Goal: Transaction & Acquisition: Purchase product/service

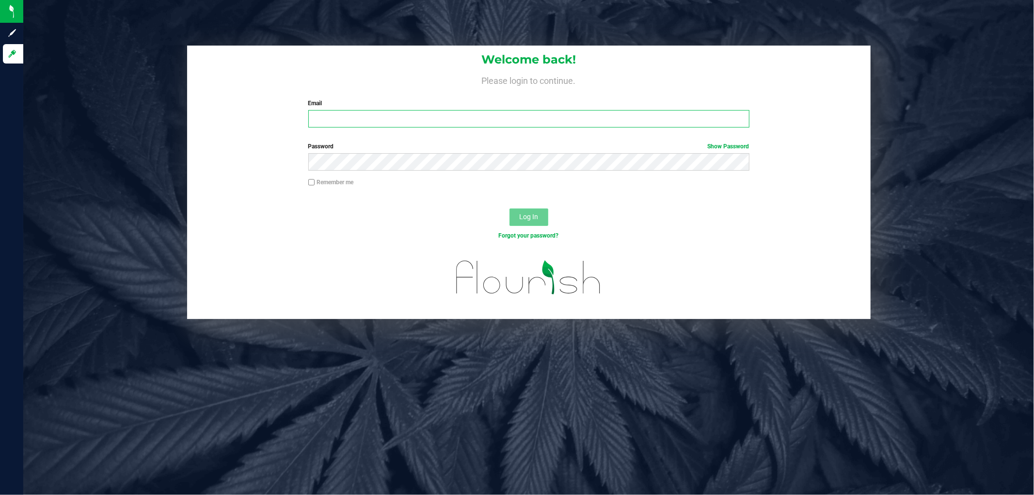
type input "garamirez@netacare.org"
click at [527, 219] on span "Log In" at bounding box center [528, 217] width 19 height 8
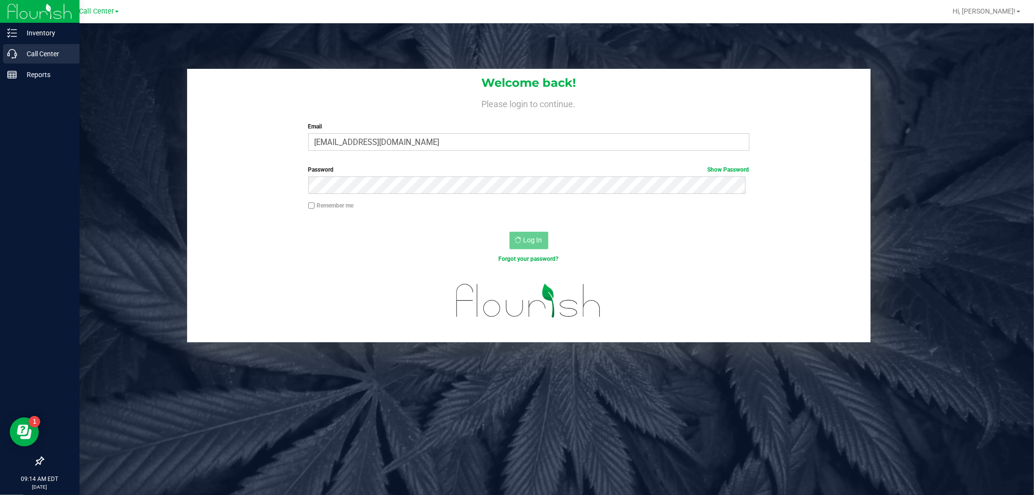
click at [1, 54] on link "Call Center" at bounding box center [39, 54] width 79 height 21
click at [20, 57] on p "Call Center" at bounding box center [46, 54] width 58 height 12
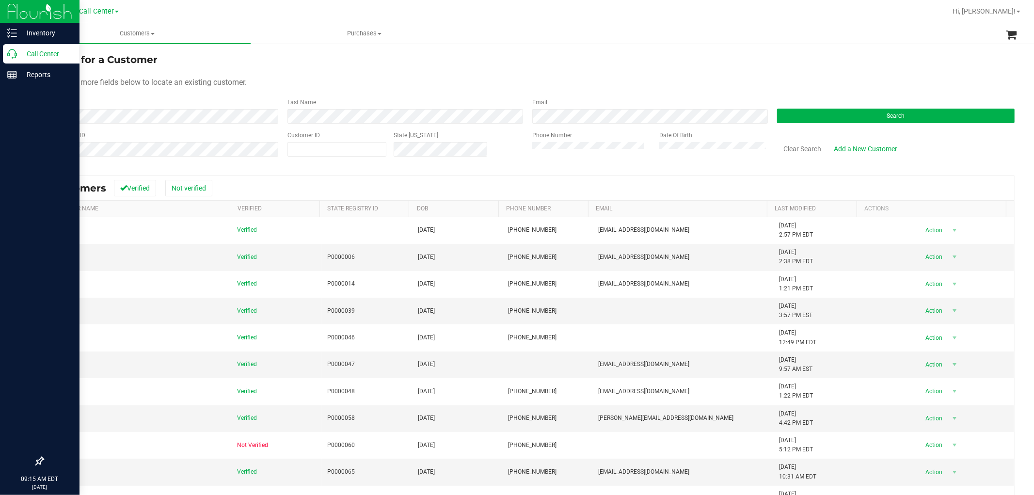
click at [12, 54] on icon at bounding box center [12, 54] width 10 height 10
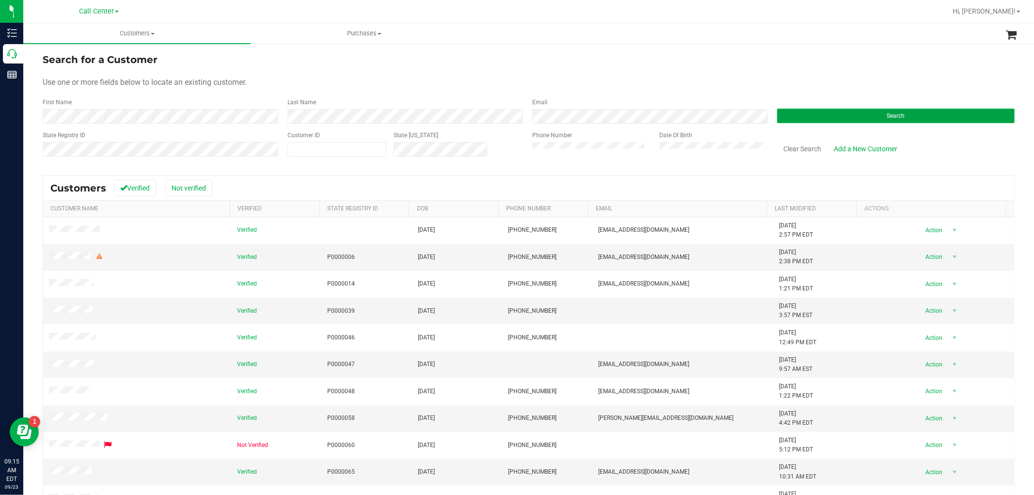
click at [870, 110] on button "Search" at bounding box center [895, 116] width 237 height 15
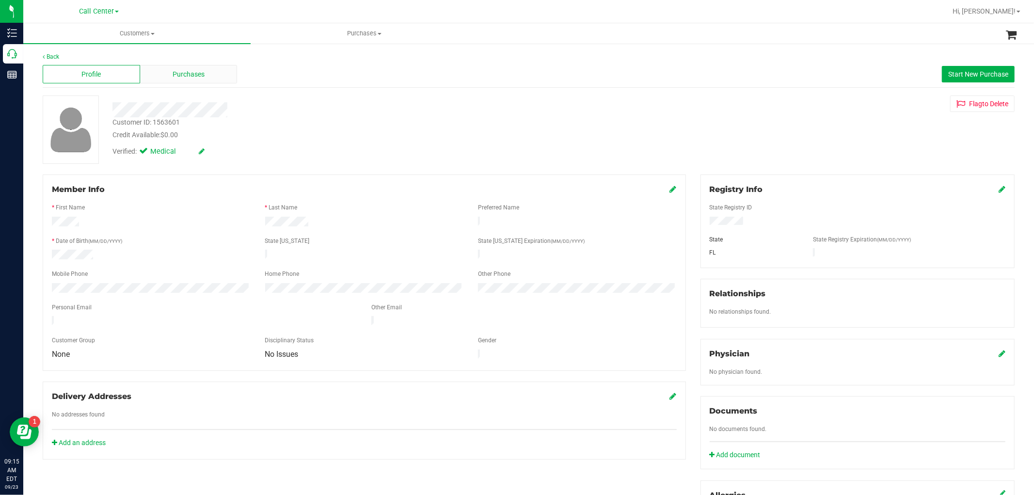
click at [185, 73] on span "Purchases" at bounding box center [189, 74] width 32 height 10
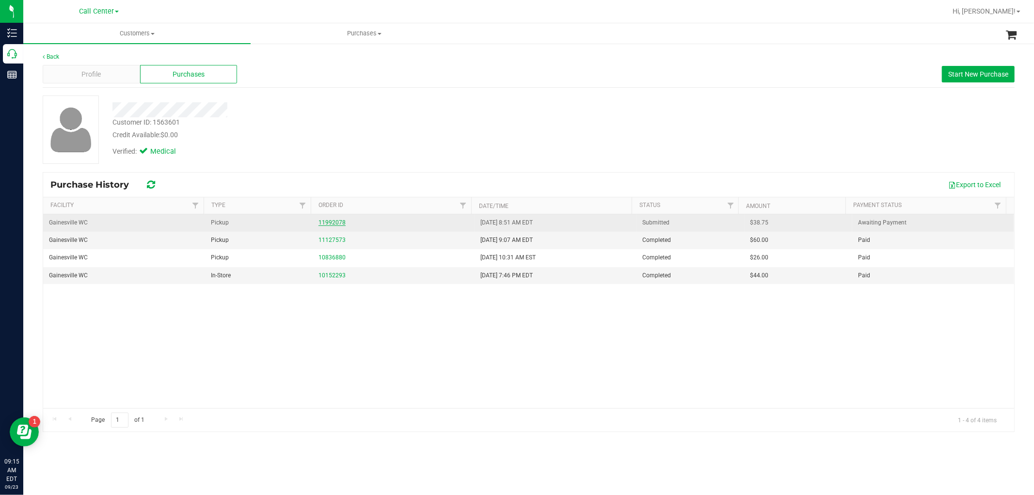
click at [321, 220] on link "11992078" at bounding box center [331, 222] width 27 height 7
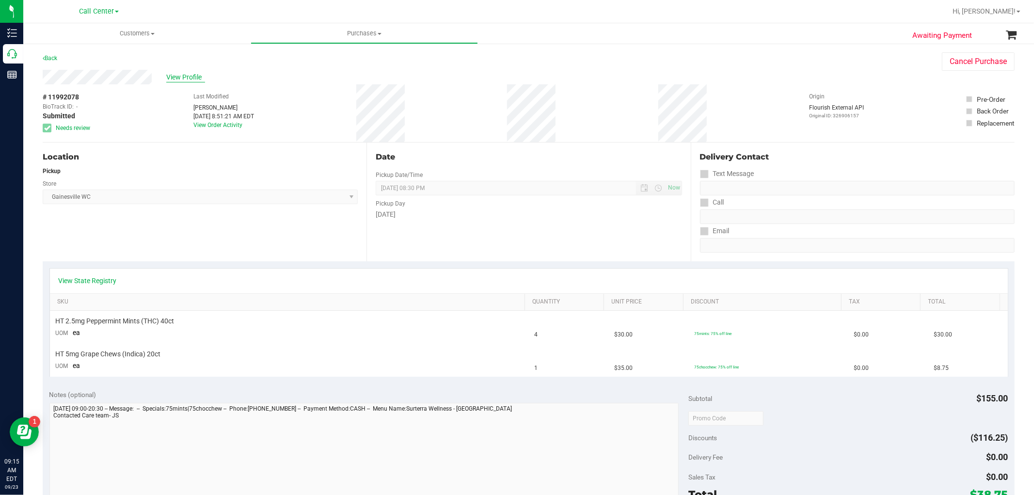
click at [183, 74] on span "View Profile" at bounding box center [185, 77] width 39 height 10
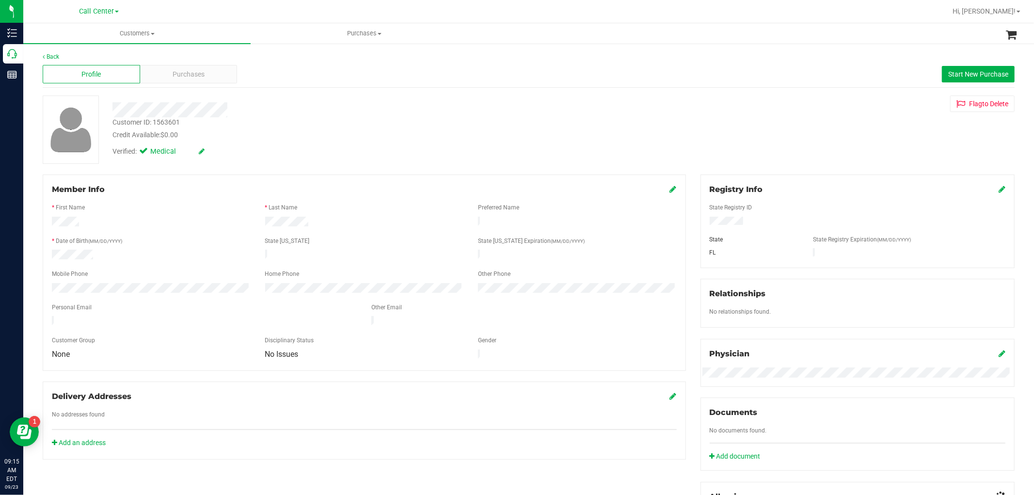
click at [170, 119] on div "Customer ID: 1563601" at bounding box center [145, 122] width 67 height 10
copy div "1563601"
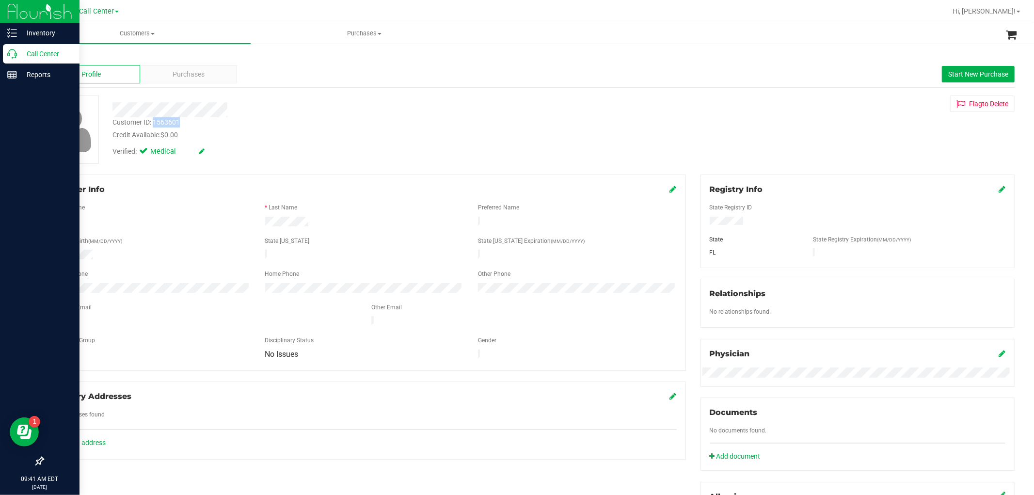
click at [10, 57] on icon at bounding box center [12, 54] width 10 height 10
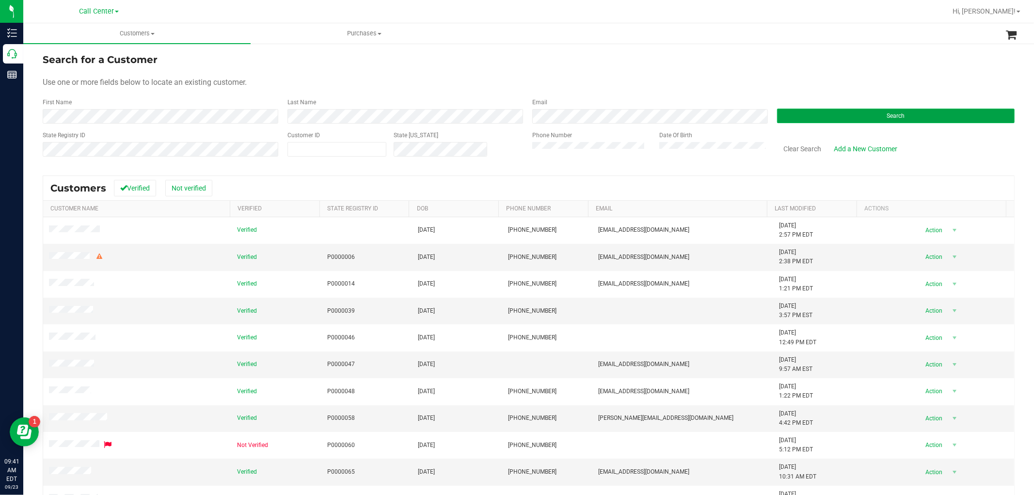
click at [799, 112] on button "Search" at bounding box center [895, 116] width 237 height 15
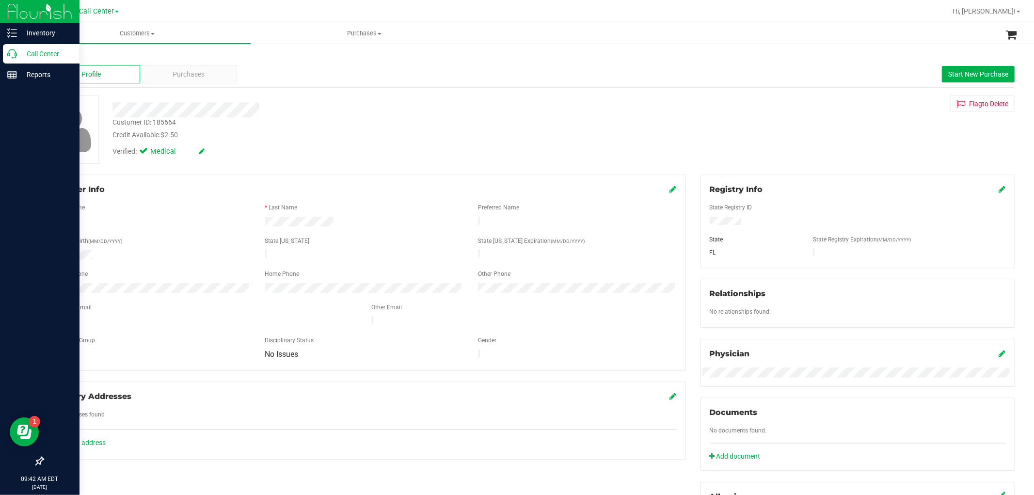
click at [16, 49] on icon at bounding box center [12, 54] width 10 height 10
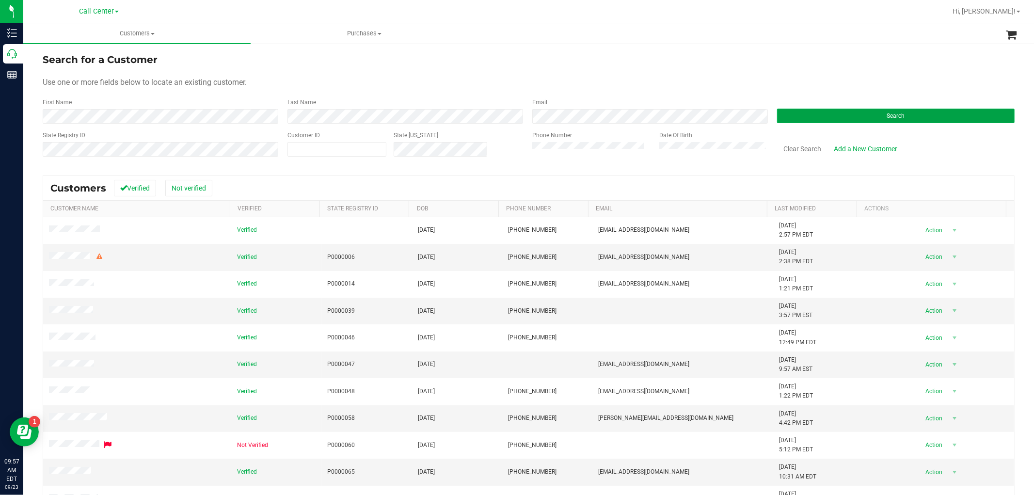
click at [811, 117] on button "Search" at bounding box center [895, 116] width 237 height 15
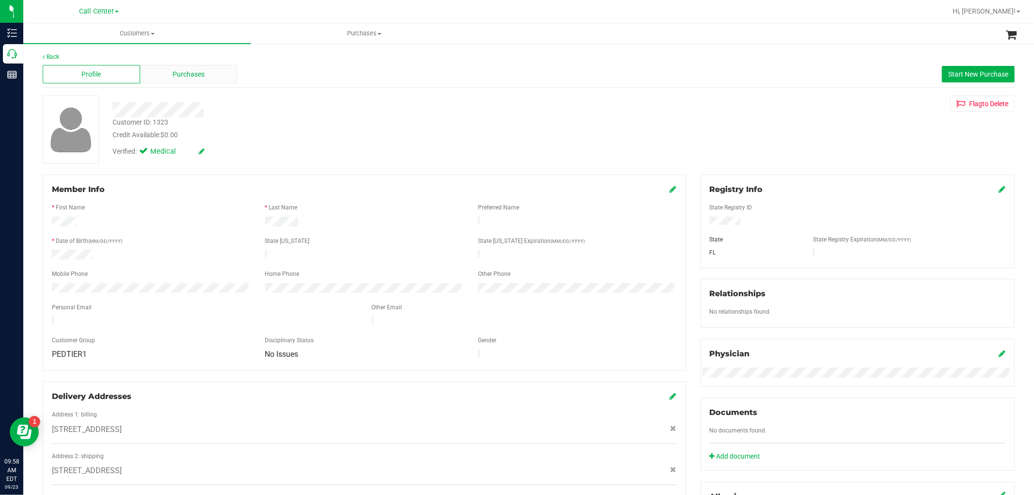
click at [195, 69] on span "Purchases" at bounding box center [189, 74] width 32 height 10
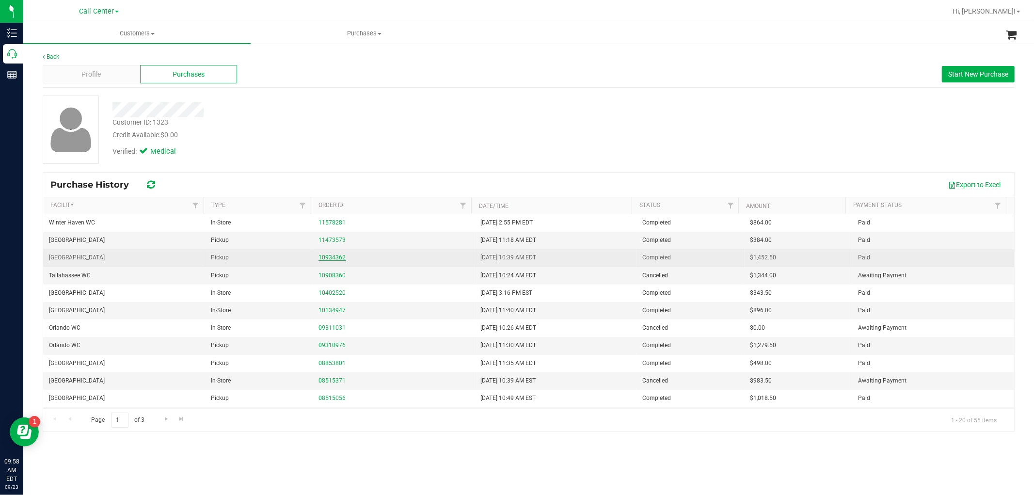
click at [335, 256] on link "10934362" at bounding box center [331, 257] width 27 height 7
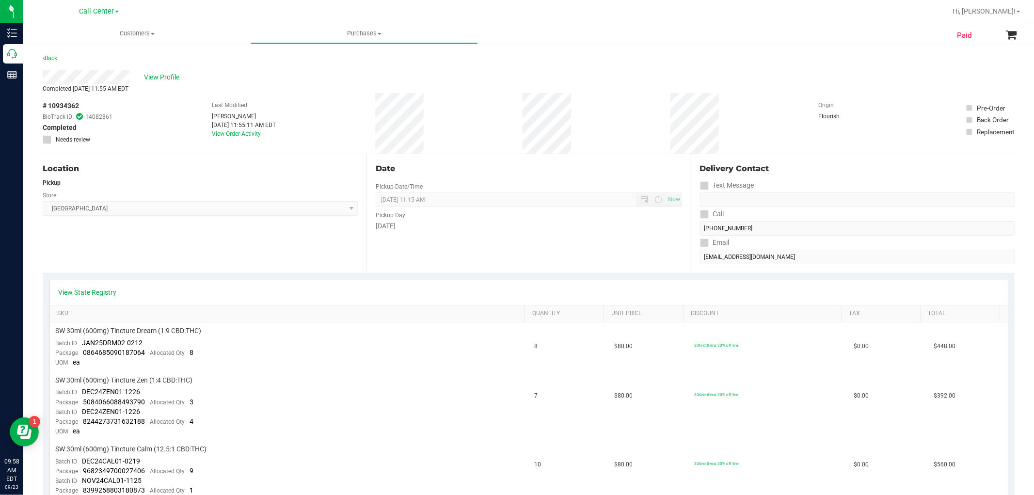
click at [53, 52] on div "Back" at bounding box center [50, 58] width 15 height 12
click at [49, 56] on link "Back" at bounding box center [50, 58] width 15 height 7
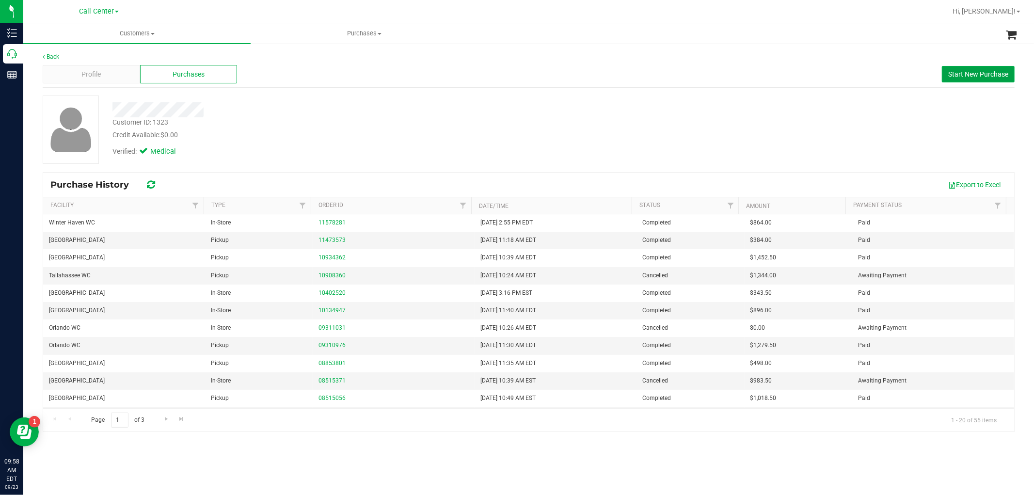
click at [999, 69] on button "Start New Purchase" at bounding box center [978, 74] width 73 height 16
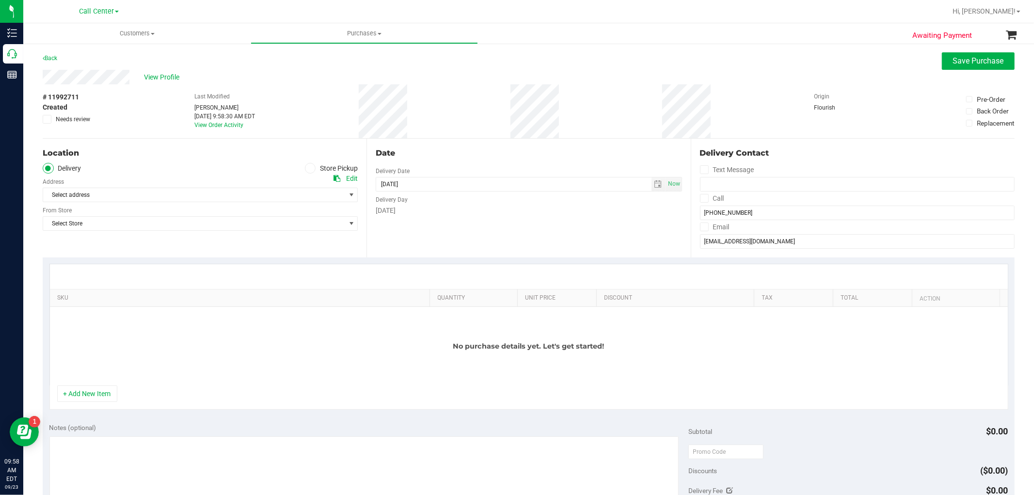
click at [322, 165] on label "Store Pickup" at bounding box center [331, 168] width 53 height 11
click at [0, 0] on input "Store Pickup" at bounding box center [0, 0] width 0 height 0
click at [312, 192] on span "Select Store" at bounding box center [194, 195] width 302 height 14
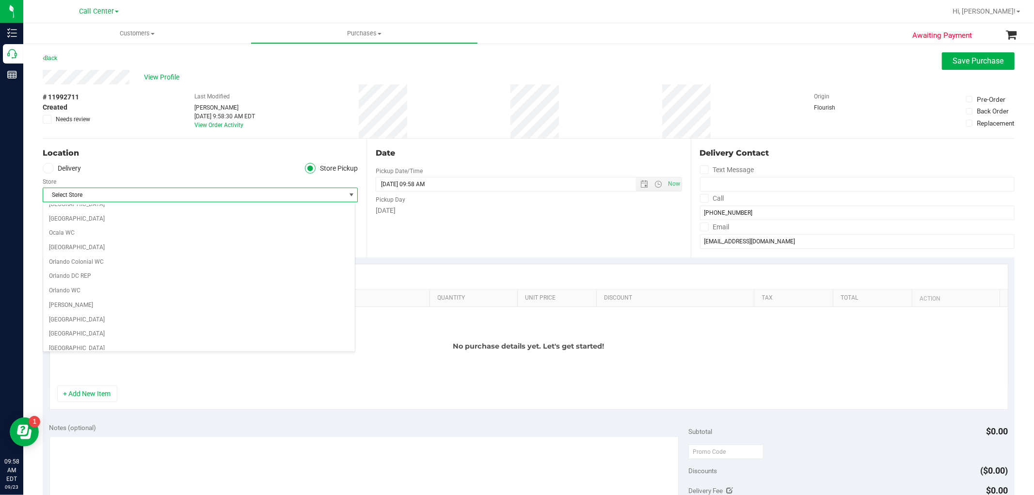
scroll to position [430, 0]
click at [287, 277] on li "Orlando WC" at bounding box center [199, 271] width 312 height 15
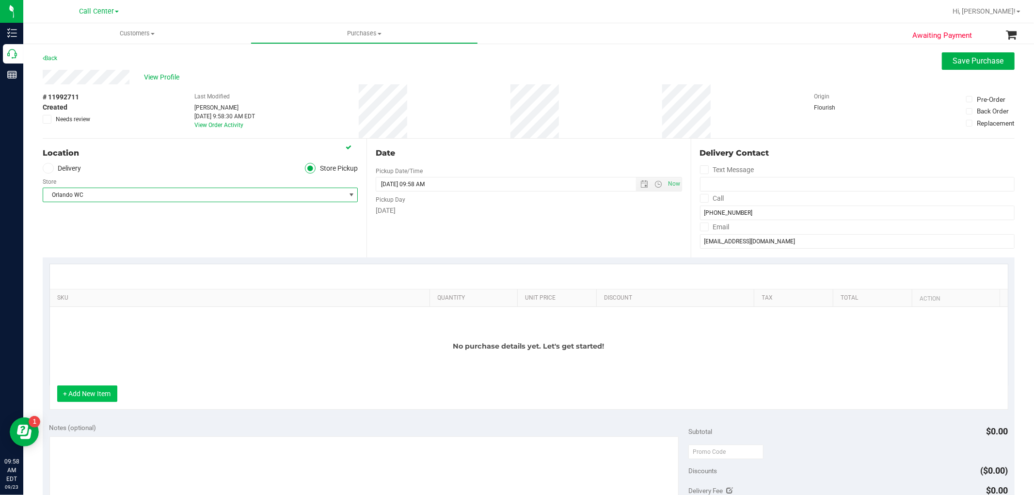
click at [98, 397] on button "+ Add New Item" at bounding box center [87, 393] width 60 height 16
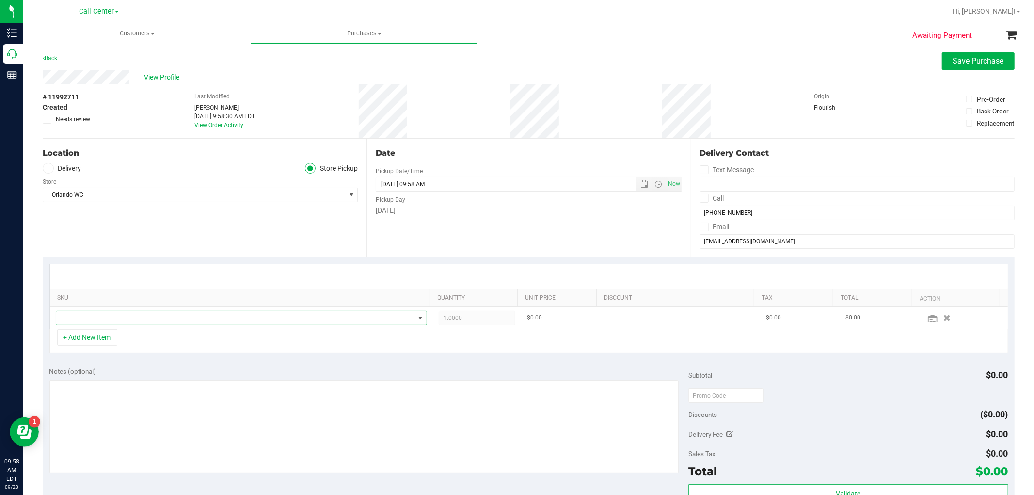
click at [199, 317] on span "NO DATA FOUND" at bounding box center [235, 318] width 358 height 14
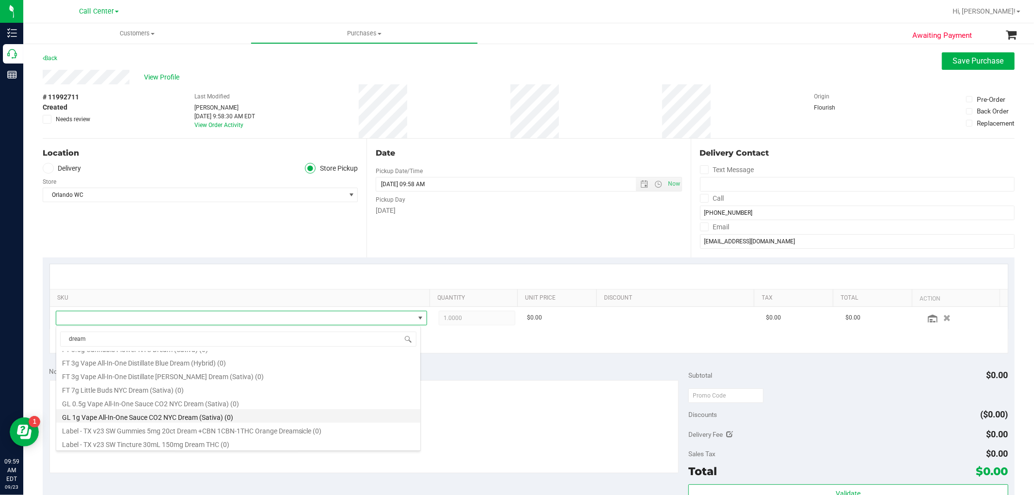
scroll to position [581, 0]
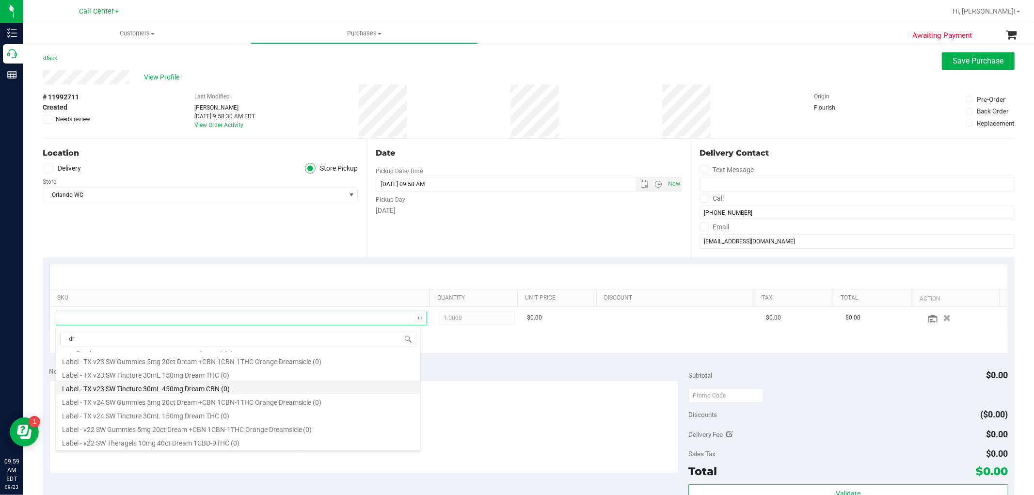
type input "d"
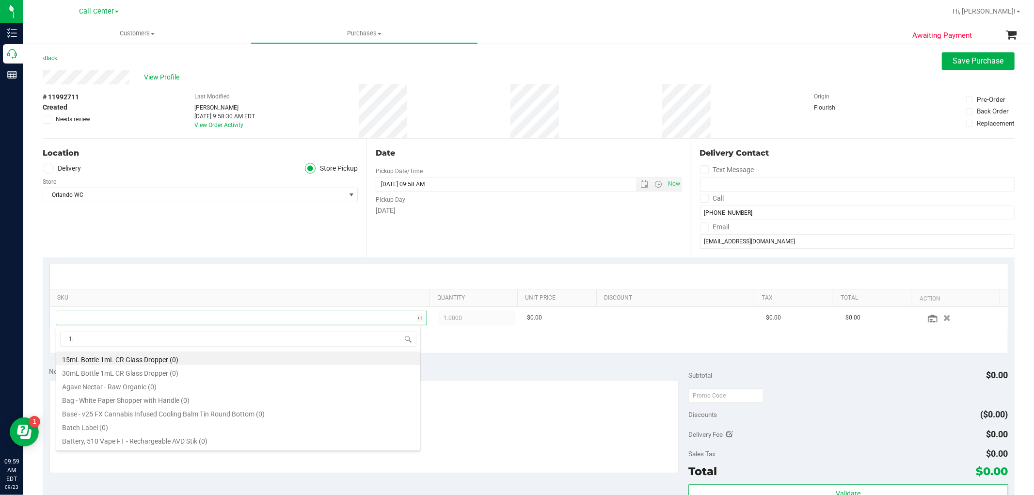
type input "1:9"
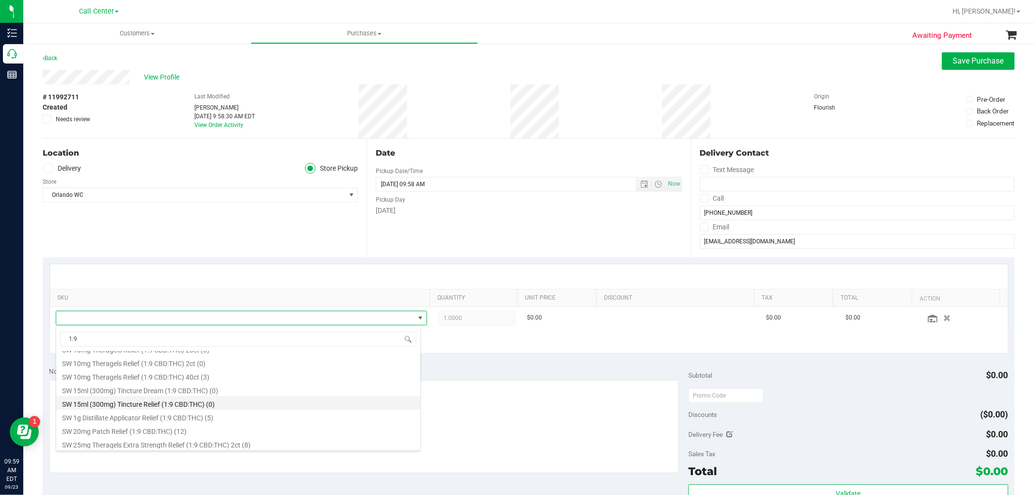
scroll to position [485, 0]
click at [210, 415] on li "SW 30ml (600mg) Tincture Dream (1:9 CBD:THC) (12)" at bounding box center [238, 416] width 364 height 14
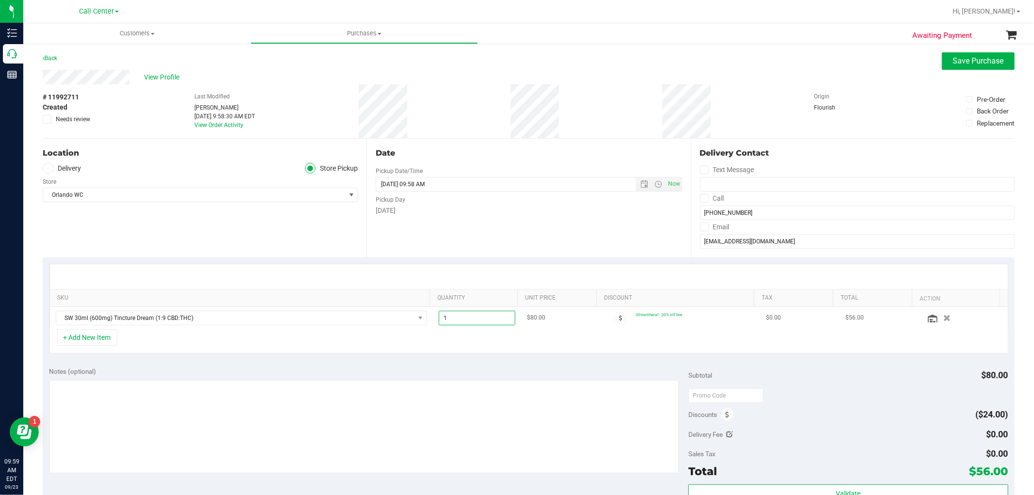
click at [454, 318] on span "1.00 1" at bounding box center [477, 318] width 77 height 15
click at [454, 318] on input "1" at bounding box center [477, 318] width 76 height 14
type input "12"
type input "12.00"
click at [453, 338] on div "+ Add New Item" at bounding box center [528, 341] width 958 height 24
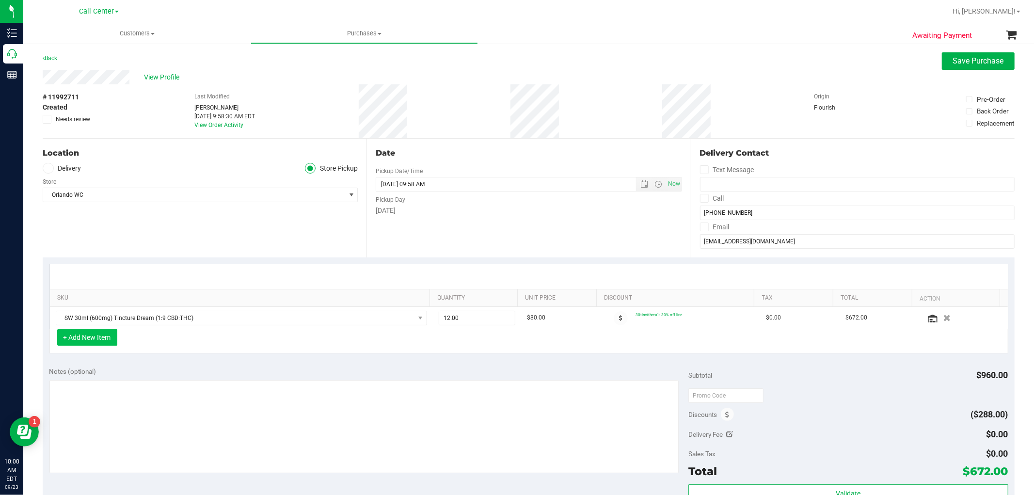
click at [108, 335] on button "+ Add New Item" at bounding box center [87, 337] width 60 height 16
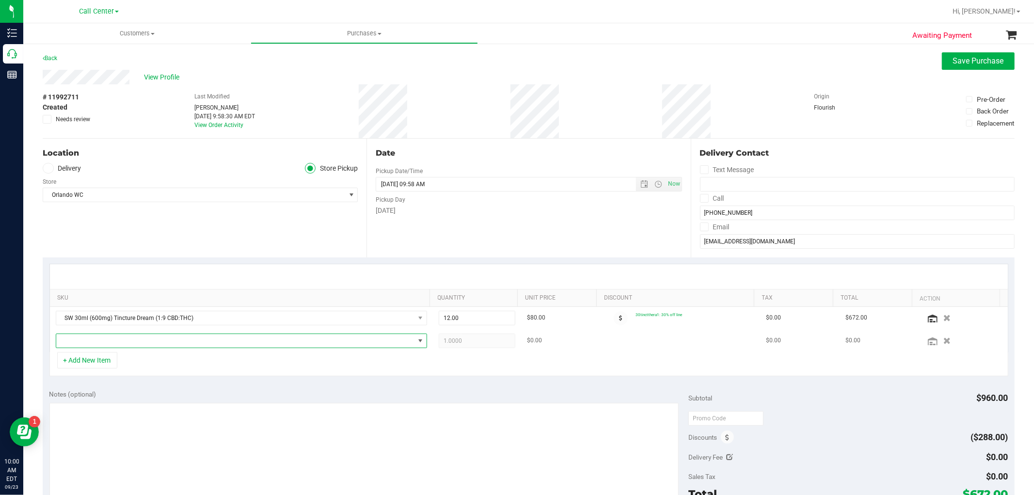
click at [108, 341] on span "NO DATA FOUND" at bounding box center [235, 341] width 358 height 14
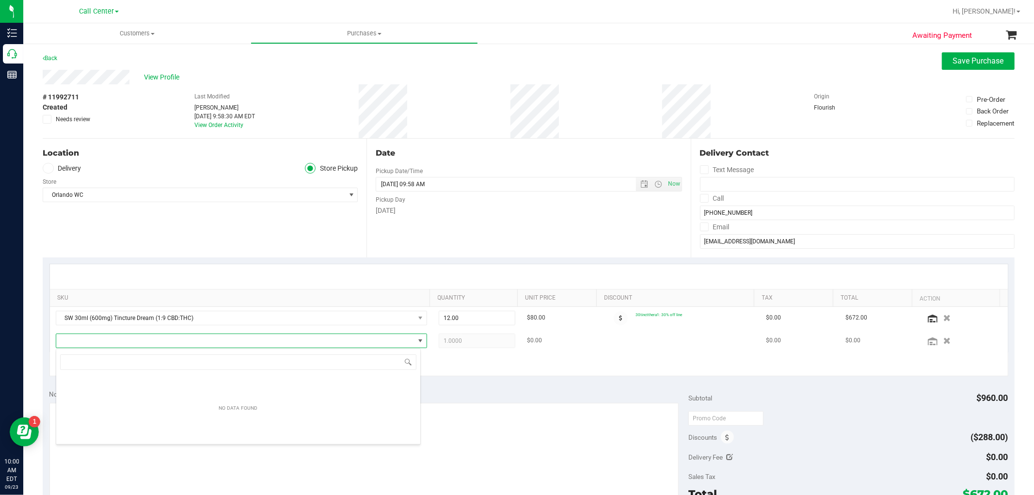
scroll to position [15, 361]
type input "zen"
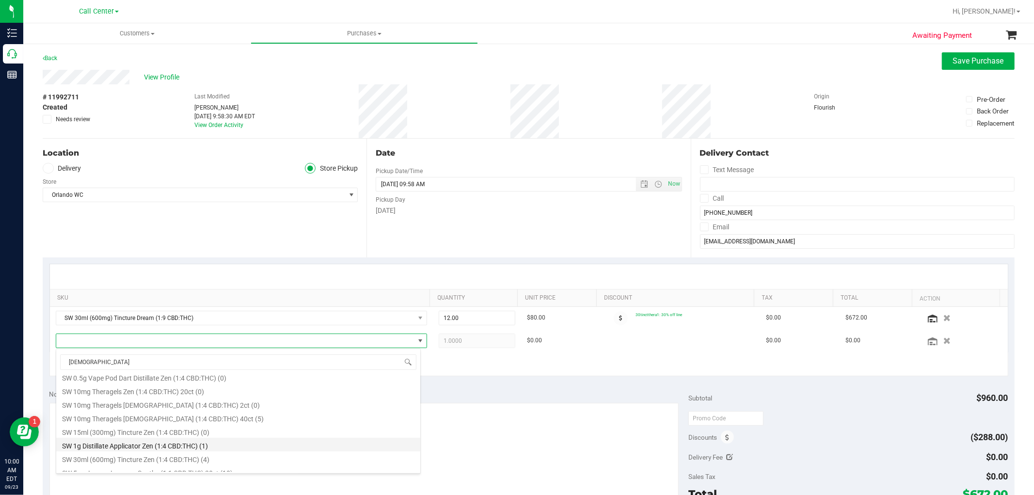
scroll to position [323, 0]
click at [171, 440] on li "SW 30ml (600mg) Tincture Zen (1:4 CBD:THC) (4)" at bounding box center [238, 439] width 364 height 14
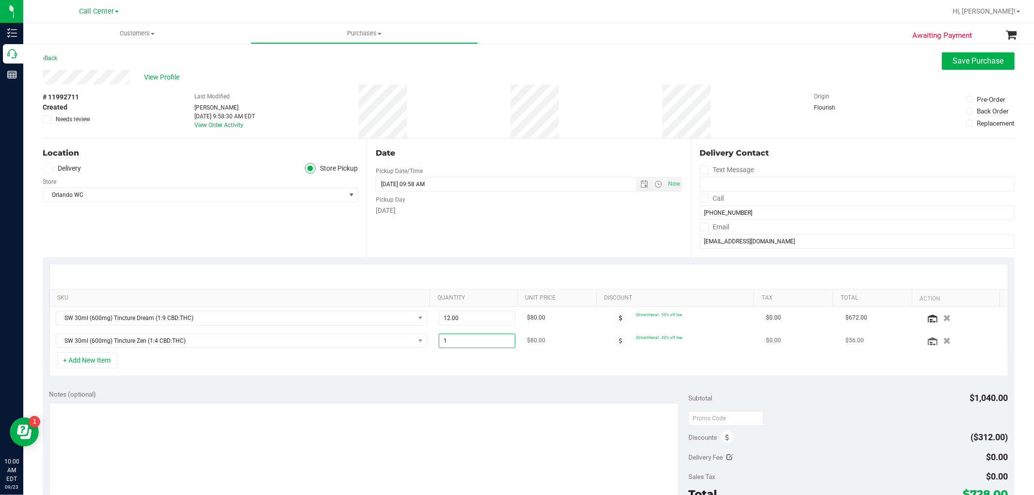
click at [455, 343] on span "1.00 1" at bounding box center [477, 340] width 77 height 15
click at [455, 343] on input "1" at bounding box center [477, 341] width 76 height 14
type input "4"
type input "4.00"
click at [104, 360] on button "+ Add New Item" at bounding box center [87, 360] width 60 height 16
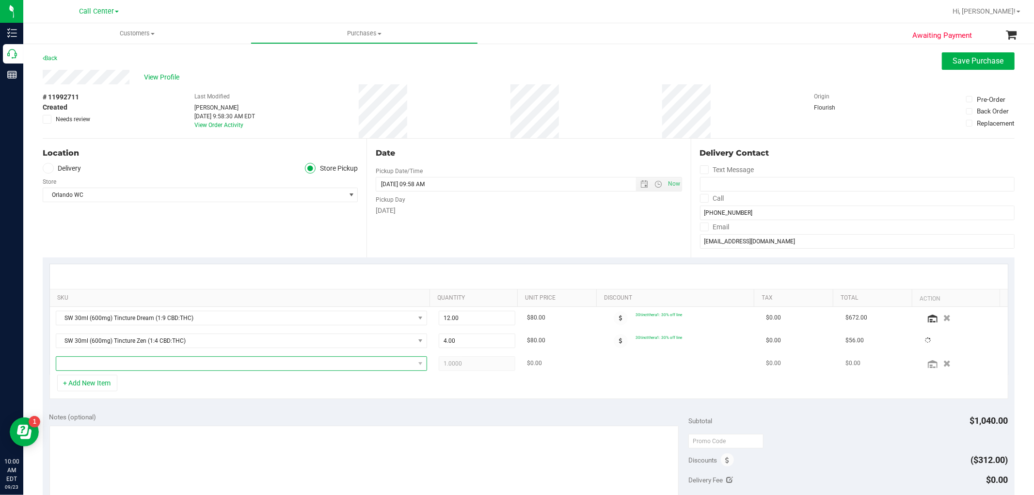
click at [104, 366] on span "NO DATA FOUND" at bounding box center [235, 364] width 358 height 14
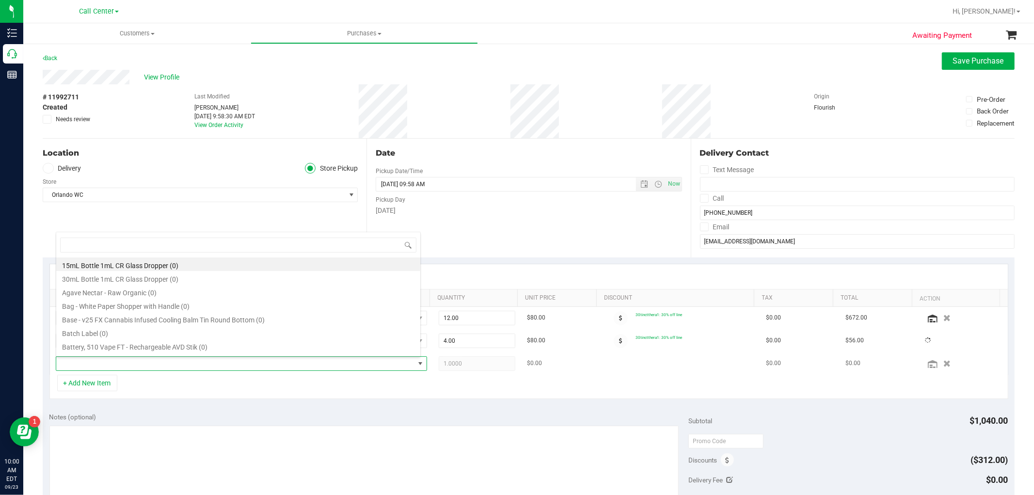
scroll to position [0, 0]
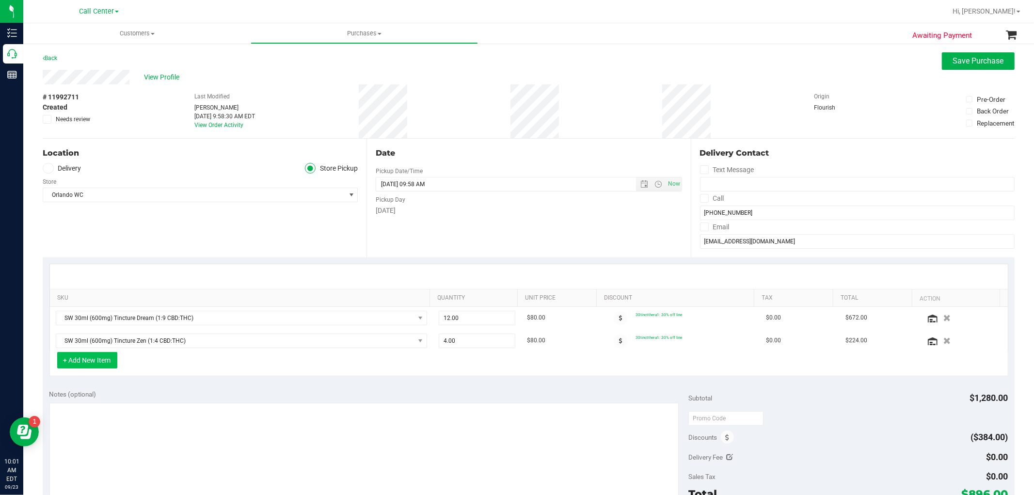
click at [105, 361] on button "+ Add New Item" at bounding box center [87, 360] width 60 height 16
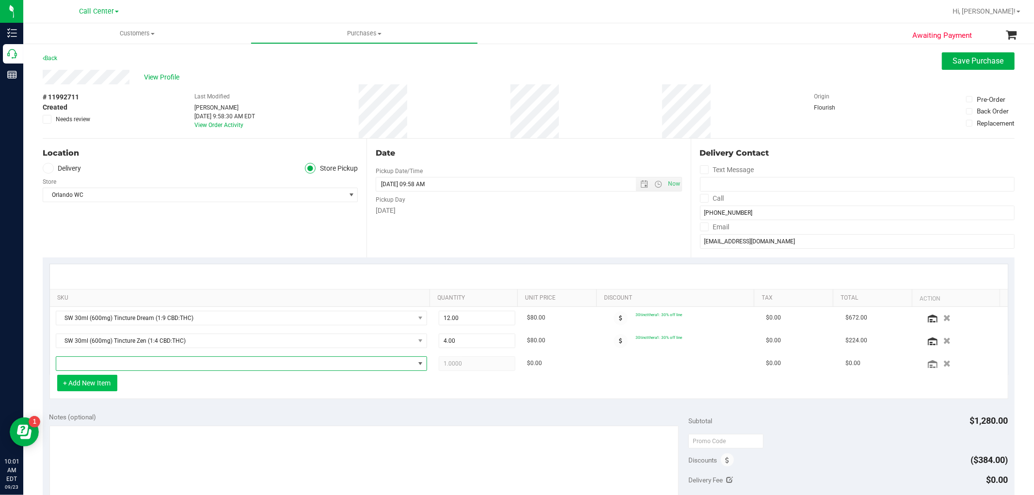
click at [105, 361] on span "NO DATA FOUND" at bounding box center [235, 364] width 358 height 14
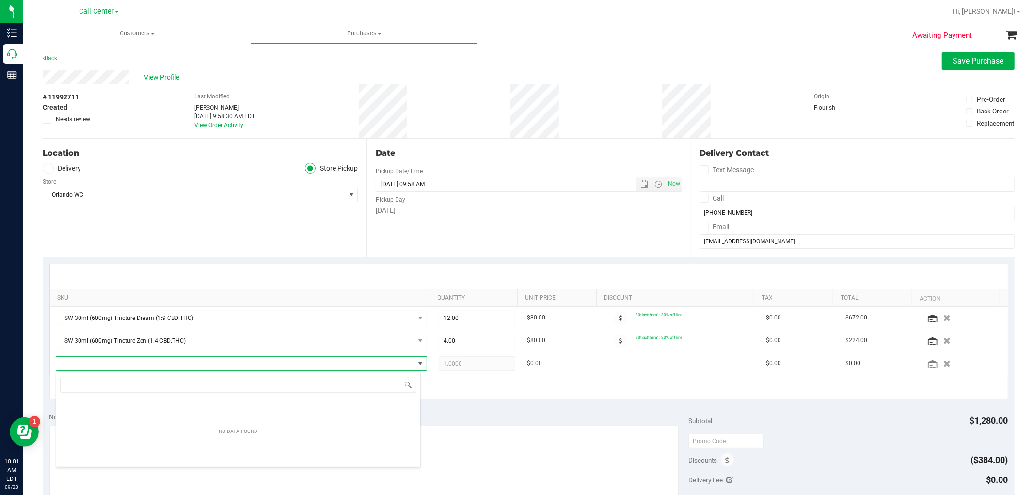
scroll to position [15, 361]
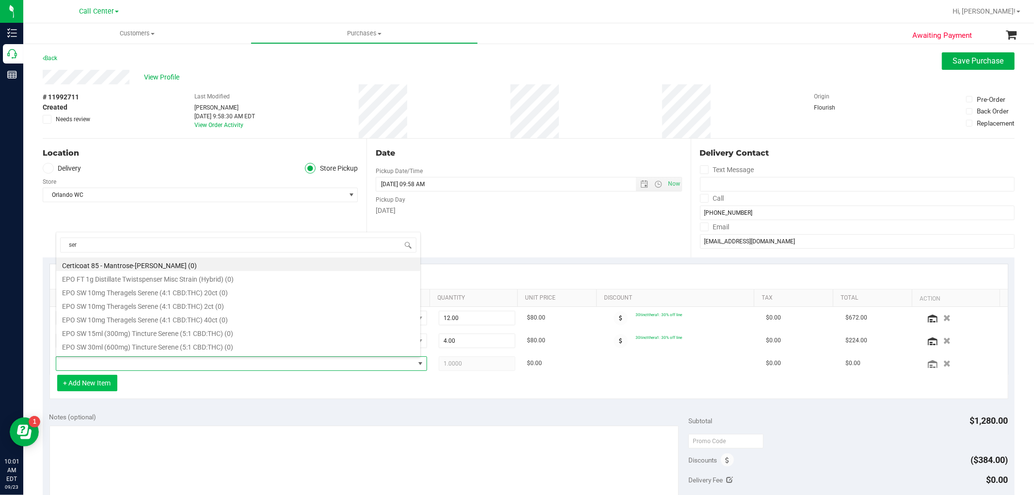
type input "sere"
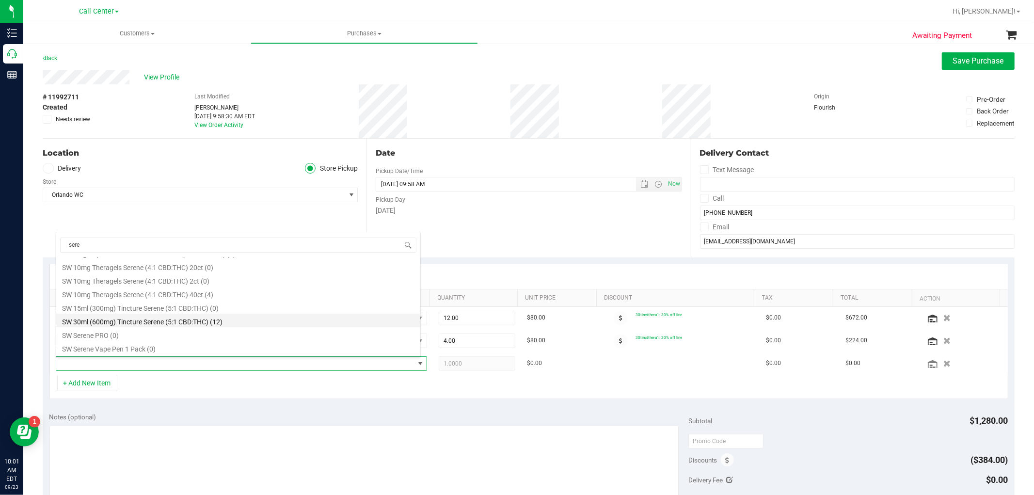
click at [223, 324] on li "SW 30ml (600mg) Tincture Serene (5:1 CBD:THC) (12)" at bounding box center [238, 321] width 364 height 14
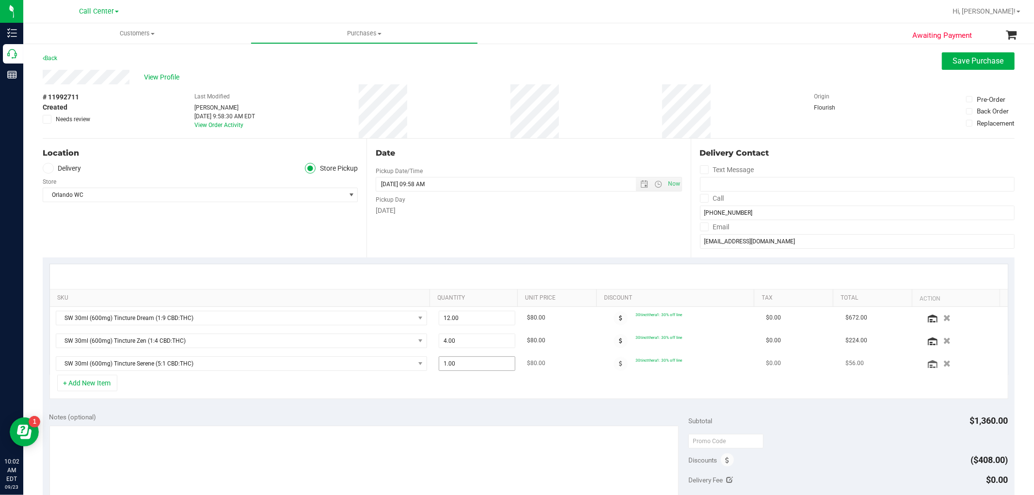
click at [471, 365] on span "1.00 1" at bounding box center [477, 363] width 77 height 15
click at [471, 365] on input "1" at bounding box center [477, 364] width 76 height 14
type input "12"
type input "12.00"
click at [552, 399] on div "+ Add New Item" at bounding box center [528, 387] width 958 height 24
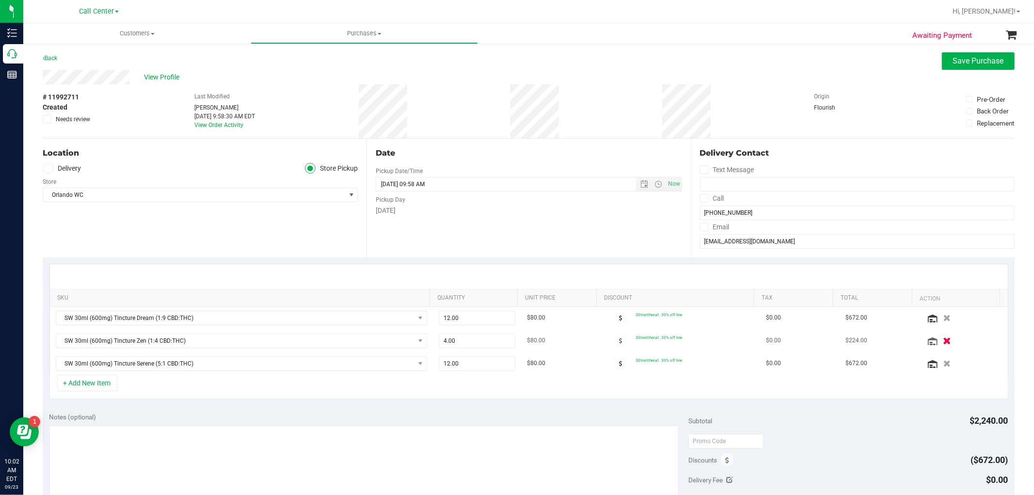
click at [942, 341] on icon "button" at bounding box center [946, 340] width 8 height 7
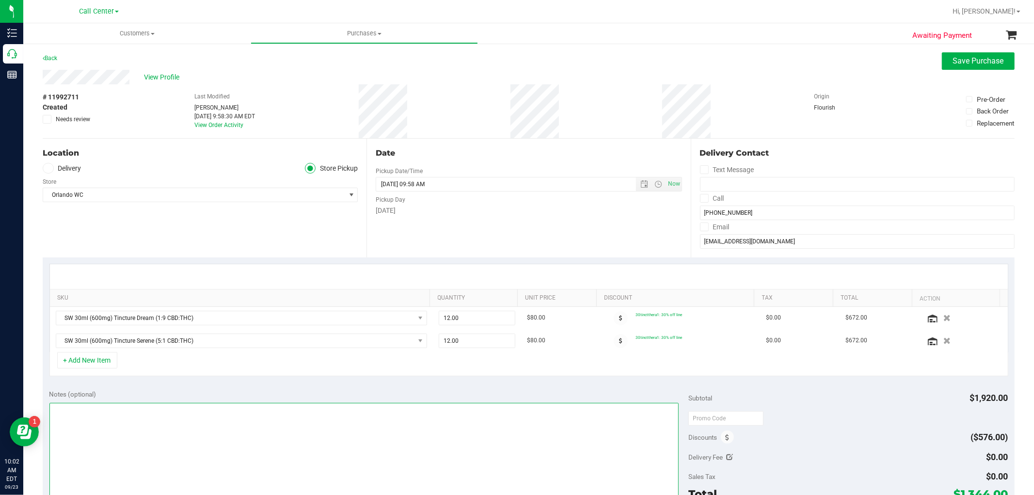
click at [495, 464] on textarea at bounding box center [363, 449] width 629 height 93
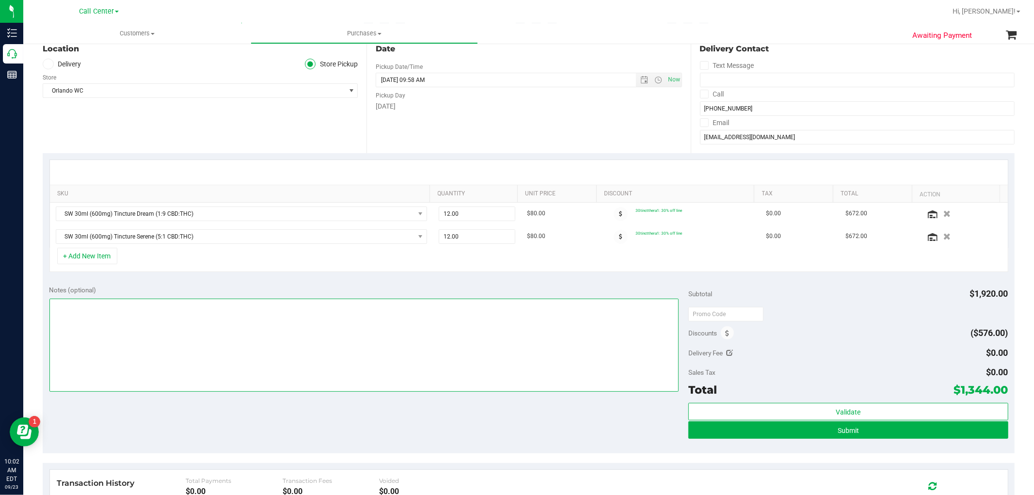
scroll to position [108, 0]
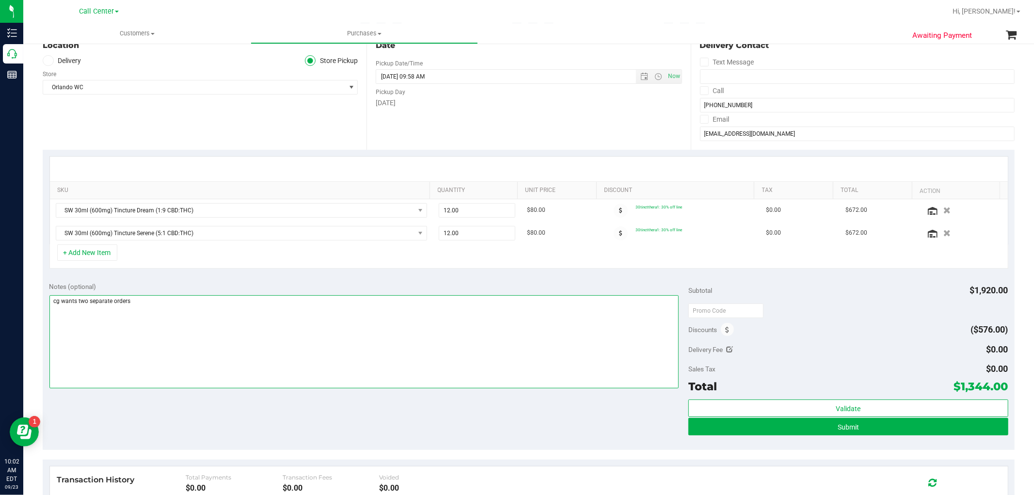
click at [230, 309] on textarea at bounding box center [363, 341] width 629 height 93
click at [137, 302] on textarea at bounding box center [363, 341] width 629 height 93
type textarea "cg wants two separate orders -- cc gr"
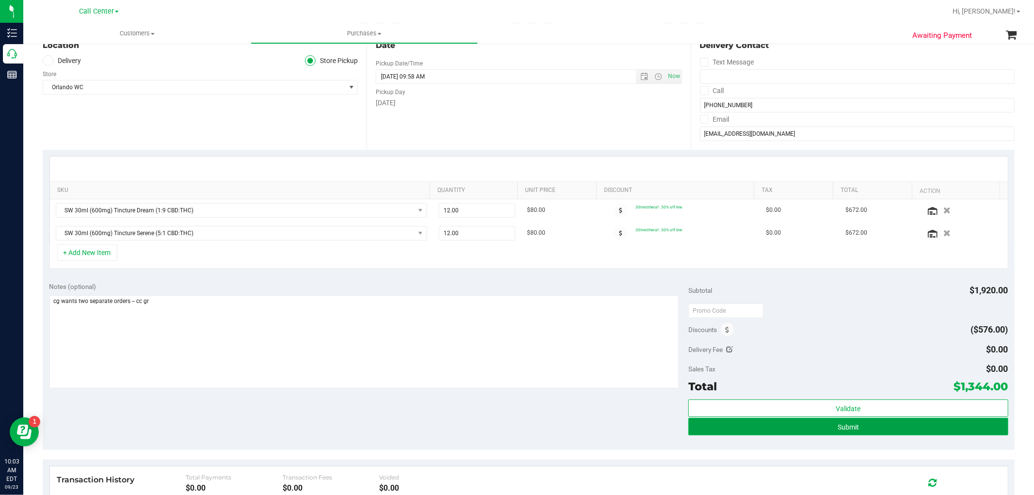
click at [835, 432] on button "Submit" at bounding box center [847, 426] width 319 height 17
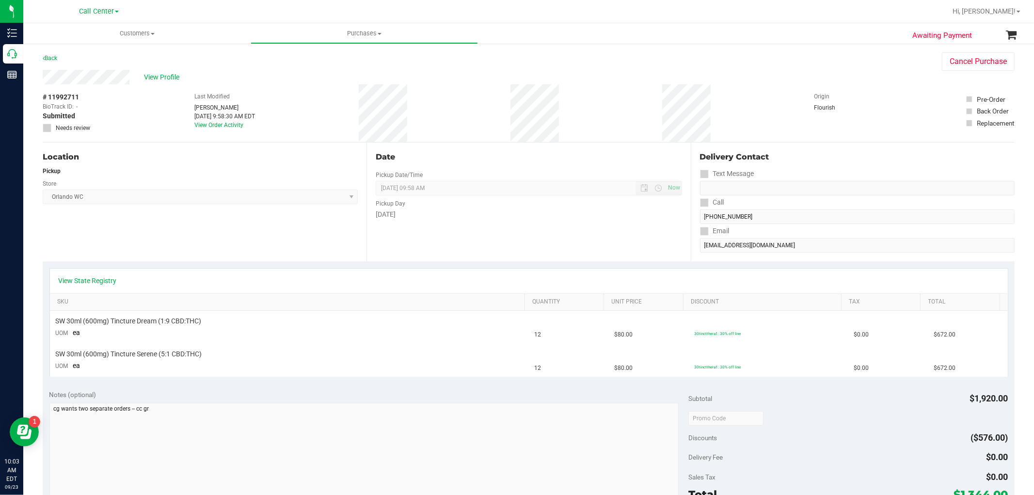
click at [160, 87] on div "# 11992711 BioTrack ID: - Submitted Needs review Last Modified Gabriela Ramirez…" at bounding box center [529, 113] width 972 height 58
click at [164, 75] on span "View Profile" at bounding box center [163, 77] width 39 height 10
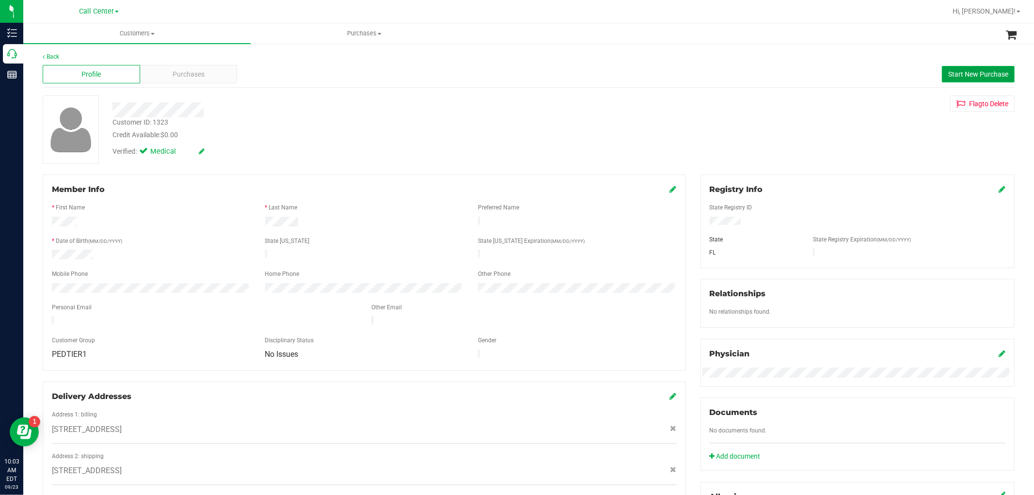
click at [955, 73] on span "Start New Purchase" at bounding box center [978, 74] width 60 height 8
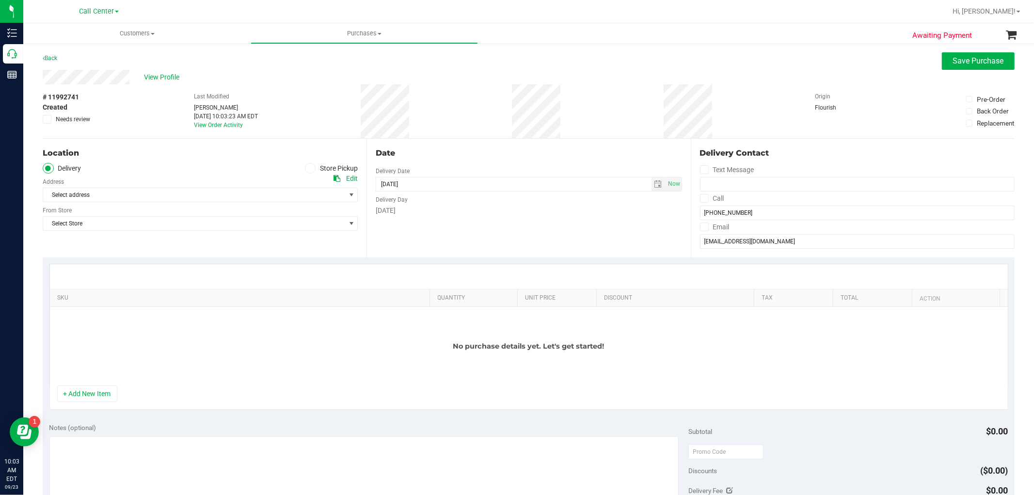
click at [311, 169] on span at bounding box center [310, 168] width 11 height 11
click at [0, 0] on input "Store Pickup" at bounding box center [0, 0] width 0 height 0
click at [320, 196] on span "Select Store" at bounding box center [194, 195] width 302 height 14
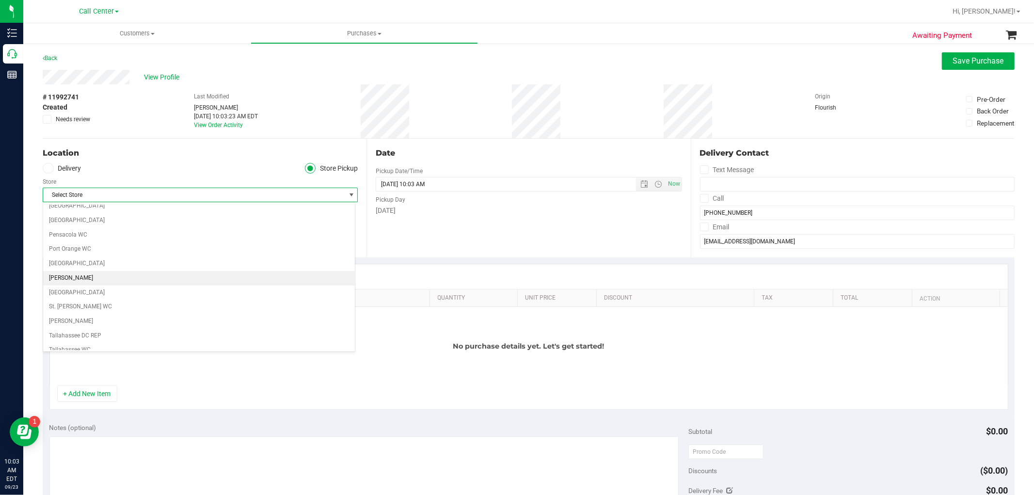
scroll to position [430, 0]
click at [76, 248] on li "Orlando Colonial WC" at bounding box center [199, 242] width 312 height 15
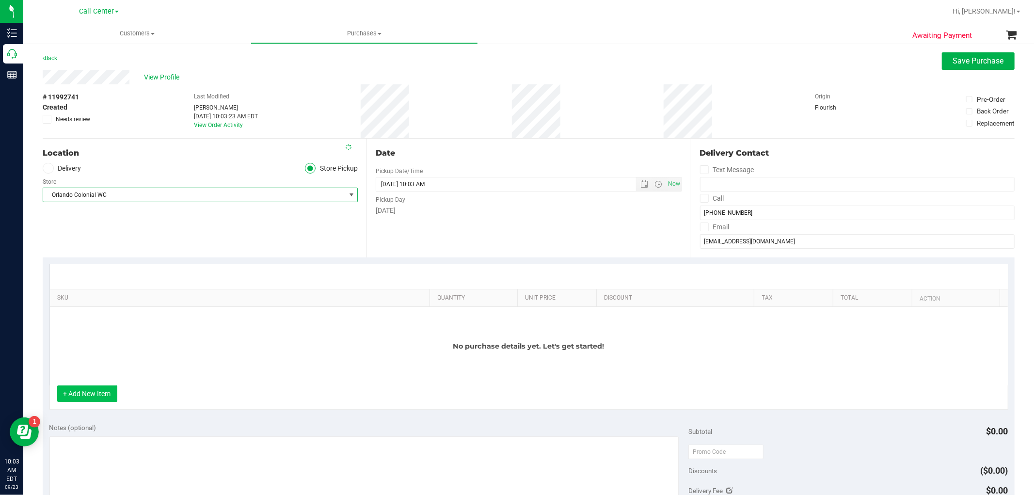
click at [94, 391] on button "+ Add New Item" at bounding box center [87, 393] width 60 height 16
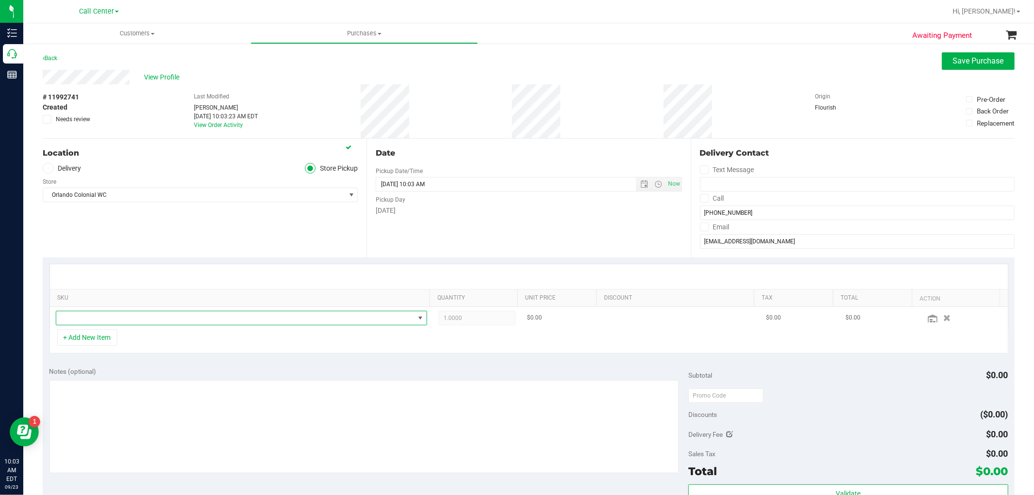
click at [120, 319] on span "NO DATA FOUND" at bounding box center [235, 318] width 358 height 14
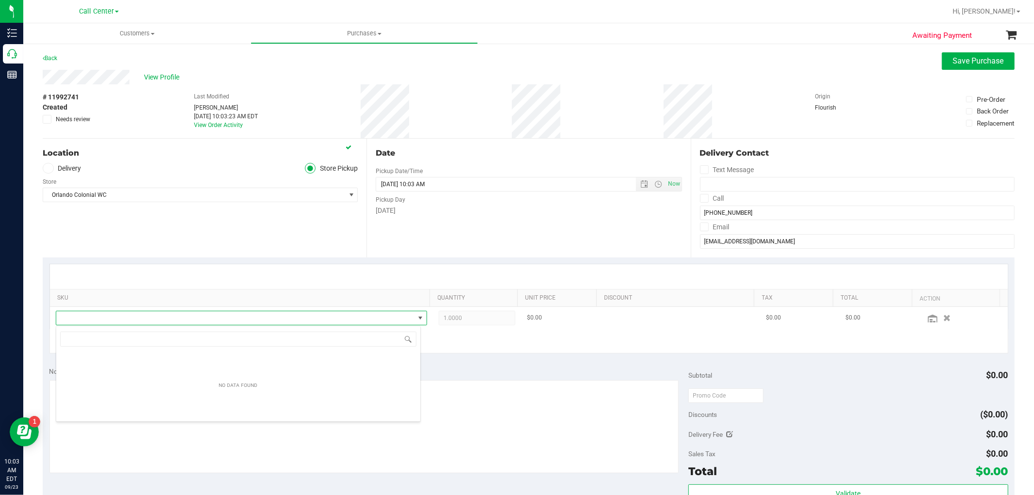
scroll to position [15, 361]
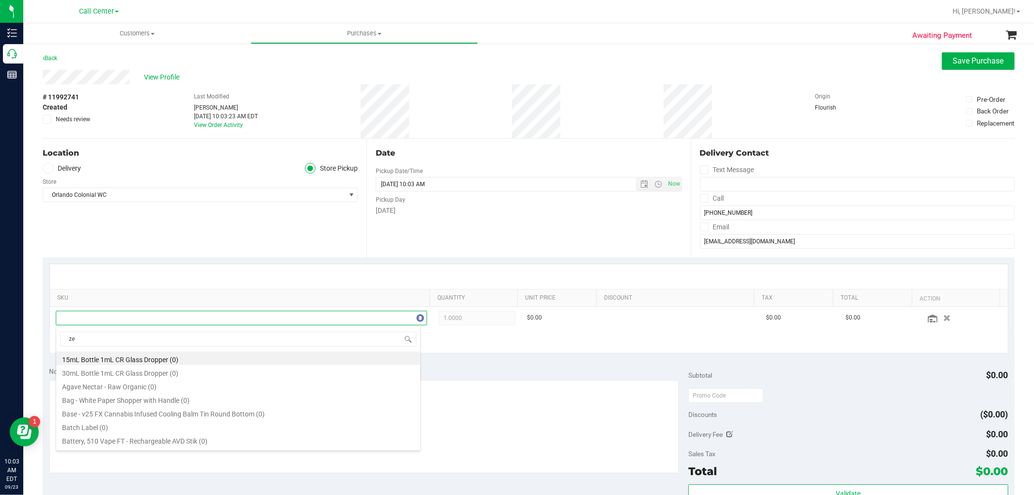
type input "zen"
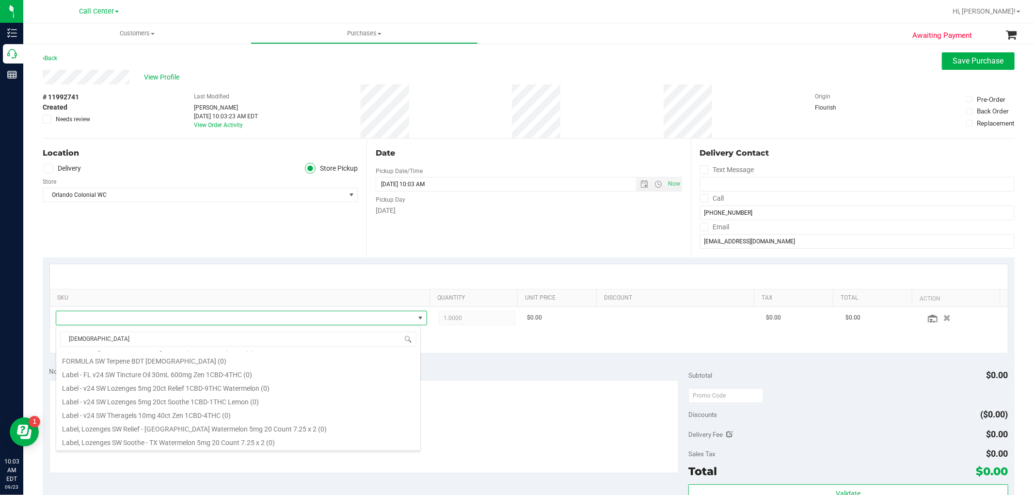
scroll to position [215, 0]
click at [217, 403] on li "SW 0.3g Vape Pen Distillate Zen (1:4 CBD:THC) (14)" at bounding box center [238, 401] width 364 height 14
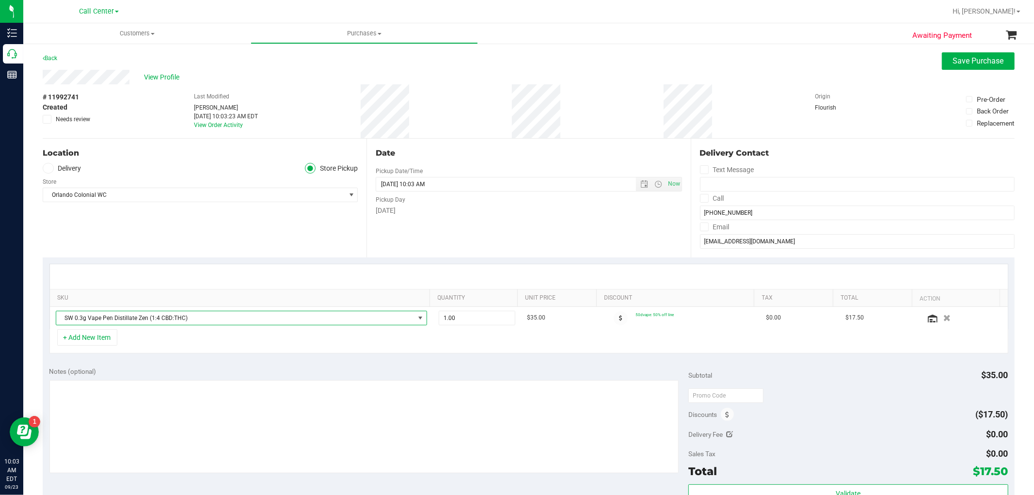
click at [275, 318] on span "SW 0.3g Vape Pen Distillate Zen (1:4 CBD:THC)" at bounding box center [235, 318] width 358 height 14
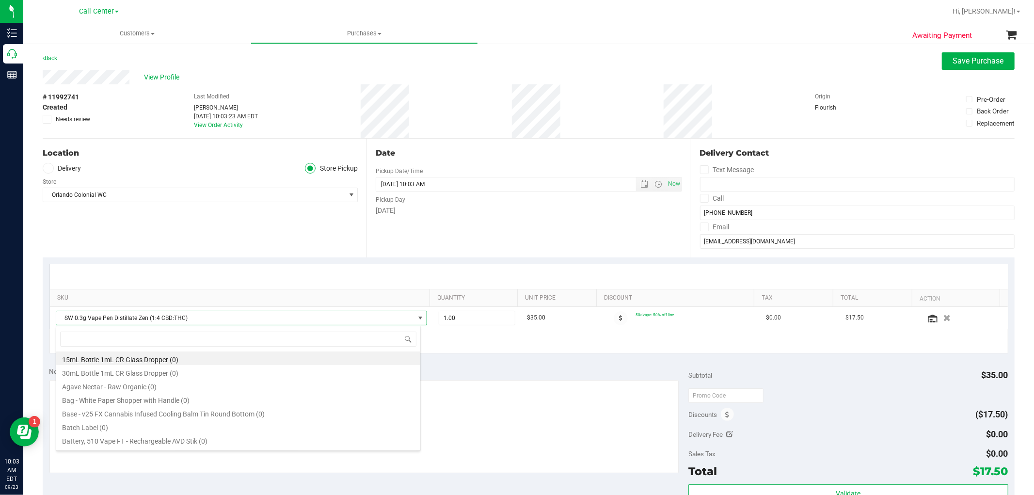
scroll to position [15, 361]
type input "zen"
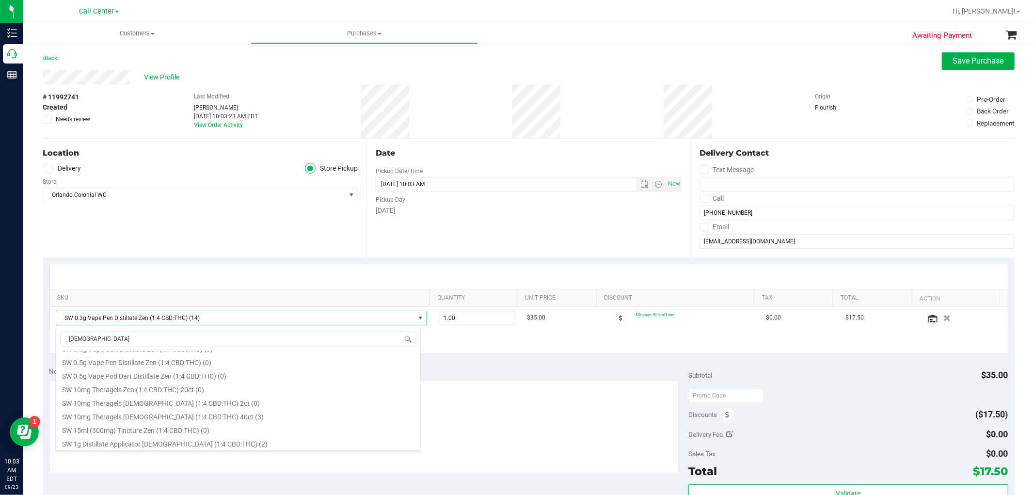
scroll to position [336, 0]
click at [206, 404] on li "SW 30ml (600mg) Tincture Zen (1:4 CBD:THC) (14)" at bounding box center [238, 402] width 364 height 14
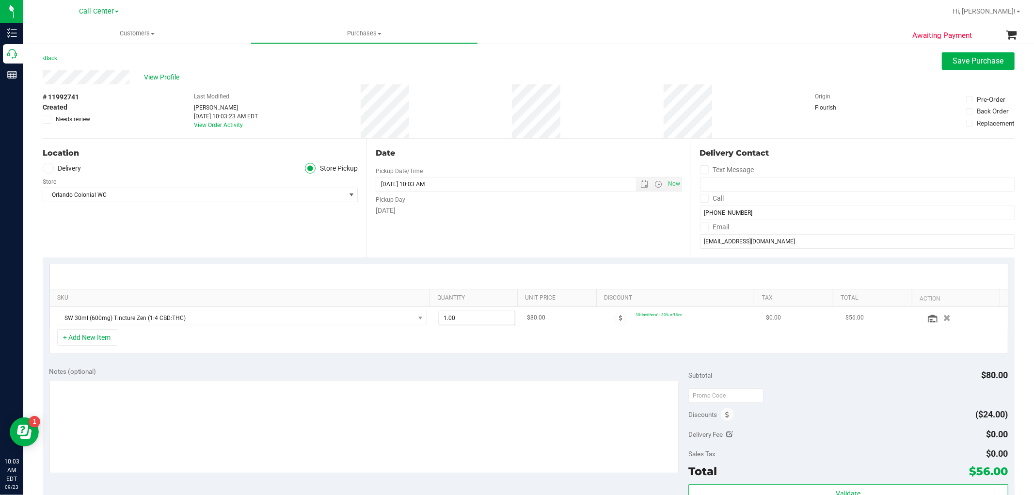
click at [485, 320] on span "1.00 1" at bounding box center [477, 318] width 77 height 15
type input "12"
type input "12.00"
click at [475, 403] on textarea at bounding box center [363, 426] width 629 height 93
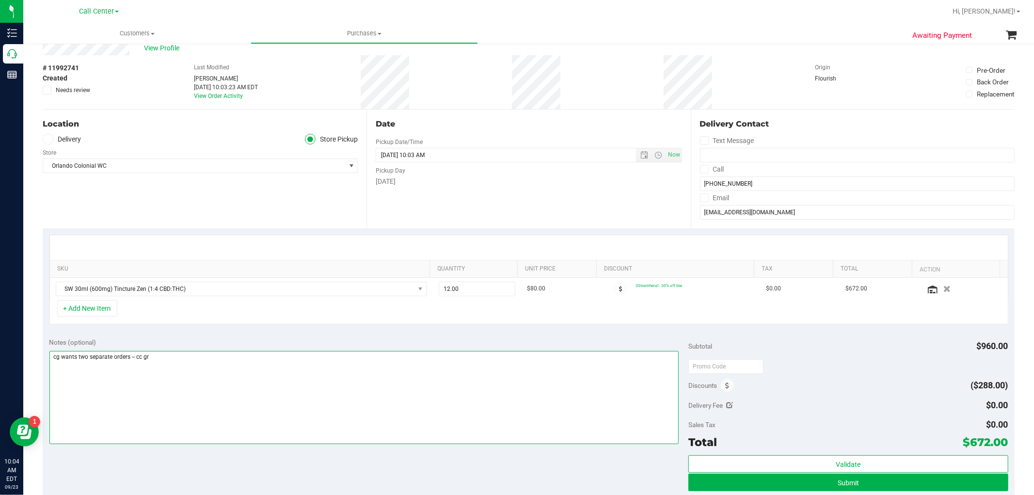
scroll to position [54, 0]
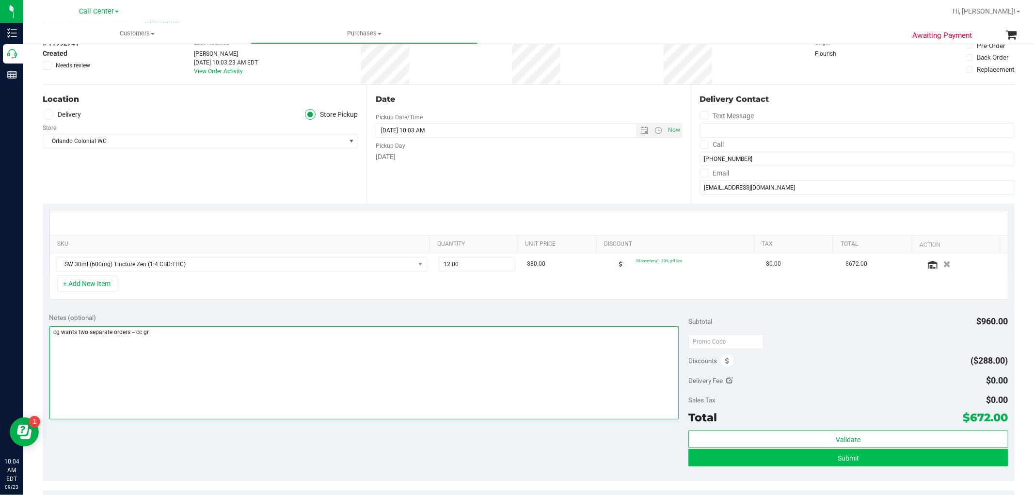
type textarea "cg wants two separate orders -- cc gr"
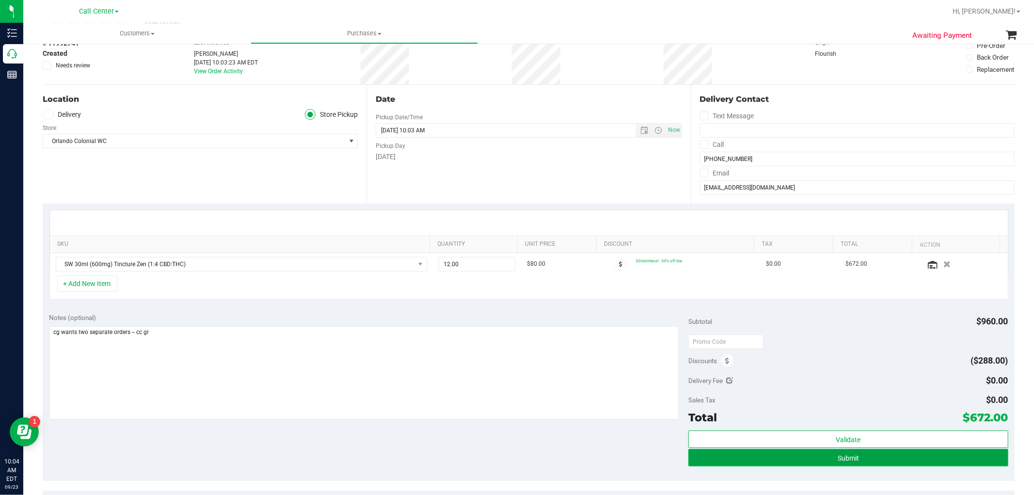
click at [863, 456] on button "Submit" at bounding box center [847, 457] width 319 height 17
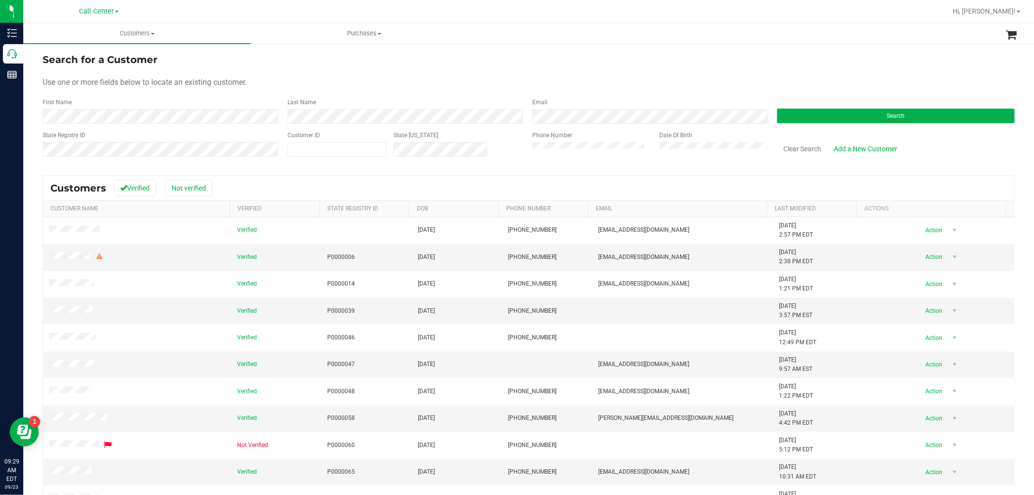
click at [114, 16] on div "Call Center" at bounding box center [99, 11] width 40 height 12
click at [113, 6] on link "Call Center" at bounding box center [99, 10] width 40 height 9
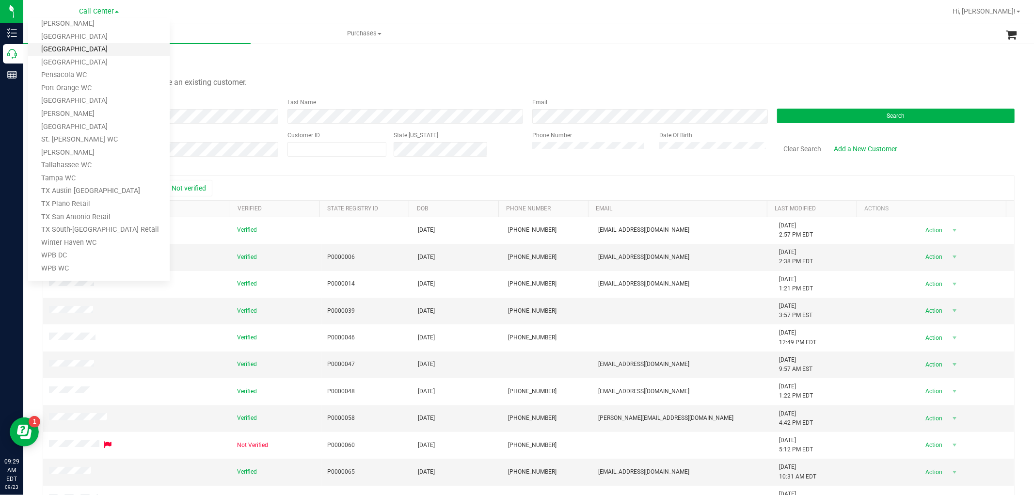
scroll to position [411, 0]
click at [96, 188] on link "TX Austin [GEOGRAPHIC_DATA]" at bounding box center [98, 189] width 141 height 13
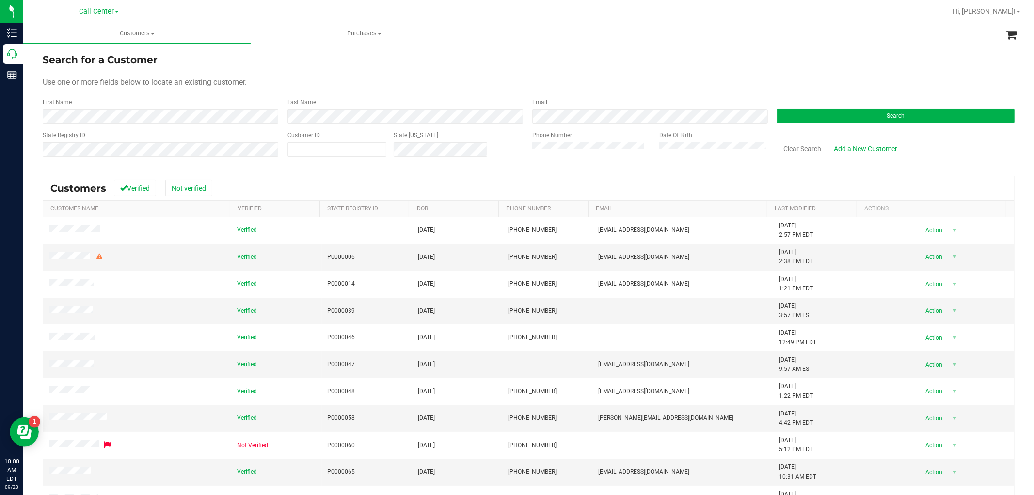
click at [107, 8] on span "Call Center" at bounding box center [96, 11] width 35 height 9
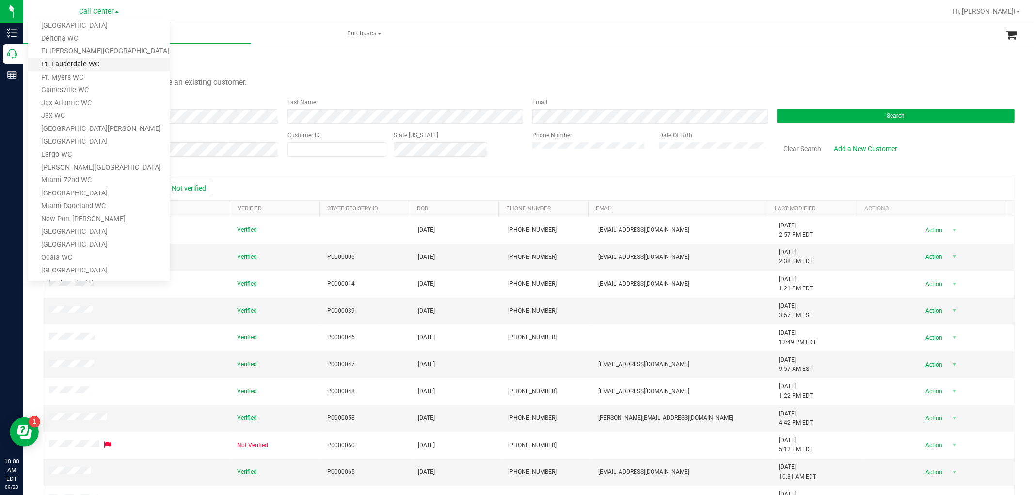
scroll to position [161, 0]
click at [102, 240] on link "Orlando Colonial WC" at bounding box center [98, 246] width 141 height 13
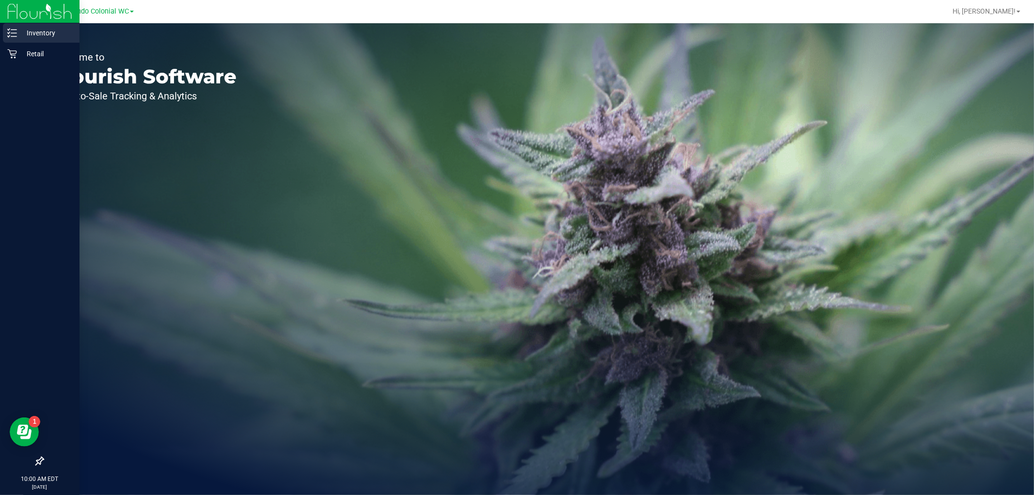
click at [17, 40] on div "Inventory" at bounding box center [41, 32] width 77 height 19
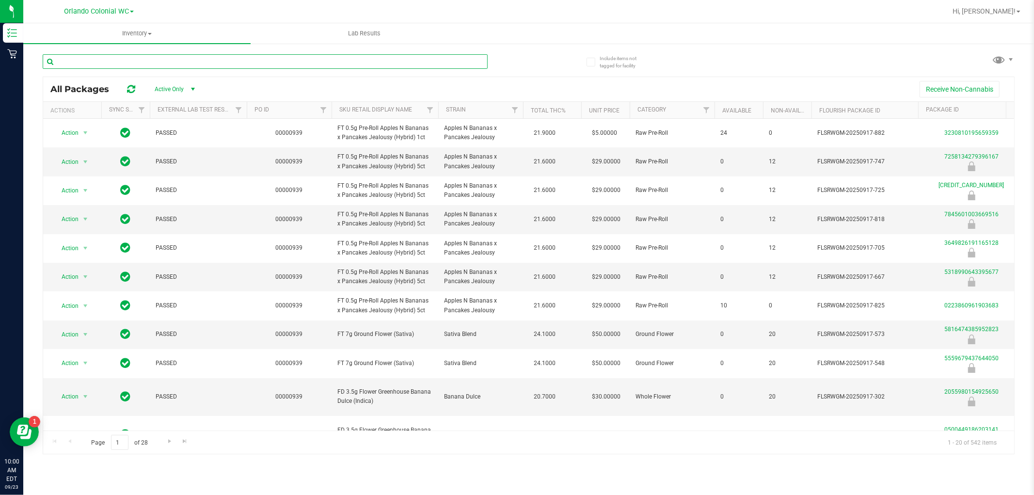
click at [126, 59] on input "text" at bounding box center [265, 61] width 445 height 15
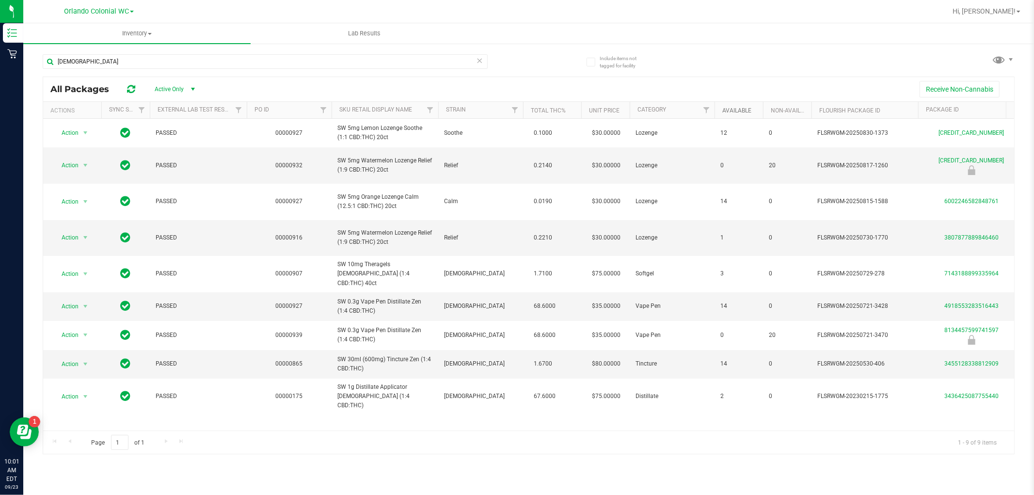
click at [738, 110] on link "Available" at bounding box center [736, 110] width 29 height 7
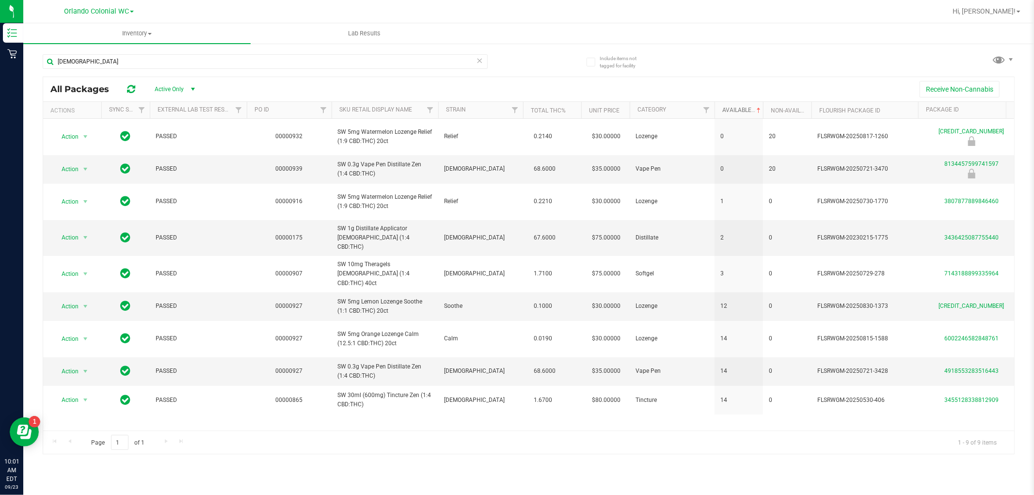
click at [738, 110] on link "Available" at bounding box center [742, 110] width 40 height 7
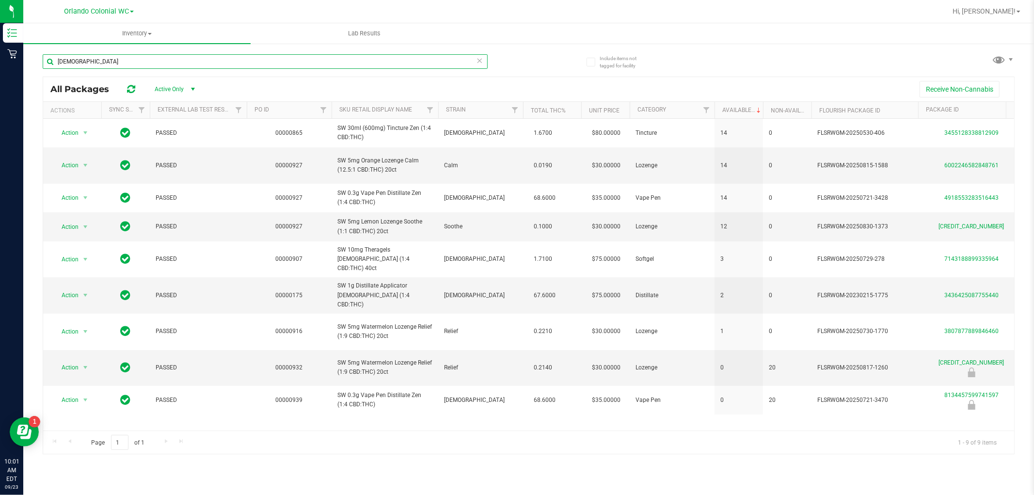
click at [90, 65] on input "zen" at bounding box center [265, 61] width 445 height 15
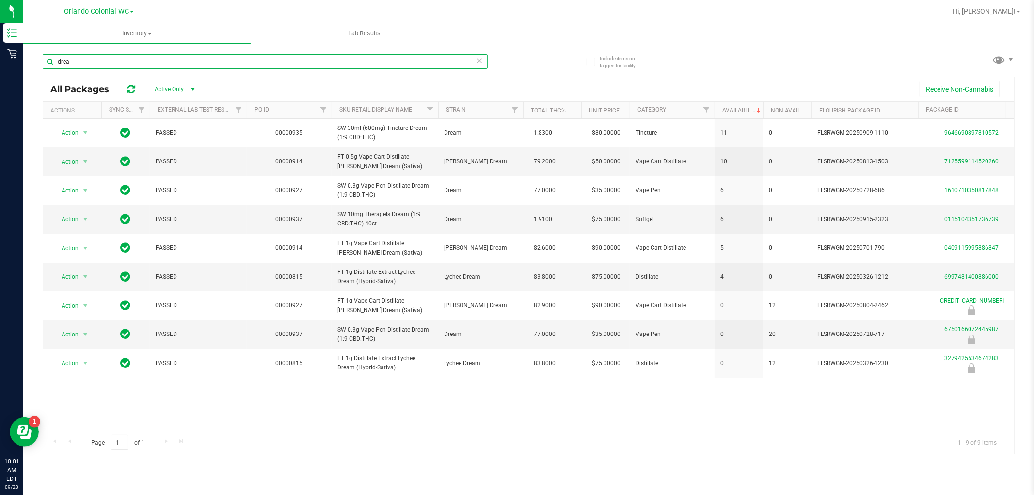
type input "drea"
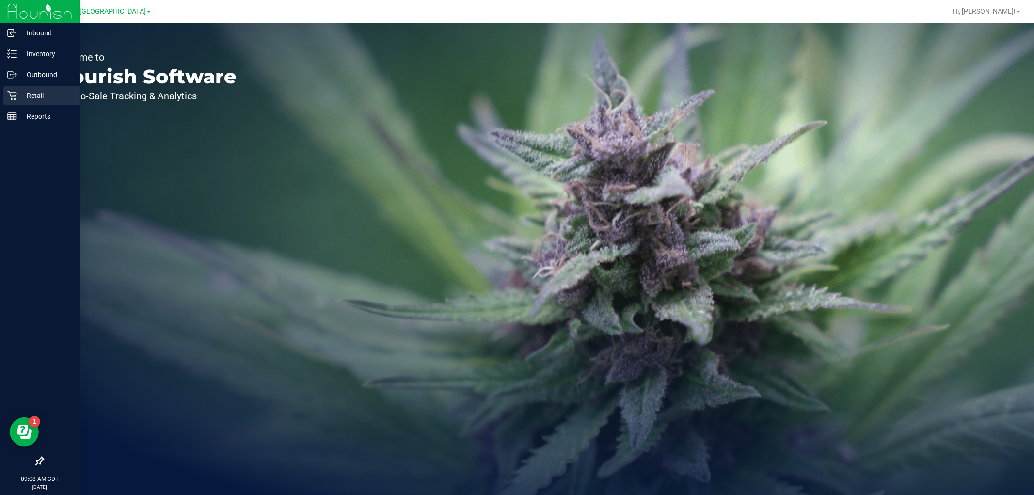
click at [13, 94] on icon at bounding box center [12, 96] width 10 height 10
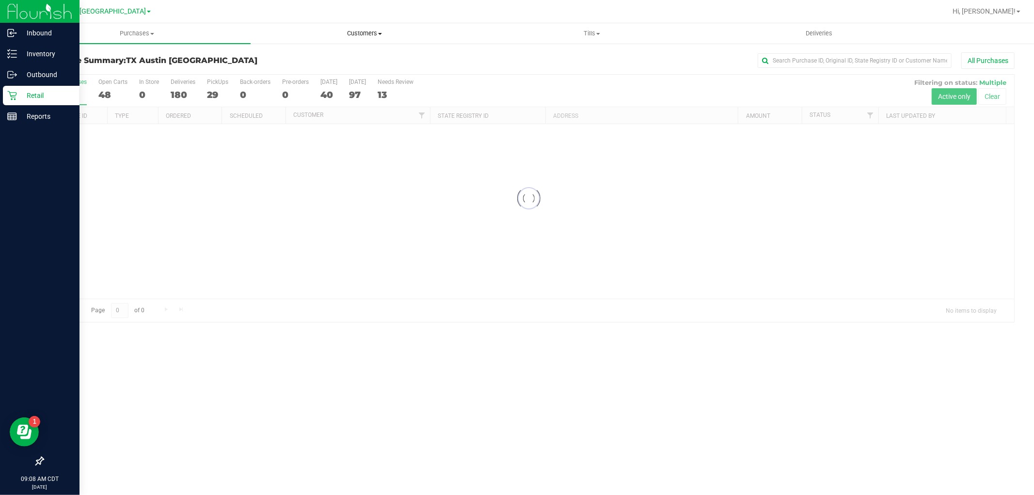
click at [369, 36] on span "Customers" at bounding box center [364, 33] width 226 height 9
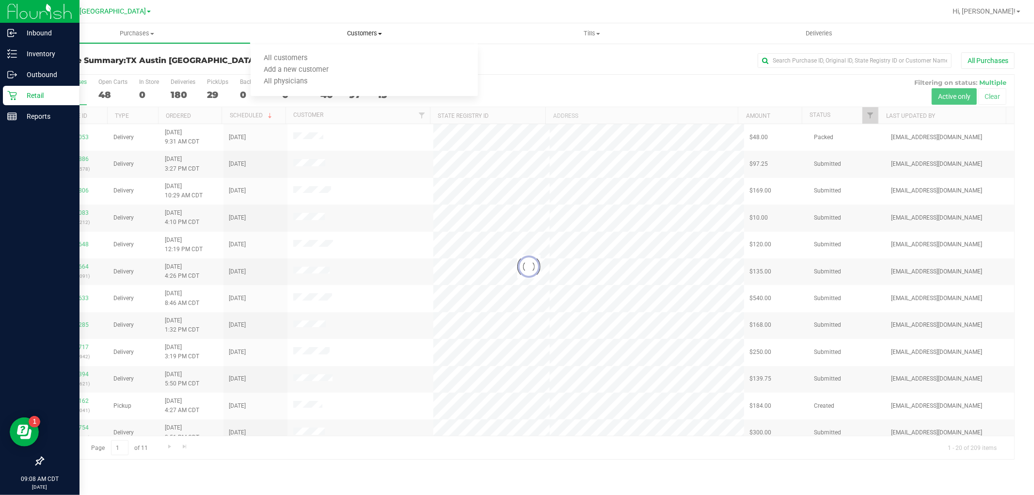
click at [366, 51] on ul "All customers Add a new customer All physicians" at bounding box center [364, 70] width 227 height 52
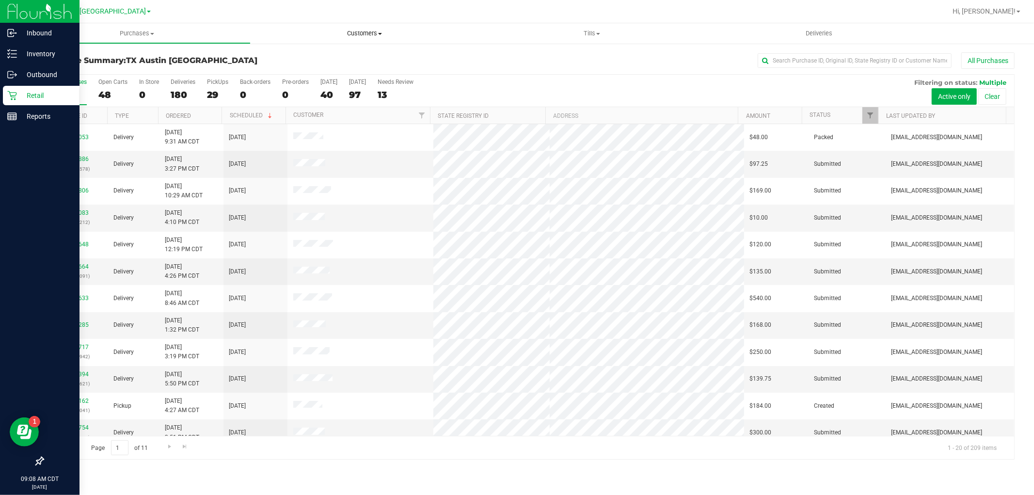
click at [364, 35] on span "Customers" at bounding box center [364, 33] width 227 height 9
click at [342, 54] on li "All customers" at bounding box center [364, 59] width 227 height 12
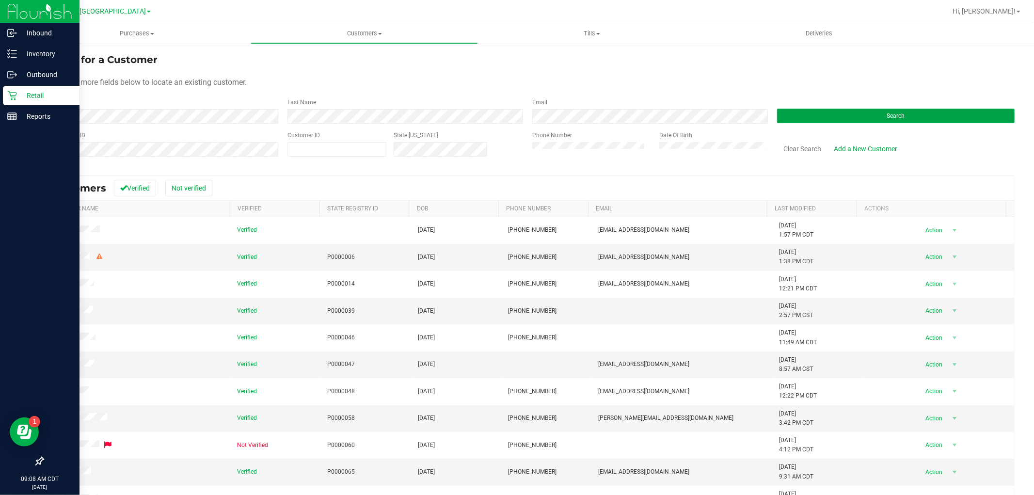
click at [936, 119] on button "Search" at bounding box center [895, 116] width 237 height 15
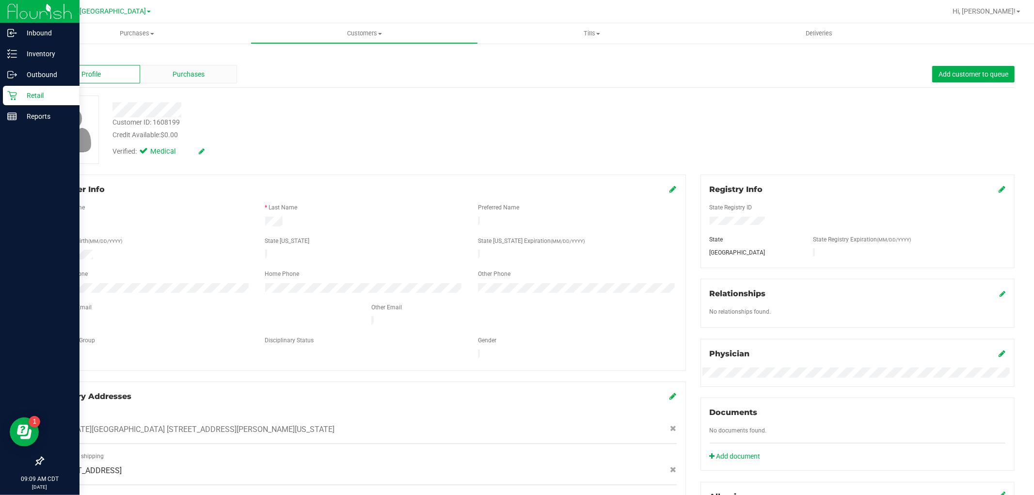
click at [185, 74] on span "Purchases" at bounding box center [189, 74] width 32 height 10
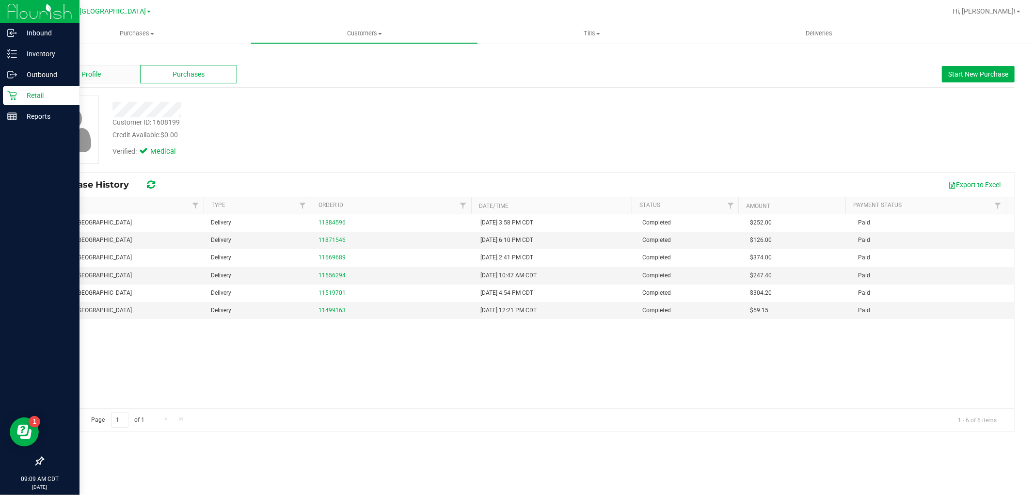
click at [104, 78] on div "Profile" at bounding box center [91, 74] width 97 height 18
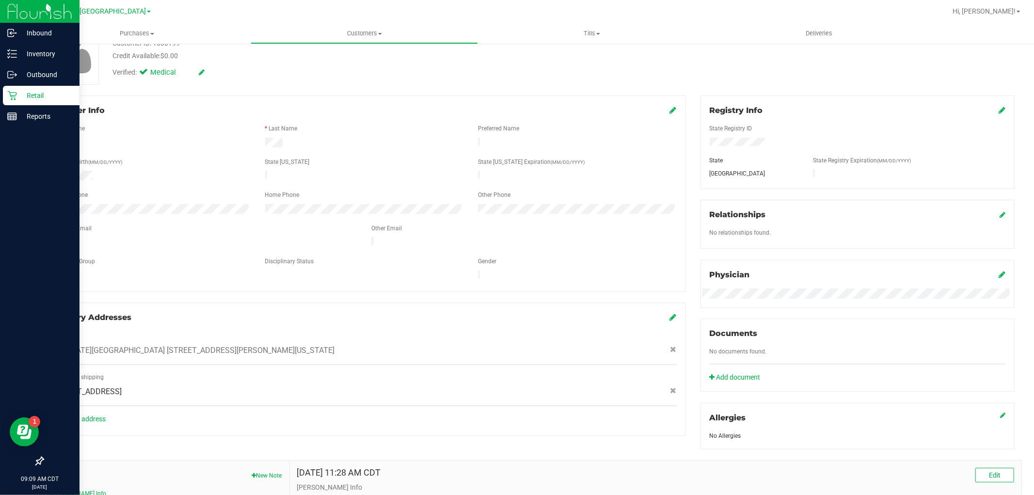
scroll to position [108, 0]
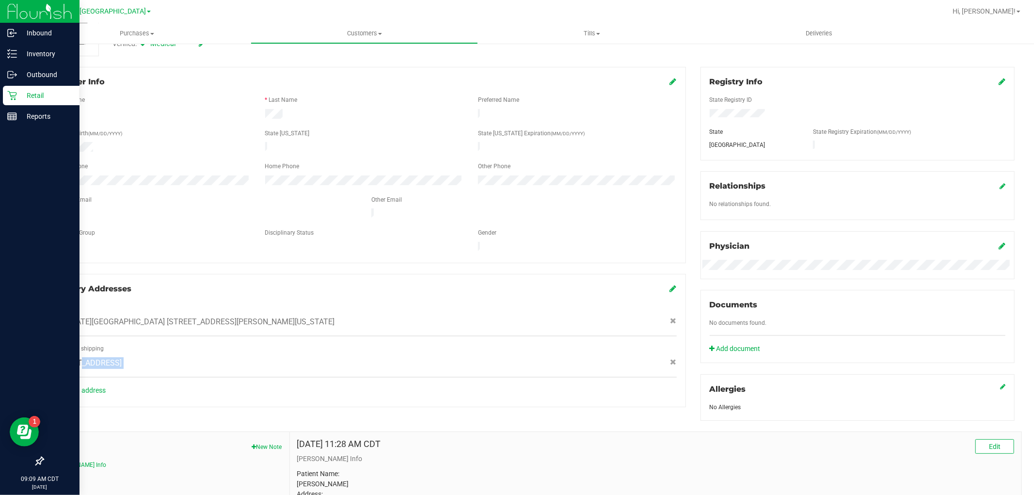
drag, startPoint x: 207, startPoint y: 352, endPoint x: 190, endPoint y: 364, distance: 21.0
click at [190, 364] on div "Address 2: shipping 4431 Markstone Ridge Ln , Arcola , TX 77583" at bounding box center [364, 361] width 625 height 34
copy div "4431 Markstone Ridge Ln , Arcola , TX 77583"
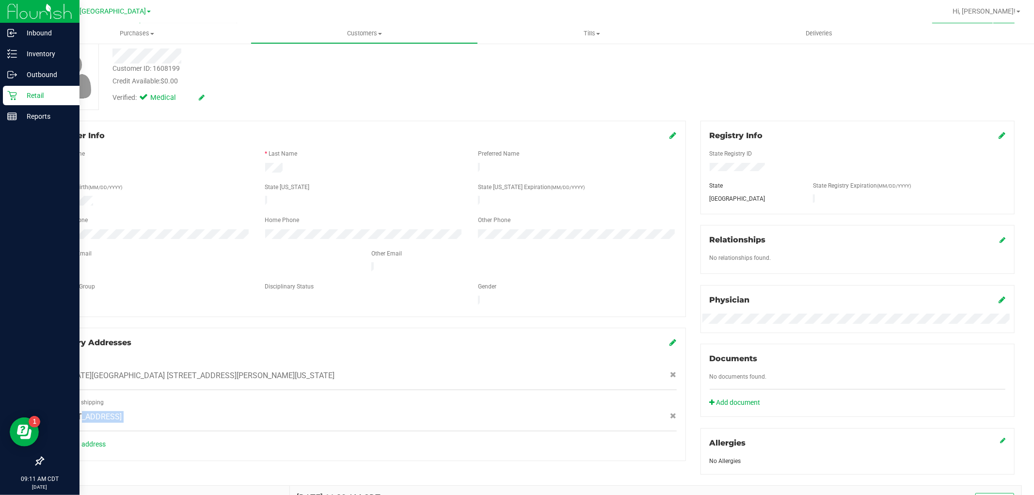
scroll to position [0, 0]
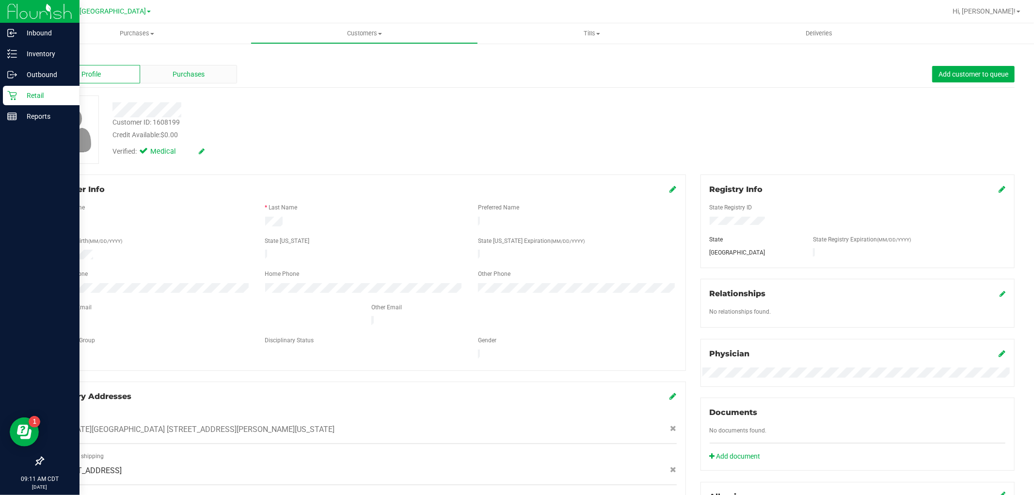
click at [204, 68] on div "Purchases" at bounding box center [188, 74] width 97 height 18
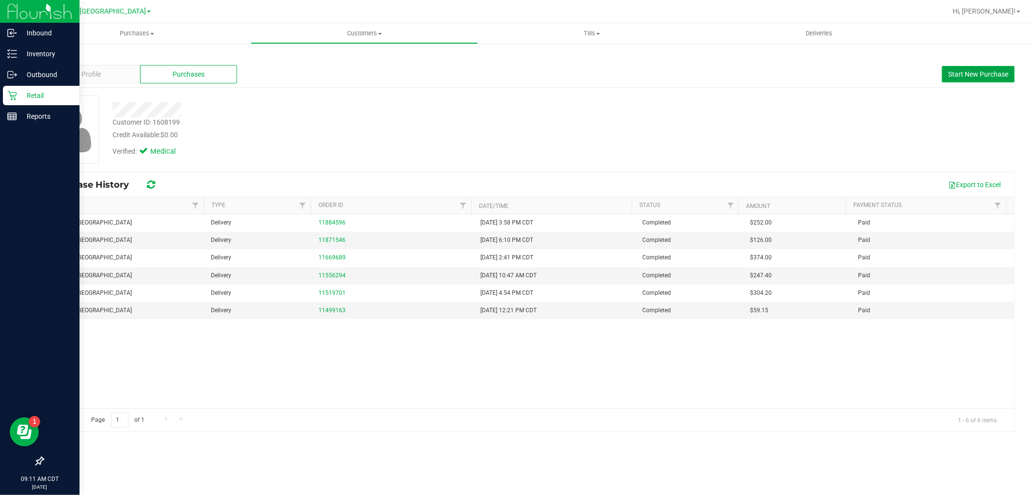
click at [975, 74] on span "Start New Purchase" at bounding box center [978, 74] width 60 height 8
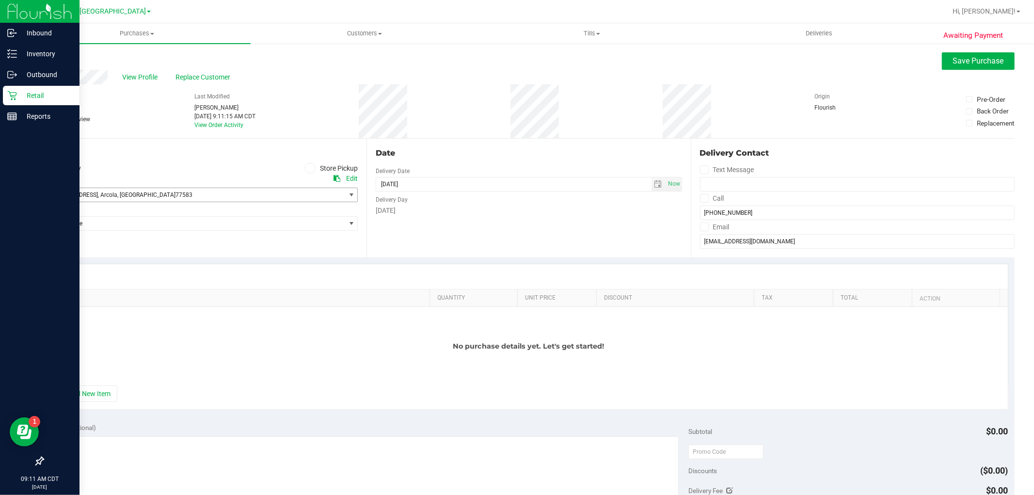
click at [318, 190] on span "4431 Markstone Ridge Ln , Arcola , TX 77583" at bounding box center [186, 195] width 287 height 14
click at [319, 195] on span "4431 Markstone Ridge Ln , Arcola , TX 77583" at bounding box center [186, 195] width 287 height 14
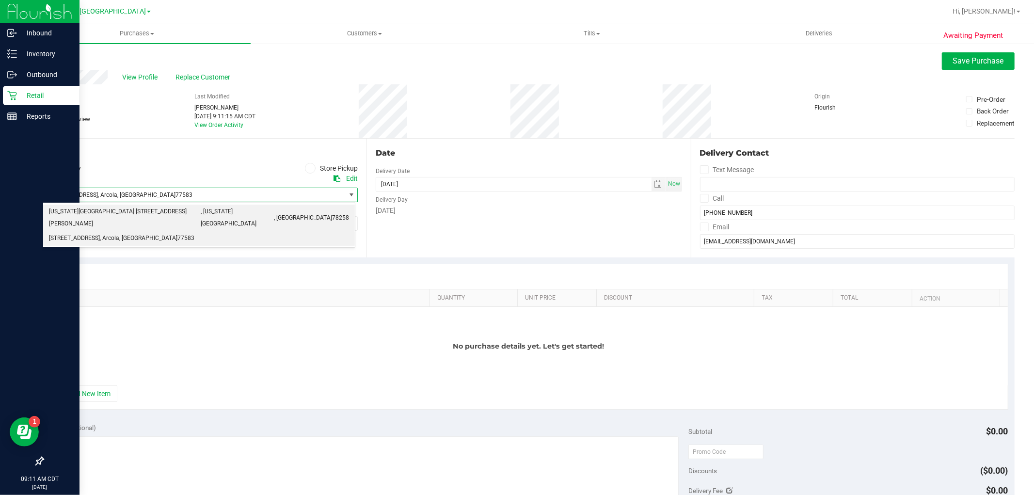
click at [201, 210] on span ", Missouri City" at bounding box center [237, 217] width 73 height 25
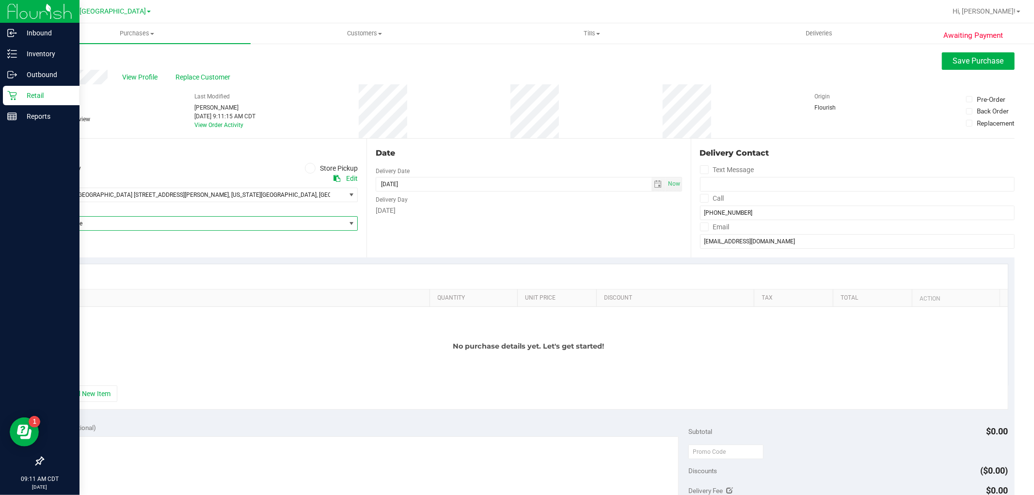
click at [202, 220] on span "Select Store" at bounding box center [194, 224] width 302 height 14
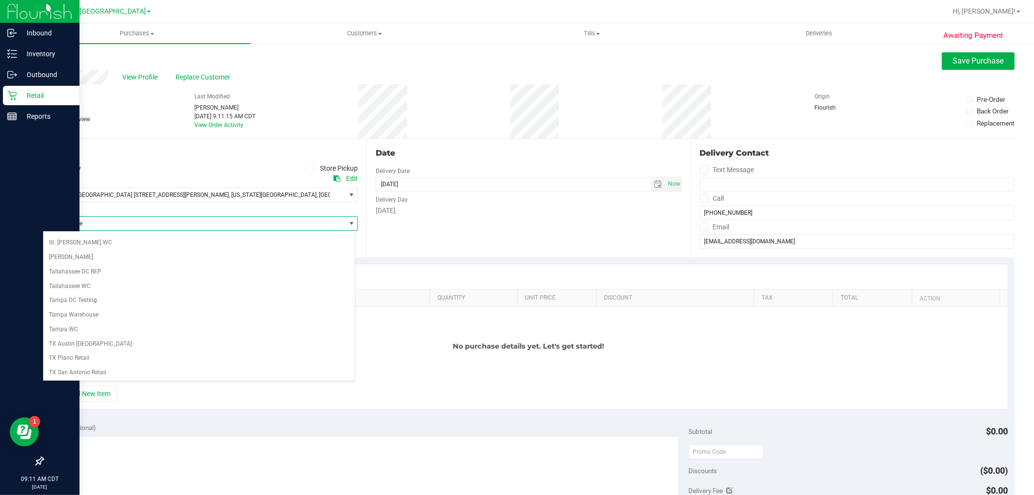
scroll to position [709, 0]
click at [107, 264] on li "TX Austin [GEOGRAPHIC_DATA]" at bounding box center [199, 271] width 312 height 15
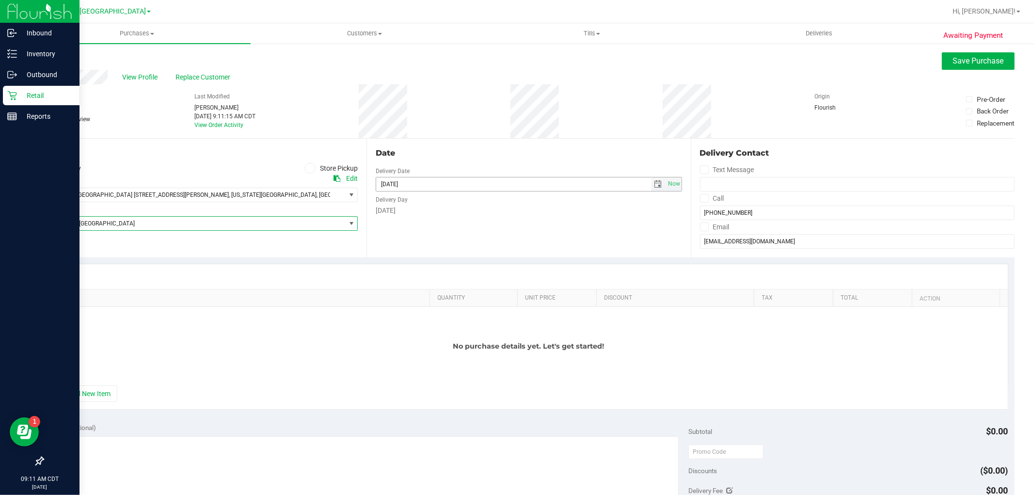
click at [651, 185] on span "select" at bounding box center [658, 184] width 14 height 14
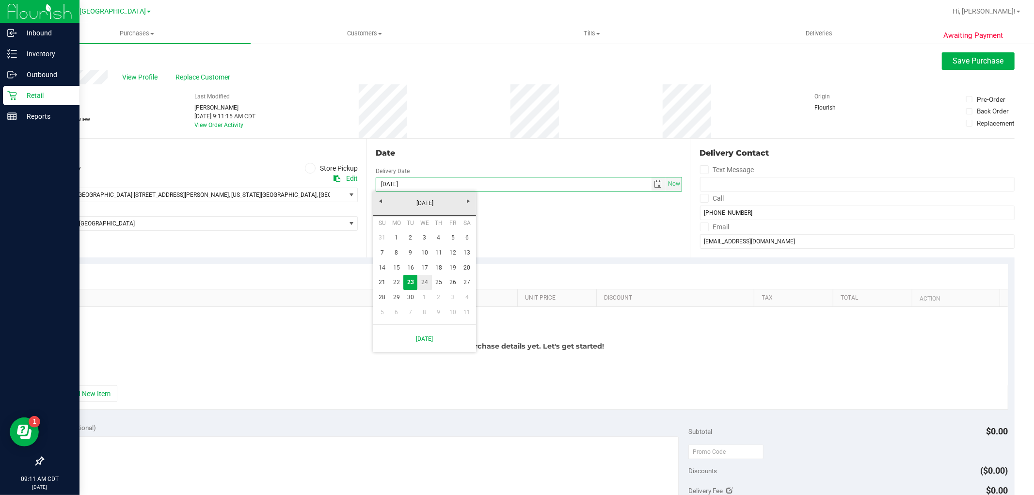
click at [420, 279] on link "24" at bounding box center [424, 282] width 14 height 15
type input "09/24/2025"
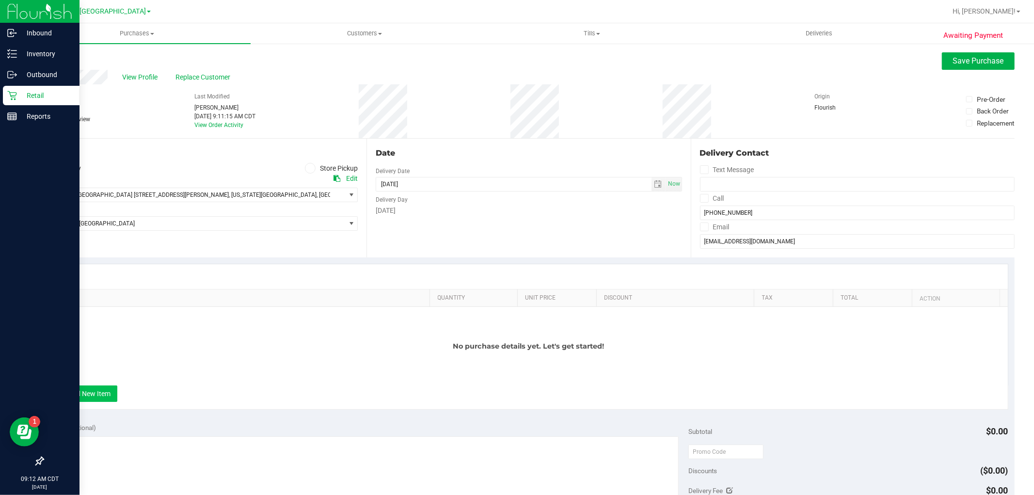
click at [108, 395] on button "+ Add New Item" at bounding box center [87, 393] width 60 height 16
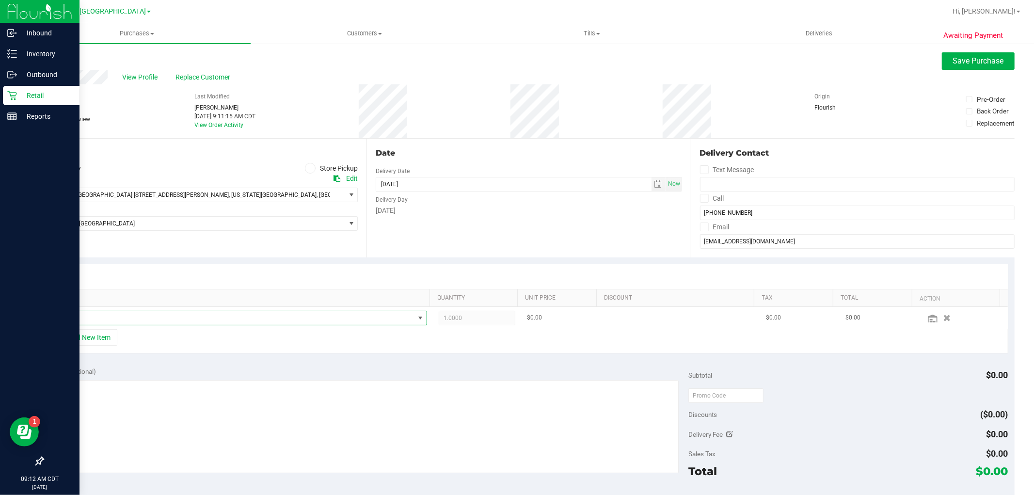
click at [166, 320] on span "NO DATA FOUND" at bounding box center [235, 318] width 358 height 14
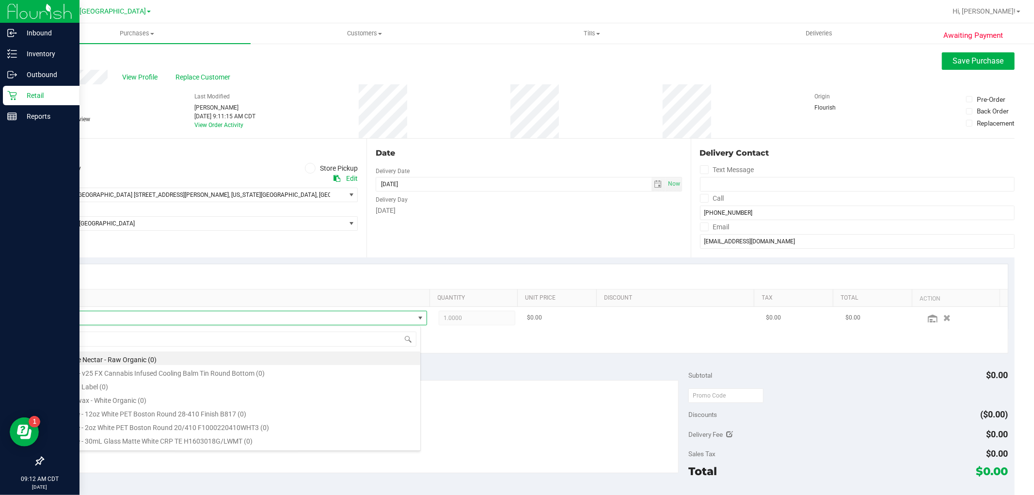
scroll to position [15, 361]
type input "10mg"
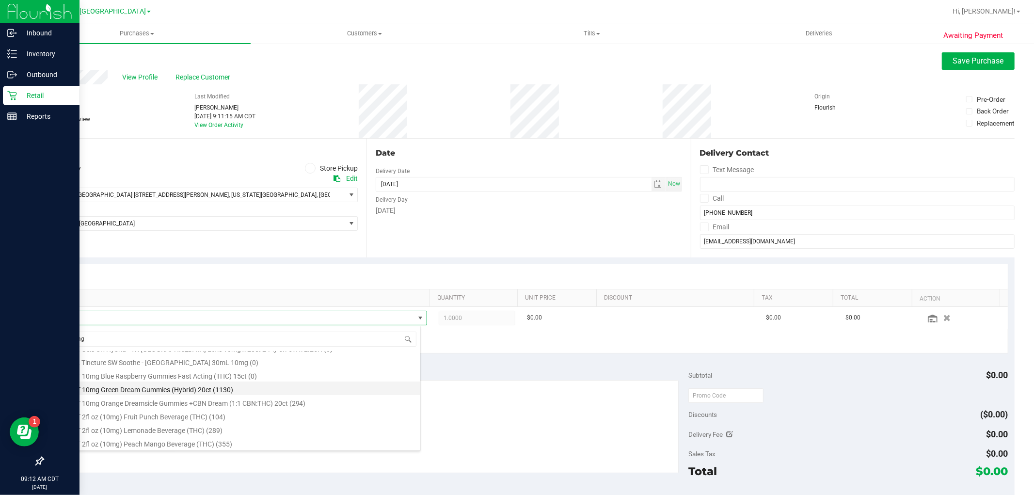
click at [231, 391] on li "TX HT 10mg Green Dream Gummies (Hybrid) 20ct (1130)" at bounding box center [238, 388] width 364 height 14
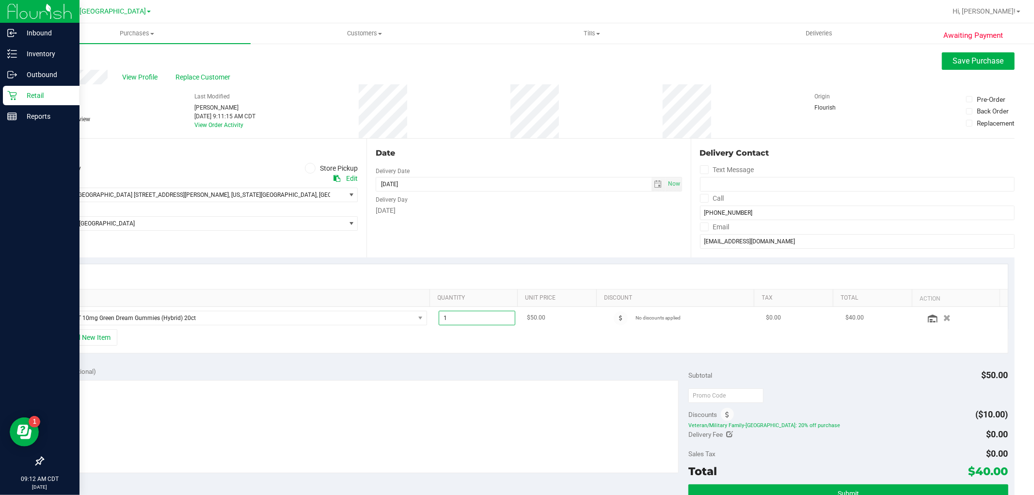
click at [462, 319] on span "1.00 1" at bounding box center [477, 318] width 77 height 15
click at [462, 319] on input "1" at bounding box center [477, 318] width 76 height 14
type input "2"
type input "2.00"
click at [427, 340] on div "+ Add New Item" at bounding box center [528, 341] width 958 height 24
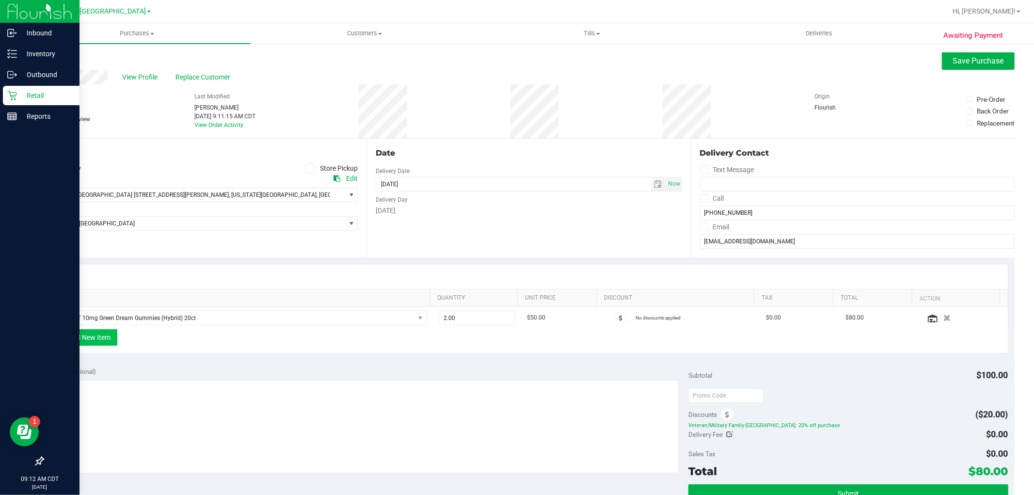
click at [107, 336] on button "+ Add New Item" at bounding box center [87, 337] width 60 height 16
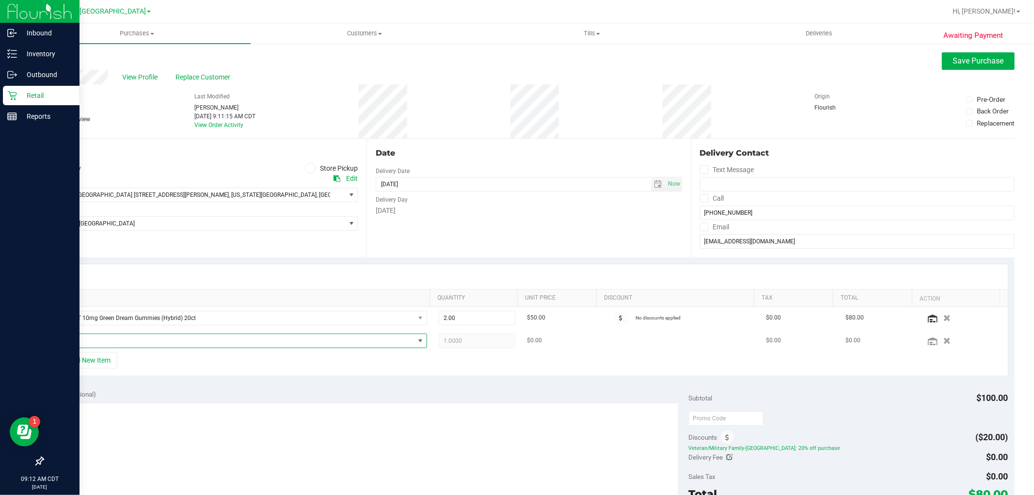
click at [104, 346] on span "NO DATA FOUND" at bounding box center [235, 341] width 358 height 14
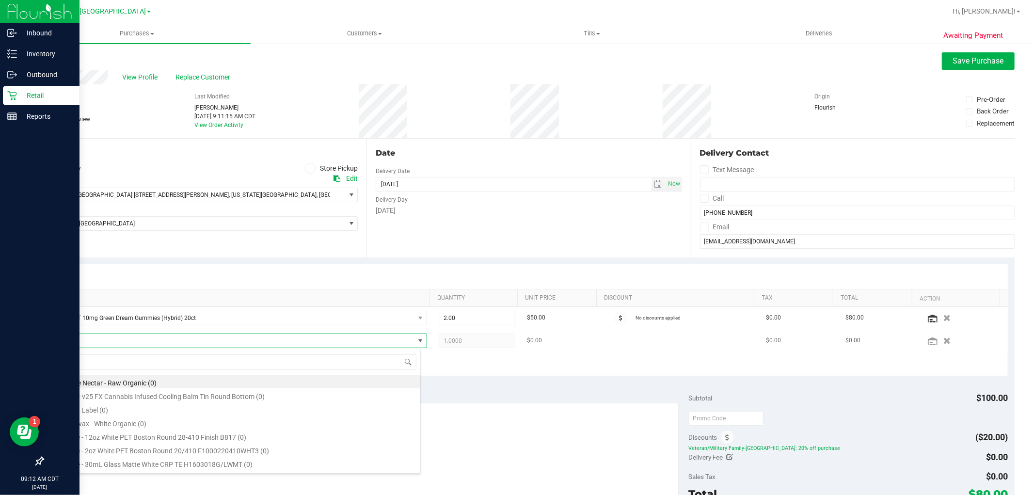
scroll to position [15, 361]
type input "blue"
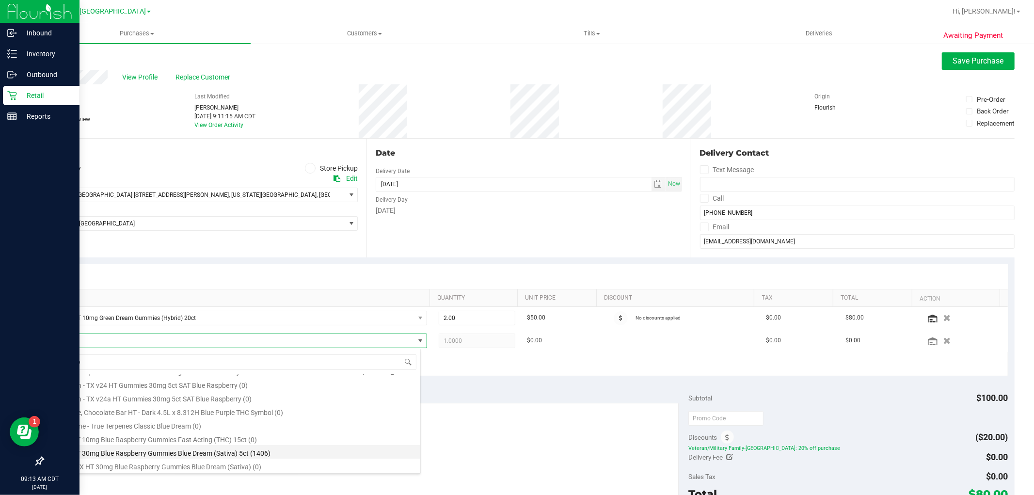
click at [248, 451] on li "TX HT 30mg Blue Raspberry Gummies Blue Dream (Sativa) 5ct (1406)" at bounding box center [238, 452] width 364 height 14
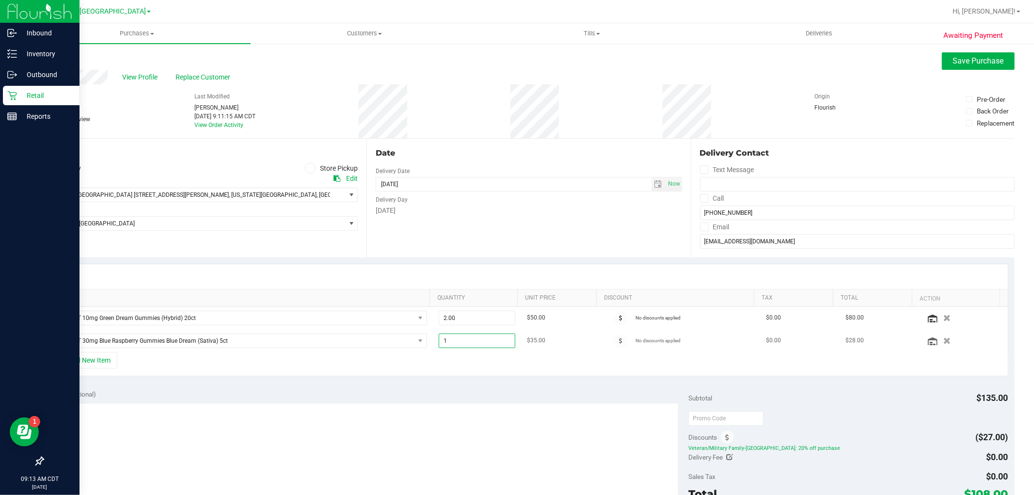
click at [457, 341] on span "1.00 1" at bounding box center [477, 340] width 77 height 15
click at [457, 341] on input "1" at bounding box center [477, 341] width 76 height 14
type input "3"
type input "3.00"
click at [102, 364] on button "+ Add New Item" at bounding box center [87, 360] width 60 height 16
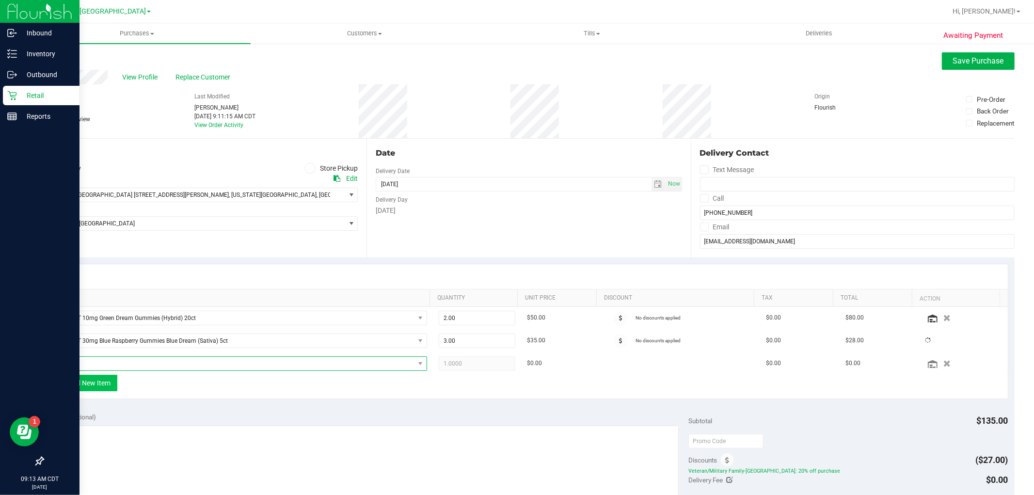
click at [102, 364] on span "NO DATA FOUND" at bounding box center [235, 364] width 358 height 14
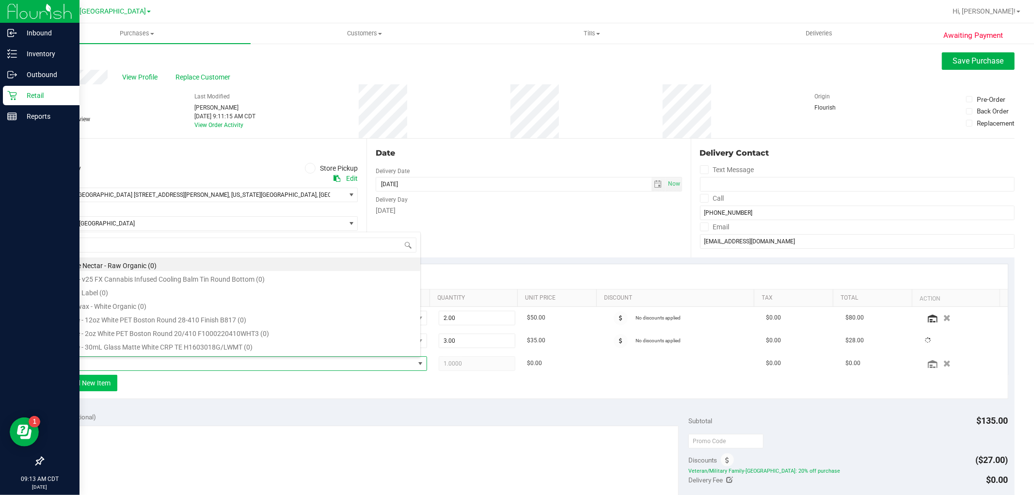
scroll to position [15, 361]
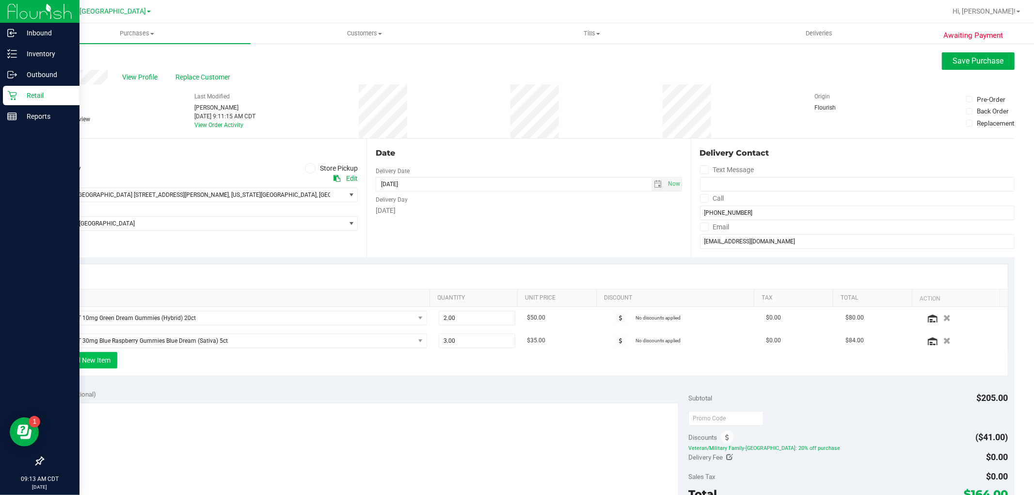
click at [102, 364] on button "+ Add New Item" at bounding box center [87, 360] width 60 height 16
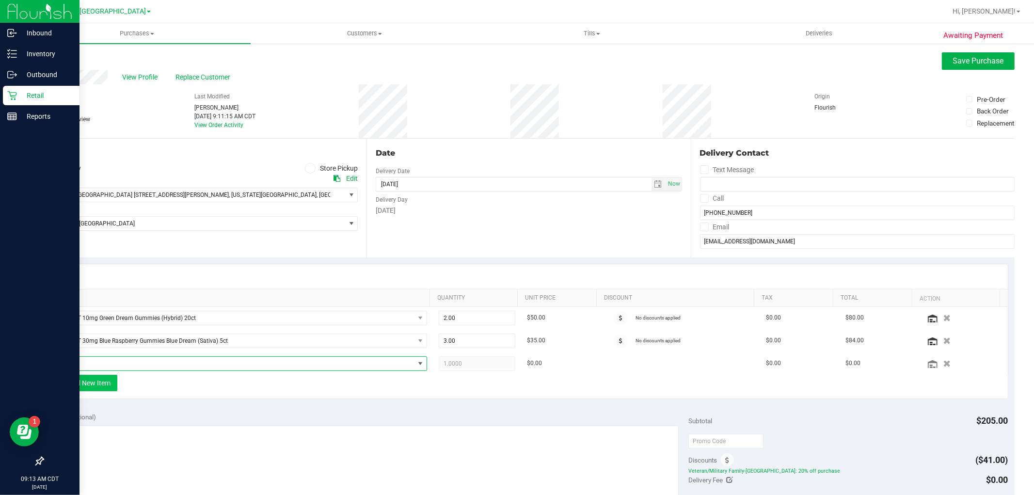
click at [102, 364] on span "NO DATA FOUND" at bounding box center [235, 364] width 358 height 14
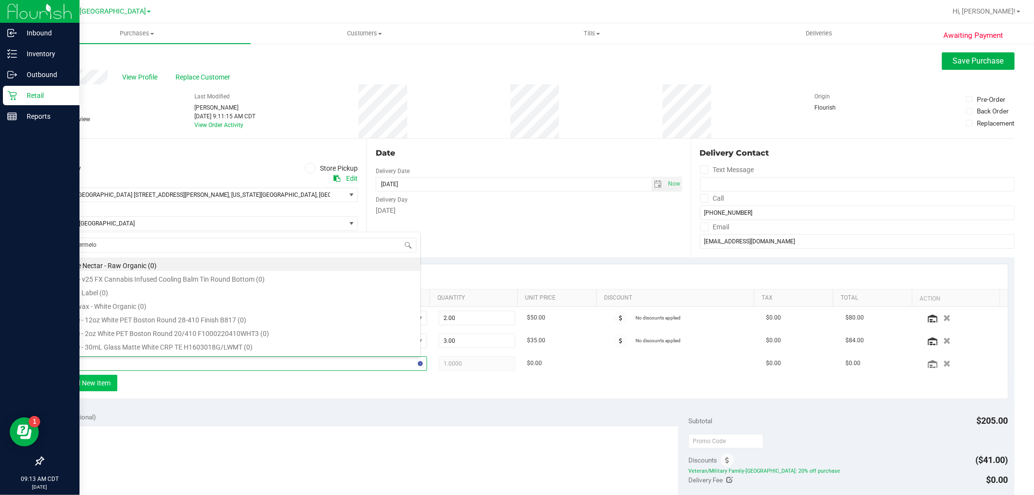
type input "watermelon"
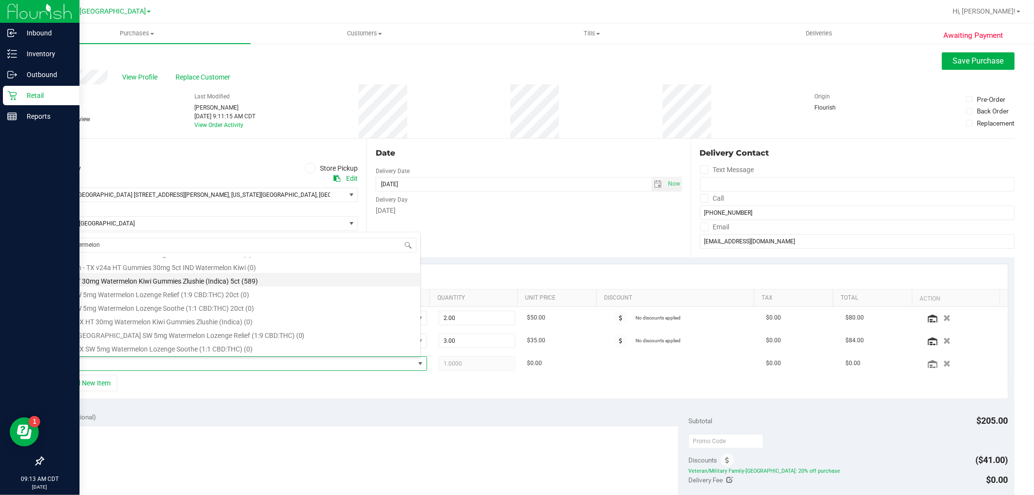
click at [257, 280] on li "TX HT 30mg Watermelon Kiwi Gummies Zlushie (Indica) 5ct (589)" at bounding box center [238, 280] width 364 height 14
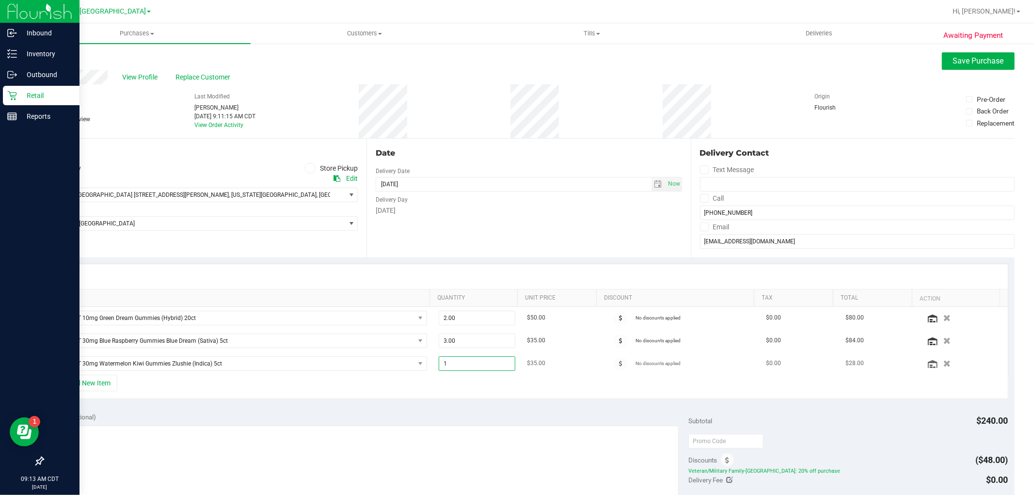
click at [466, 365] on span "1.00 1" at bounding box center [477, 363] width 77 height 15
click at [466, 365] on input "1" at bounding box center [477, 364] width 76 height 14
type input "4"
type input "4.00"
click at [442, 392] on div "+ Add New Item" at bounding box center [528, 387] width 958 height 24
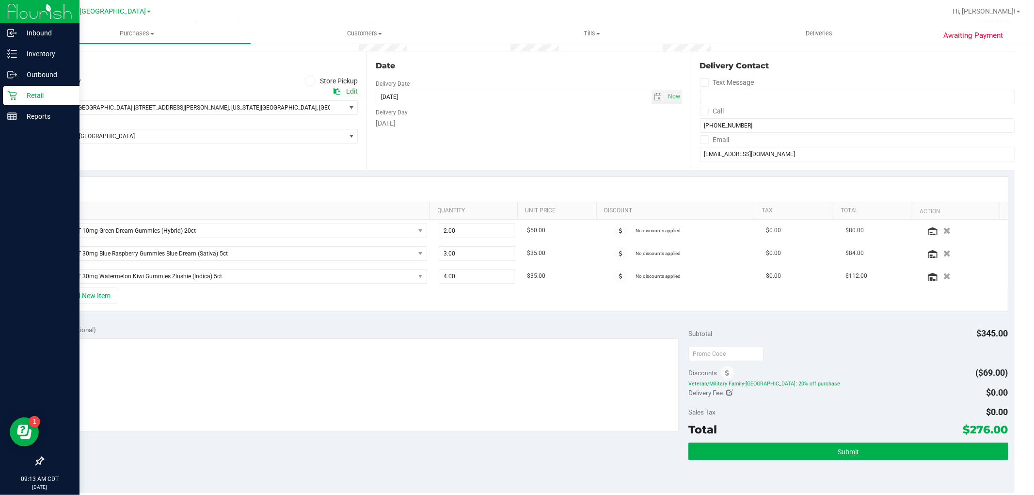
scroll to position [108, 0]
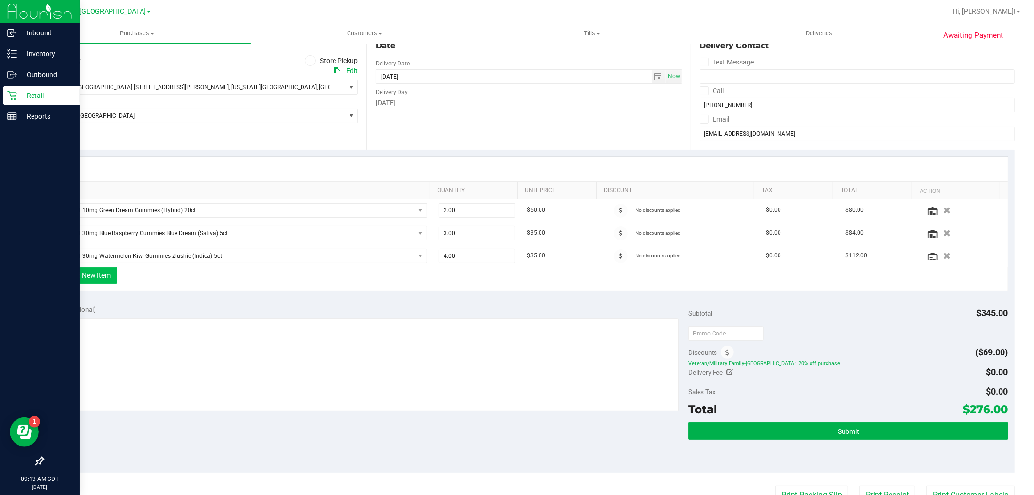
click at [109, 274] on button "+ Add New Item" at bounding box center [87, 275] width 60 height 16
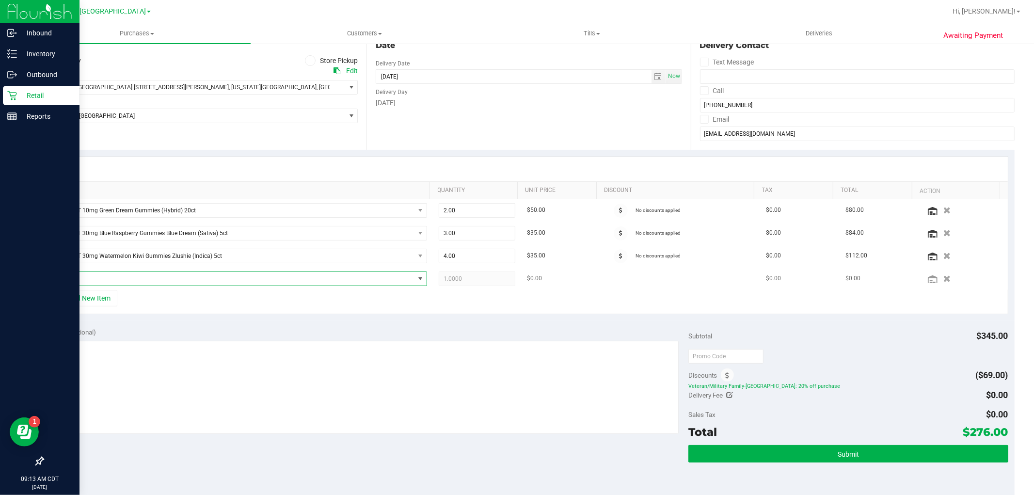
click at [106, 278] on span "NO DATA FOUND" at bounding box center [235, 279] width 358 height 14
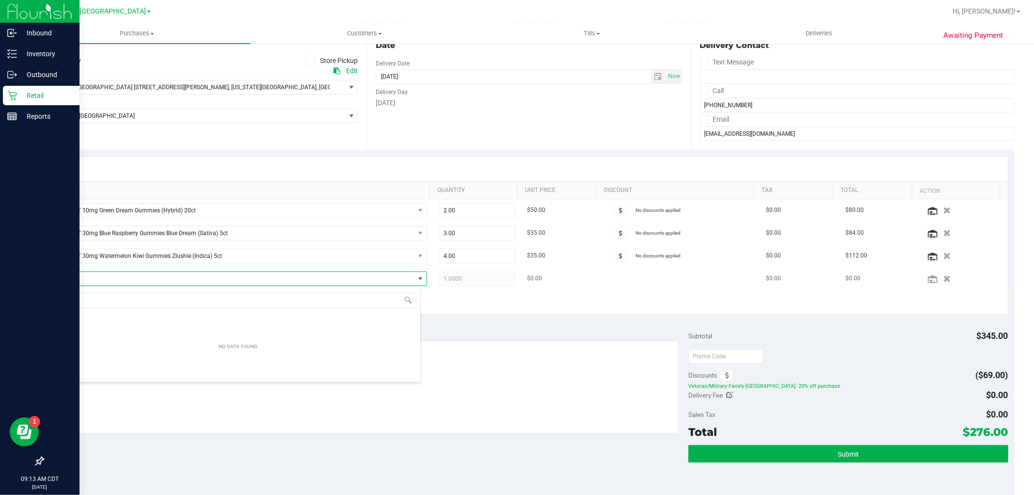
scroll to position [15, 365]
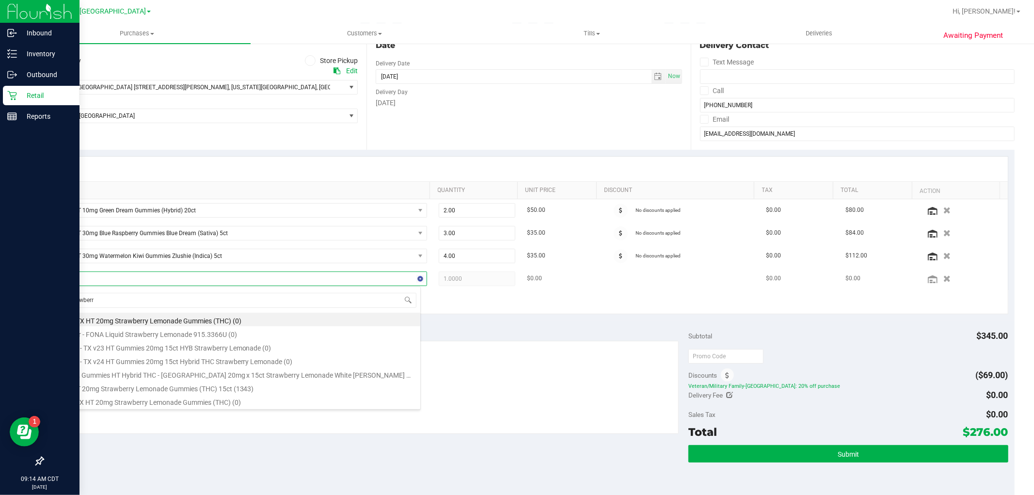
type input "strawberry"
click at [224, 388] on li "TX HT 20mg Strawberry Lemonade Gummies (THC) 15ct (1343)" at bounding box center [238, 387] width 364 height 14
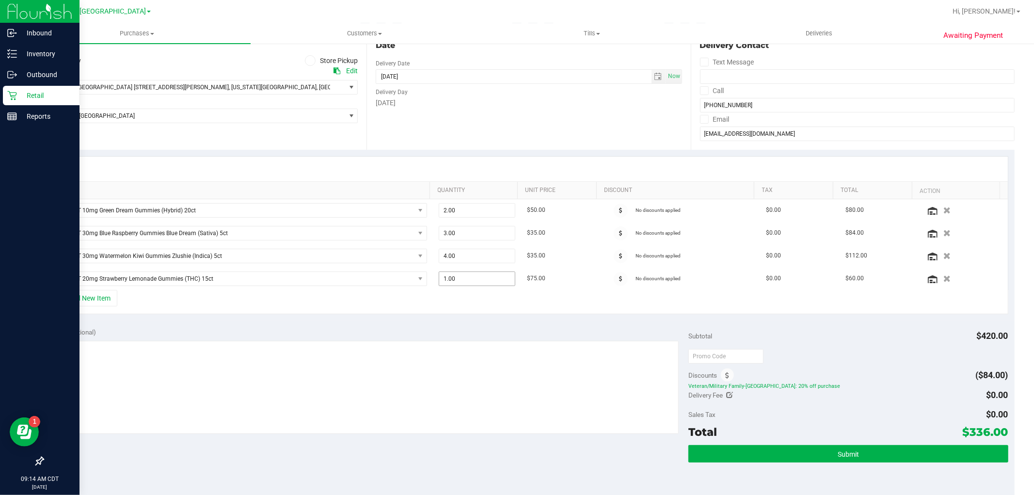
click at [473, 278] on span "1.00 1" at bounding box center [477, 278] width 77 height 15
click at [473, 278] on input "1" at bounding box center [477, 279] width 76 height 14
type input "2"
type input "2.00"
click at [473, 311] on div "+ Add New Item" at bounding box center [528, 302] width 958 height 24
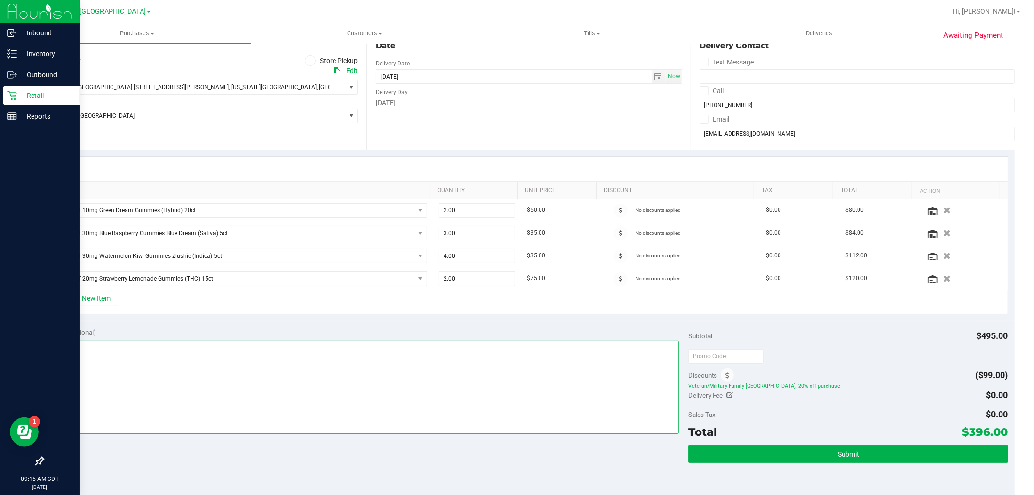
click at [257, 395] on textarea at bounding box center [363, 387] width 629 height 93
click at [317, 390] on textarea at bounding box center [363, 387] width 629 height 93
type textarea "-"
type textarea "Rx verified -- cc GR"
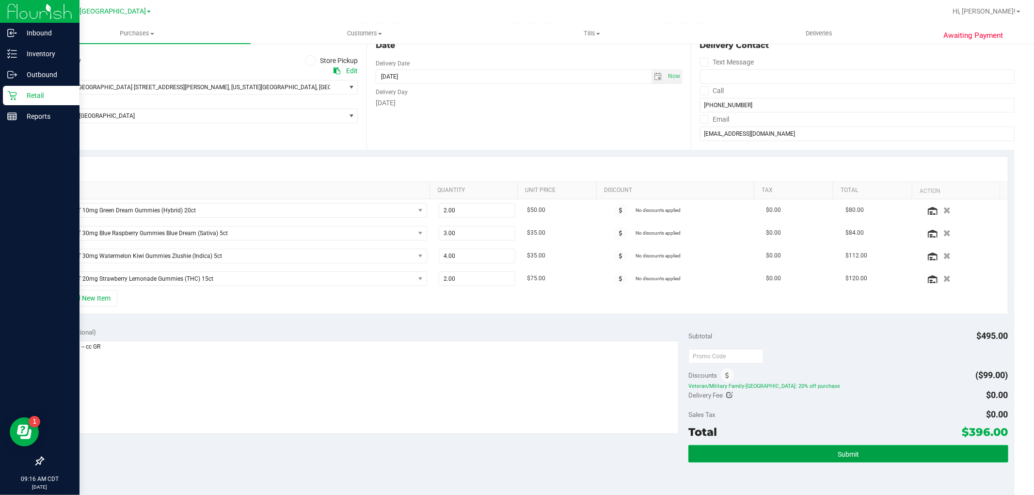
click at [824, 452] on button "Submit" at bounding box center [847, 453] width 319 height 17
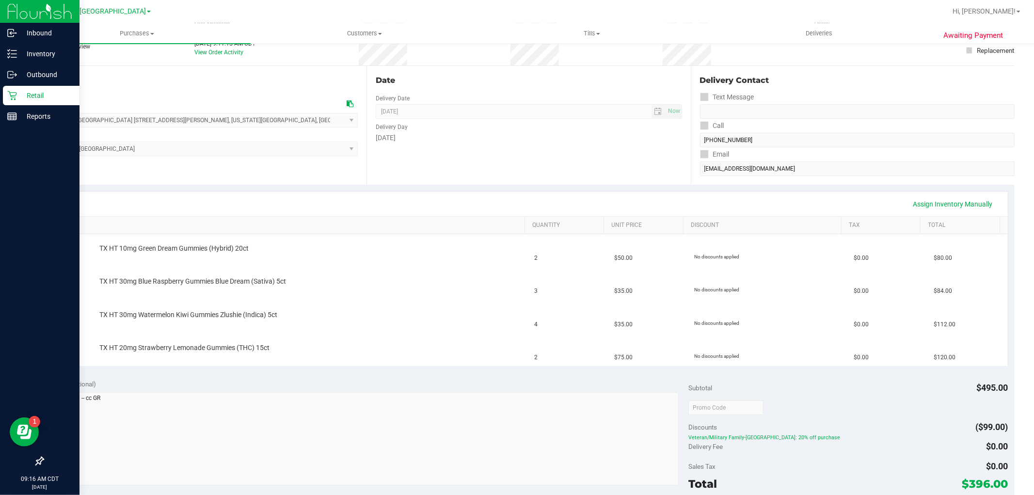
scroll to position [161, 0]
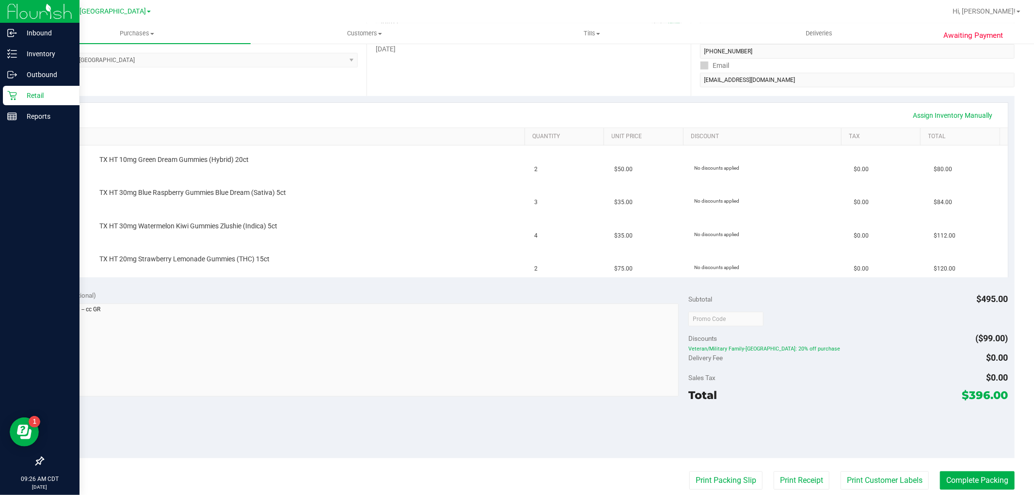
click at [14, 95] on icon at bounding box center [11, 95] width 9 height 9
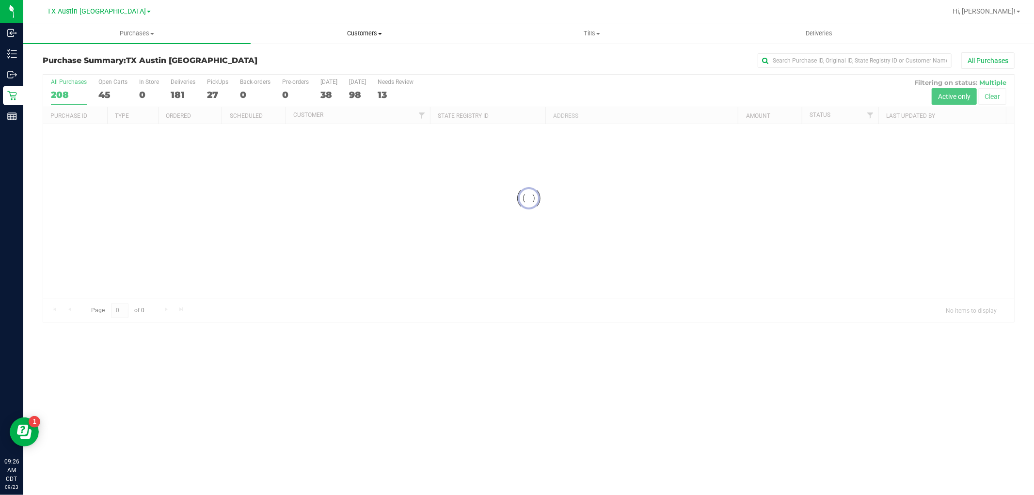
click at [377, 34] on span "Customers" at bounding box center [364, 33] width 226 height 9
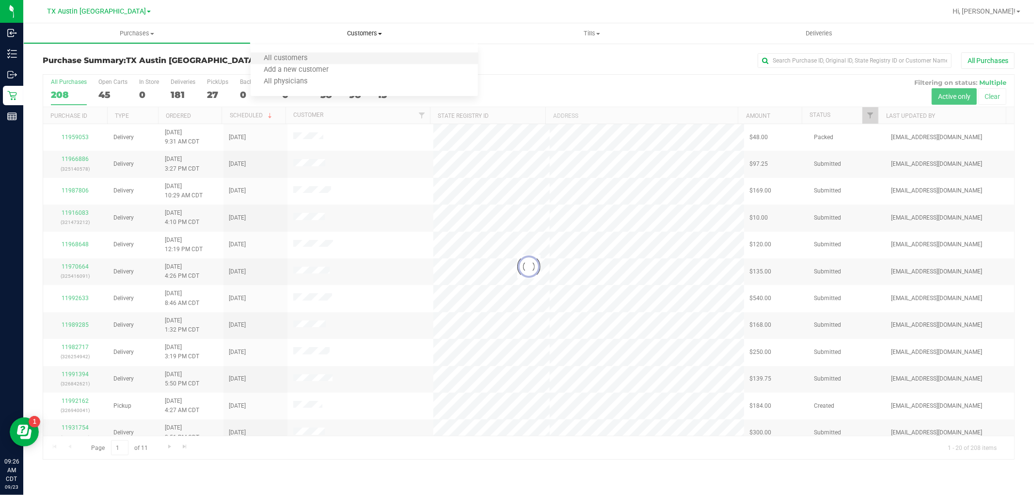
click at [369, 54] on li "All customers" at bounding box center [364, 59] width 227 height 12
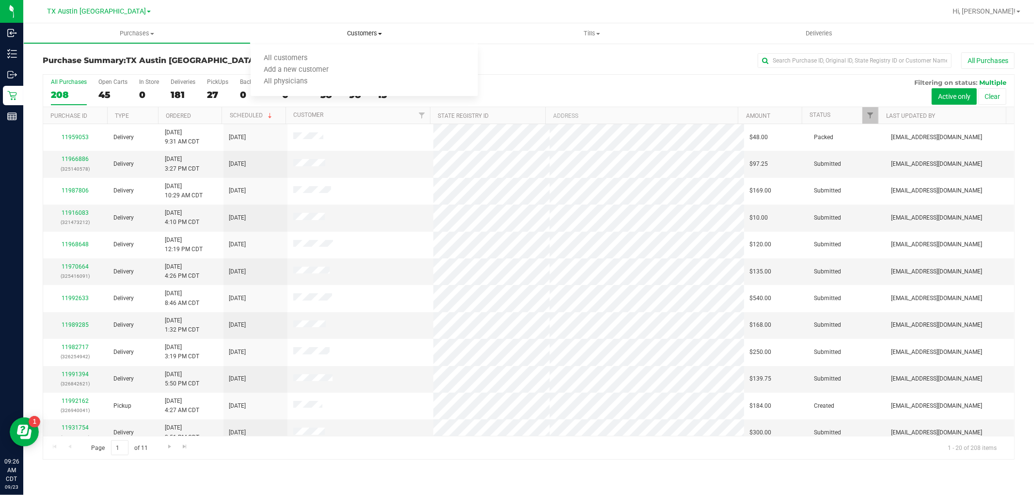
click at [292, 51] on ul "All customers Add a new customer All physicians" at bounding box center [364, 70] width 227 height 52
click at [365, 35] on span "Customers" at bounding box center [364, 33] width 227 height 9
click at [347, 63] on li "All customers" at bounding box center [364, 59] width 227 height 12
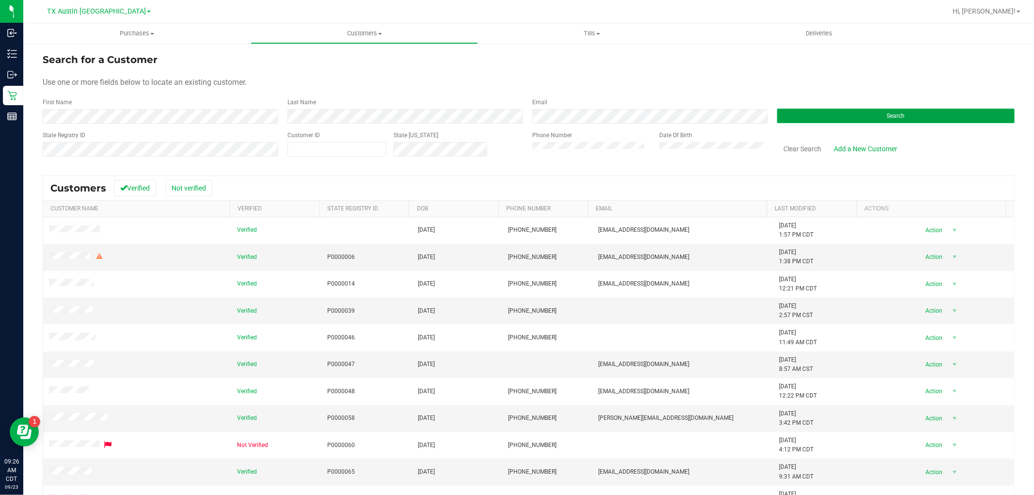
click at [777, 122] on button "Search" at bounding box center [895, 116] width 237 height 15
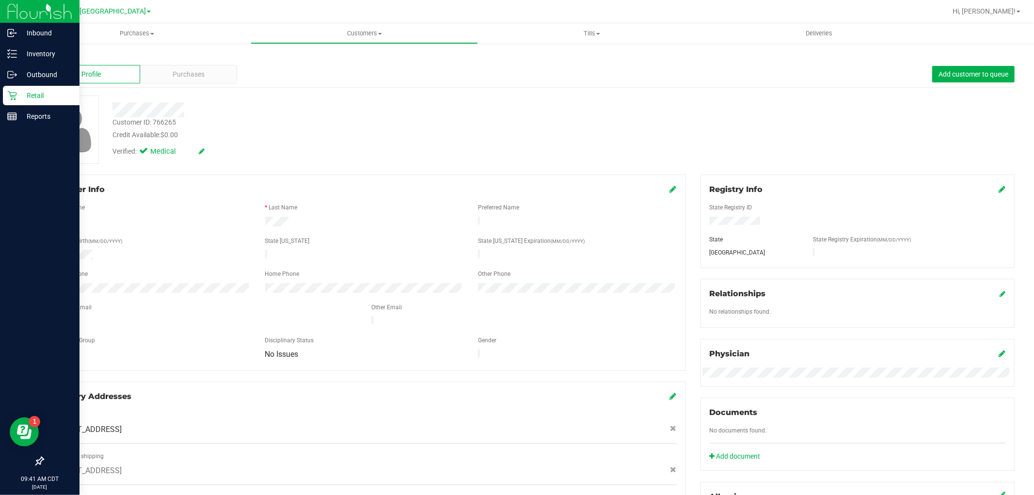
click at [11, 96] on icon at bounding box center [11, 95] width 9 height 9
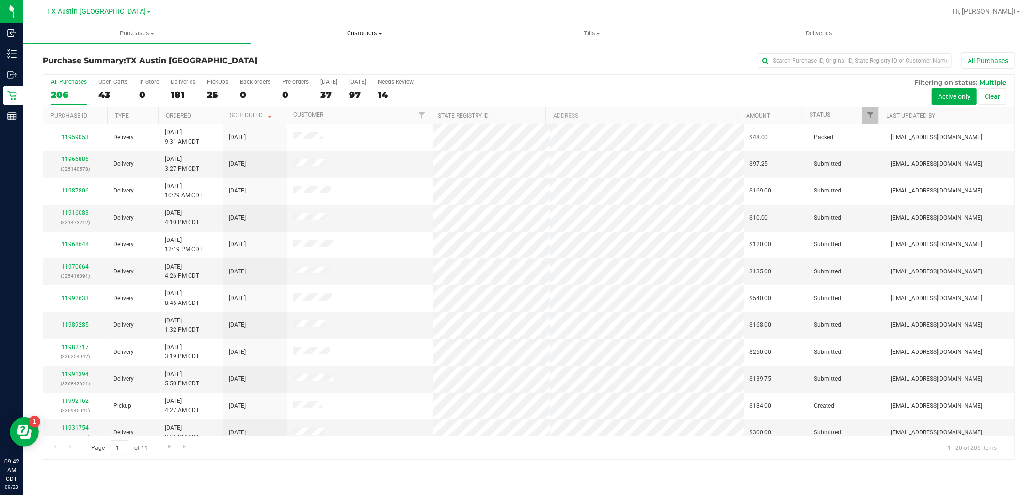
click at [345, 37] on span "Customers" at bounding box center [364, 33] width 226 height 9
click at [352, 49] on ul "All customers Add a new customer All physicians" at bounding box center [364, 70] width 227 height 52
click at [363, 26] on uib-tab-heading "Customers All customers Add a new customer All physicians" at bounding box center [364, 33] width 227 height 20
click at [356, 57] on li "All customers" at bounding box center [364, 59] width 227 height 12
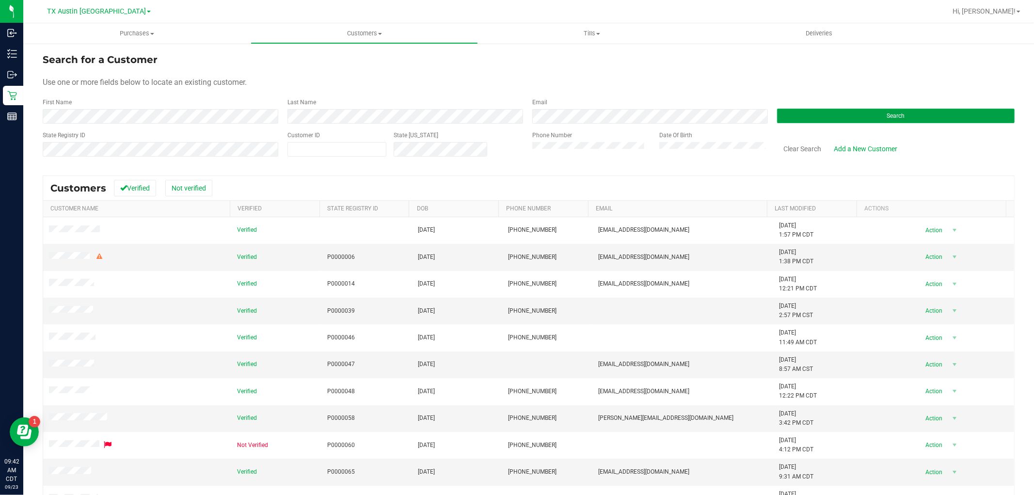
click at [826, 114] on button "Search" at bounding box center [895, 116] width 237 height 15
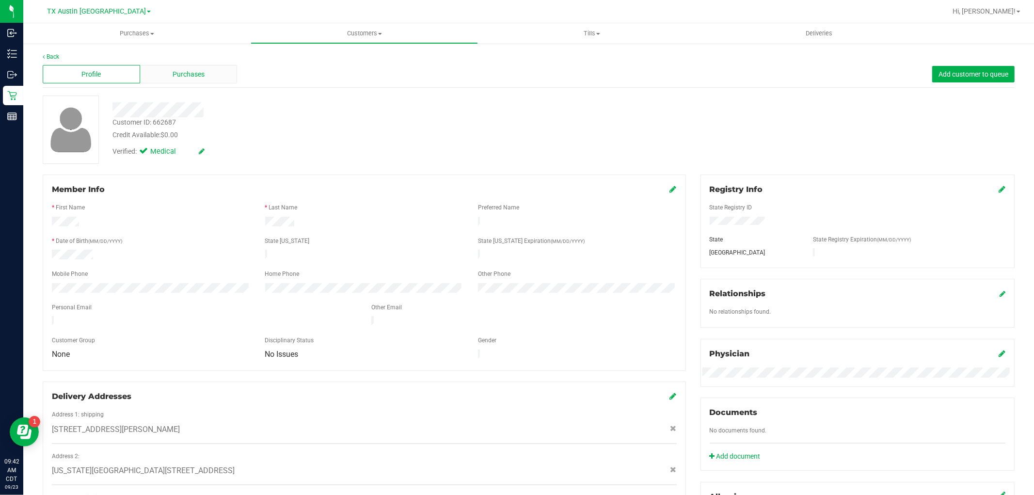
click at [194, 78] on span "Purchases" at bounding box center [189, 74] width 32 height 10
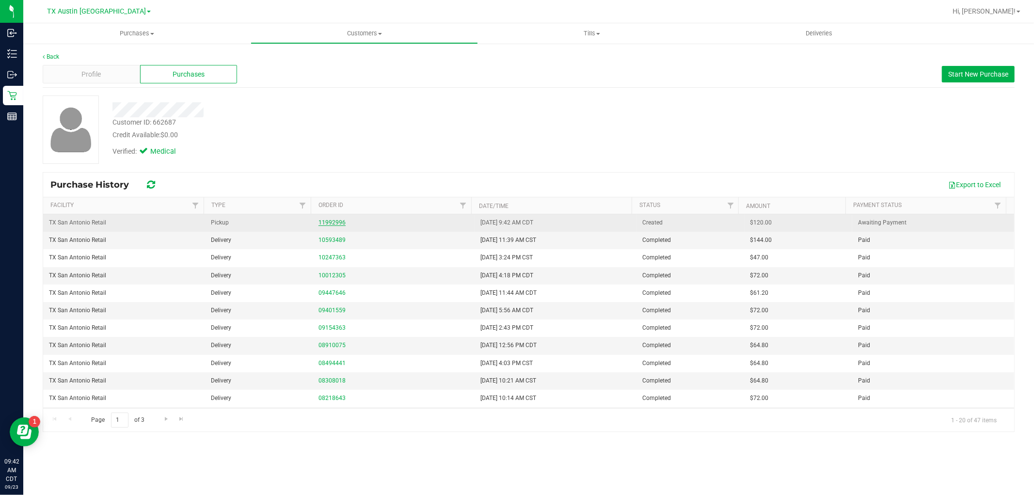
click at [332, 221] on link "11992996" at bounding box center [331, 222] width 27 height 7
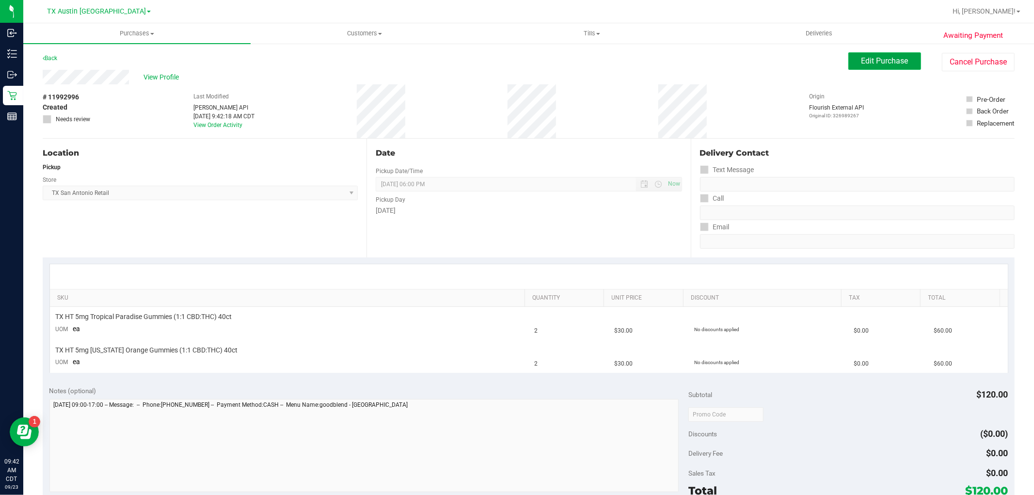
click at [876, 61] on span "Edit Purchase" at bounding box center [884, 60] width 47 height 9
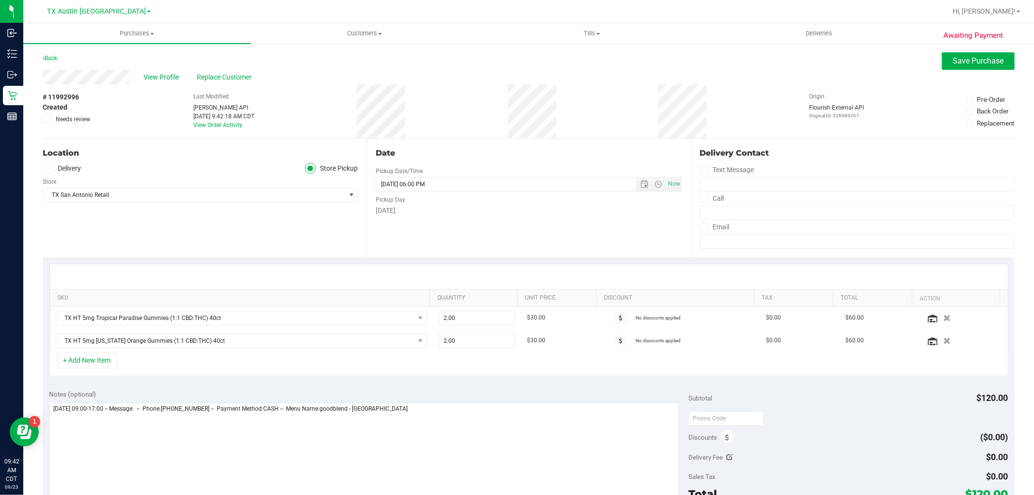
click at [64, 163] on label "Delivery" at bounding box center [62, 168] width 39 height 11
click at [0, 0] on input "Delivery" at bounding box center [0, 0] width 0 height 0
click at [78, 199] on span "Select address" at bounding box center [186, 195] width 287 height 14
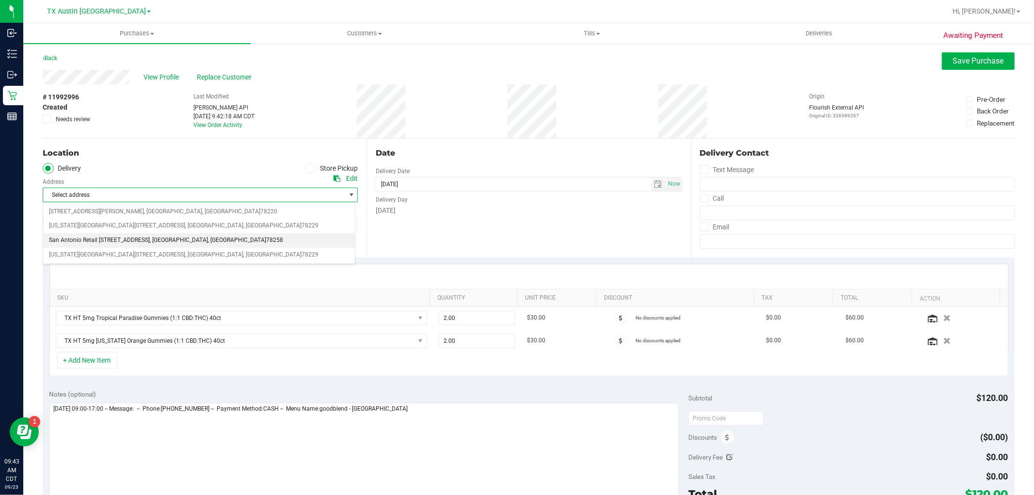
click at [139, 234] on li "San Antonio Retail 18720 Stone Oak PKWY, San Antonio, TX 78258 , San Antonio , …" at bounding box center [199, 240] width 312 height 15
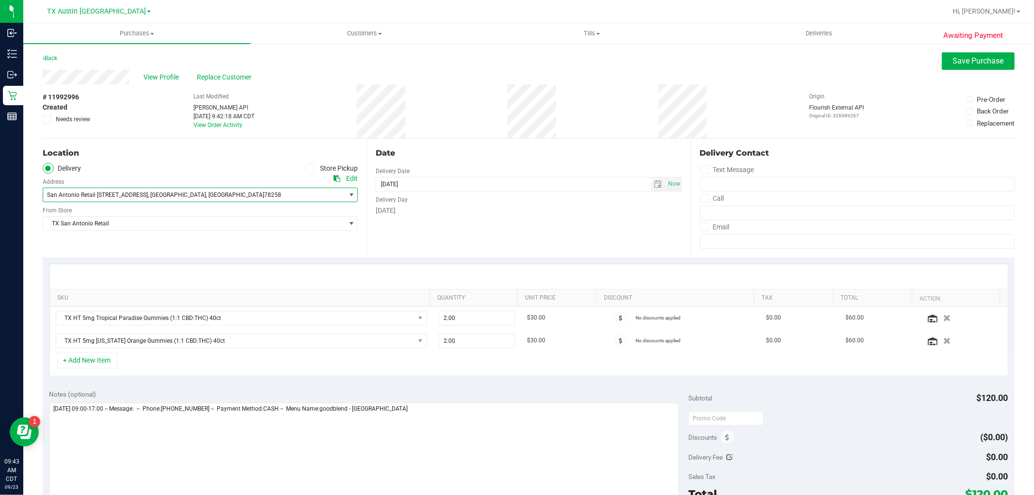
click at [346, 179] on div "Edit" at bounding box center [352, 178] width 12 height 10
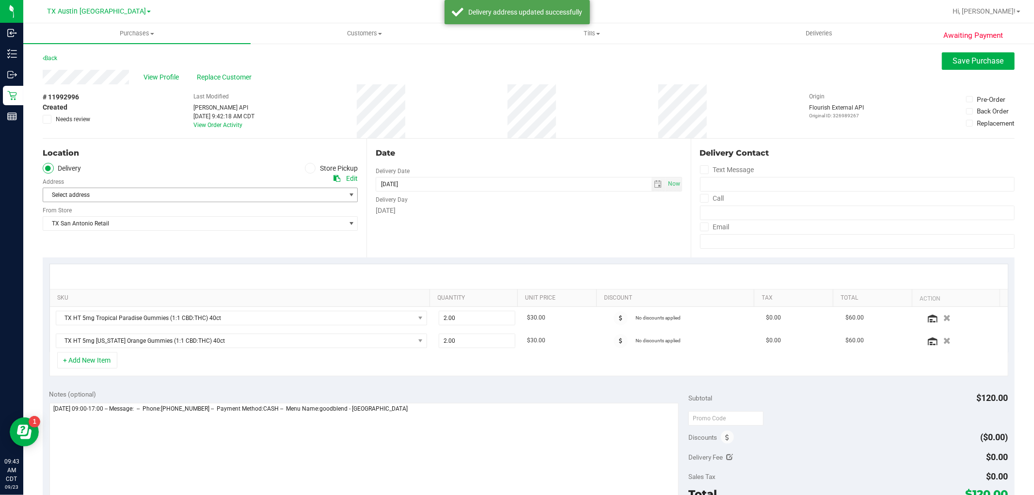
click at [339, 194] on span "Select address" at bounding box center [200, 195] width 315 height 15
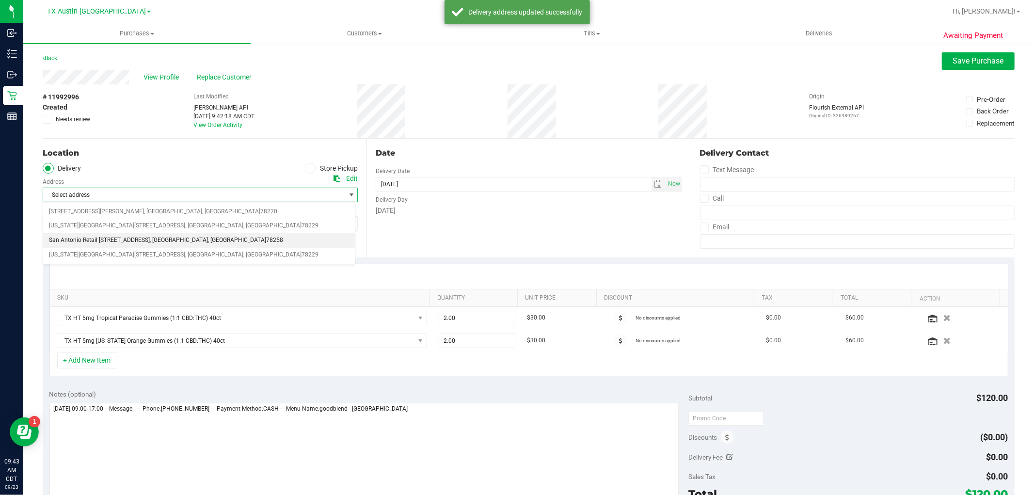
click at [235, 236] on li "San Antonio Retail 18720 Stone Oak PKWY , San Antonio , TX 78258" at bounding box center [199, 240] width 312 height 15
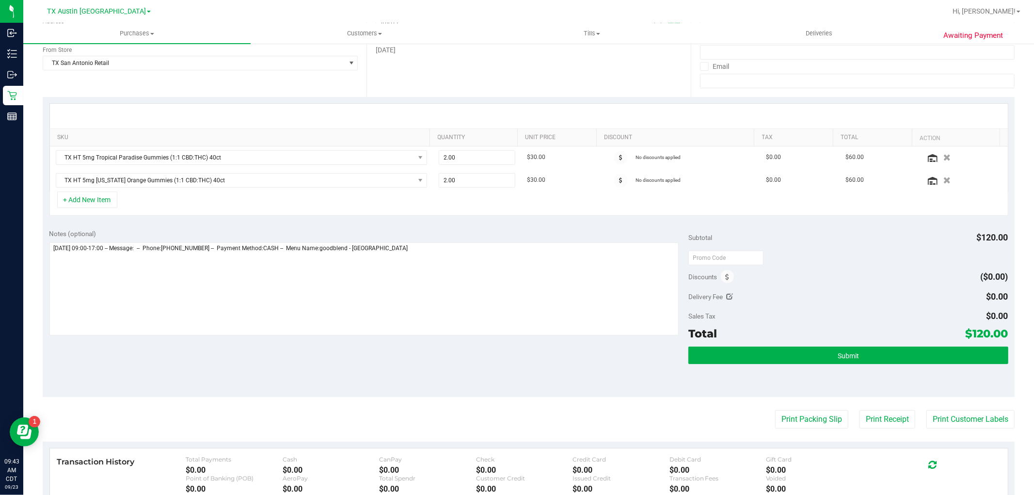
scroll to position [161, 0]
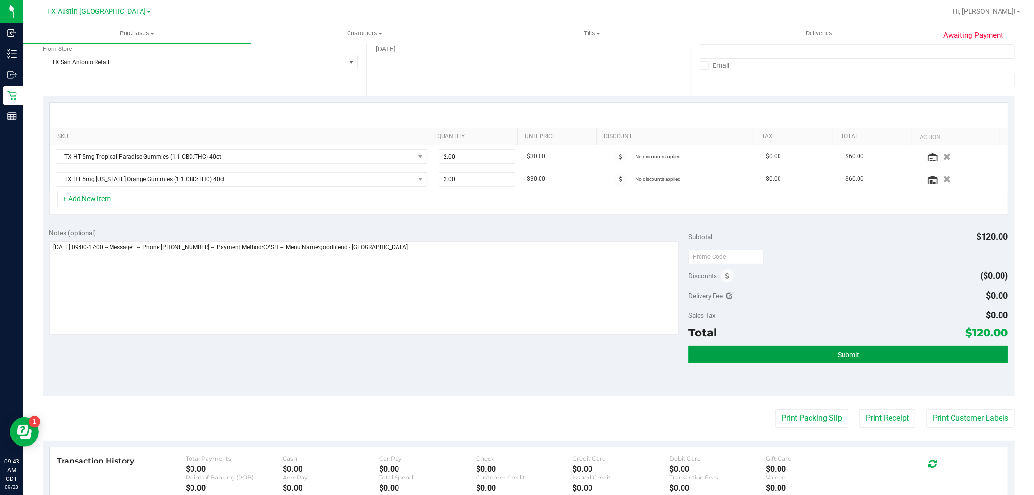
click at [869, 351] on button "Submit" at bounding box center [847, 353] width 319 height 17
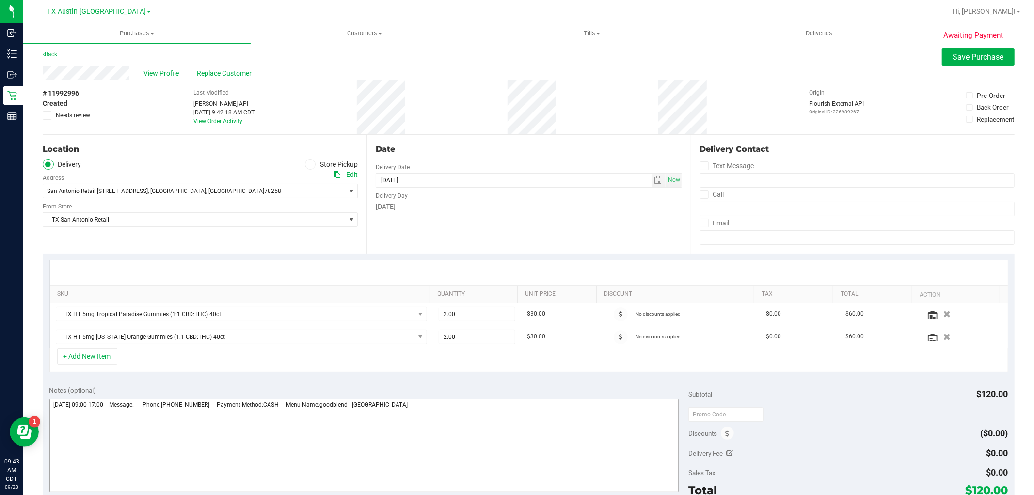
scroll to position [0, 0]
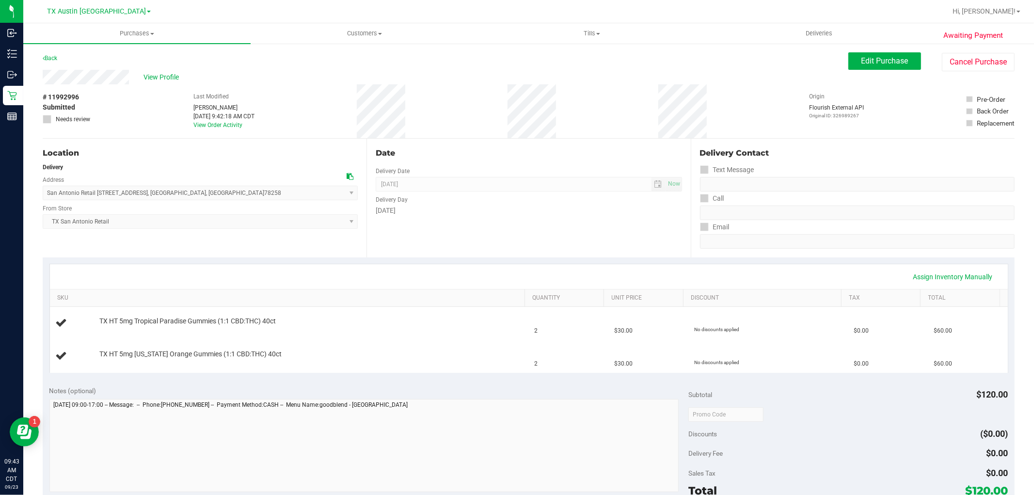
click at [45, 77] on div "View Profile" at bounding box center [445, 77] width 805 height 15
click at [386, 29] on span "Customers" at bounding box center [364, 33] width 226 height 9
click at [378, 55] on li "All customers" at bounding box center [364, 59] width 227 height 12
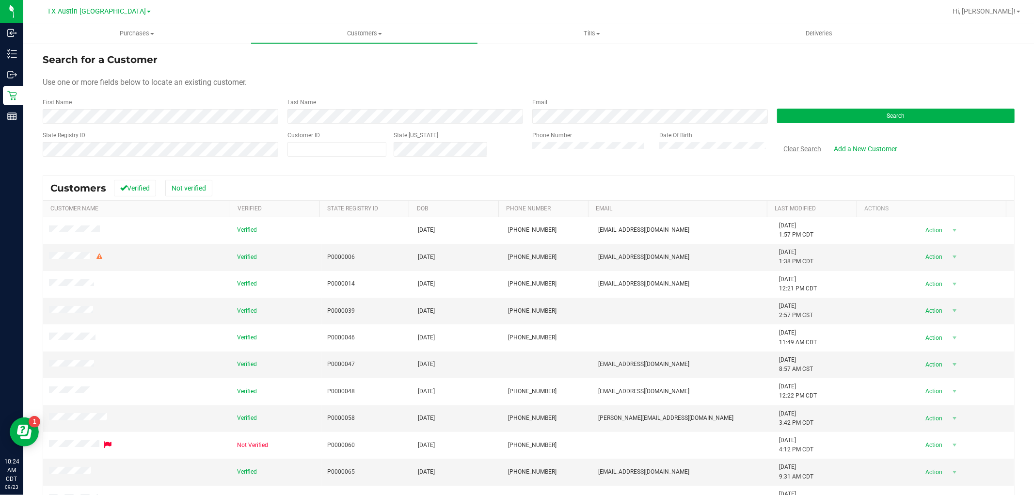
click at [794, 146] on button "Clear Search" at bounding box center [802, 149] width 50 height 16
click at [808, 118] on button "Search" at bounding box center [895, 116] width 237 height 15
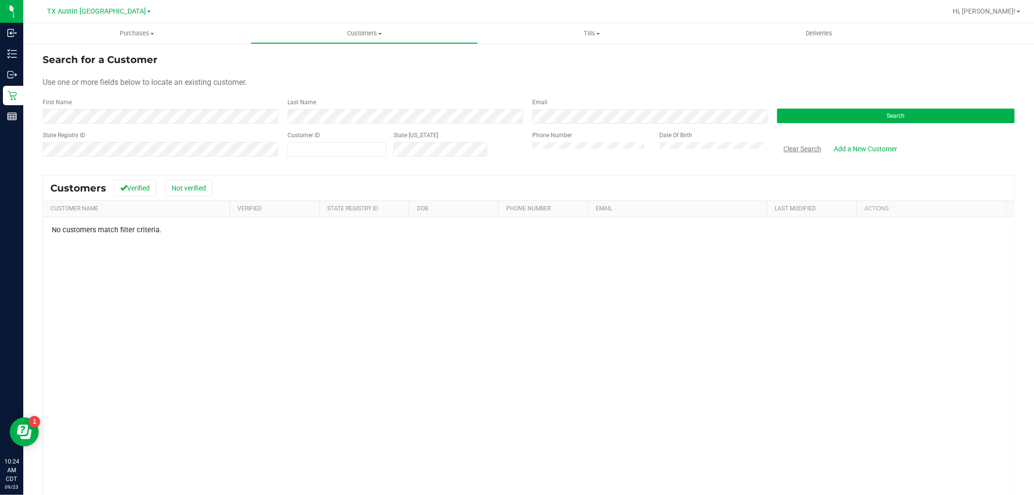
click at [810, 148] on button "Clear Search" at bounding box center [802, 149] width 50 height 16
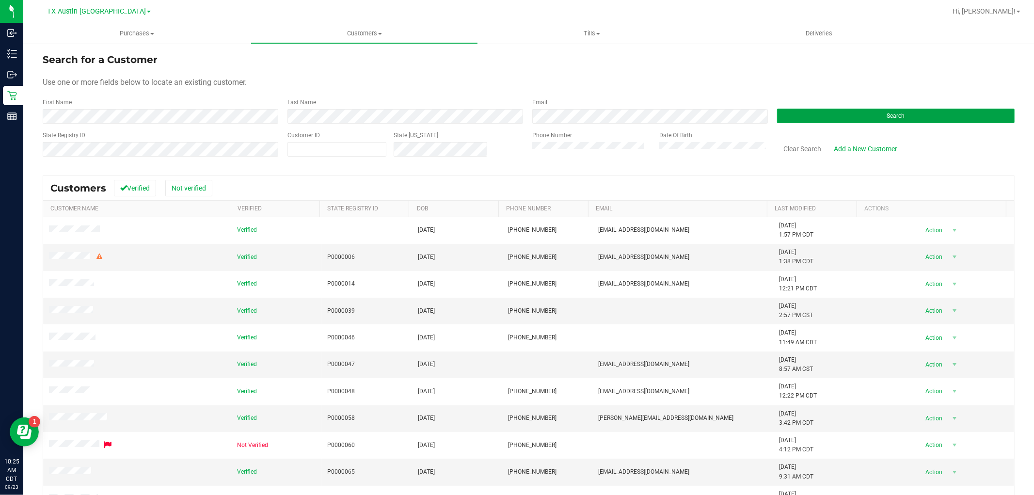
click at [832, 119] on button "Search" at bounding box center [895, 116] width 237 height 15
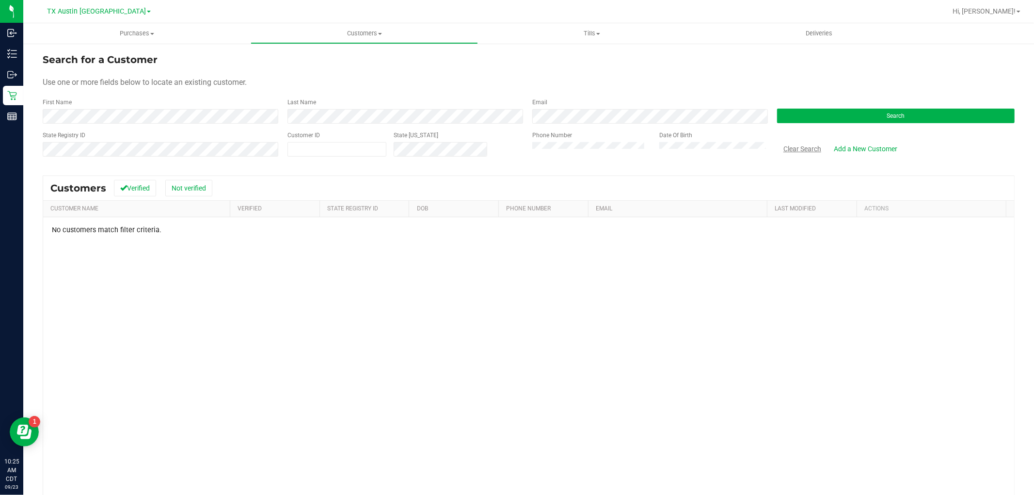
click at [802, 146] on button "Clear Search" at bounding box center [802, 149] width 50 height 16
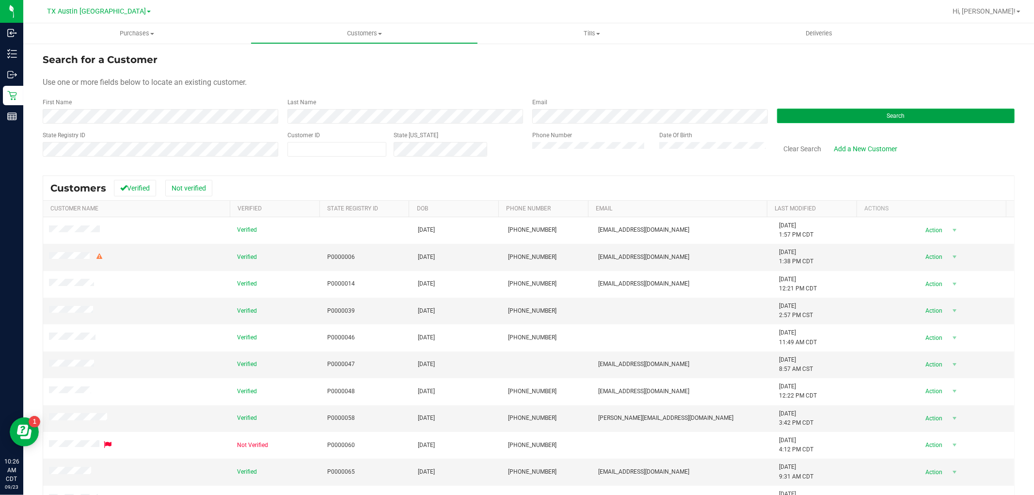
click at [821, 113] on button "Search" at bounding box center [895, 116] width 237 height 15
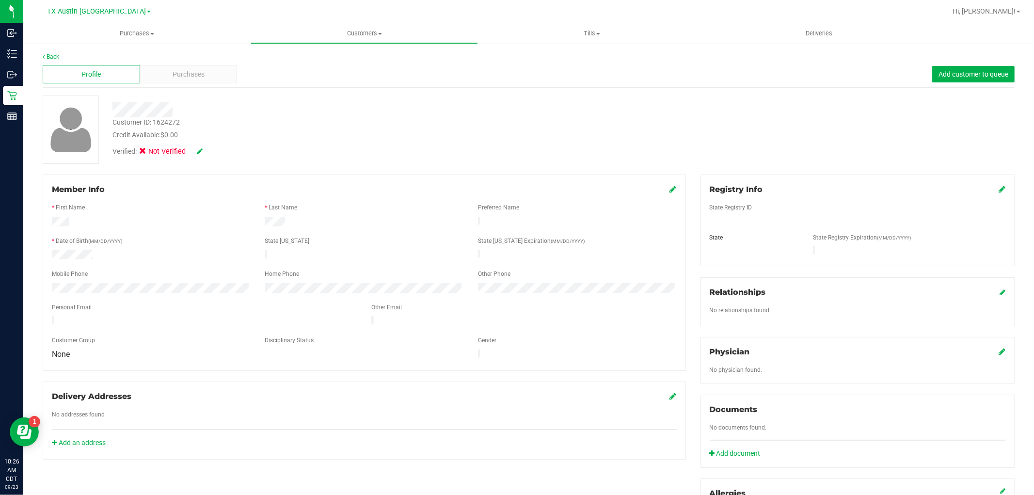
click at [202, 150] on icon at bounding box center [200, 151] width 6 height 7
click at [151, 148] on label "Medical" at bounding box center [161, 152] width 41 height 13
click at [0, 0] on input "Medical" at bounding box center [0, 0] width 0 height 0
click at [998, 191] on icon at bounding box center [1001, 189] width 7 height 8
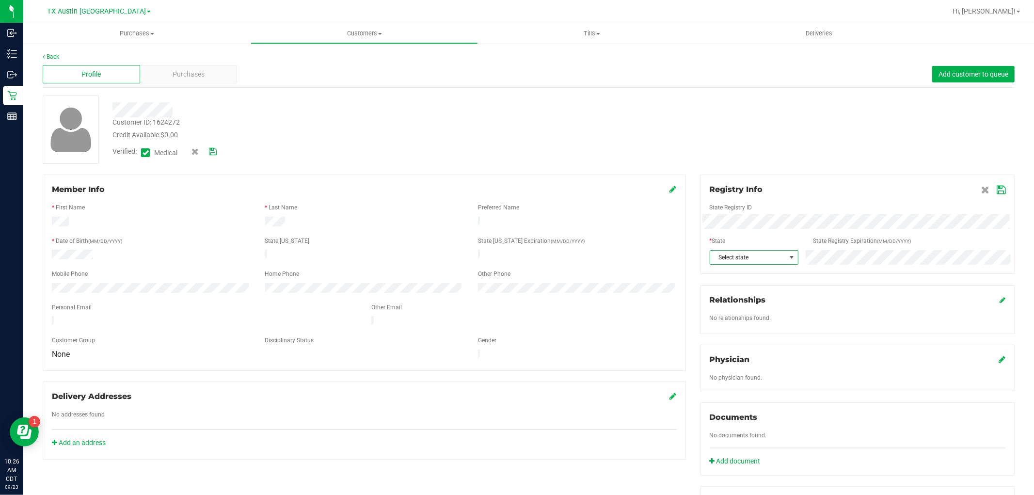
click at [765, 258] on span "Select state" at bounding box center [748, 258] width 76 height 14
click at [752, 305] on li "TX" at bounding box center [748, 300] width 87 height 16
click at [996, 191] on icon at bounding box center [1000, 190] width 9 height 8
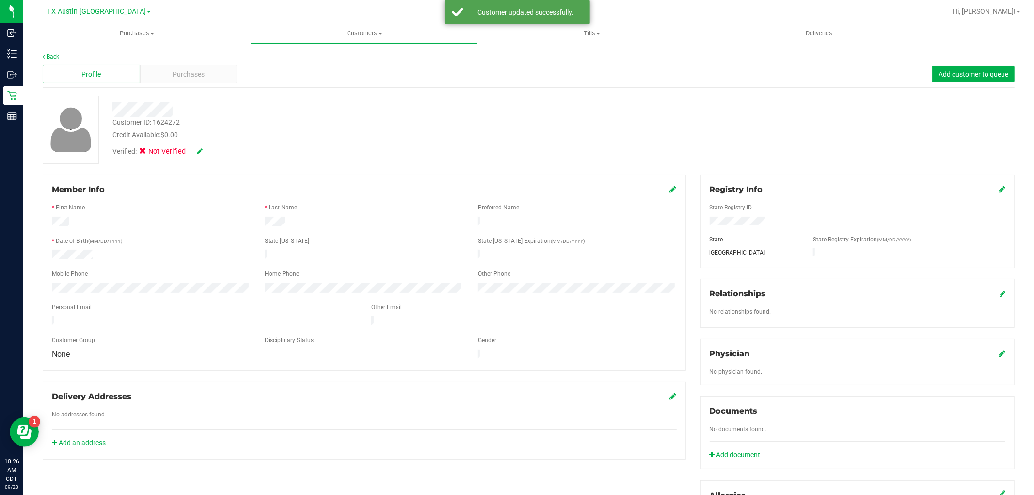
click at [200, 150] on icon at bounding box center [200, 151] width 6 height 7
click at [210, 151] on icon at bounding box center [213, 151] width 8 height 7
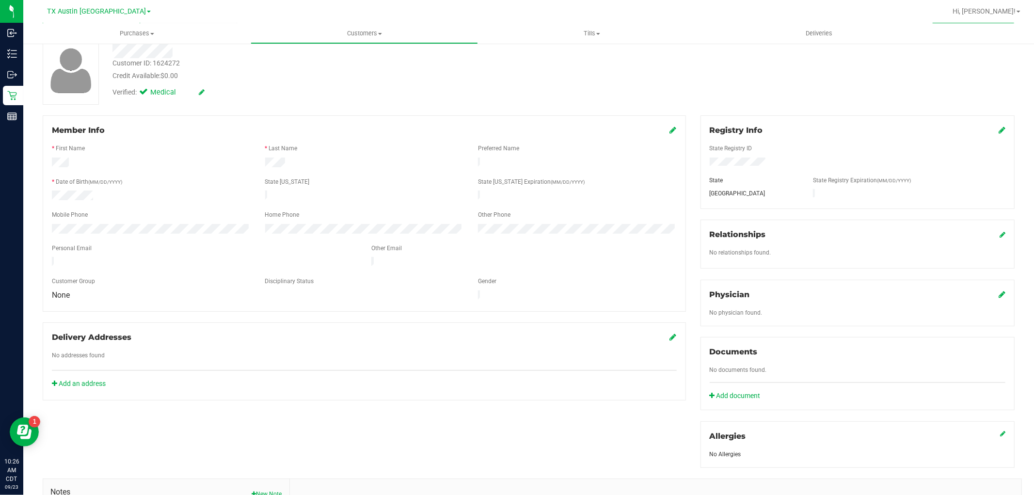
scroll to position [161, 0]
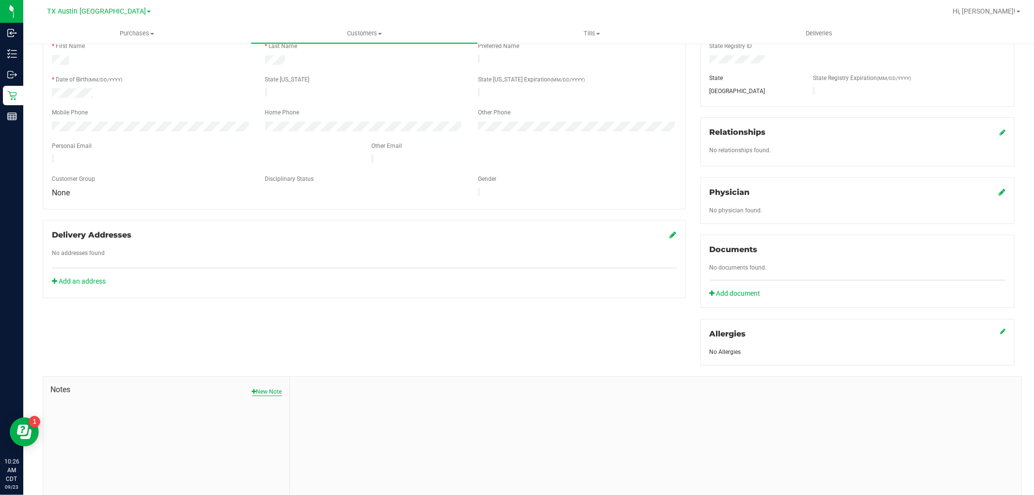
click at [269, 389] on button "New Note" at bounding box center [267, 391] width 30 height 9
paste textarea "Patient Name: Juan Garza Address: 122 Green Pass Dr CORPUS CHRISTI, TX, 78405 P…"
type textarea "Patient Name: Juan Garza Address: 122 Green Pass Dr CORPUS CHRISTI, TX, 78405 P…"
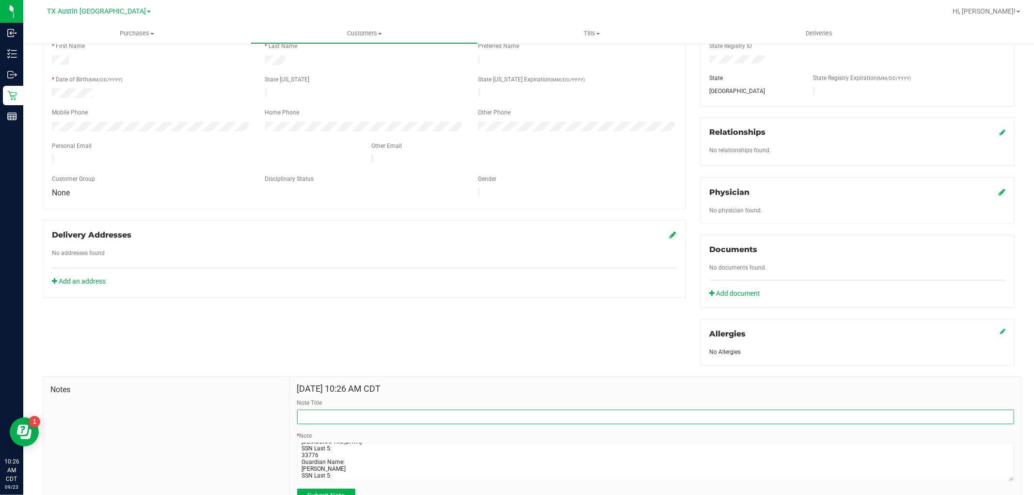
click at [322, 415] on input "Note Title" at bounding box center [655, 416] width 717 height 15
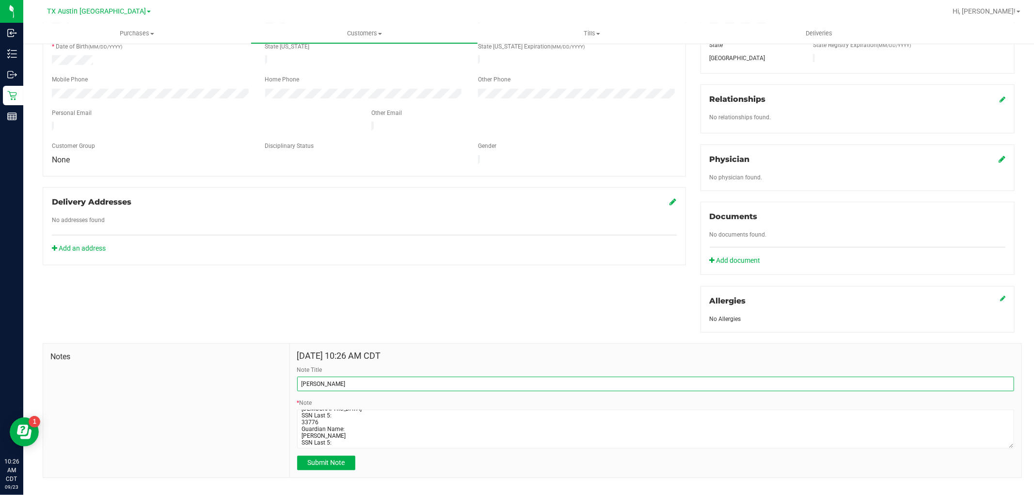
scroll to position [210, 0]
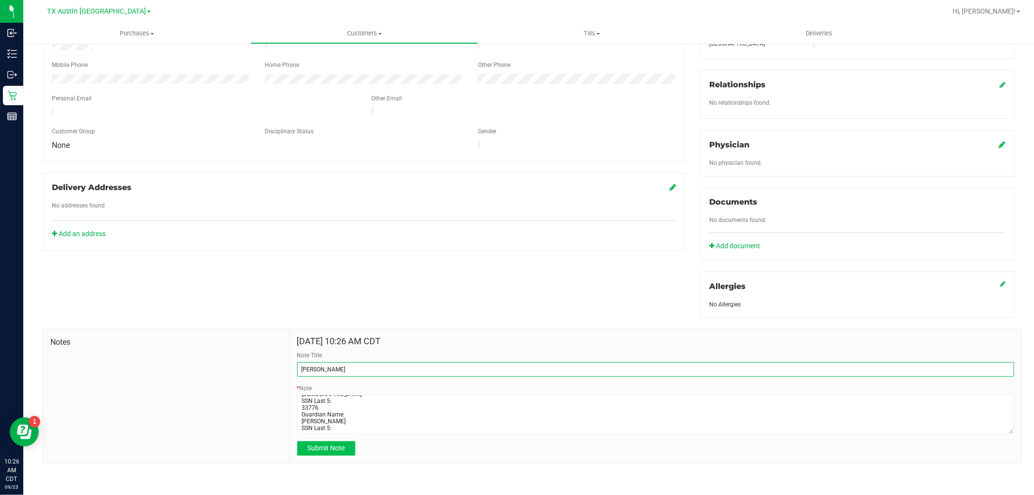
type input "CURT"
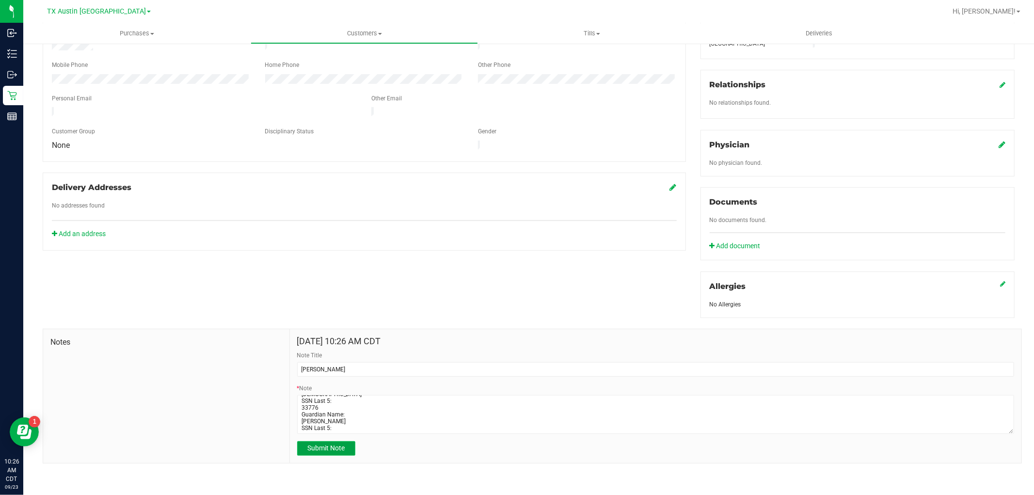
click at [337, 449] on span "Submit Note" at bounding box center [325, 448] width 37 height 8
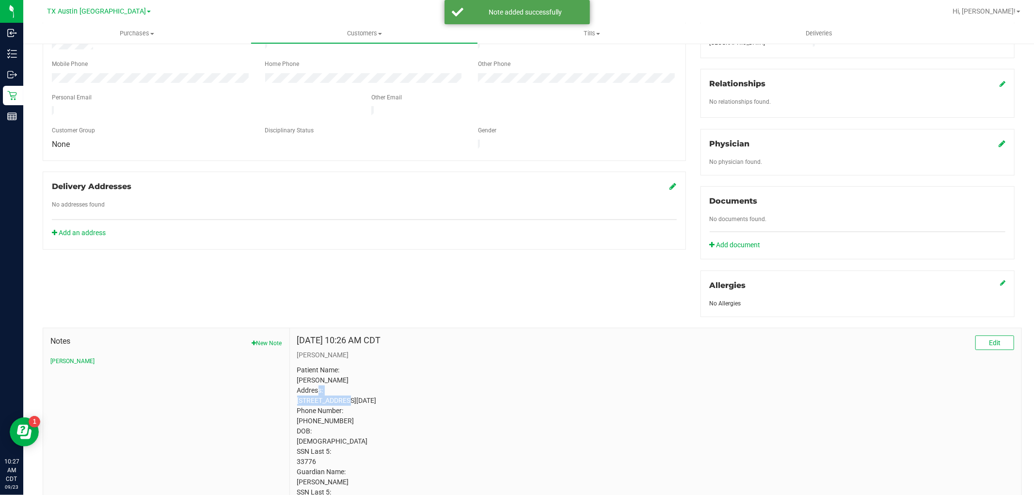
drag, startPoint x: 295, startPoint y: 398, endPoint x: 354, endPoint y: 401, distance: 59.7
click at [354, 401] on p "Patient Name: Juan Garza Address: 122 Green Pass Dr CORPUS CHRISTI, TX, 78405 P…" at bounding box center [655, 431] width 717 height 132
copy p "122 Green Pass Dr"
click at [86, 229] on link "Add an address" at bounding box center [79, 233] width 54 height 8
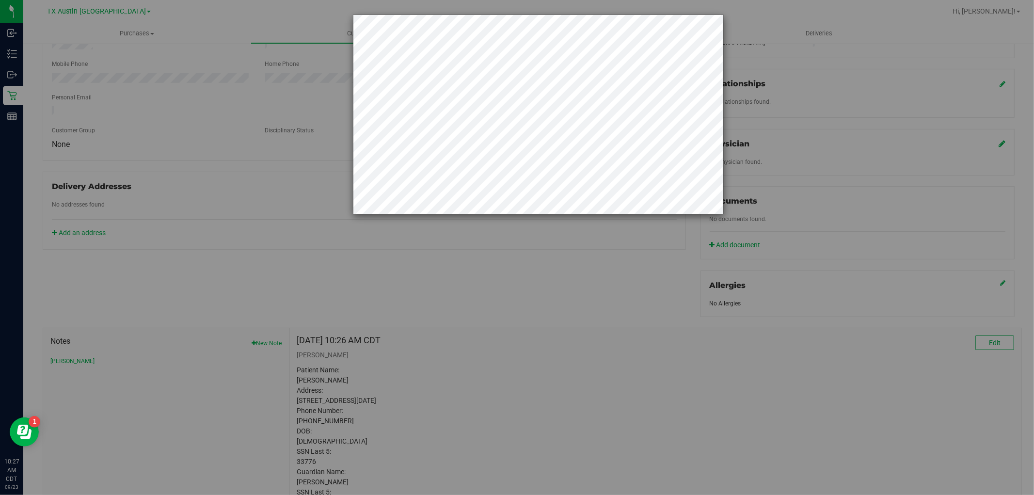
drag, startPoint x: 294, startPoint y: 409, endPoint x: 328, endPoint y: 408, distance: 33.9
click at [327, 408] on div at bounding box center [520, 247] width 1041 height 495
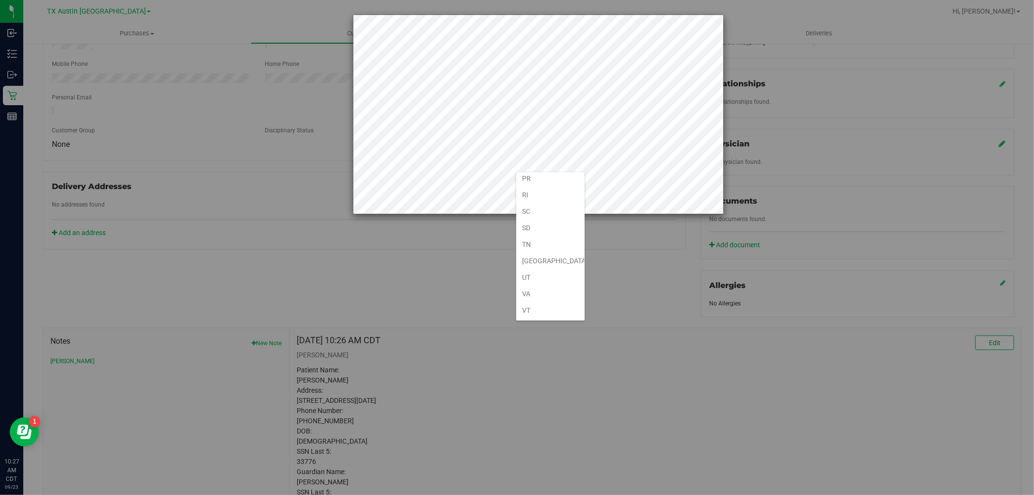
scroll to position [700, 0]
click at [534, 211] on li "TX" at bounding box center [550, 207] width 68 height 16
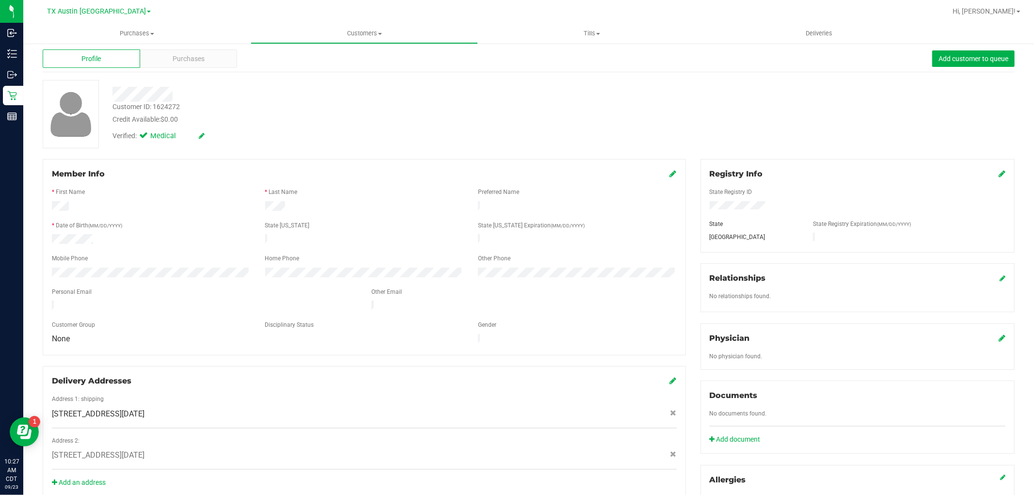
scroll to position [0, 0]
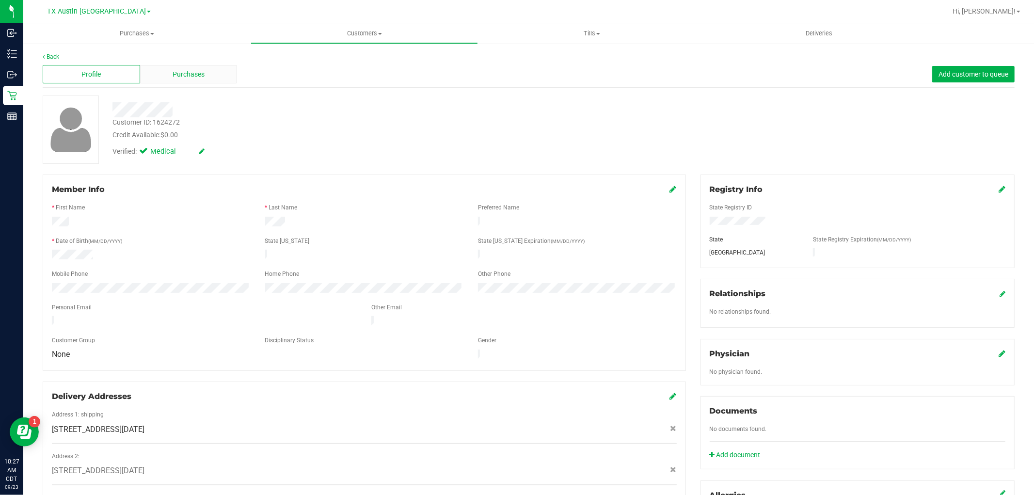
click at [204, 70] on div "Purchases" at bounding box center [188, 74] width 97 height 18
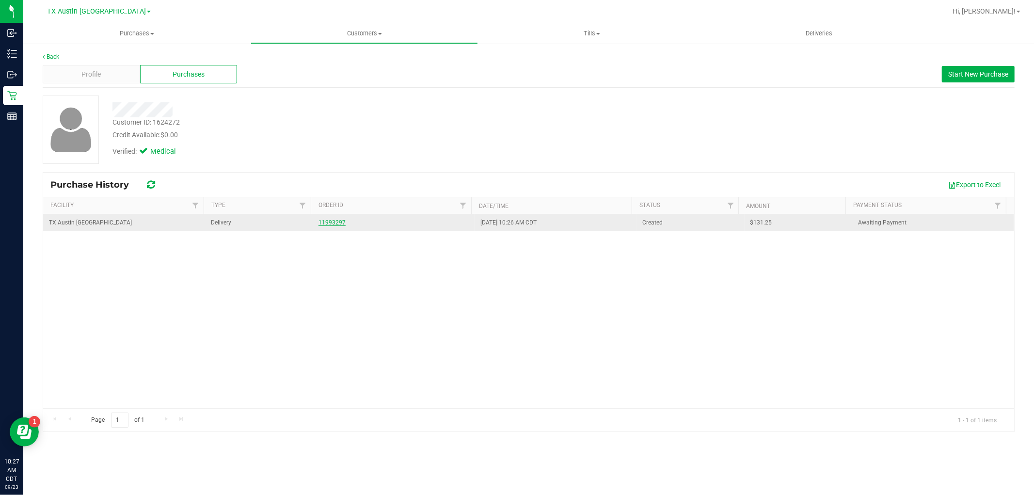
click at [332, 220] on link "11993297" at bounding box center [331, 222] width 27 height 7
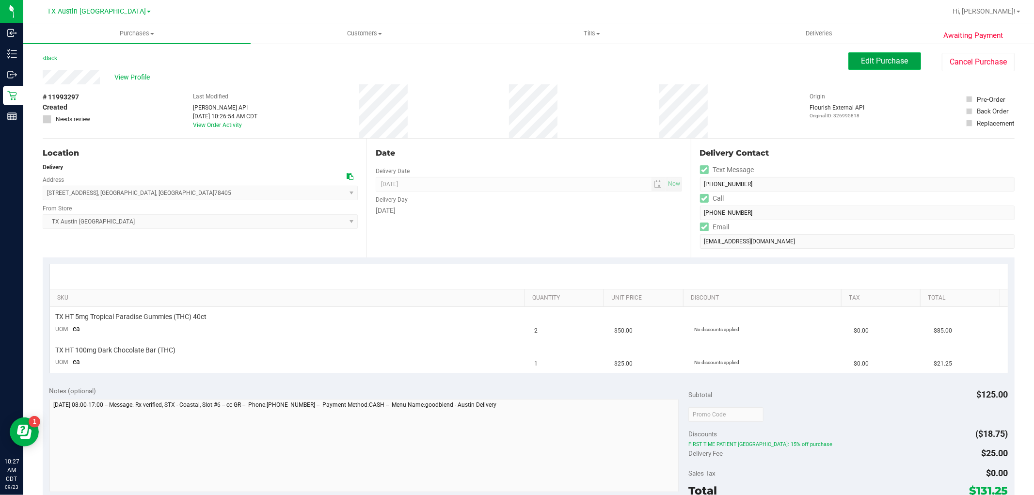
click at [861, 64] on span "Edit Purchase" at bounding box center [884, 60] width 47 height 9
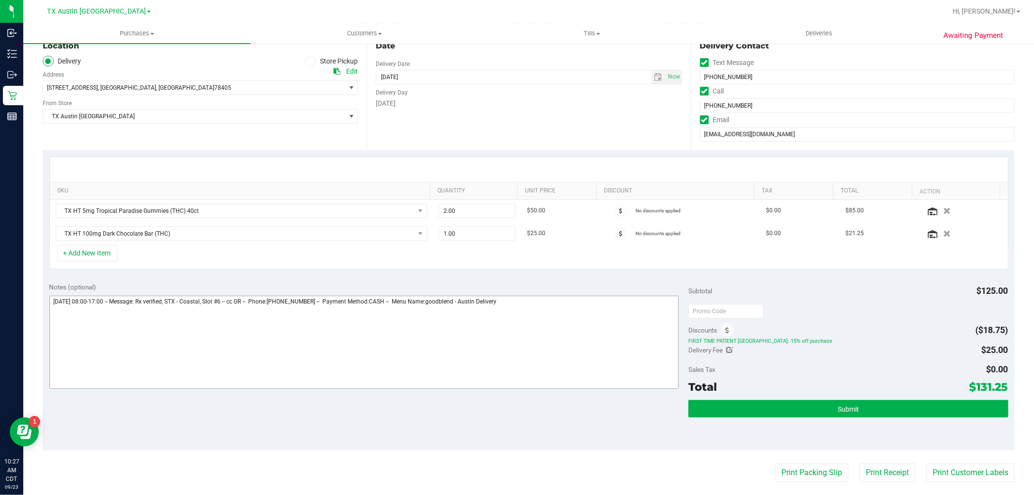
scroll to position [108, 0]
click at [857, 408] on button "Submit" at bounding box center [847, 407] width 319 height 17
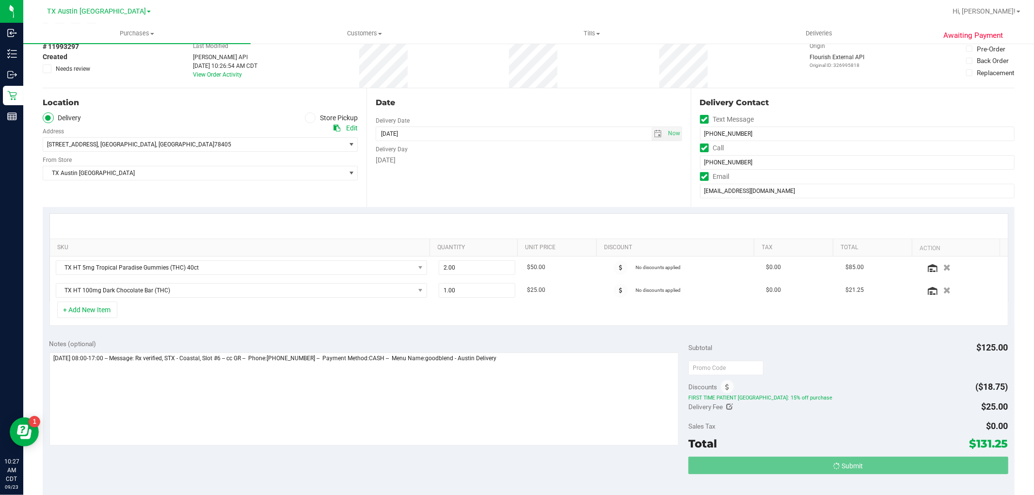
scroll to position [0, 0]
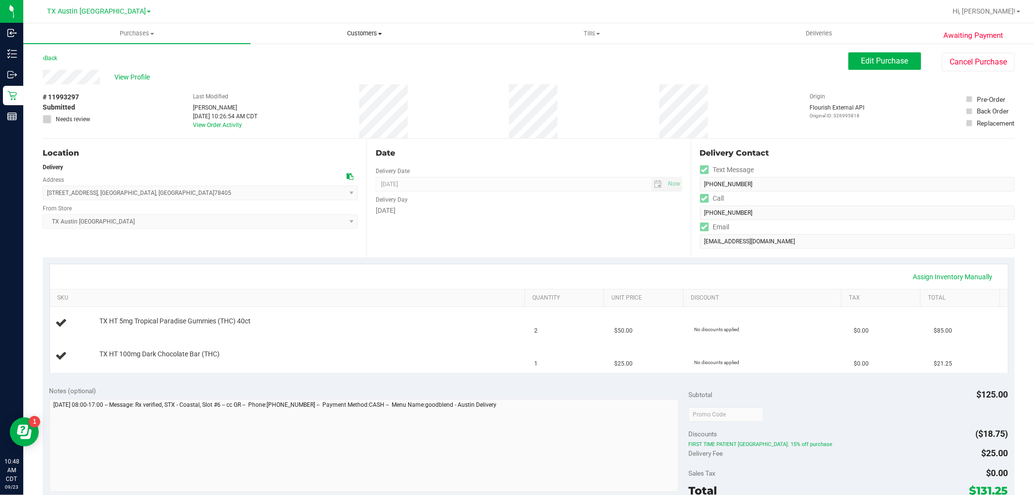
click at [357, 32] on span "Customers" at bounding box center [364, 33] width 226 height 9
click at [298, 57] on span "All customers" at bounding box center [286, 58] width 70 height 8
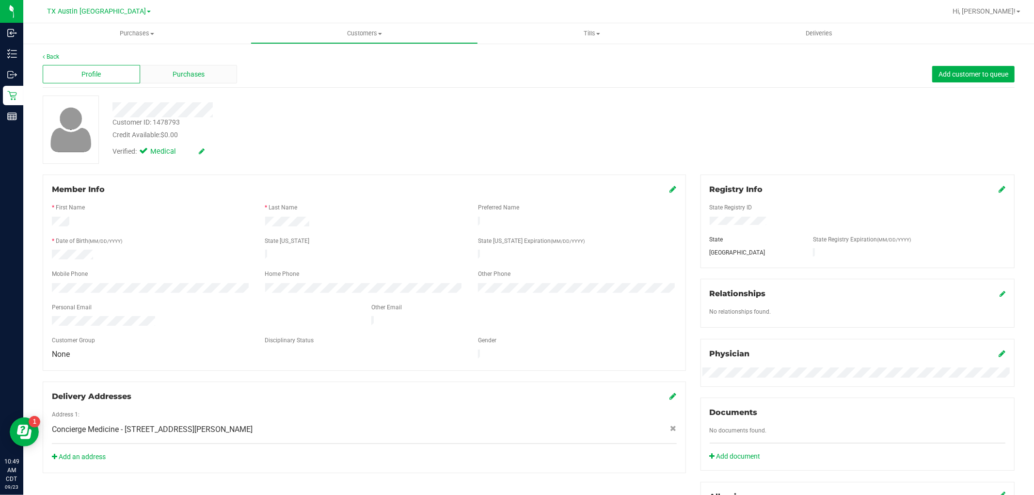
click at [224, 79] on div "Purchases" at bounding box center [188, 74] width 97 height 18
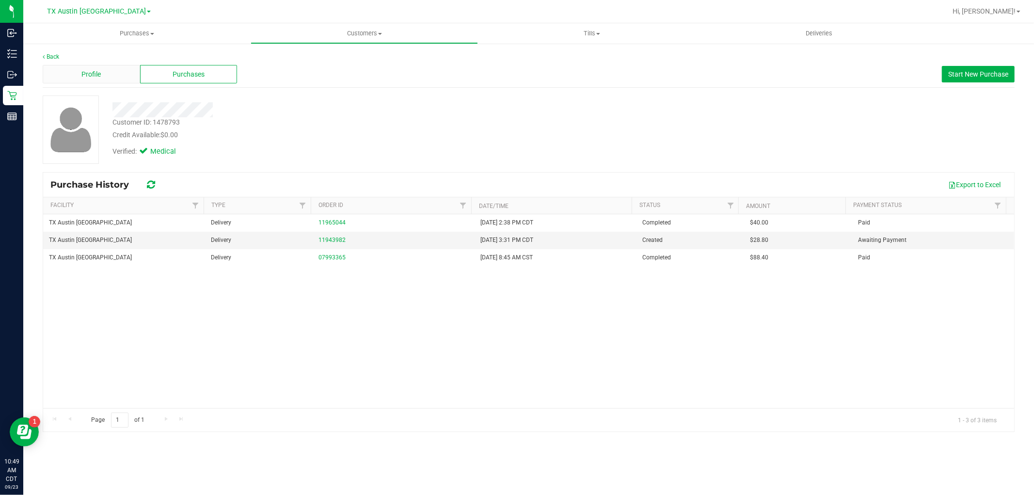
click at [123, 69] on div "Profile" at bounding box center [91, 74] width 97 height 18
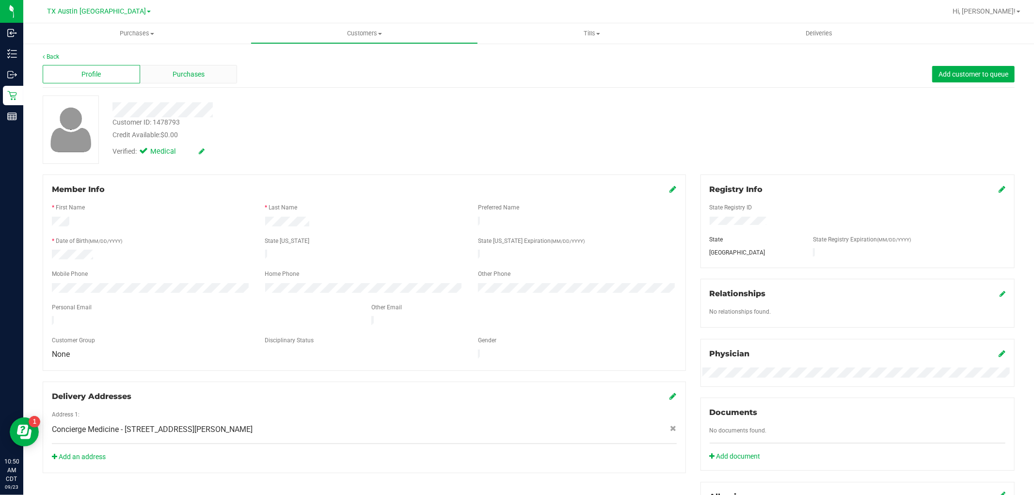
click at [211, 79] on div "Purchases" at bounding box center [188, 74] width 97 height 18
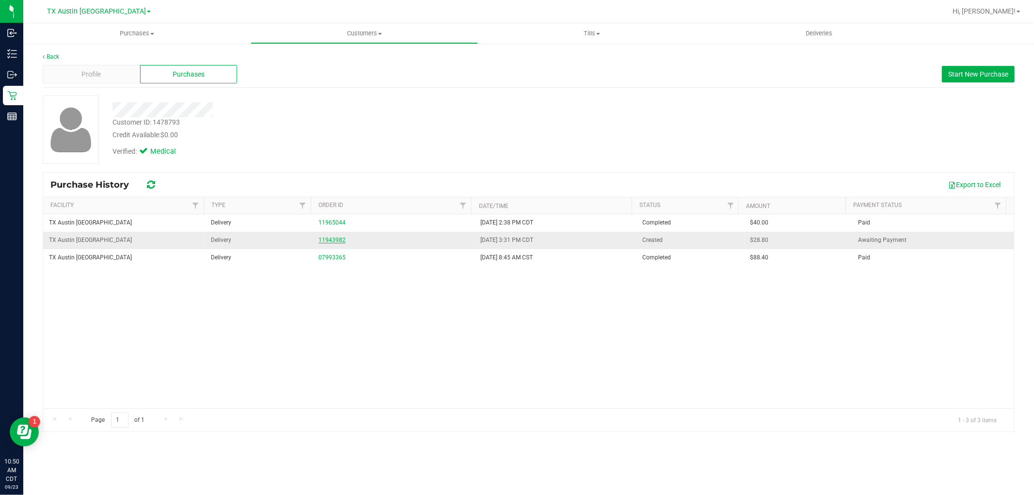
click at [331, 242] on link "11943982" at bounding box center [331, 239] width 27 height 7
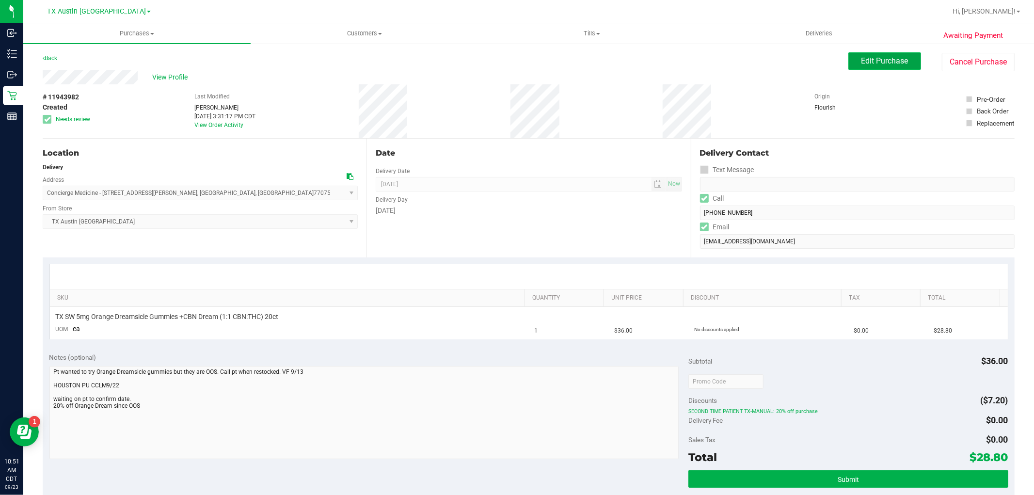
click at [879, 54] on button "Edit Purchase" at bounding box center [884, 60] width 73 height 17
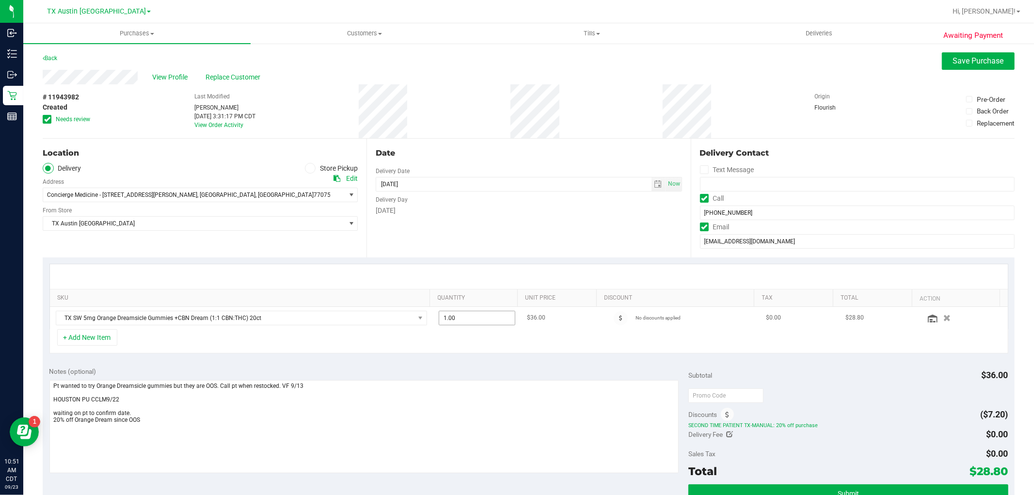
click at [482, 321] on span "1.00 1" at bounding box center [477, 318] width 77 height 15
click at [482, 321] on input "1" at bounding box center [477, 318] width 76 height 14
type input "2"
type input "2.00"
click at [570, 206] on div "[DATE]" at bounding box center [529, 210] width 306 height 10
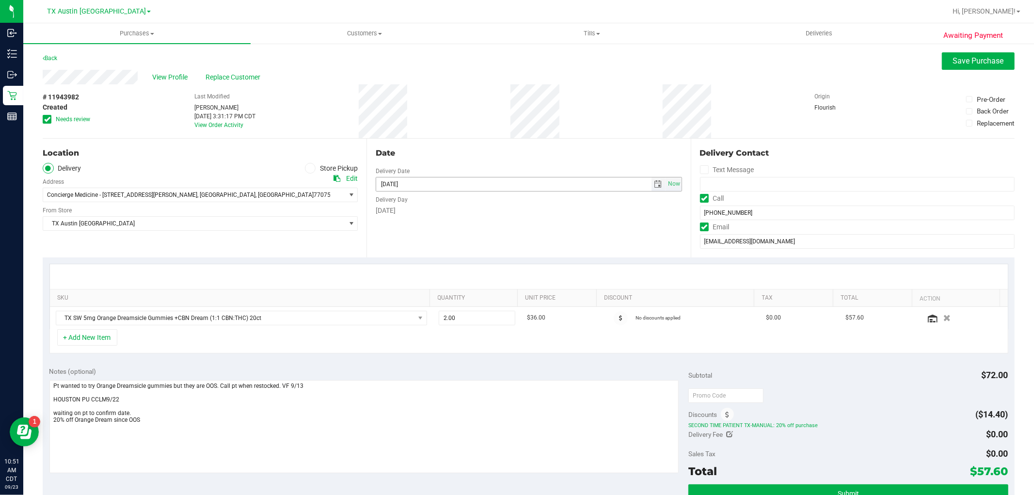
click at [654, 186] on span "select" at bounding box center [658, 184] width 8 height 8
click at [439, 282] on link "25" at bounding box center [439, 282] width 14 height 15
type input "09/25/2025"
click at [46, 119] on icon at bounding box center [47, 119] width 6 height 0
click at [0, 0] on input "Needs review" at bounding box center [0, 0] width 0 height 0
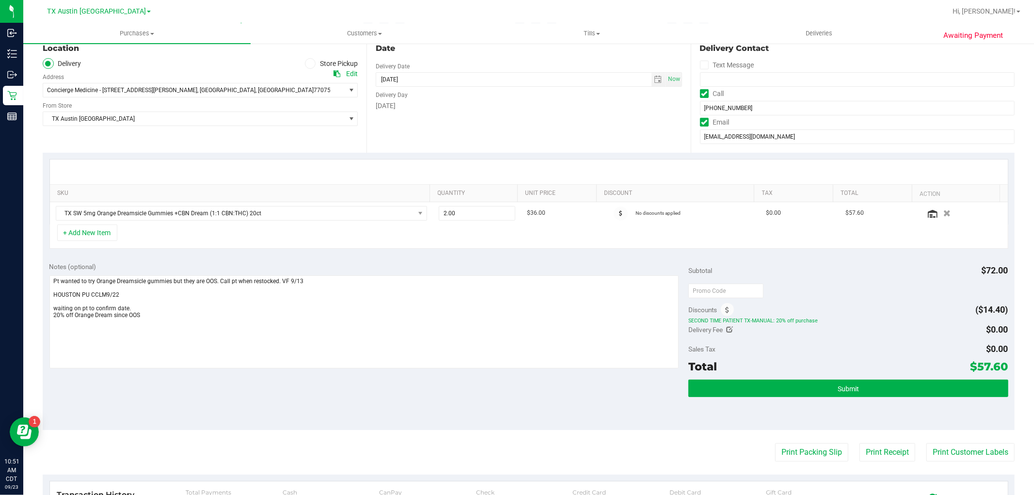
scroll to position [108, 0]
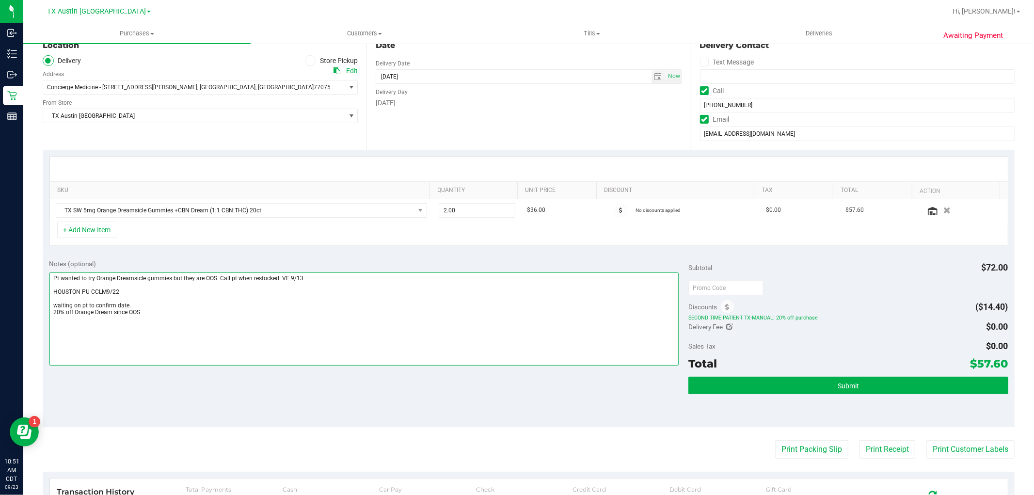
click at [182, 315] on textarea at bounding box center [363, 318] width 629 height 93
type textarea "Pt wanted to try Orange Dreamsicle gummies but they are OOS. Call pt when resto…"
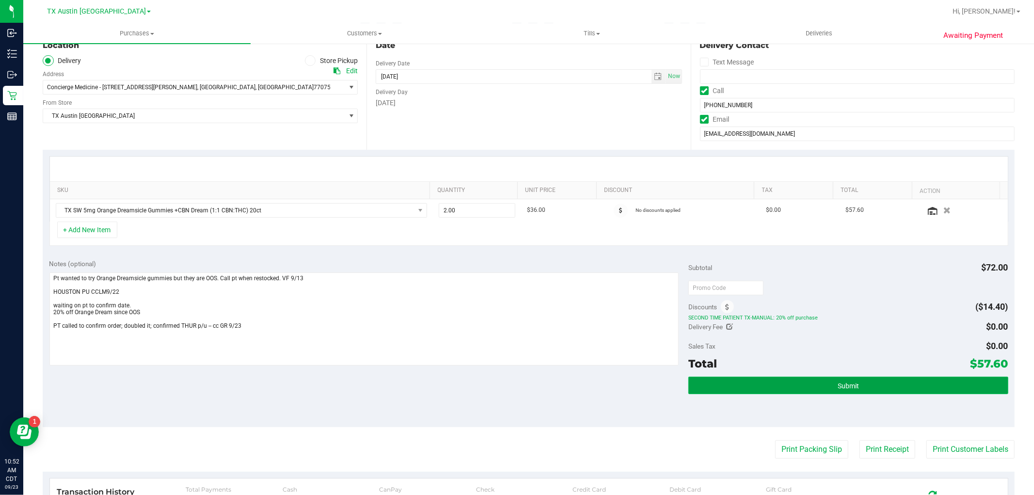
click at [860, 385] on button "Submit" at bounding box center [847, 385] width 319 height 17
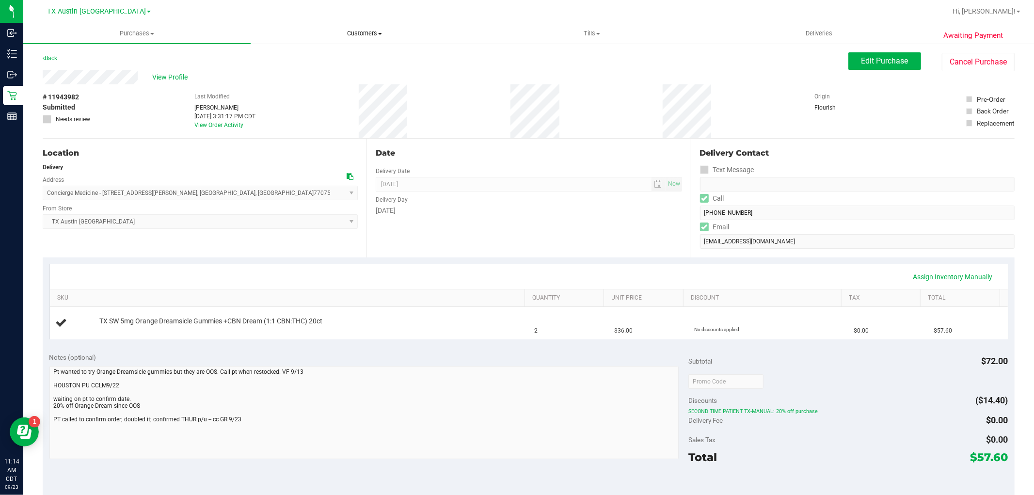
click at [357, 31] on span "Customers" at bounding box center [364, 33] width 226 height 9
click at [336, 61] on li "All customers" at bounding box center [364, 59] width 227 height 12
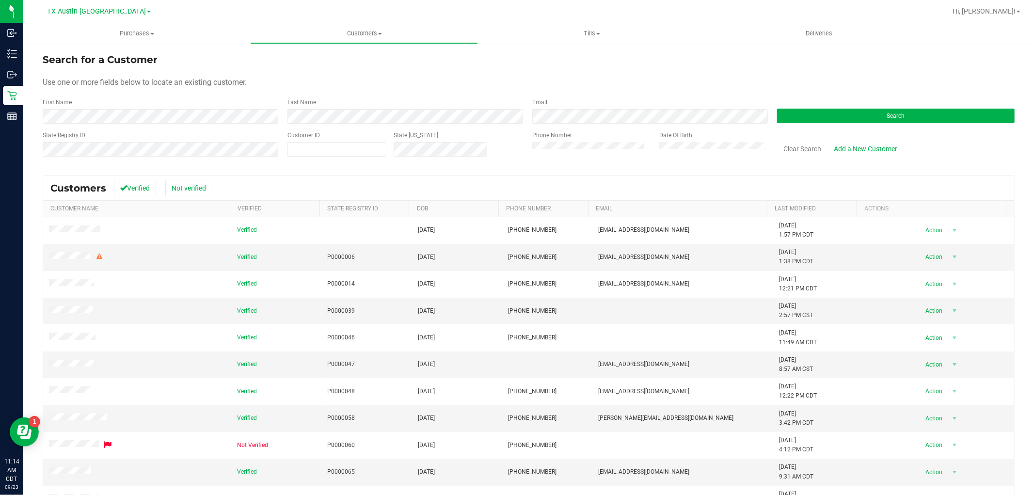
click at [165, 105] on div "First Name" at bounding box center [161, 111] width 237 height 26
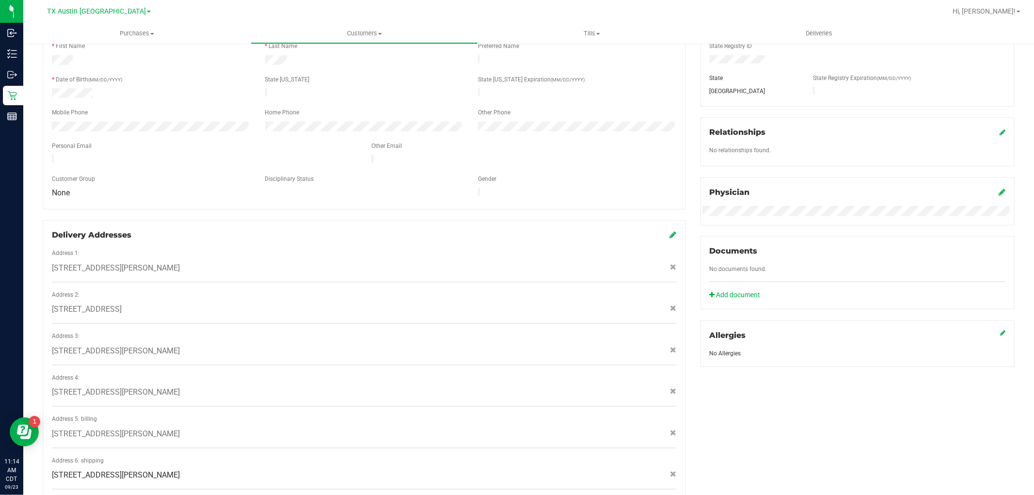
scroll to position [215, 0]
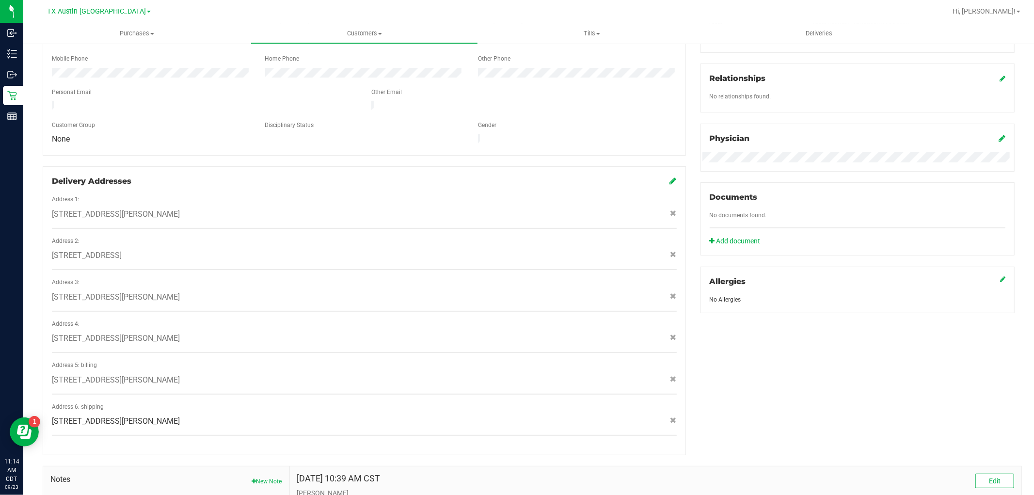
drag, startPoint x: 197, startPoint y: 202, endPoint x: 192, endPoint y: 205, distance: 6.1
click at [192, 208] on div "328 Kendall Road , Spicewood , TX 78669" at bounding box center [364, 214] width 639 height 12
copy span "328 Kendall Road , Spicewood , TX 78669"
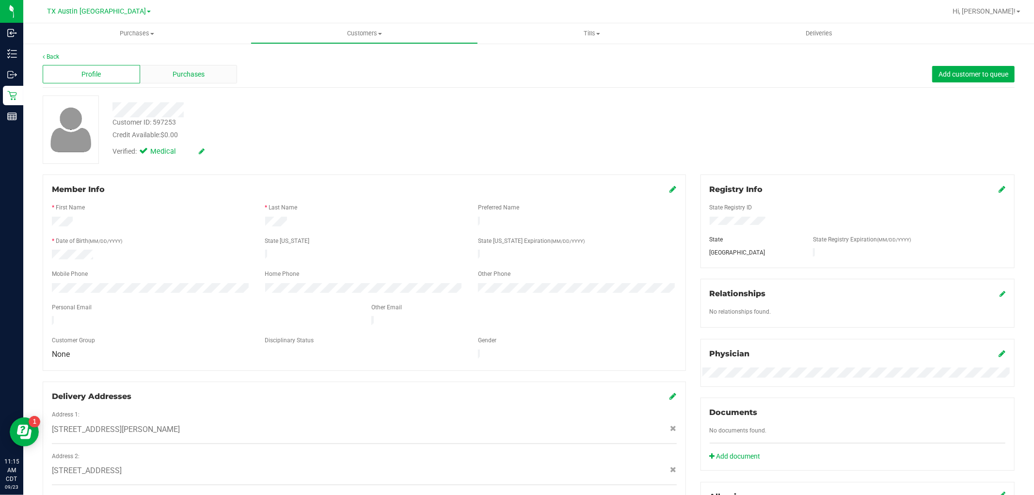
click at [192, 75] on span "Purchases" at bounding box center [189, 74] width 32 height 10
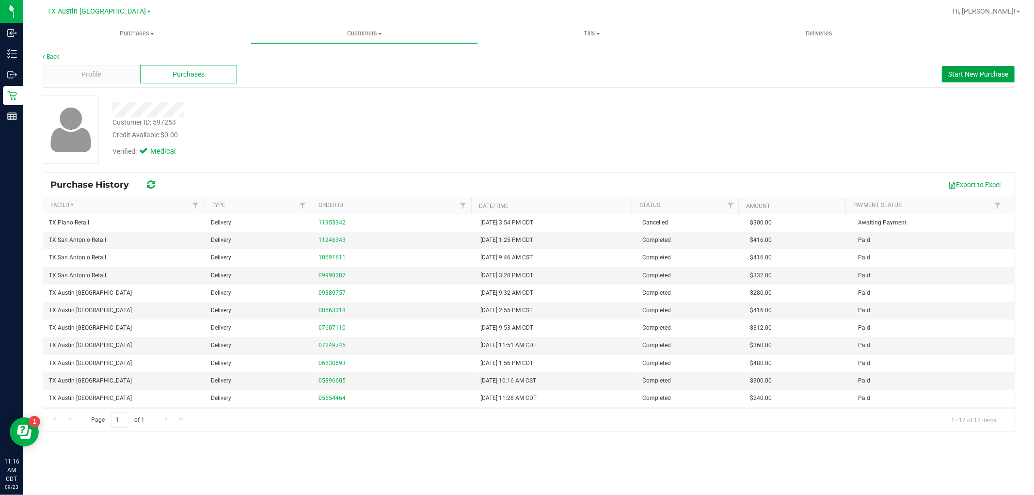
click at [958, 77] on span "Start New Purchase" at bounding box center [978, 74] width 60 height 8
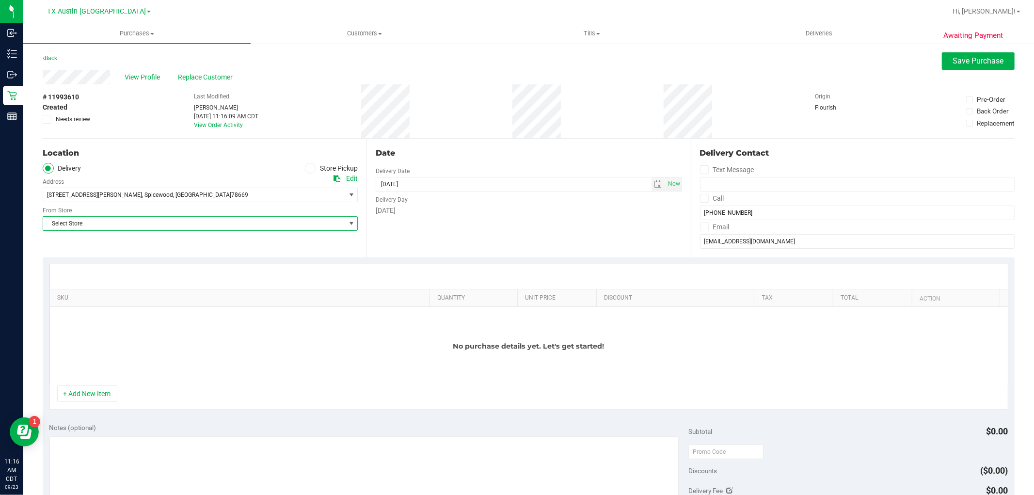
click at [277, 224] on span "Select Store" at bounding box center [194, 224] width 302 height 14
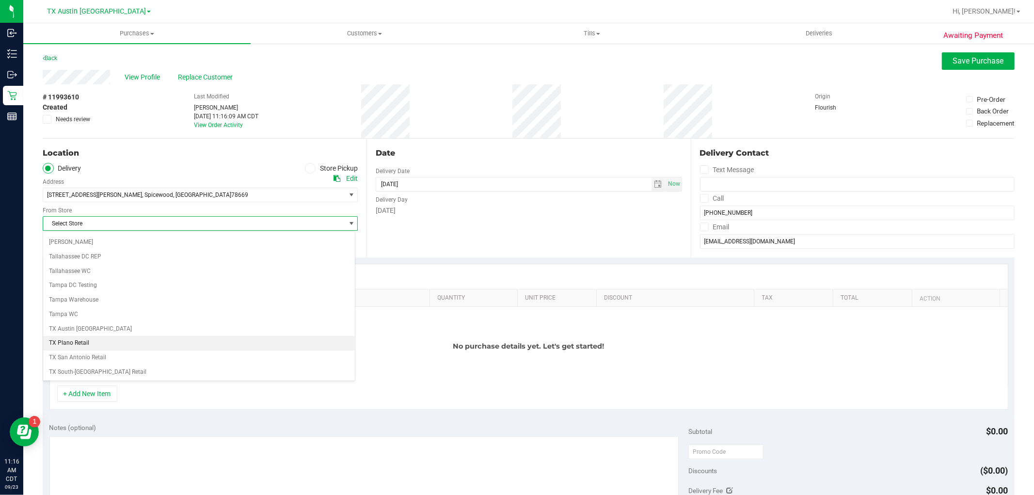
click at [83, 346] on li "TX Plano Retail" at bounding box center [199, 343] width 312 height 15
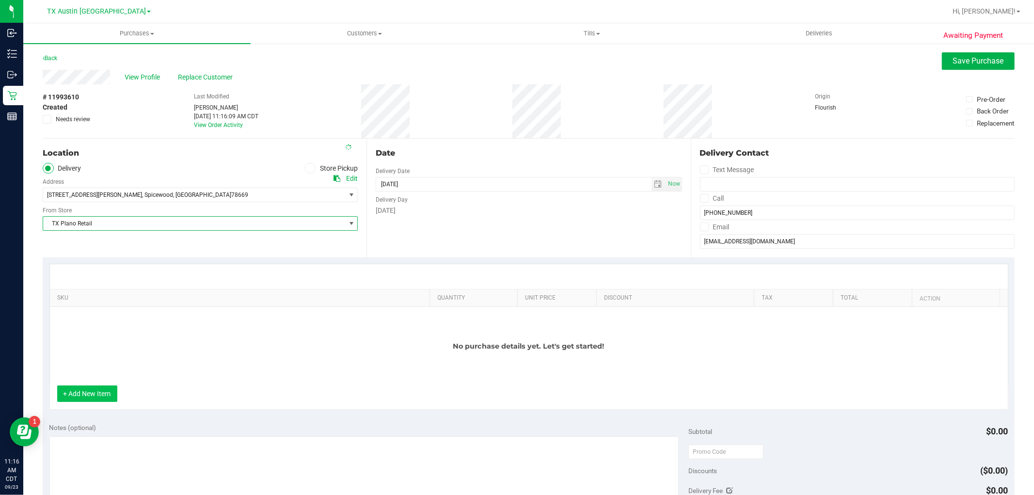
click at [113, 391] on button "+ Add New Item" at bounding box center [87, 393] width 60 height 16
click at [79, 407] on div "+ Add New Item" at bounding box center [528, 397] width 958 height 24
click at [87, 391] on button "+ Add New Item" at bounding box center [87, 393] width 60 height 16
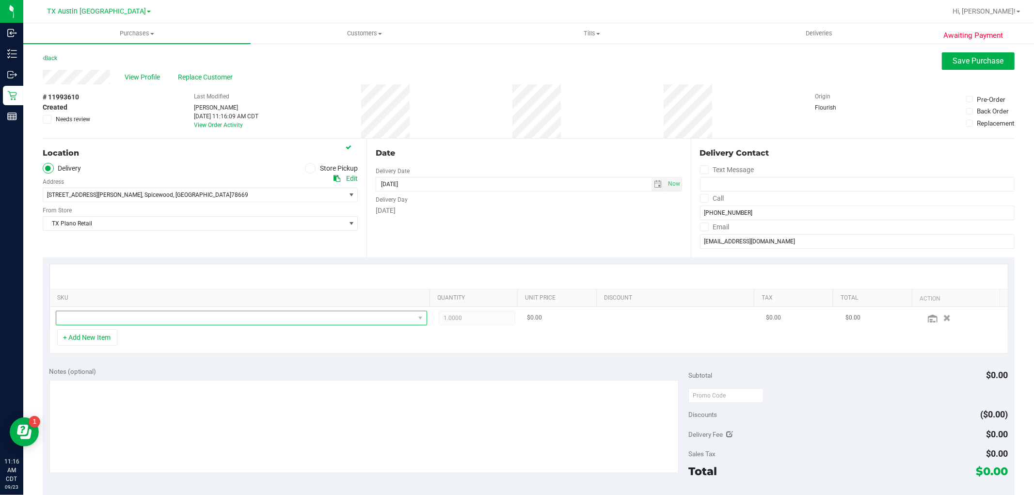
click at [110, 321] on span "NO DATA FOUND" at bounding box center [235, 318] width 358 height 14
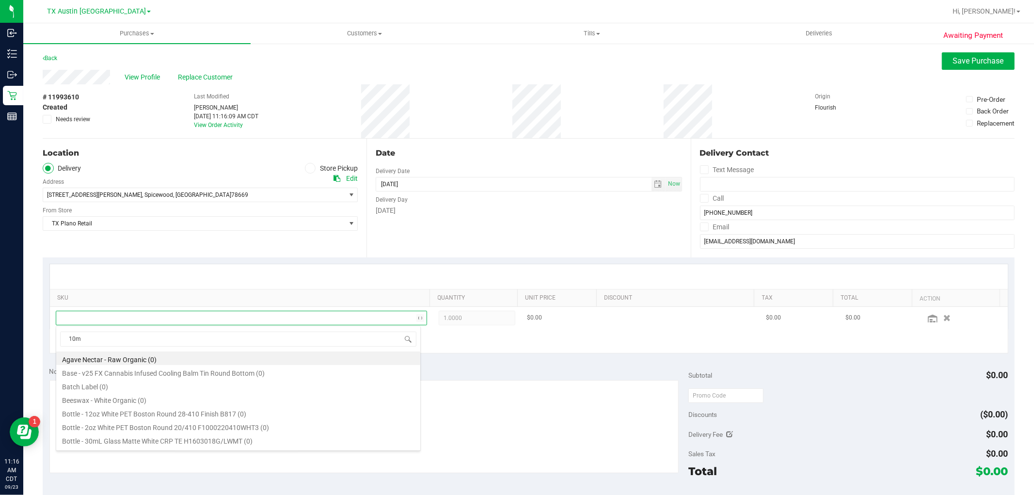
scroll to position [15, 361]
type input "10mg"
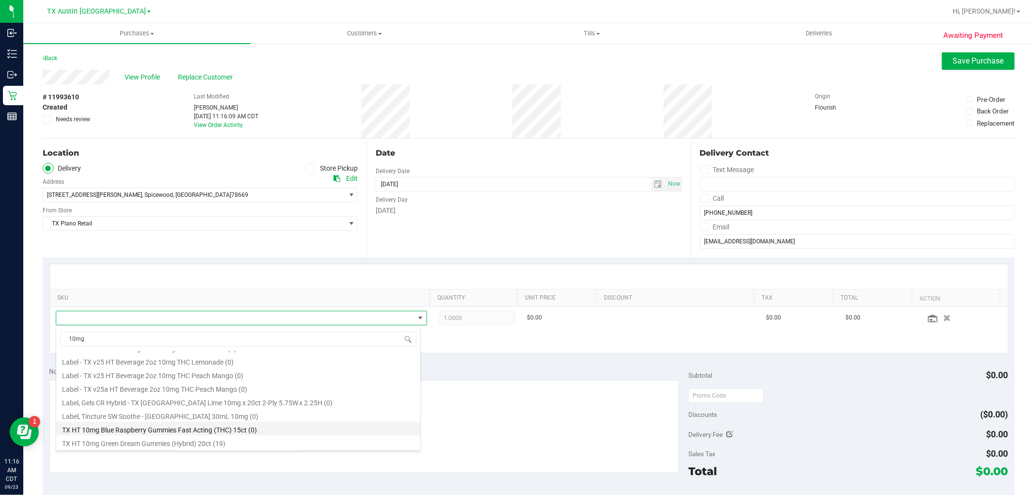
scroll to position [323, 0]
click at [239, 391] on li "TX HT 10mg Green Dream Gummies (Hybrid) 20ct (19)" at bounding box center [238, 388] width 364 height 14
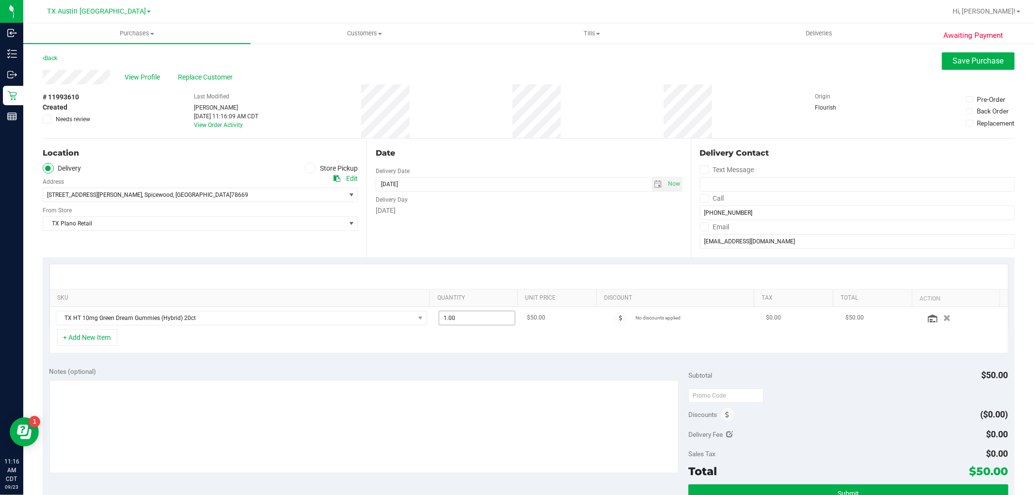
click at [467, 322] on span "1.00 1" at bounding box center [477, 318] width 77 height 15
click at [467, 322] on input "1" at bounding box center [477, 318] width 76 height 14
type input "3"
type input "3.00"
click at [454, 336] on div "+ Add New Item" at bounding box center [528, 341] width 958 height 24
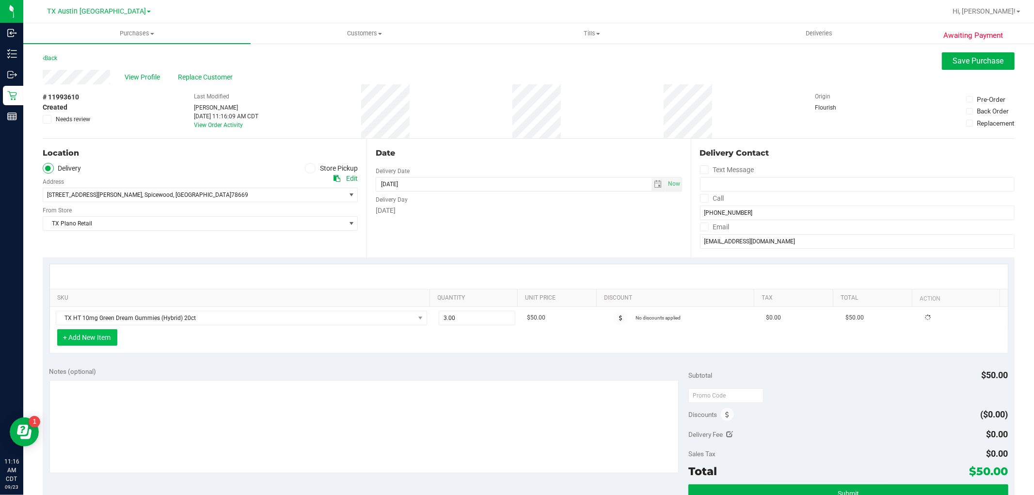
click at [101, 340] on button "+ Add New Item" at bounding box center [87, 337] width 60 height 16
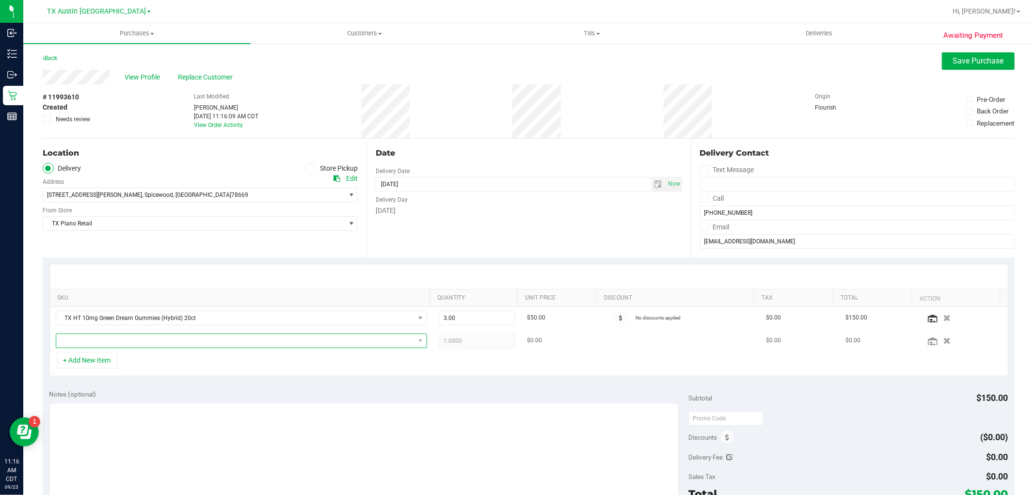
click at [100, 341] on span "NO DATA FOUND" at bounding box center [235, 341] width 358 height 14
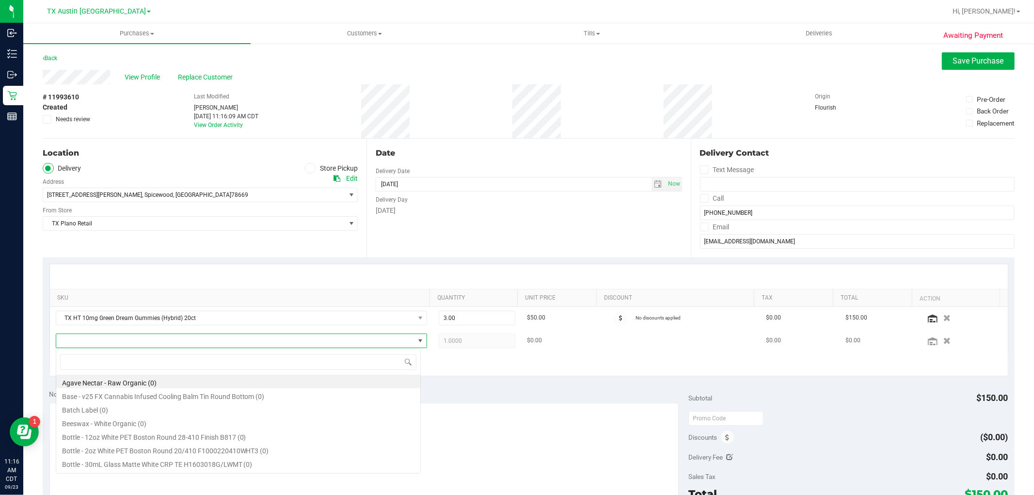
scroll to position [15, 361]
type input "tropical"
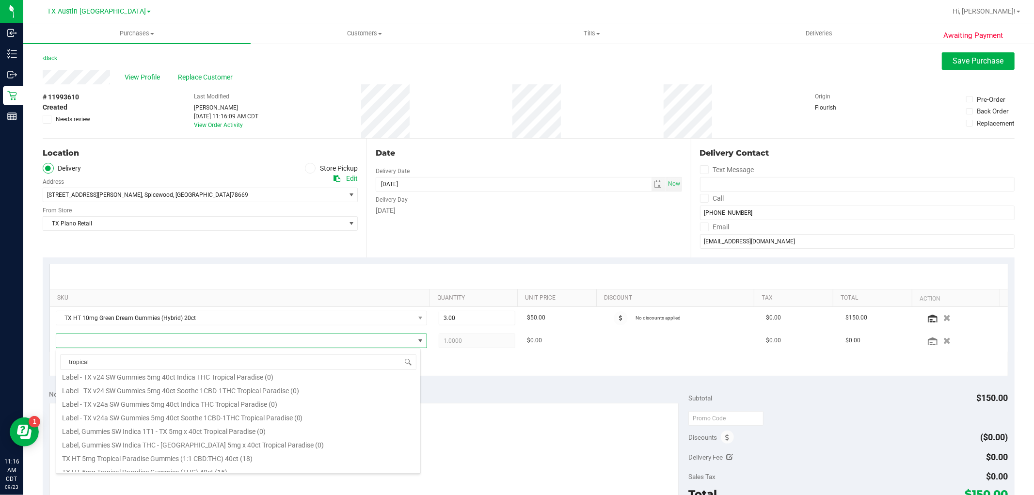
scroll to position [108, 0]
click at [231, 448] on li "TX HT 5mg Tropical Paradise Gummies (THC) 40ct (15)" at bounding box center [238, 450] width 364 height 14
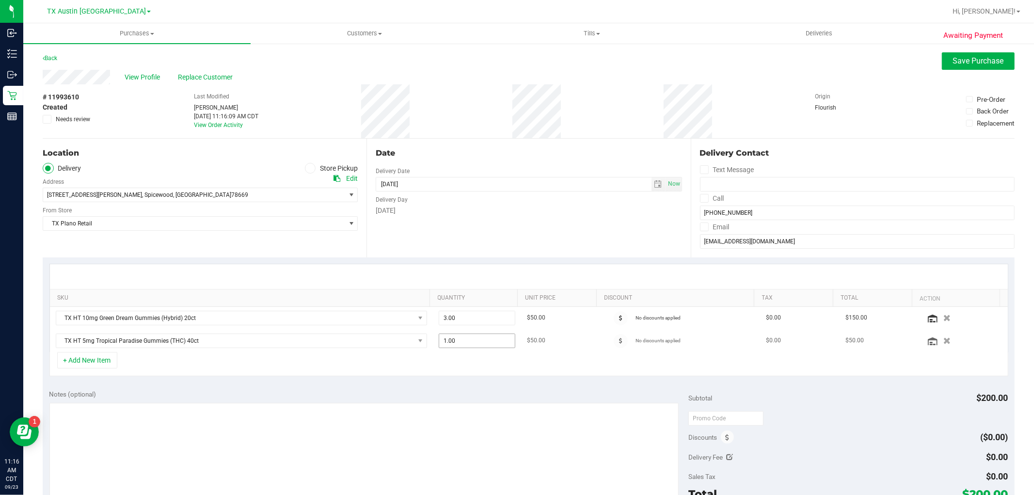
click at [492, 343] on span "1.00 1" at bounding box center [477, 340] width 77 height 15
click at [492, 343] on input "1" at bounding box center [477, 341] width 76 height 14
type input "3"
type input "3.00"
click at [480, 370] on div "+ Add New Item" at bounding box center [528, 364] width 958 height 24
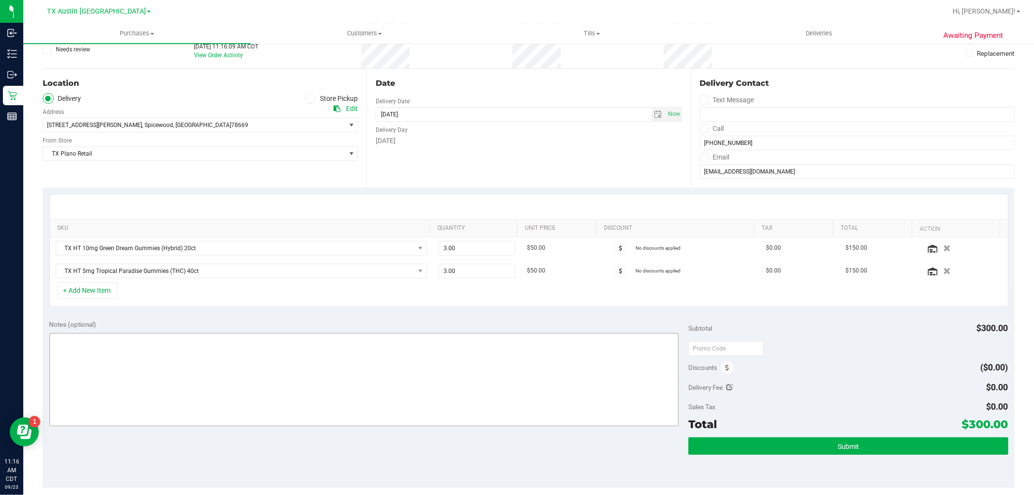
scroll to position [54, 0]
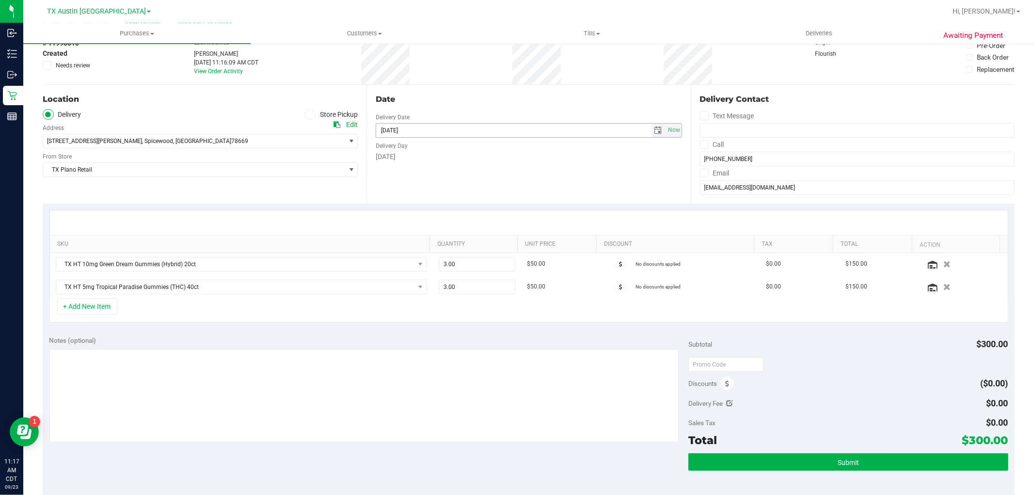
click at [654, 130] on span "select" at bounding box center [658, 130] width 8 height 8
click at [406, 243] on link "30" at bounding box center [410, 243] width 14 height 15
type input "09/30/2025"
click at [517, 410] on textarea at bounding box center [363, 395] width 629 height 93
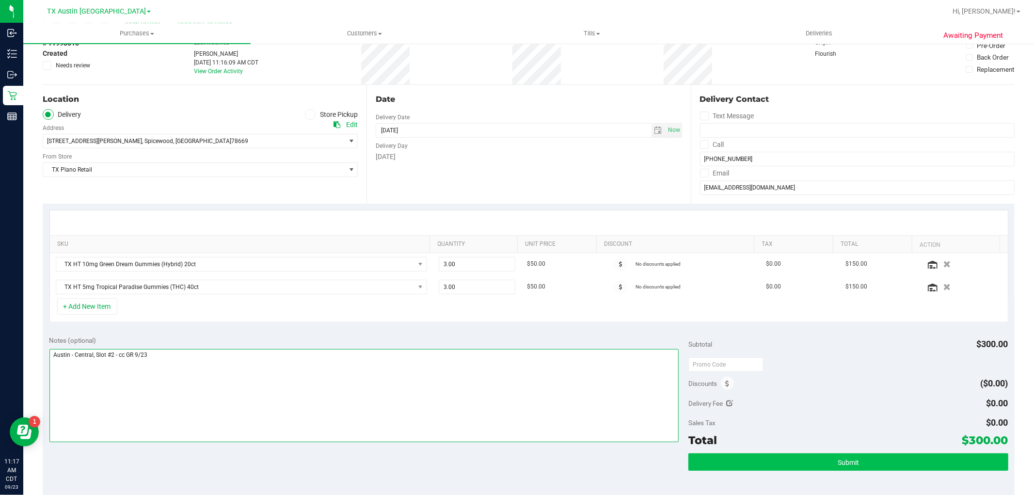
type textarea "Austin - Central, Slot #2 - cc GR 9/23"
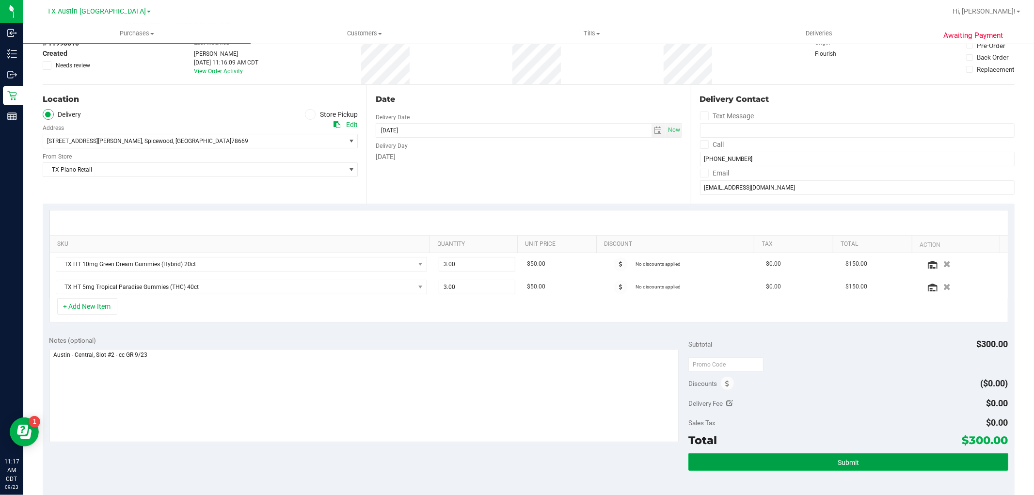
click at [837, 466] on span "Submit" at bounding box center [847, 462] width 21 height 8
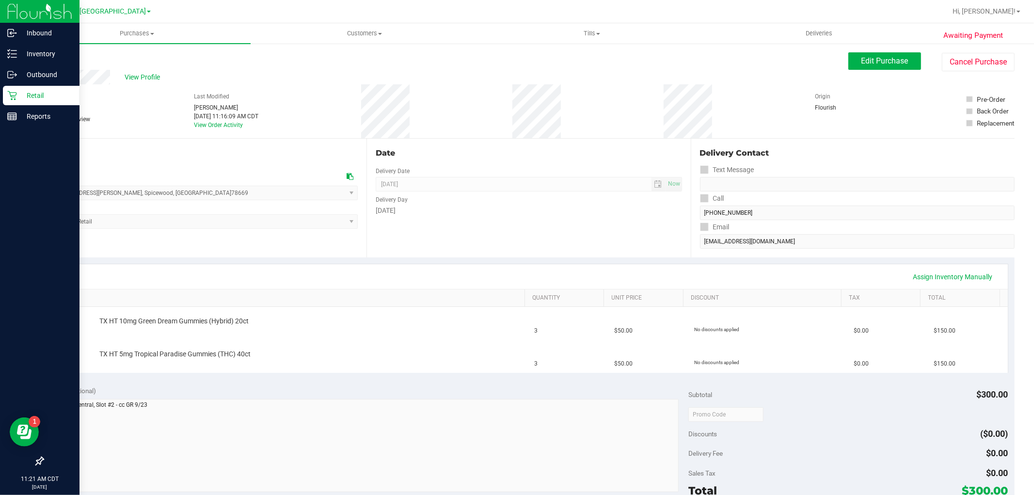
click at [17, 95] on p "Retail" at bounding box center [46, 96] width 58 height 12
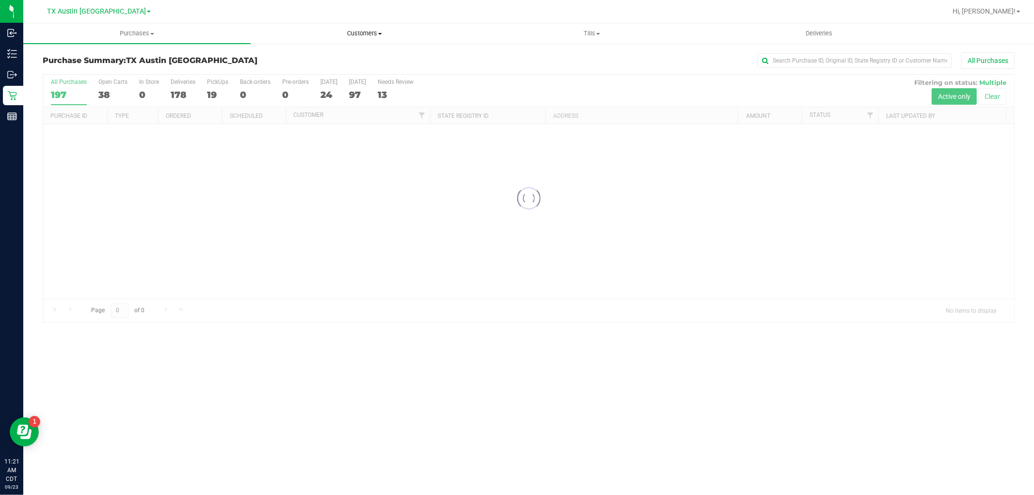
click at [373, 37] on span "Customers" at bounding box center [364, 33] width 226 height 9
click at [361, 55] on li "All customers" at bounding box center [364, 59] width 227 height 12
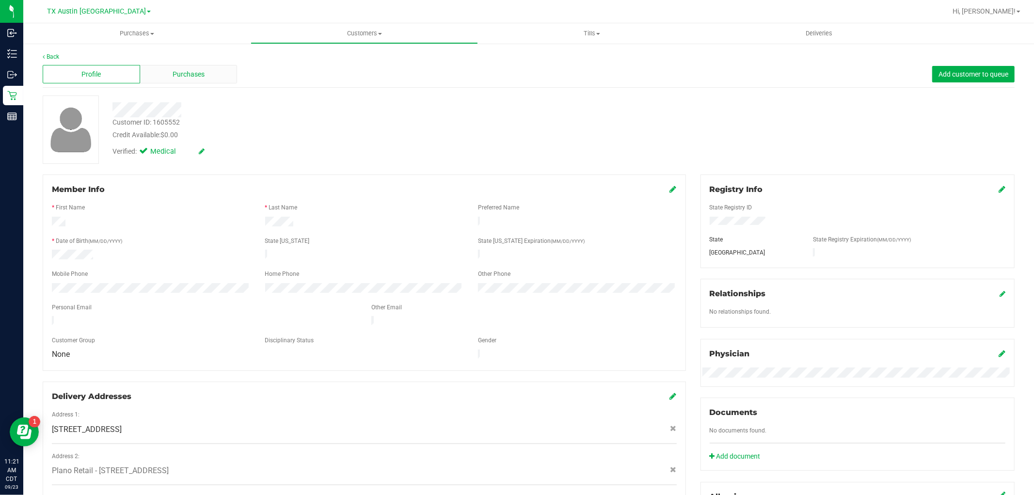
click at [195, 79] on span "Purchases" at bounding box center [189, 74] width 32 height 10
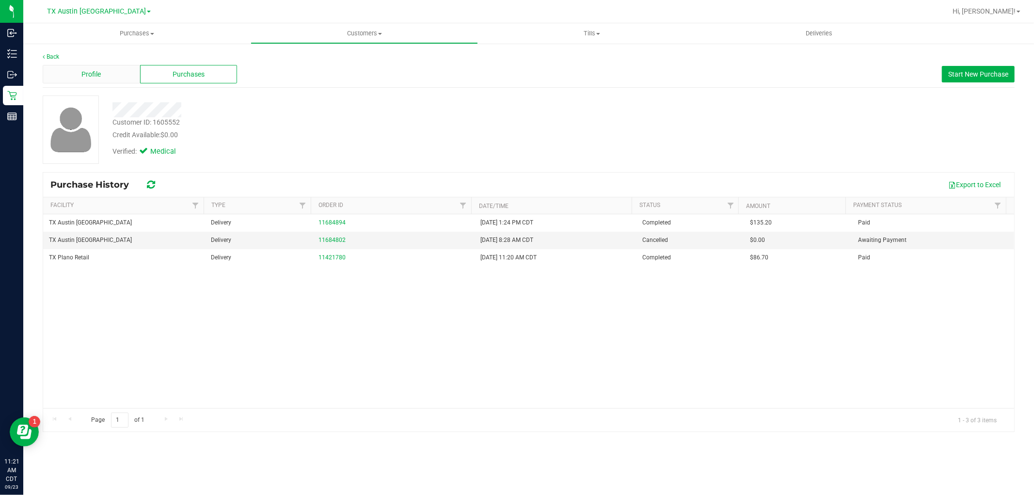
click at [113, 73] on div "Profile" at bounding box center [91, 74] width 97 height 18
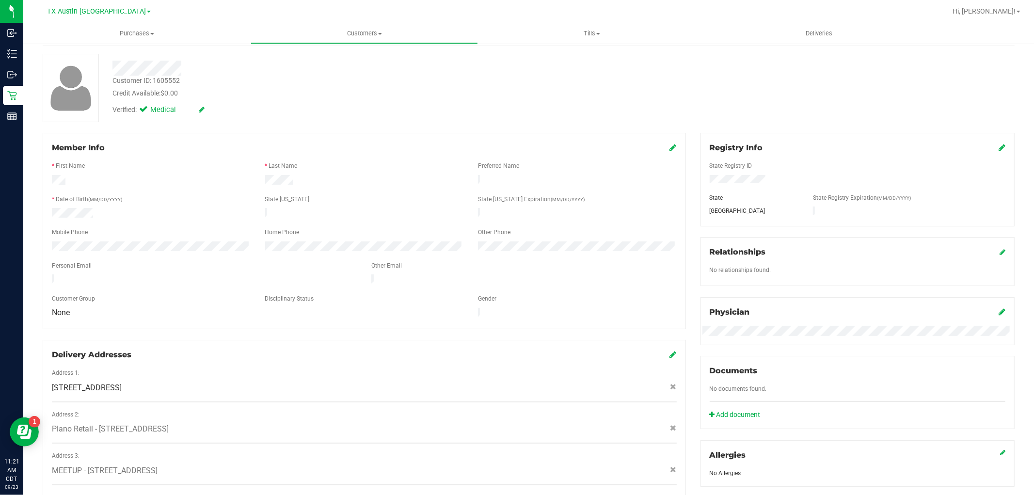
scroll to position [161, 0]
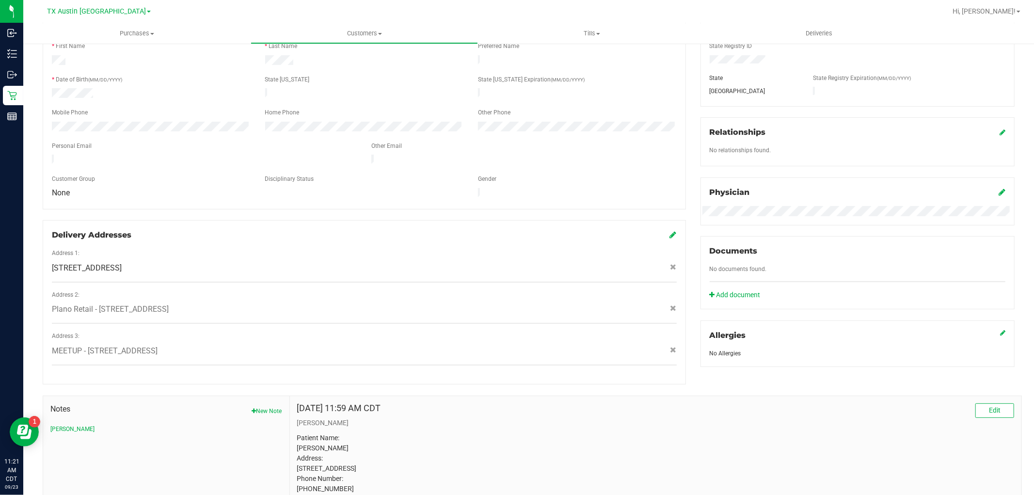
click at [217, 262] on div "1320 N University Dr , Nacogdoches , TX 75961" at bounding box center [364, 268] width 639 height 12
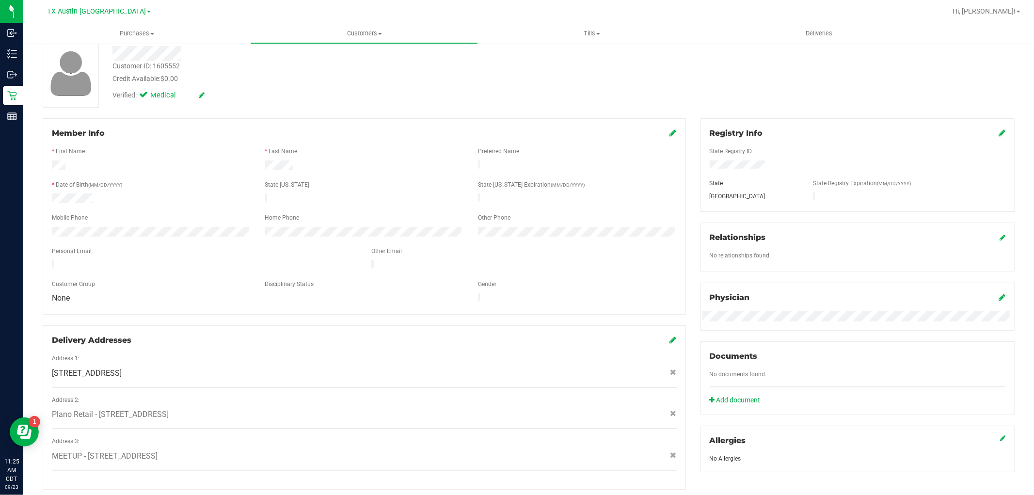
scroll to position [54, 0]
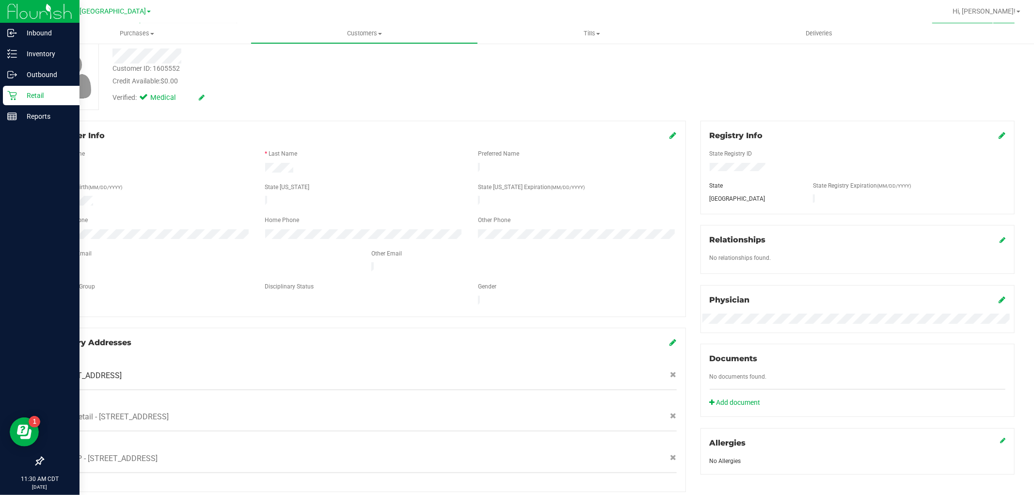
click at [12, 100] on icon at bounding box center [12, 96] width 10 height 10
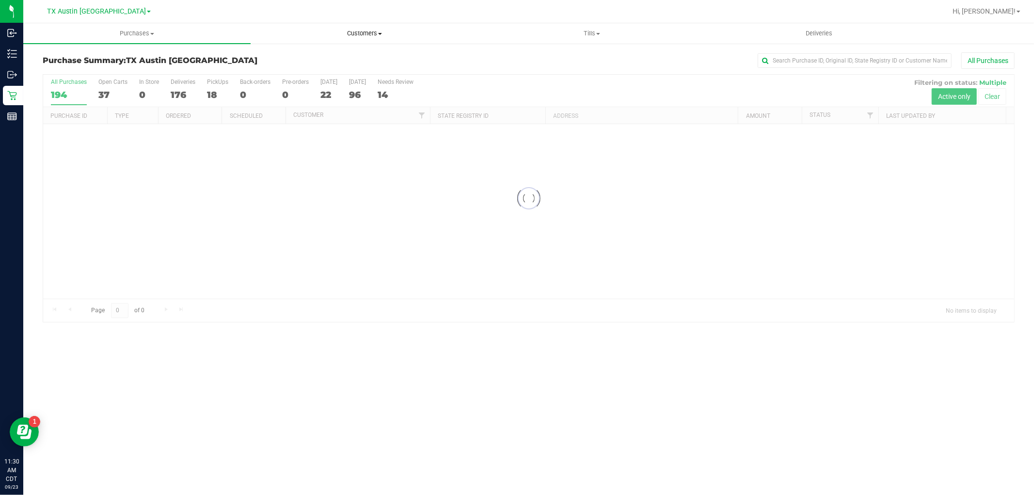
click at [351, 30] on span "Customers" at bounding box center [364, 33] width 226 height 9
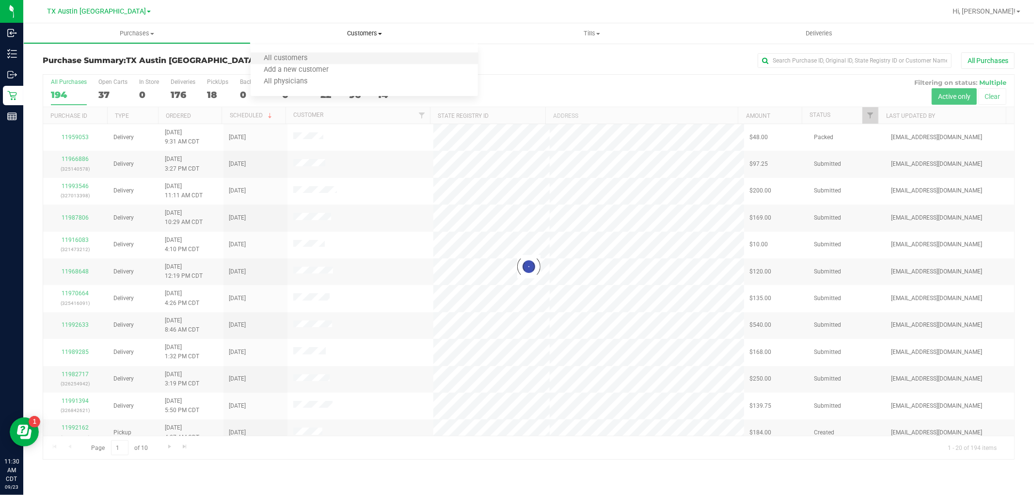
click at [343, 58] on li "All customers" at bounding box center [364, 59] width 227 height 12
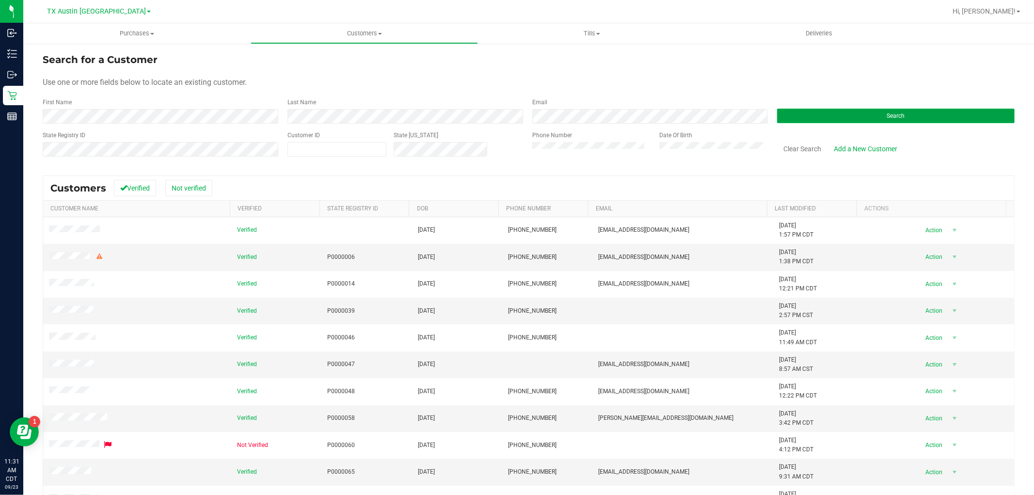
click at [831, 110] on button "Search" at bounding box center [895, 116] width 237 height 15
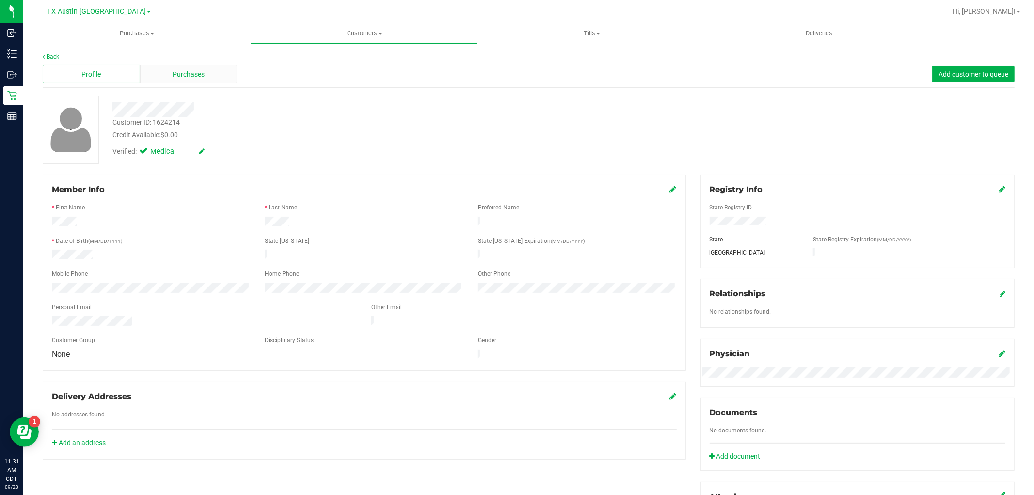
click at [173, 73] on span "Purchases" at bounding box center [189, 74] width 32 height 10
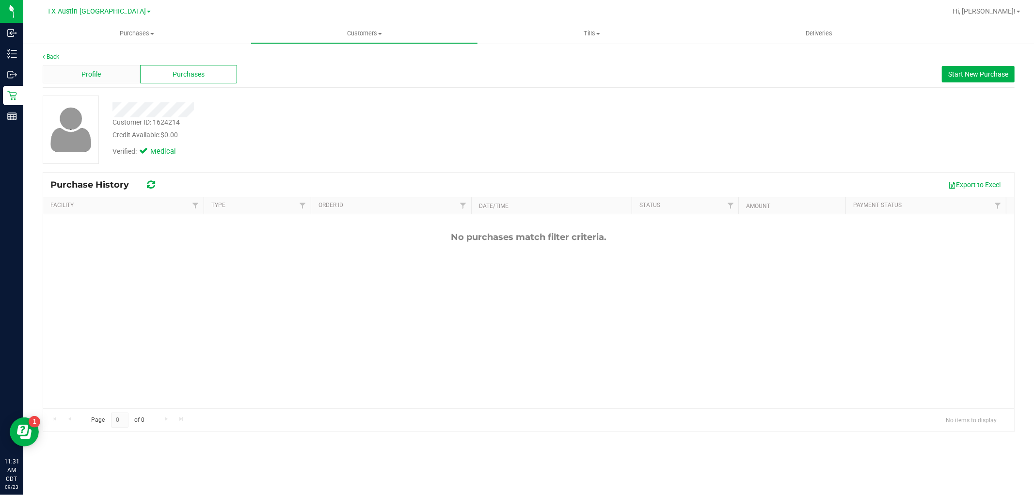
click at [83, 81] on div "Profile" at bounding box center [91, 74] width 97 height 18
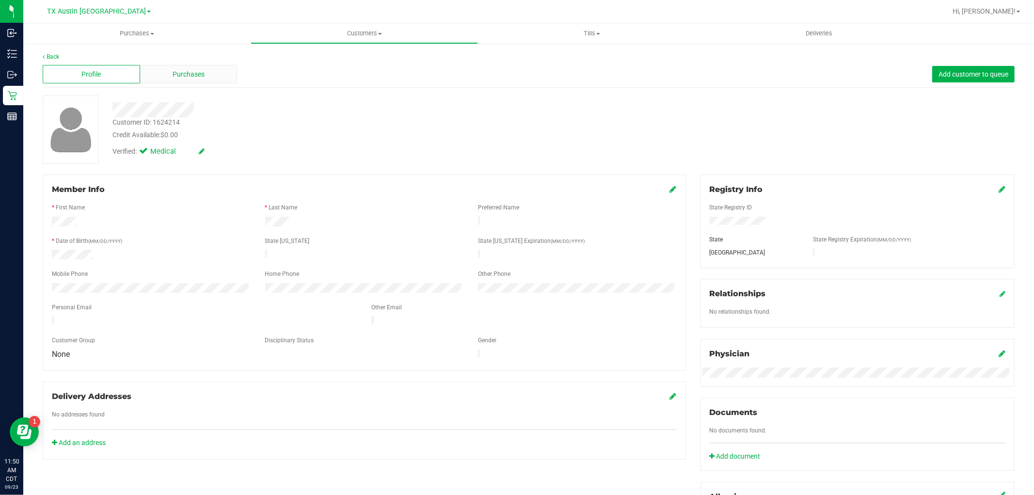
click at [190, 76] on span "Purchases" at bounding box center [189, 74] width 32 height 10
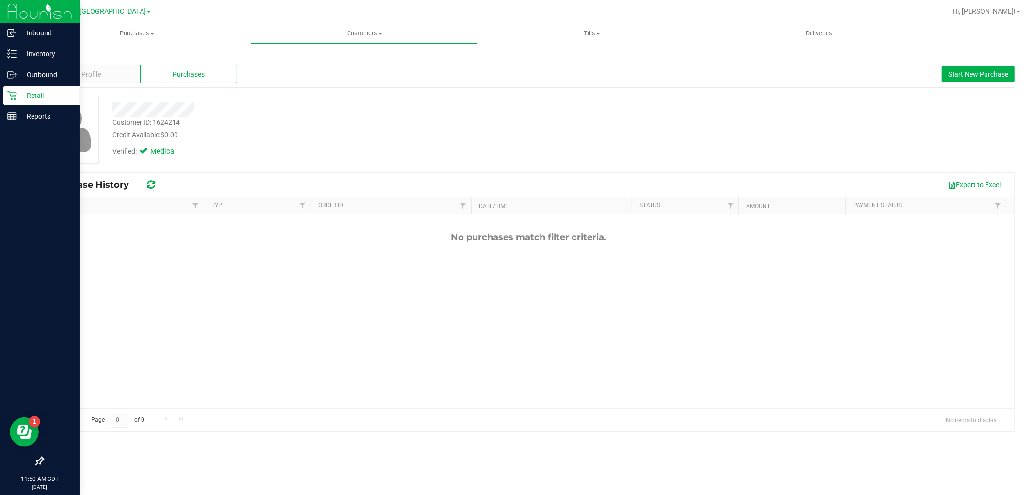
click at [17, 94] on p "Retail" at bounding box center [46, 96] width 58 height 12
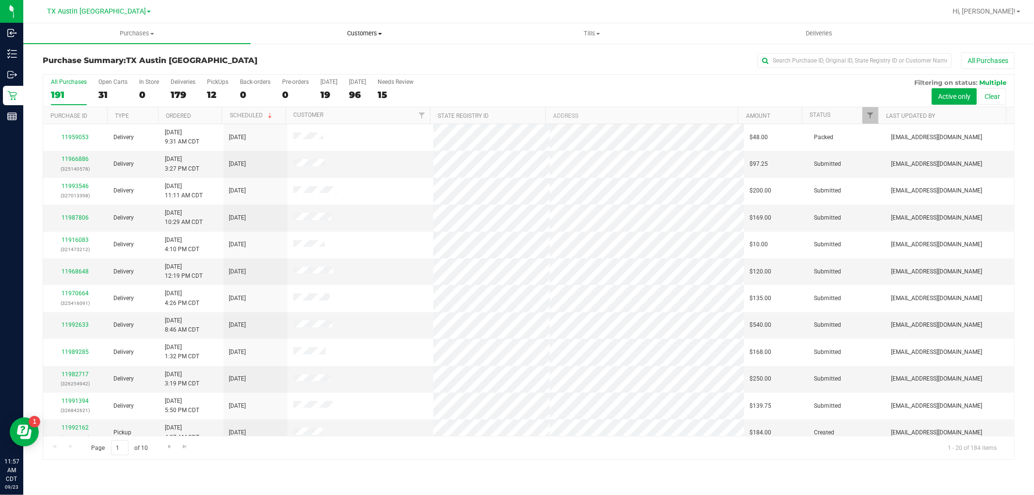
click at [374, 30] on span "Customers" at bounding box center [364, 33] width 226 height 9
click at [368, 55] on li "All customers" at bounding box center [364, 59] width 227 height 12
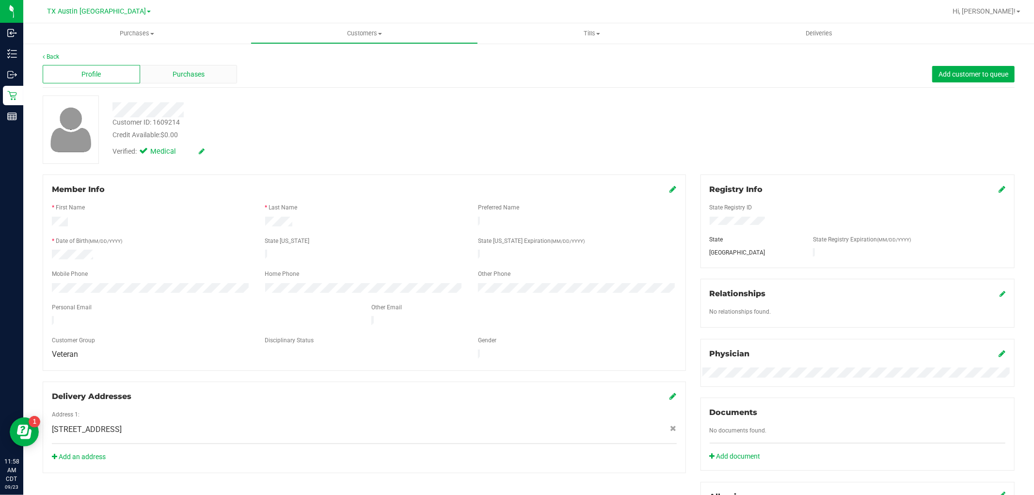
click at [224, 77] on div "Purchases" at bounding box center [188, 74] width 97 height 18
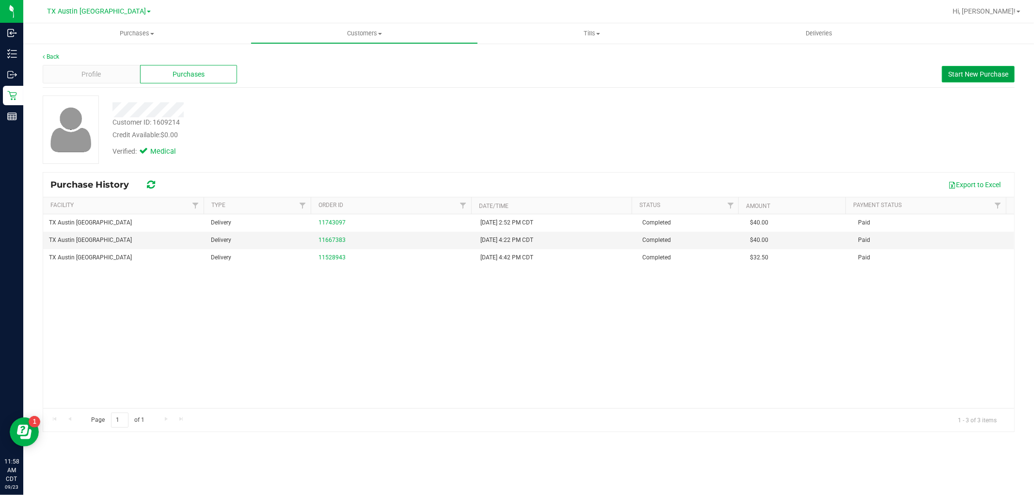
click at [952, 67] on button "Start New Purchase" at bounding box center [978, 74] width 73 height 16
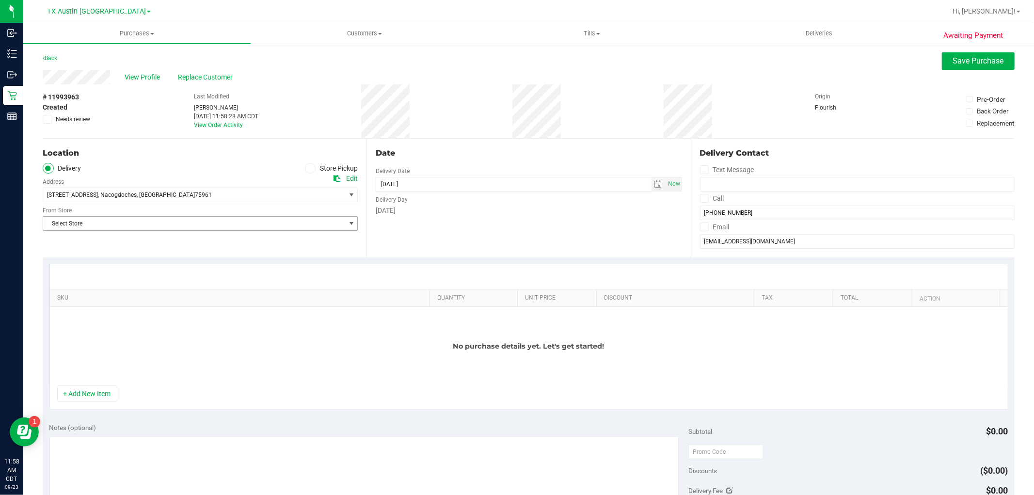
click at [153, 224] on span "Select Store" at bounding box center [194, 224] width 302 height 14
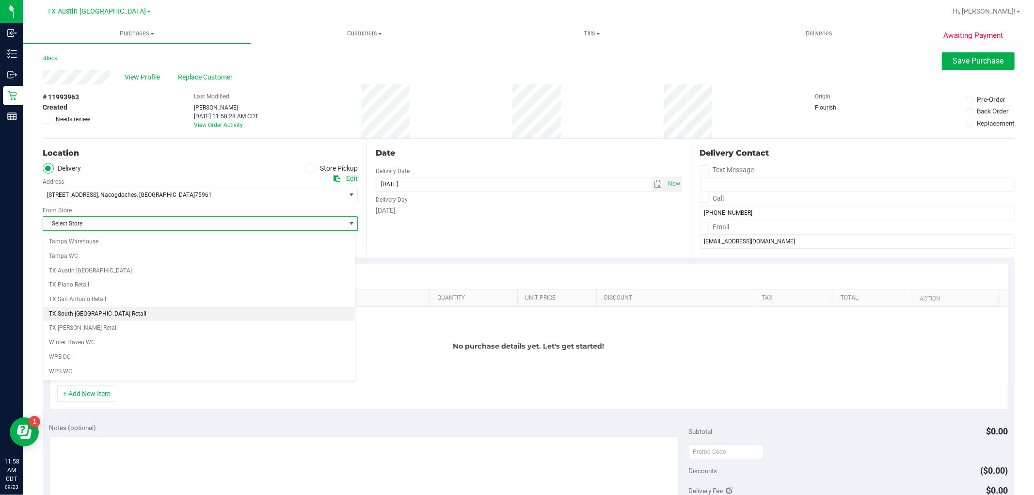
scroll to position [709, 0]
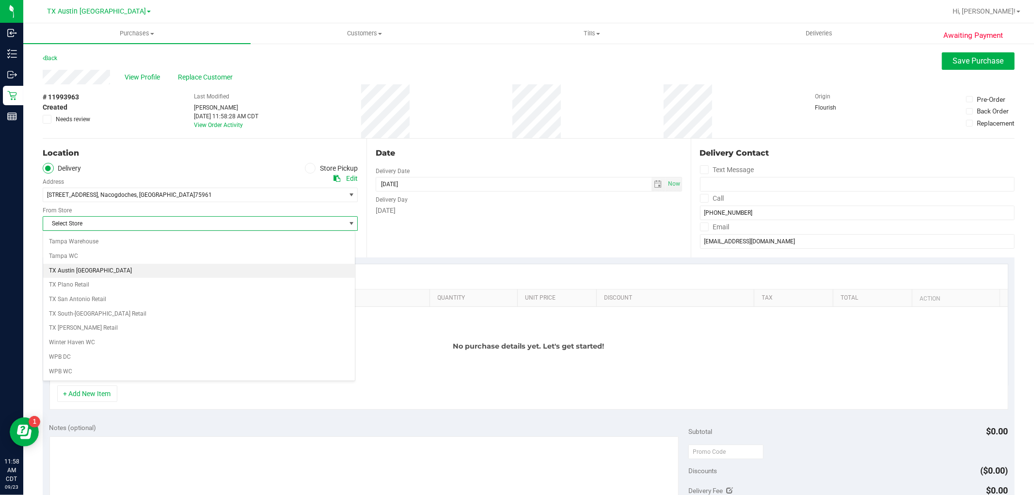
click at [124, 272] on li "TX Austin [GEOGRAPHIC_DATA]" at bounding box center [199, 271] width 312 height 15
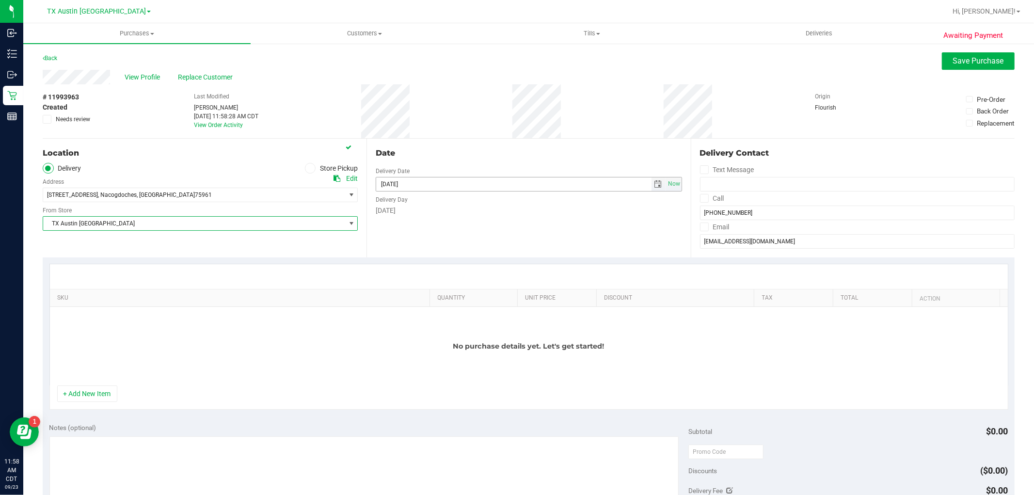
click at [654, 185] on span "select" at bounding box center [658, 184] width 8 height 8
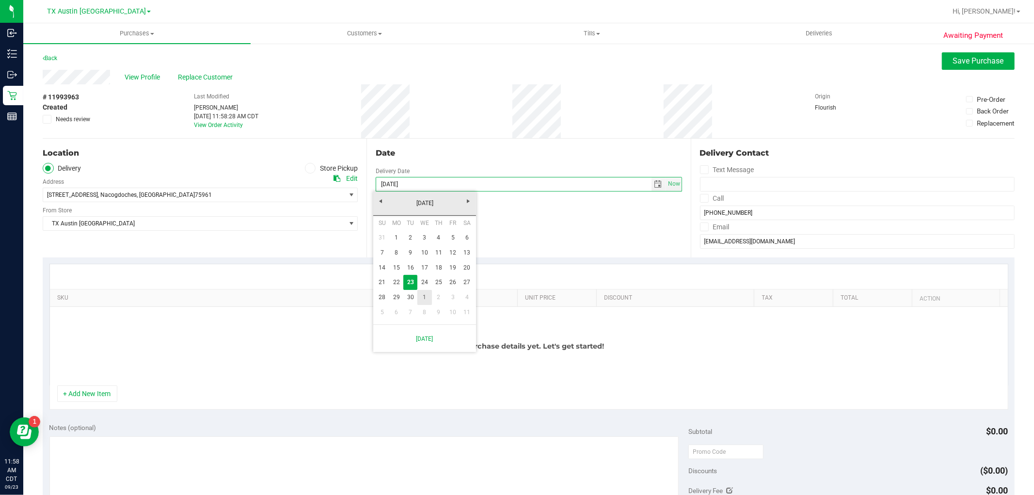
click at [426, 298] on link "1" at bounding box center [424, 297] width 14 height 15
type input "[DATE]"
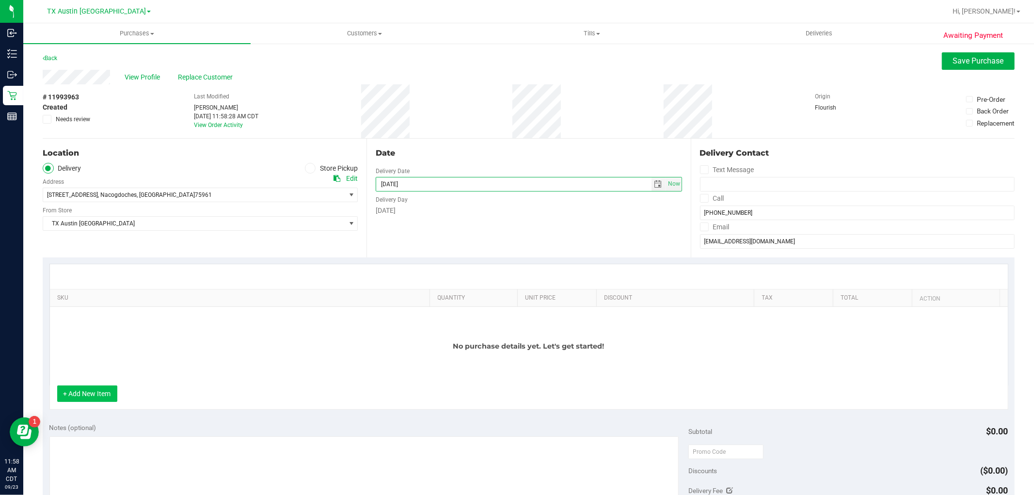
click at [110, 397] on button "+ Add New Item" at bounding box center [87, 393] width 60 height 16
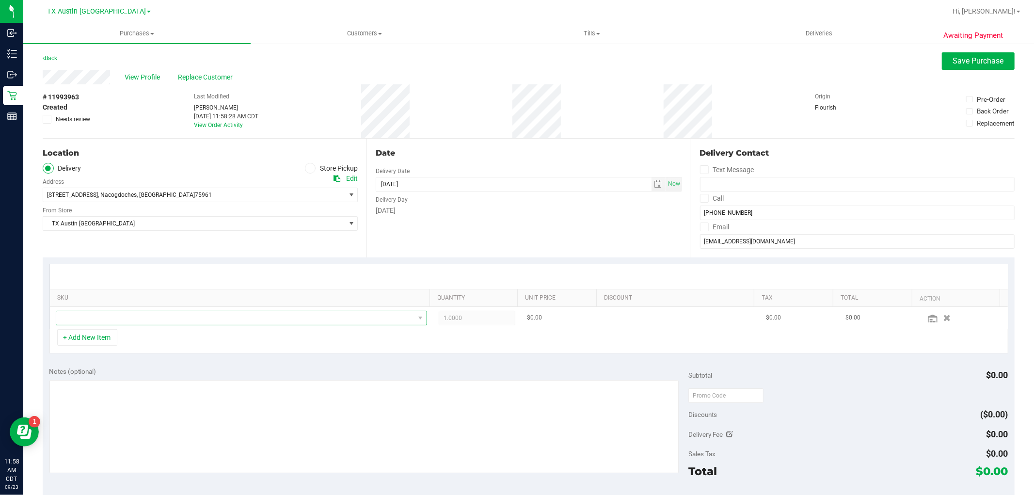
click at [173, 319] on span "NO DATA FOUND" at bounding box center [235, 318] width 358 height 14
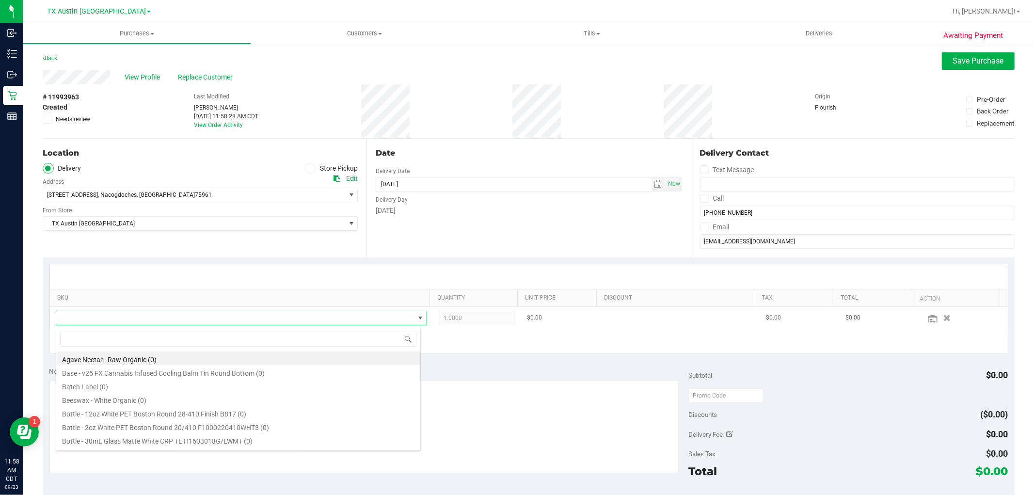
scroll to position [15, 361]
type input "indica"
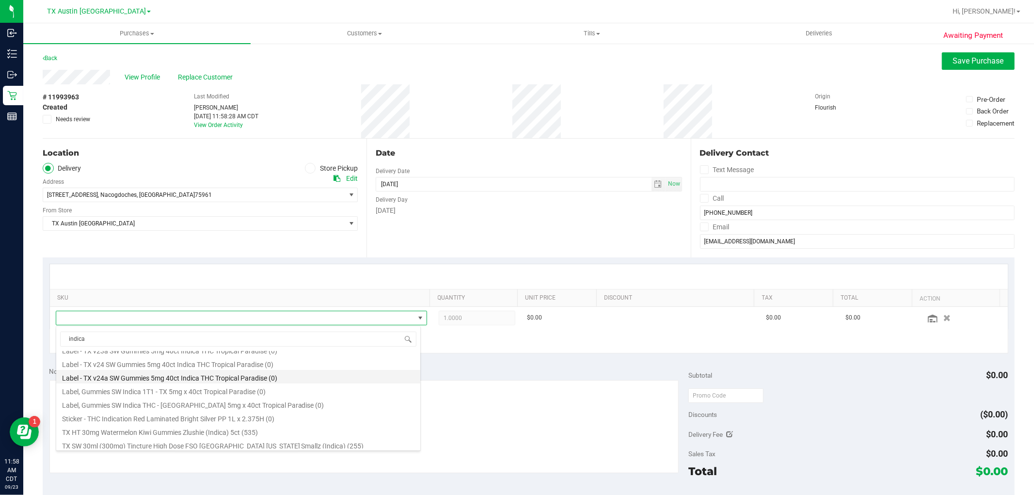
scroll to position [108, 0]
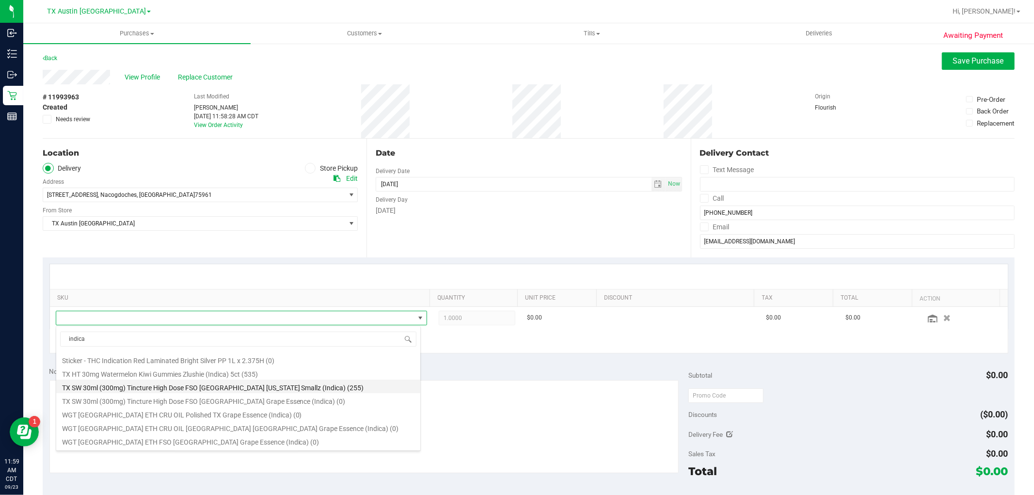
click at [298, 385] on li "TX SW 30ml (300mg) Tincture High Dose FSO TX Georgia Smallz (Indica) (255)" at bounding box center [238, 386] width 364 height 14
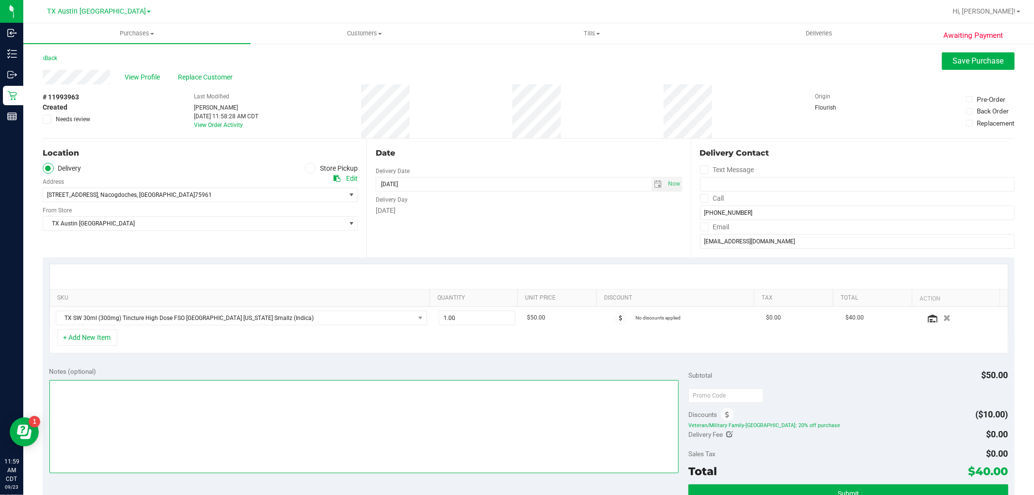
click at [462, 412] on textarea at bounding box center [363, 426] width 629 height 93
click at [51, 389] on textarea at bounding box center [363, 426] width 629 height 93
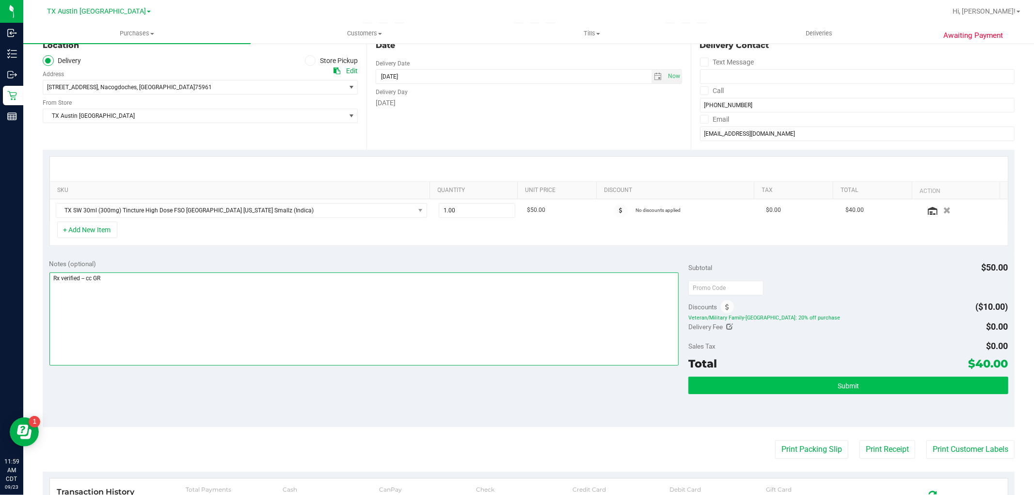
type textarea "Rx verified -- cc GR"
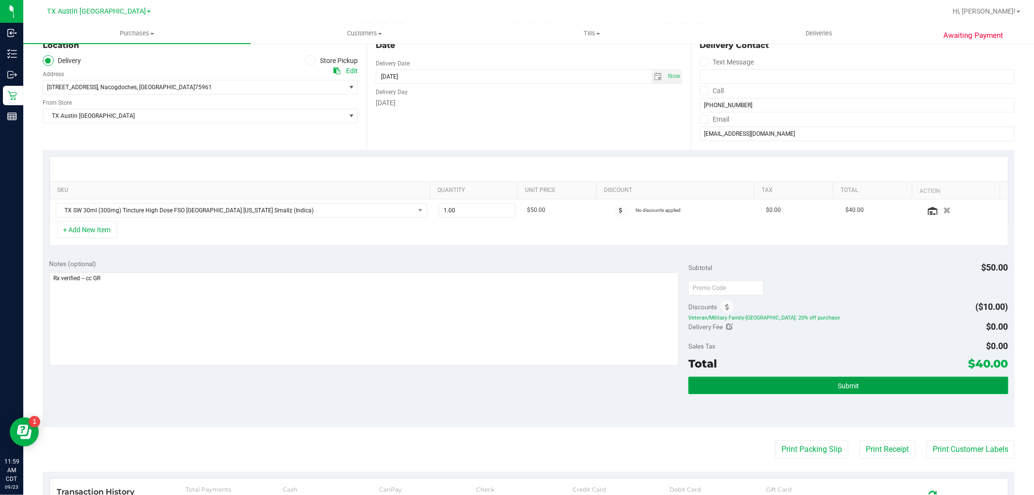
click at [858, 383] on button "Submit" at bounding box center [847, 385] width 319 height 17
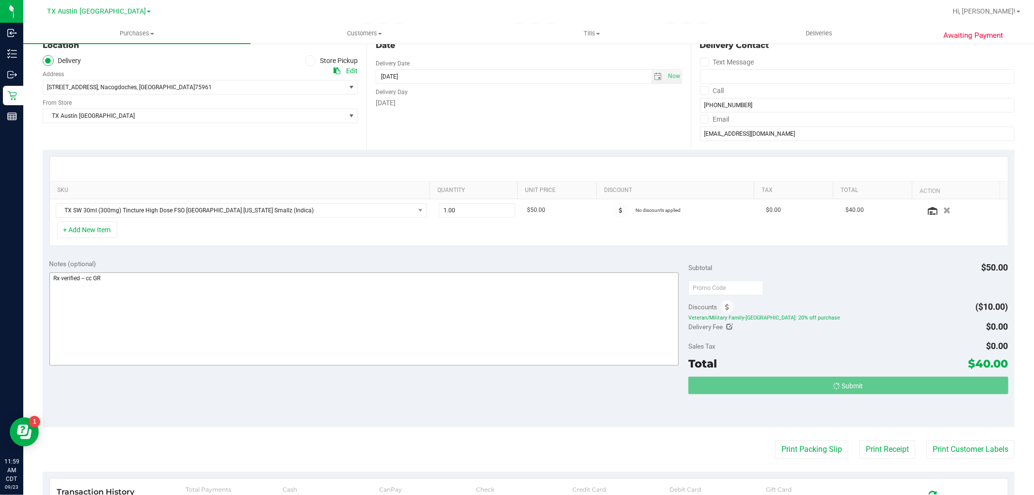
scroll to position [0, 0]
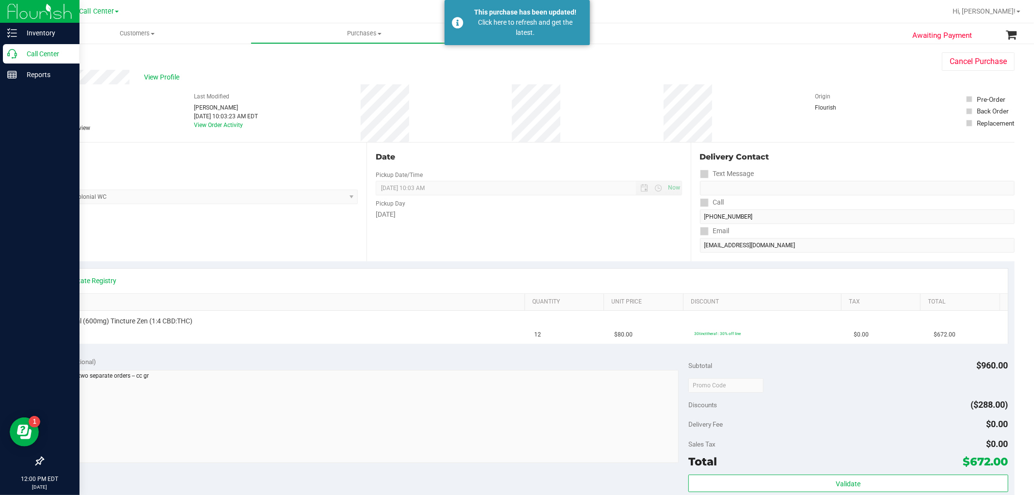
click at [12, 58] on icon at bounding box center [12, 54] width 10 height 10
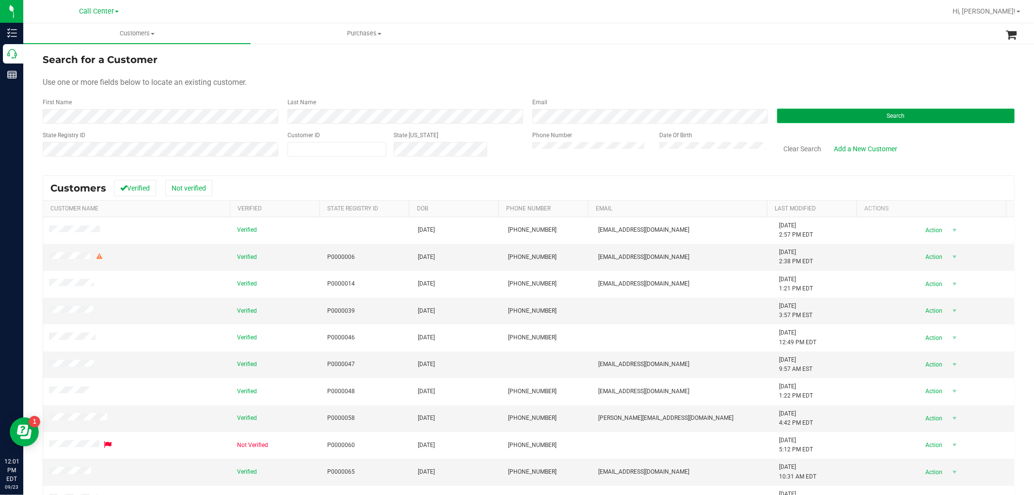
click at [837, 115] on button "Search" at bounding box center [895, 116] width 237 height 15
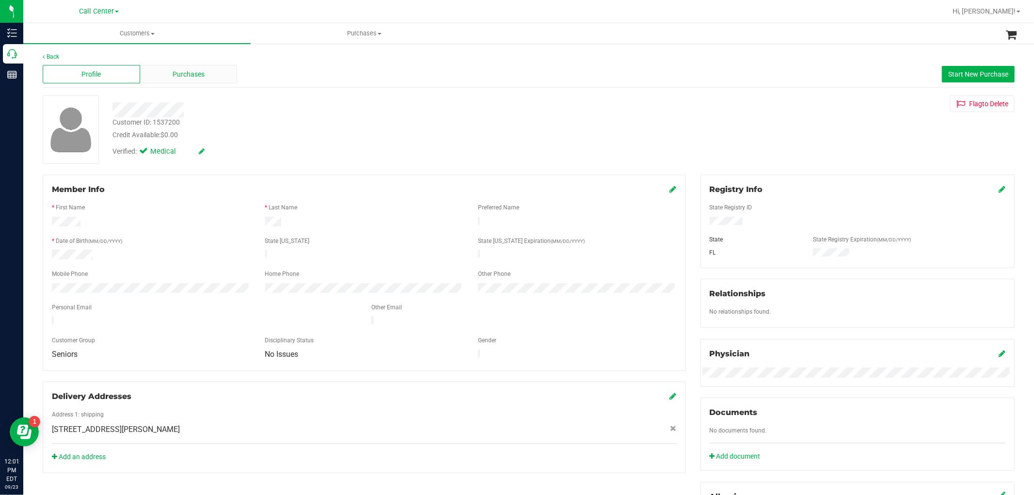
click at [176, 78] on span "Purchases" at bounding box center [189, 74] width 32 height 10
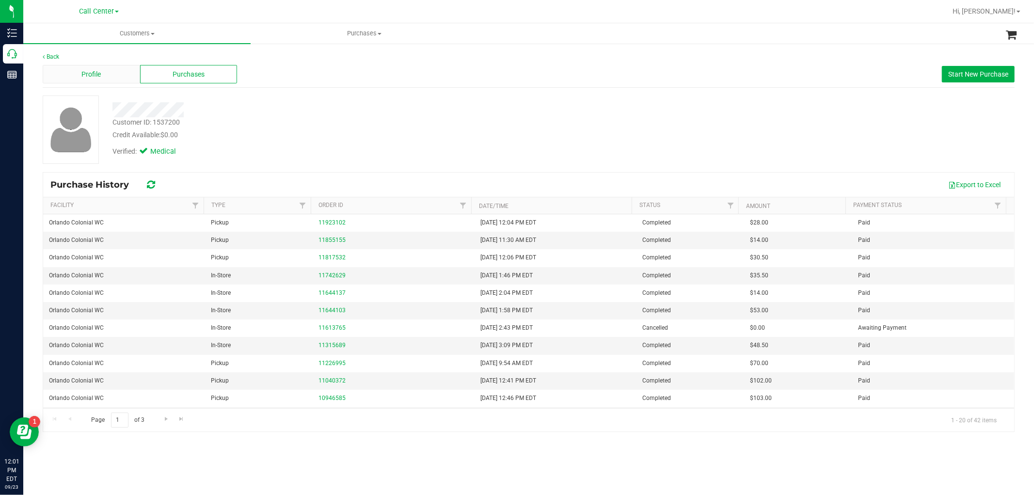
click at [84, 78] on span "Profile" at bounding box center [90, 74] width 19 height 10
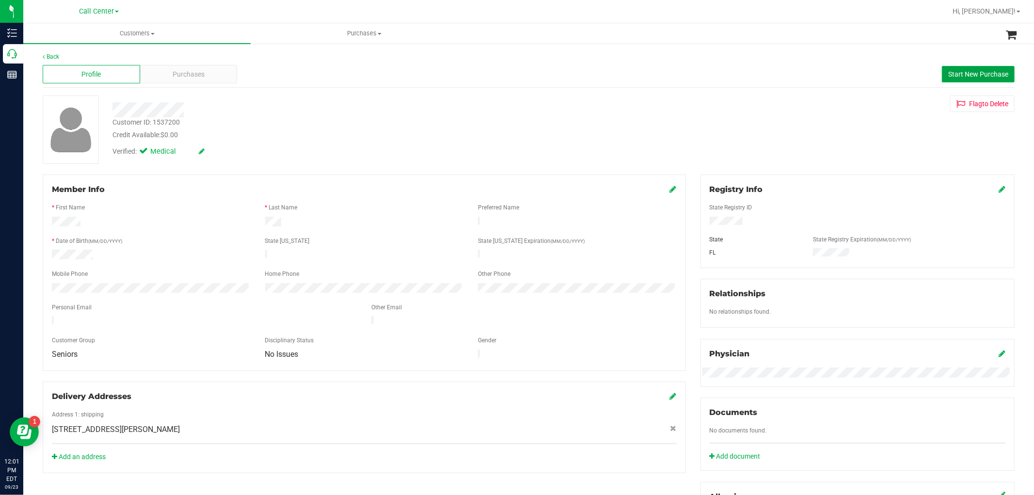
click at [970, 79] on button "Start New Purchase" at bounding box center [978, 74] width 73 height 16
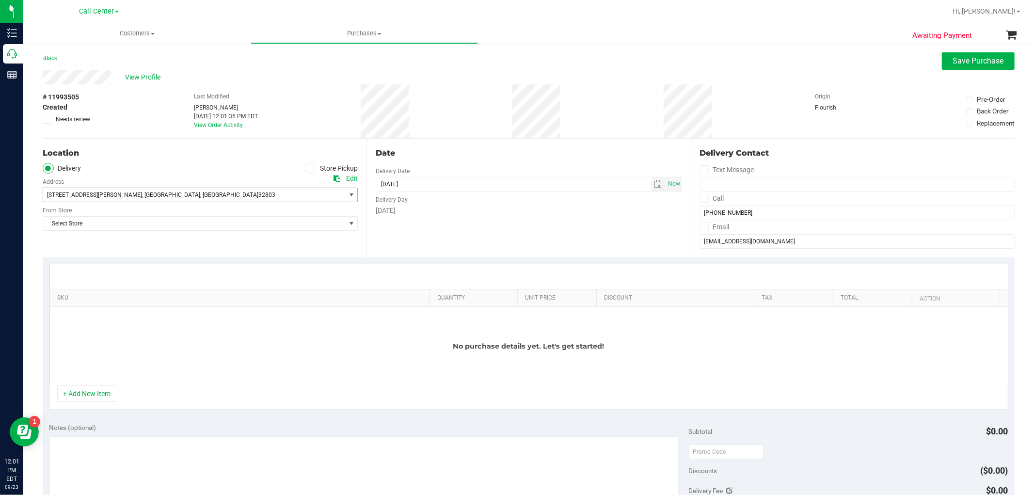
click at [204, 199] on span "[STREET_ADDRESS][PERSON_NAME] , [GEOGRAPHIC_DATA] , [GEOGRAPHIC_DATA] 32803" at bounding box center [186, 195] width 287 height 14
click at [308, 168] on icon at bounding box center [310, 168] width 6 height 0
click at [0, 0] on input "Store Pickup" at bounding box center [0, 0] width 0 height 0
click at [296, 194] on span "Select Store" at bounding box center [194, 195] width 302 height 14
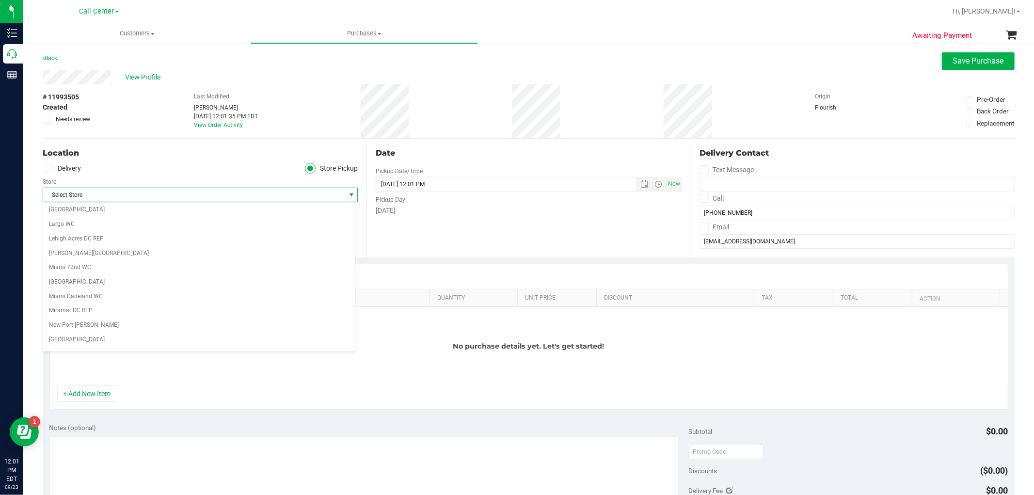
scroll to position [430, 0]
click at [151, 250] on li "Orlando Colonial WC" at bounding box center [199, 242] width 312 height 15
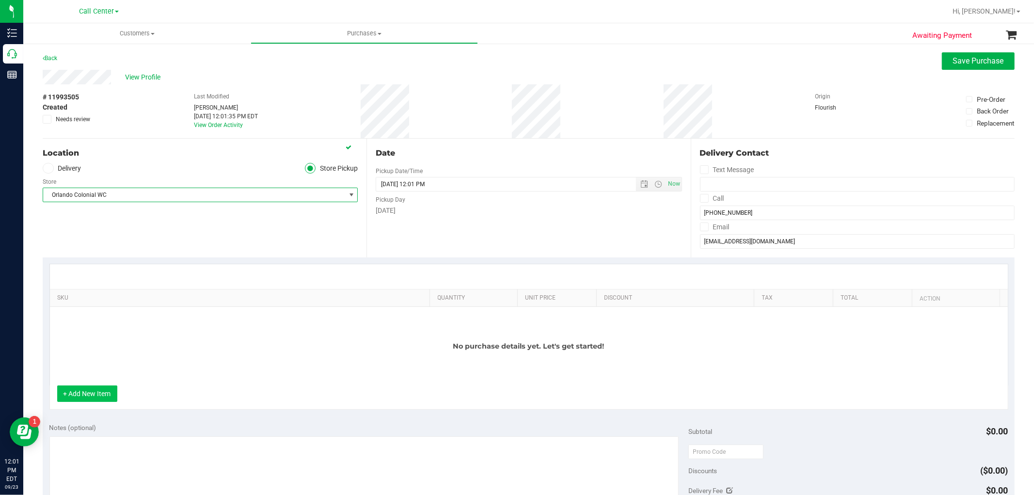
click at [102, 391] on button "+ Add New Item" at bounding box center [87, 393] width 60 height 16
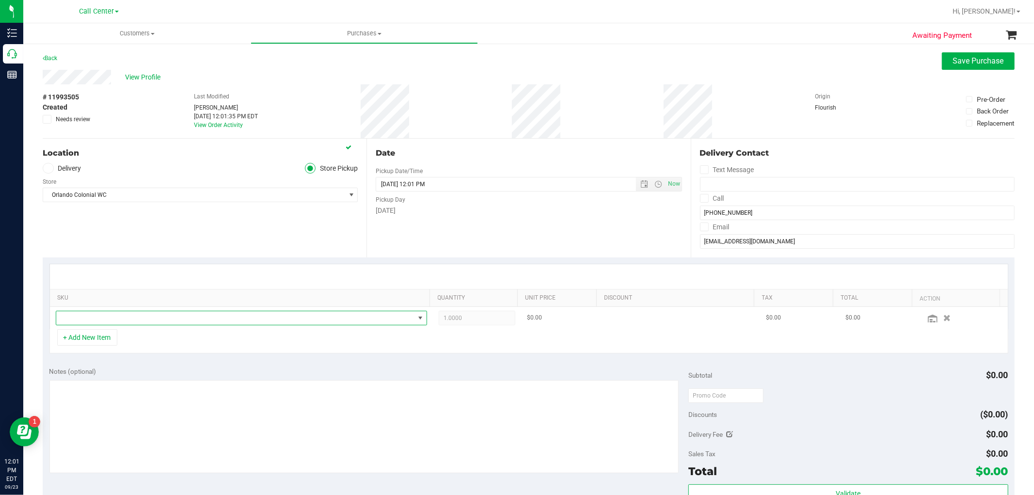
click at [141, 321] on span "NO DATA FOUND" at bounding box center [235, 318] width 358 height 14
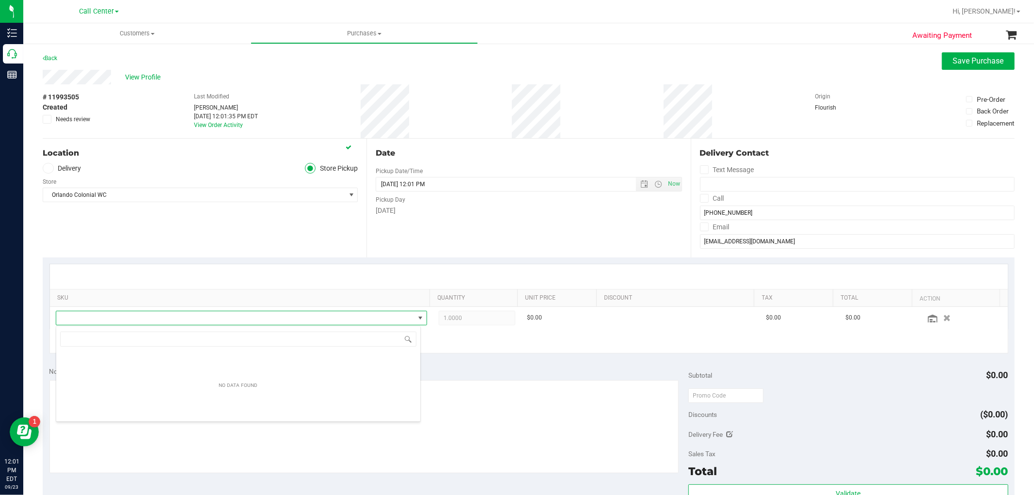
scroll to position [15, 361]
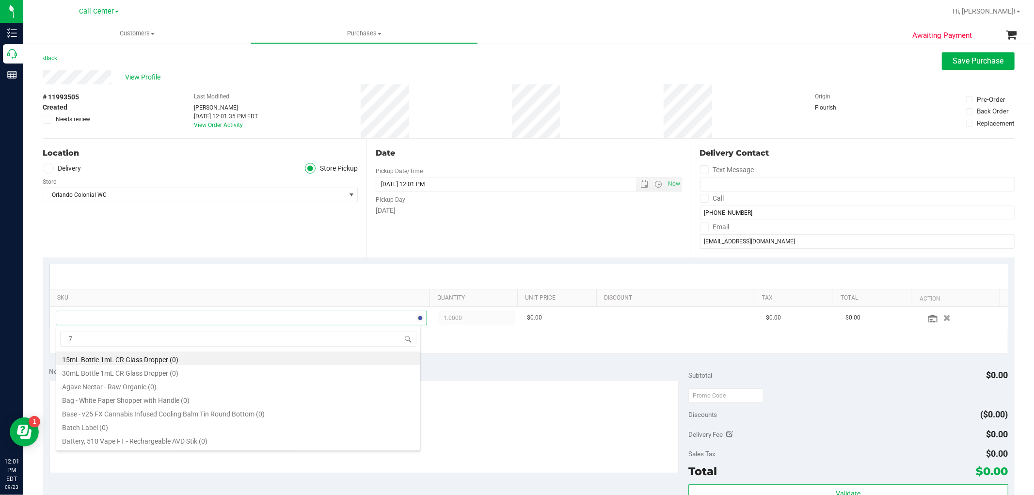
type input "7g"
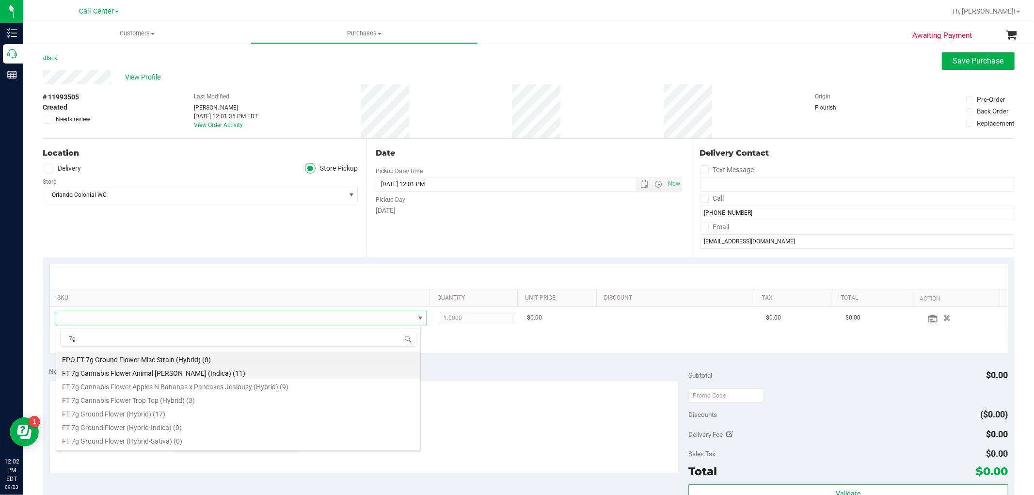
click at [206, 377] on li "FT 7g Cannabis Flower Animal [PERSON_NAME] (Indica) (11)" at bounding box center [238, 372] width 364 height 14
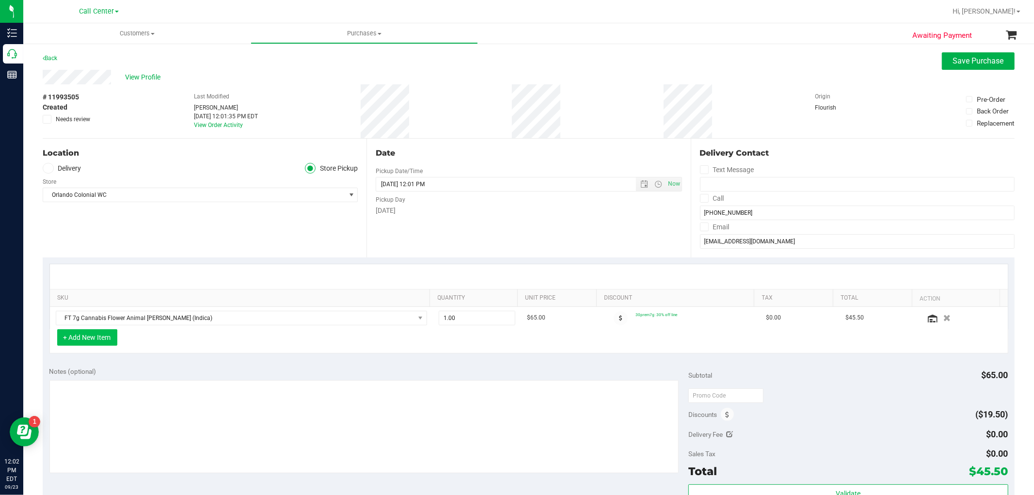
click at [95, 338] on button "+ Add New Item" at bounding box center [87, 337] width 60 height 16
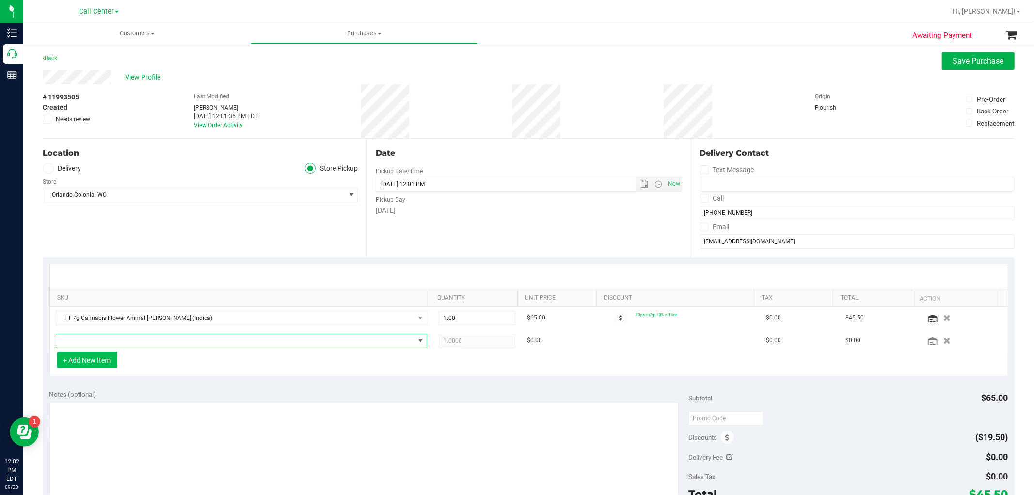
click at [95, 338] on span "NO DATA FOUND" at bounding box center [235, 341] width 358 height 14
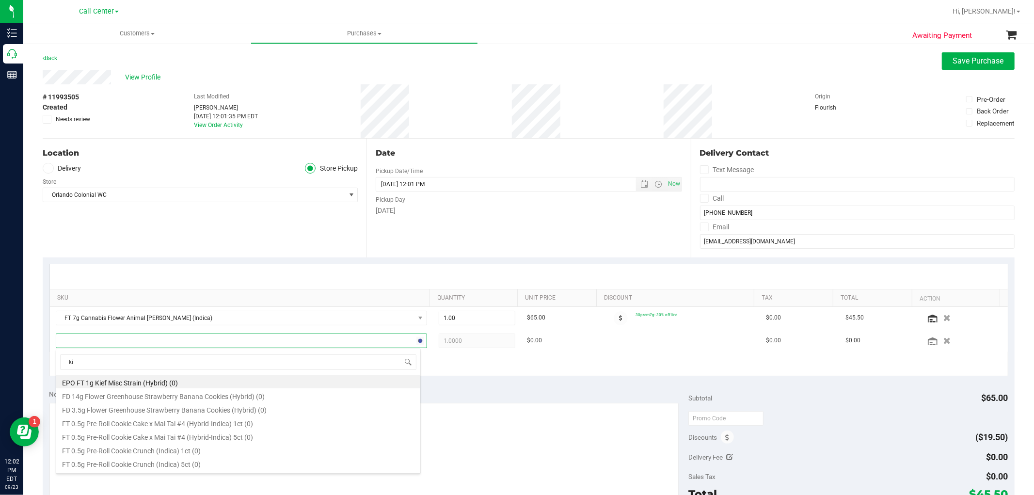
type input "k"
type input "grape"
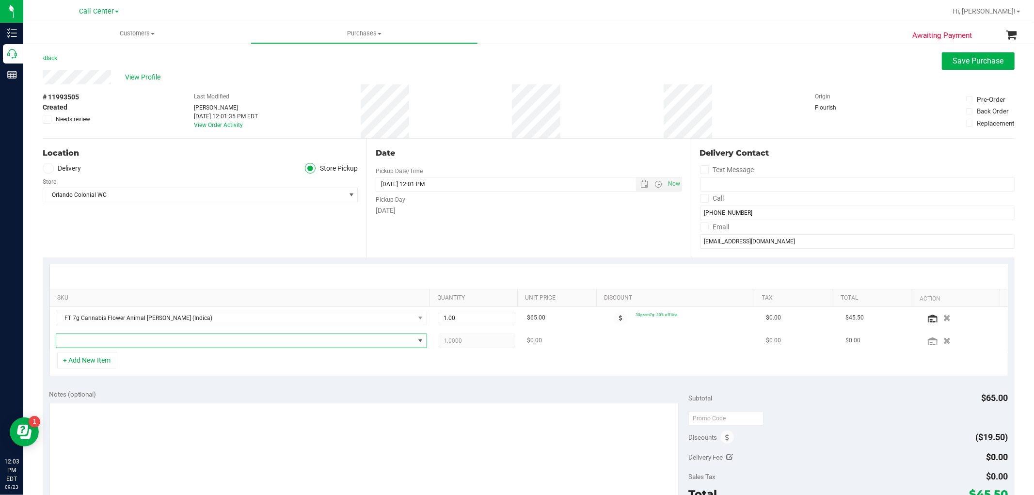
click at [190, 342] on span "NO DATA FOUND" at bounding box center [235, 341] width 358 height 14
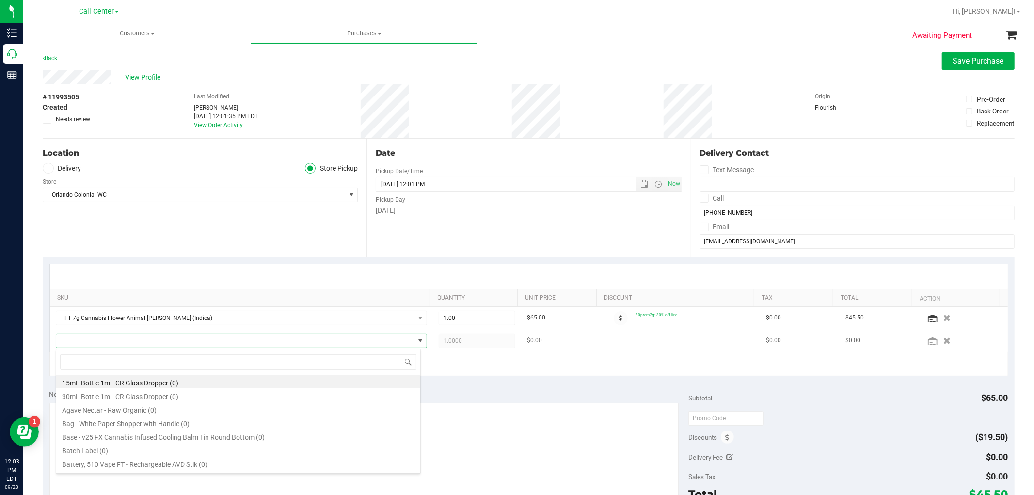
scroll to position [15, 361]
type input "kief"
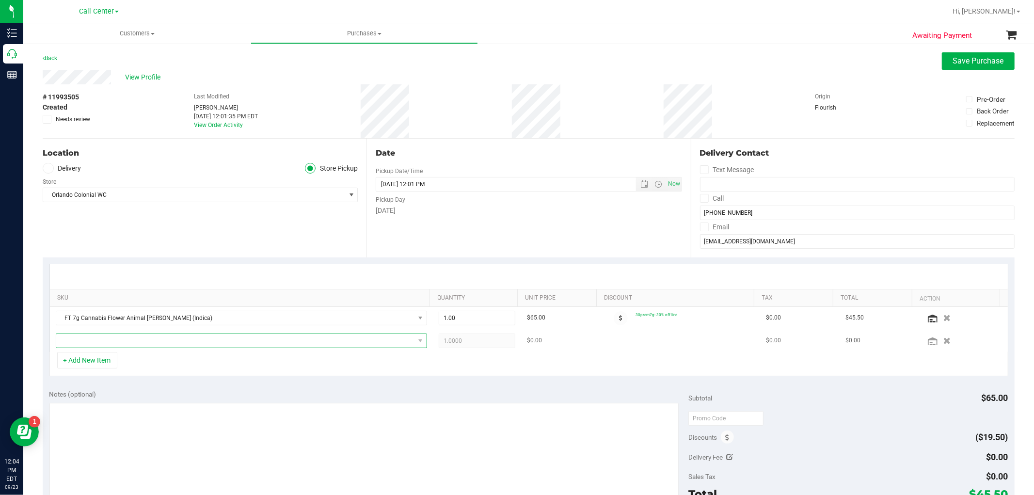
click at [152, 345] on span "NO DATA FOUND" at bounding box center [235, 341] width 358 height 14
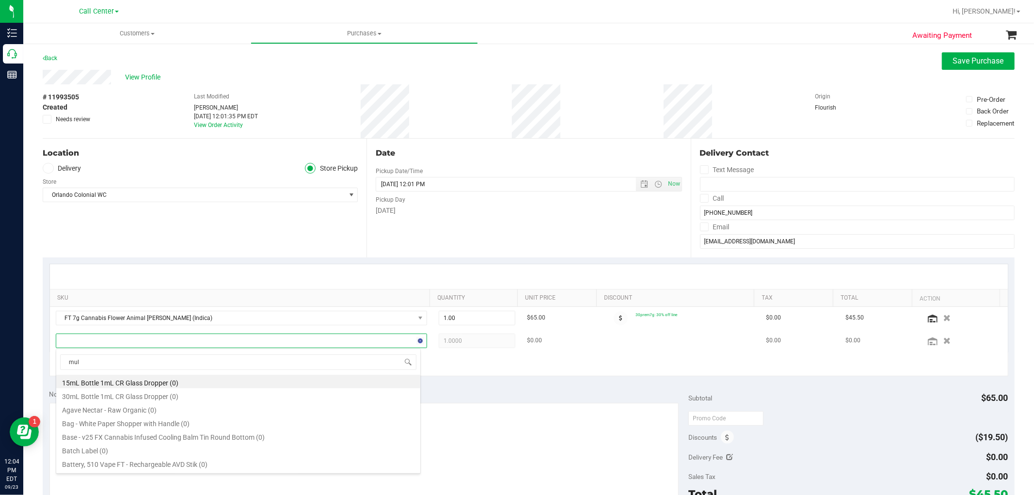
type input "mule"
click at [140, 432] on li "FT 1g Kief Mule Fuel (Sativa) (8)" at bounding box center [238, 436] width 364 height 14
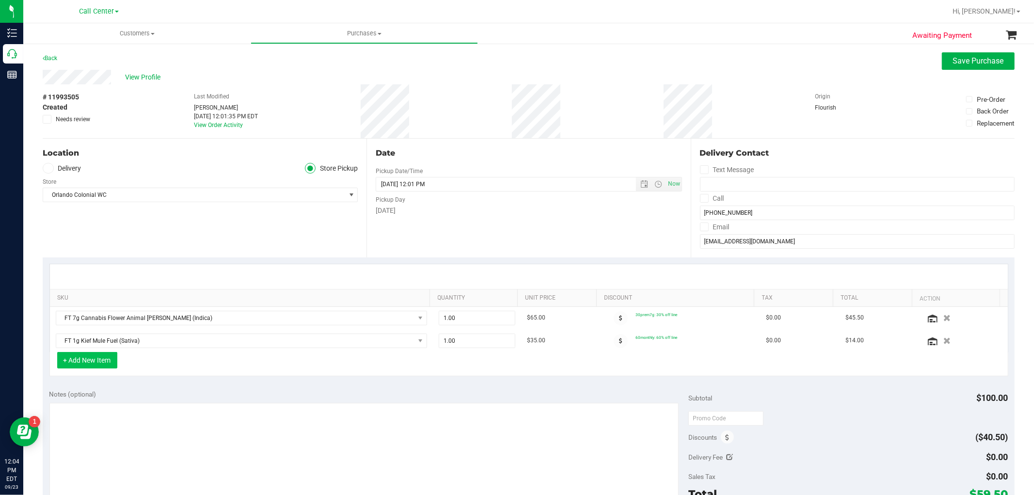
click at [102, 355] on button "+ Add New Item" at bounding box center [87, 360] width 60 height 16
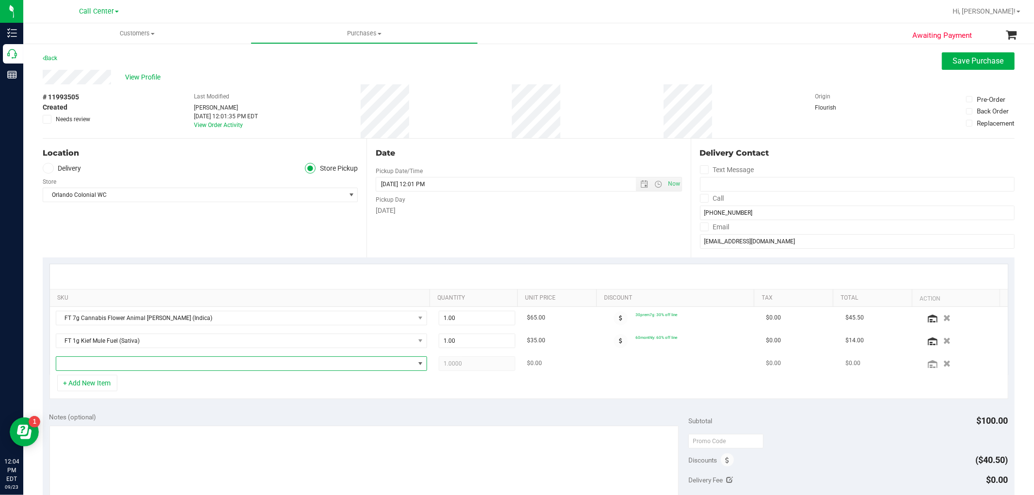
click at [96, 362] on span "NO DATA FOUND" at bounding box center [235, 364] width 358 height 14
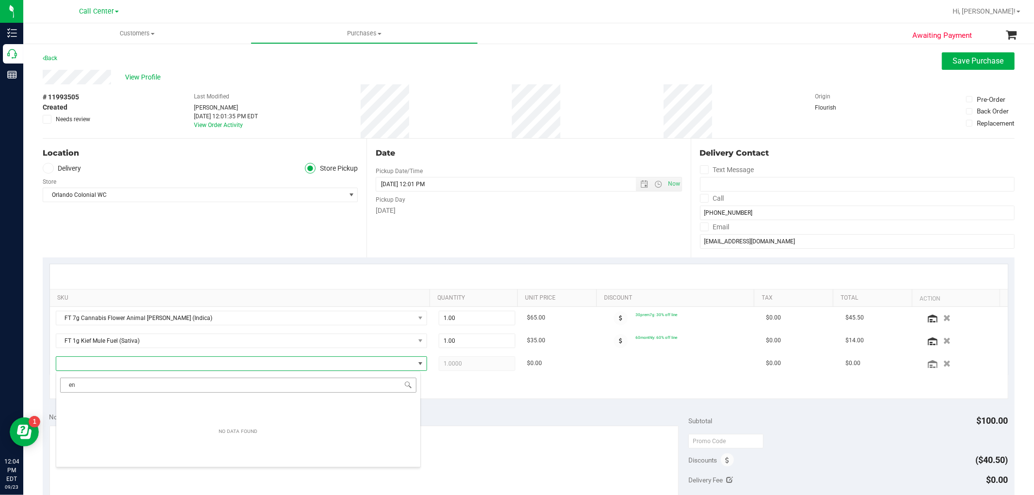
type input "e"
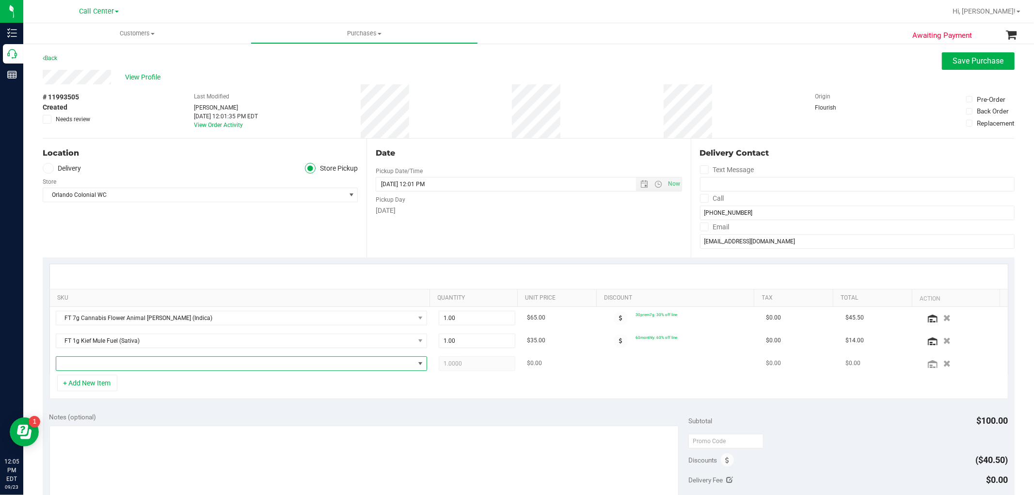
click at [111, 369] on span "NO DATA FOUND" at bounding box center [235, 364] width 358 height 14
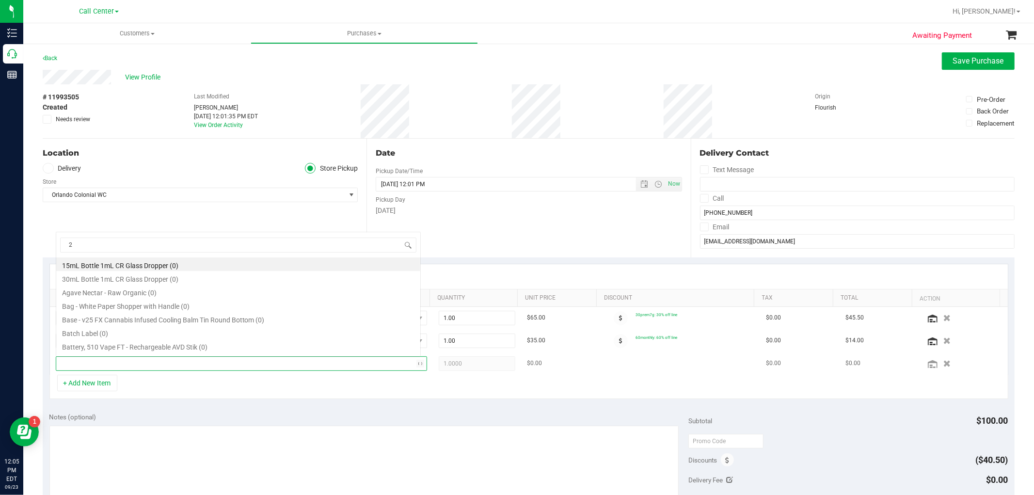
scroll to position [0, 0]
type input "2:1"
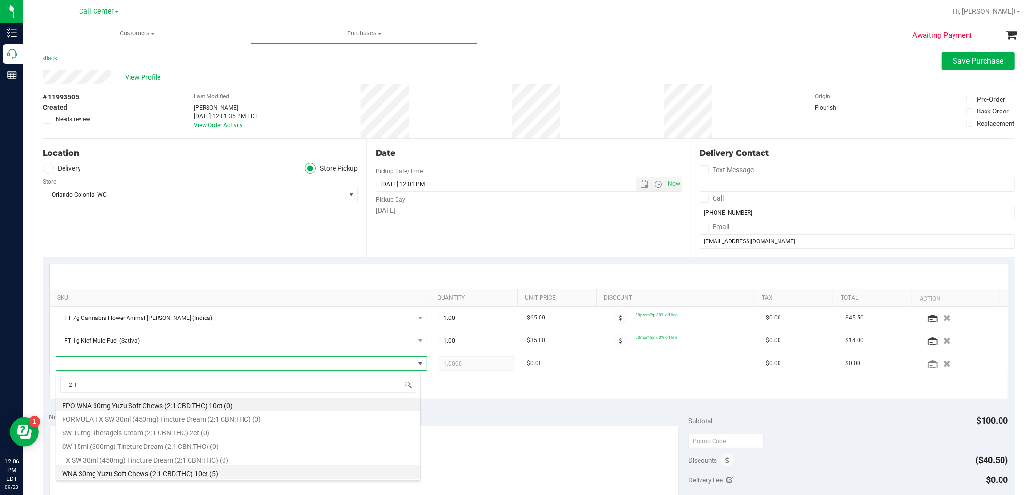
click at [248, 469] on li "WNA 30mg Yuzu Soft Chews (2:1 CBD:THC) 10ct (5)" at bounding box center [238, 472] width 364 height 14
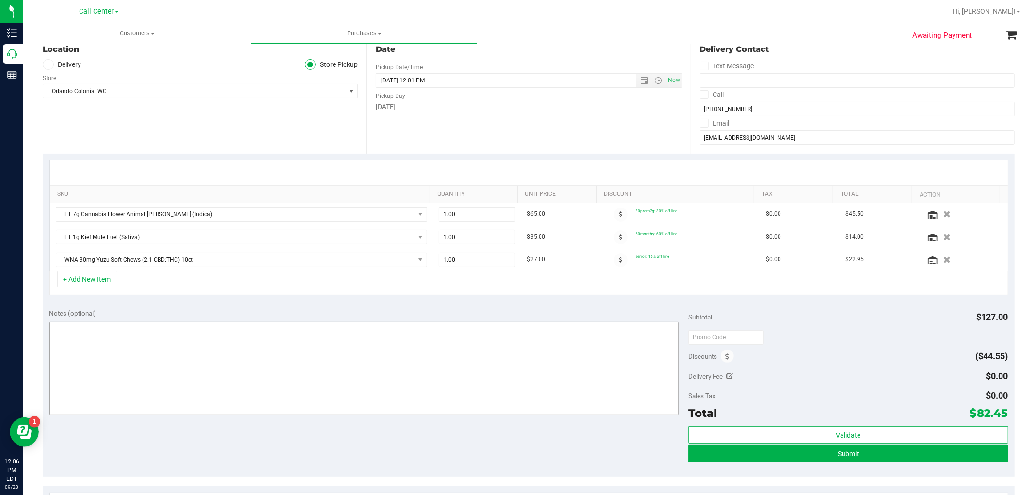
scroll to position [108, 0]
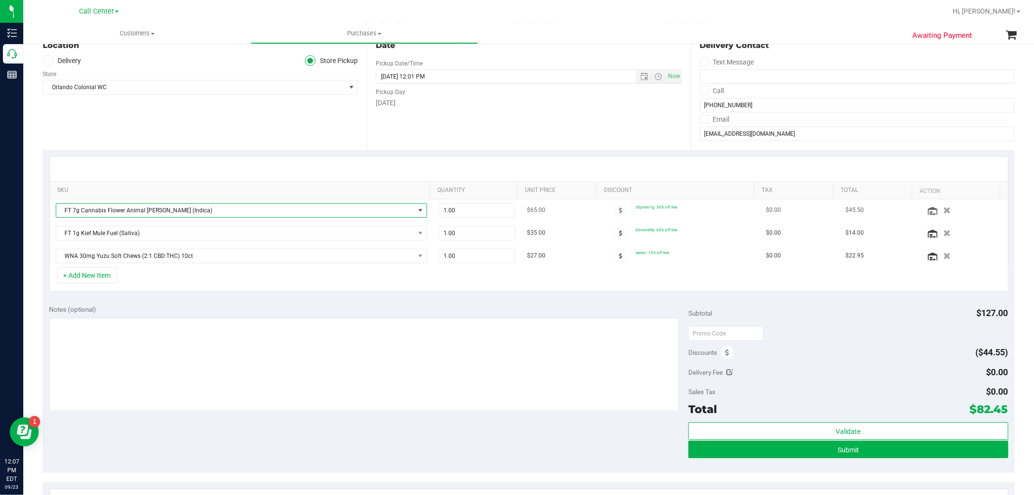
click at [160, 210] on span "FT 7g Cannabis Flower Animal [PERSON_NAME] (Indica)" at bounding box center [235, 211] width 358 height 14
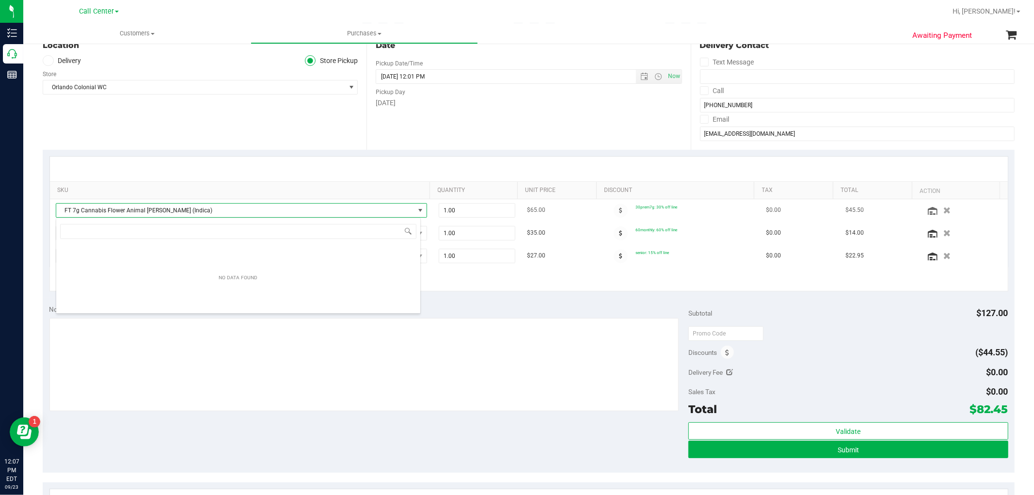
scroll to position [15, 365]
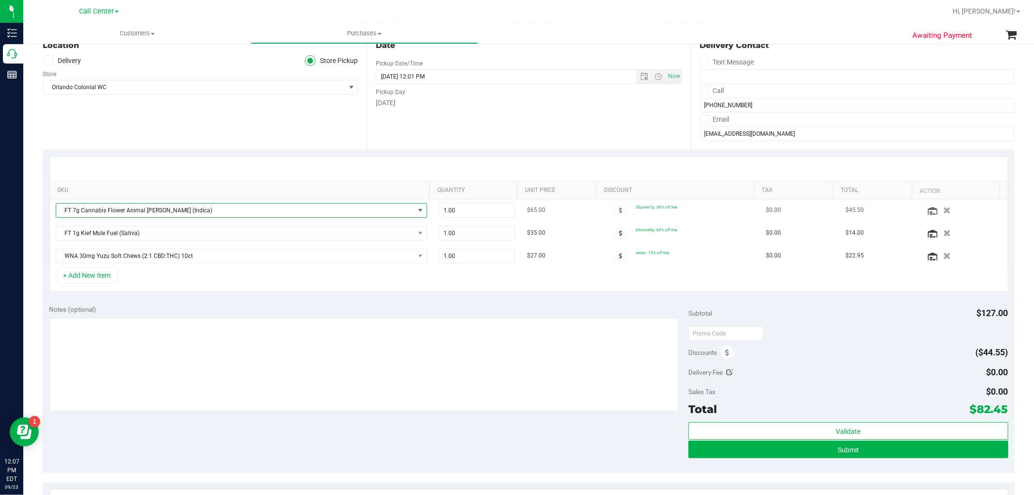
click at [173, 210] on span "FT 7g Cannabis Flower Animal [PERSON_NAME] (Indica)" at bounding box center [235, 211] width 358 height 14
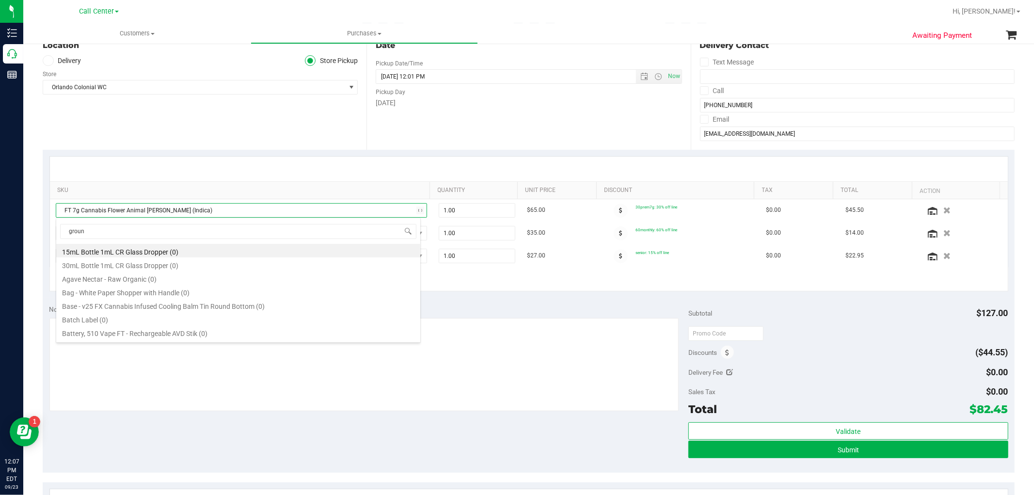
type input "ground"
click at [167, 301] on li "FT 7g Ground Flower (Indica) (1)" at bounding box center [238, 305] width 364 height 14
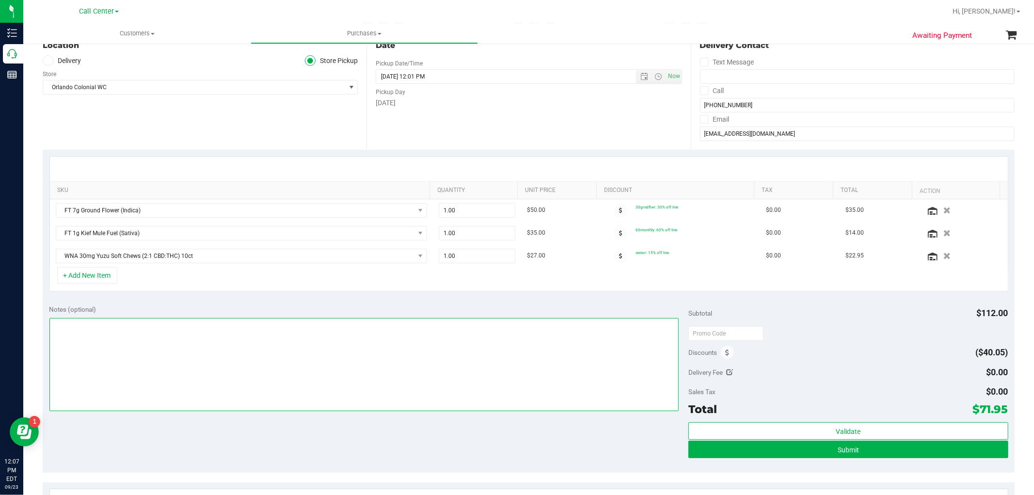
click at [575, 359] on textarea at bounding box center [363, 364] width 629 height 93
type textarea "-- cc GR"
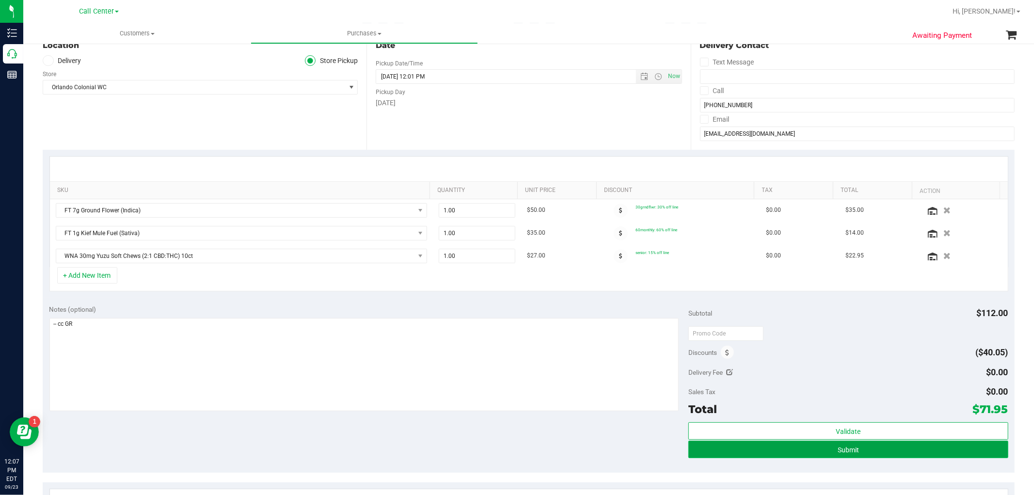
click at [901, 448] on button "Submit" at bounding box center [847, 448] width 319 height 17
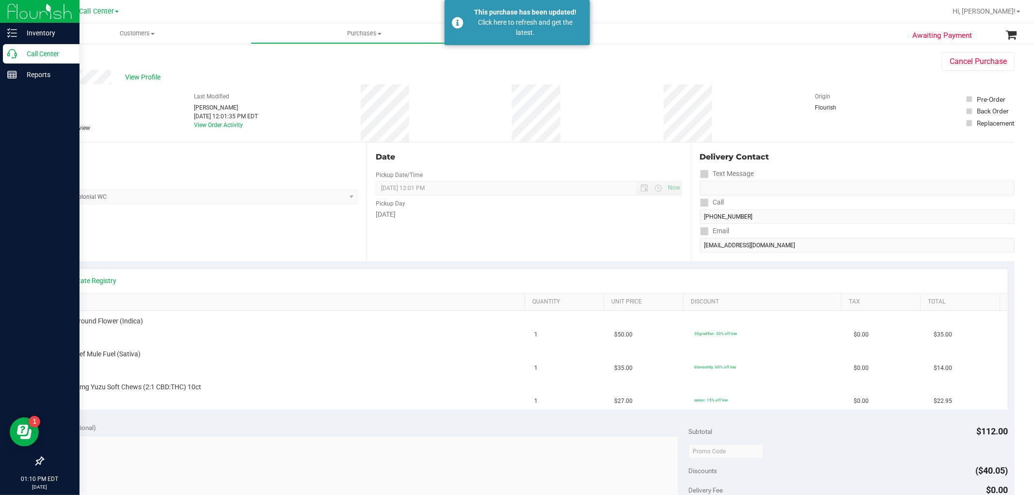
click at [11, 52] on icon at bounding box center [12, 54] width 10 height 10
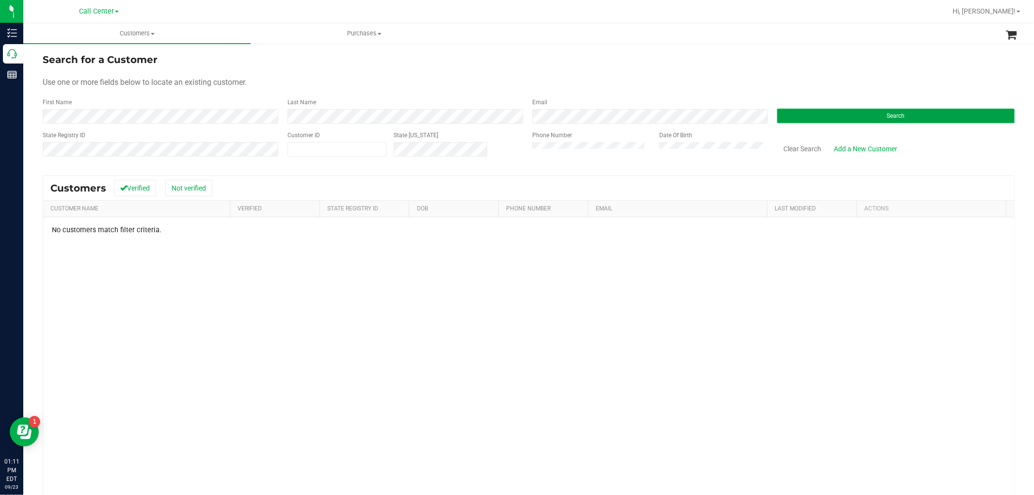
click at [927, 117] on button "Search" at bounding box center [895, 116] width 237 height 15
click at [840, 115] on button "Search" at bounding box center [895, 116] width 237 height 15
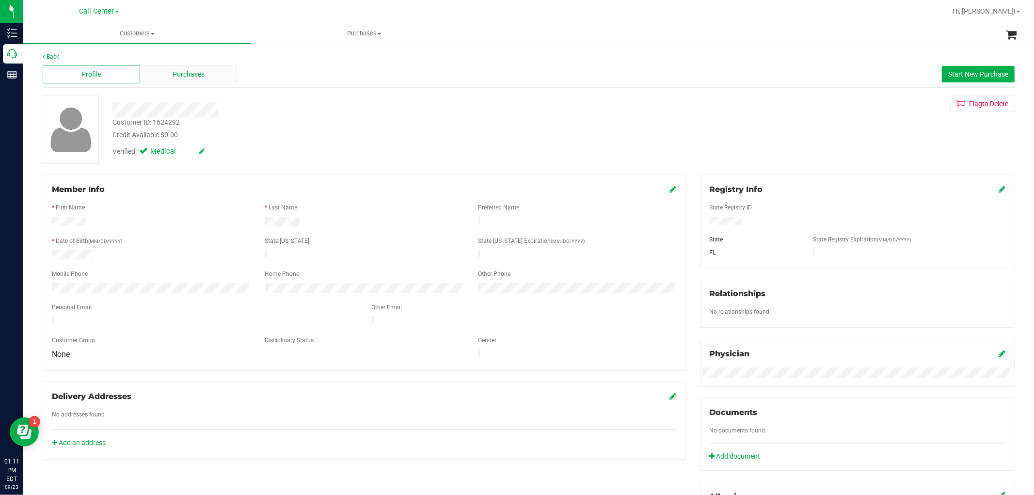
click at [182, 71] on span "Purchases" at bounding box center [189, 74] width 32 height 10
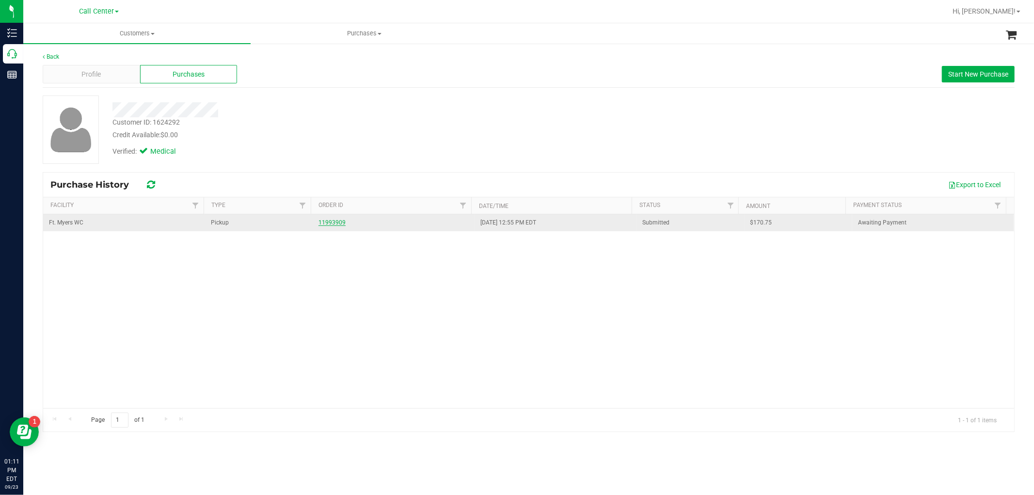
click at [322, 223] on link "11993909" at bounding box center [331, 222] width 27 height 7
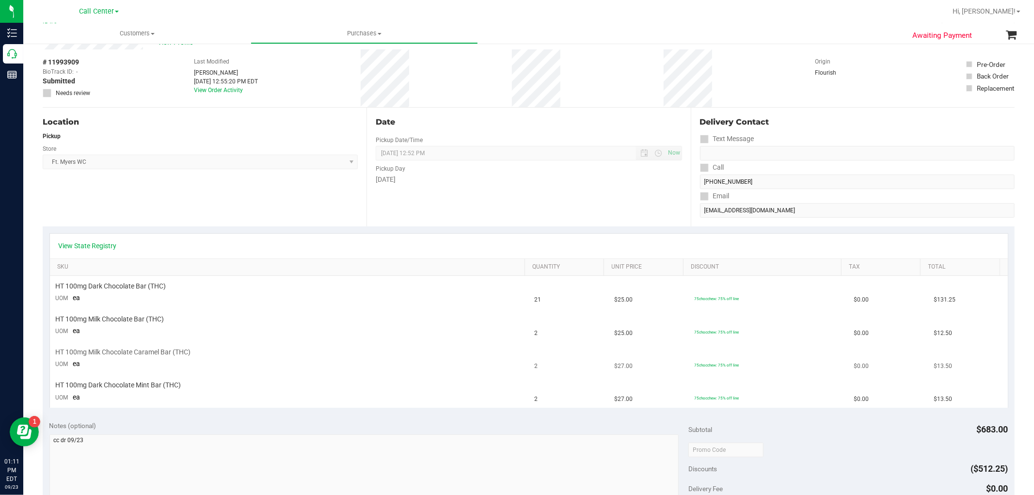
scroll to position [54, 0]
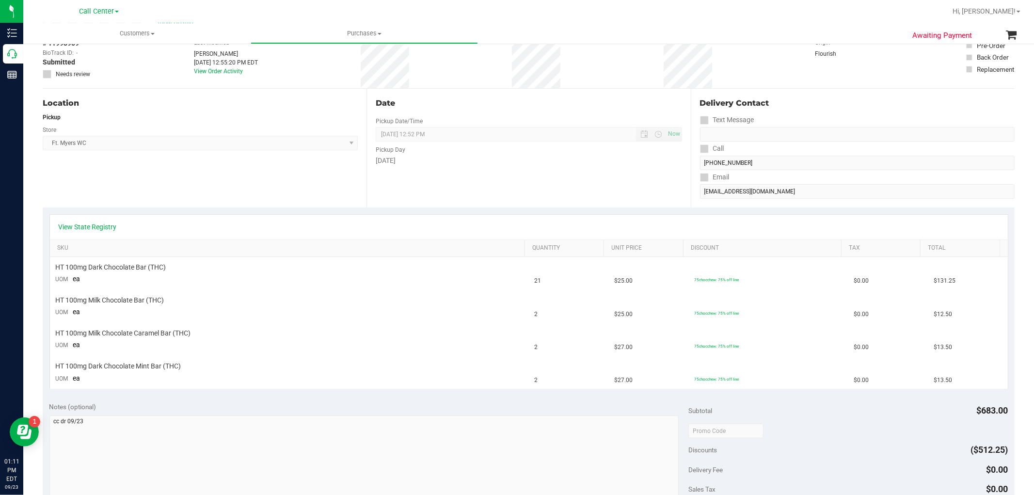
click at [89, 220] on div "View State Registry" at bounding box center [529, 227] width 958 height 25
click at [100, 225] on link "View State Registry" at bounding box center [88, 227] width 58 height 10
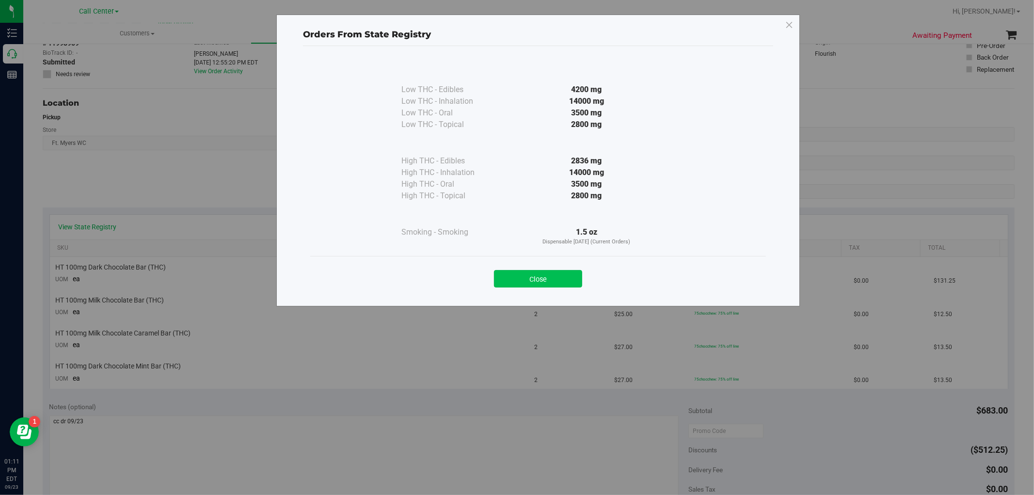
click at [544, 283] on button "Close" at bounding box center [538, 278] width 88 height 17
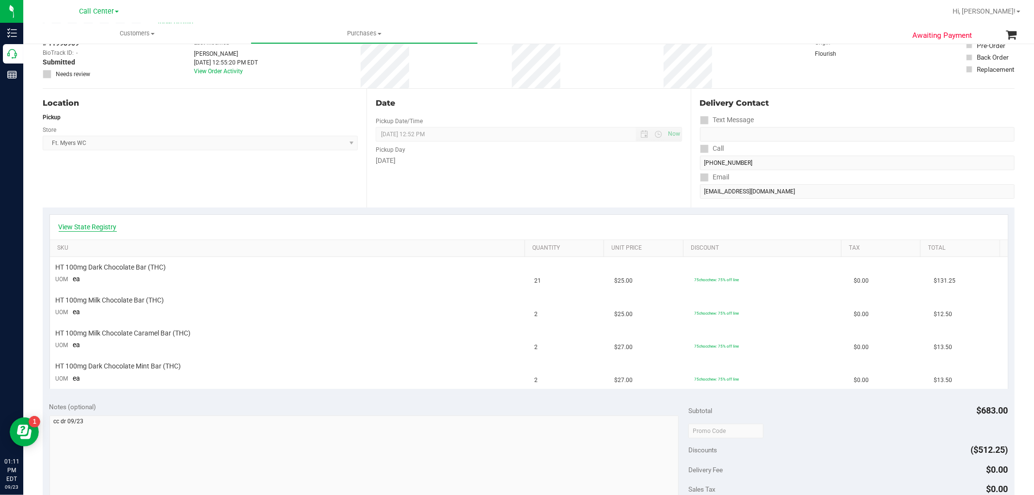
click at [113, 225] on link "View State Registry" at bounding box center [88, 227] width 58 height 10
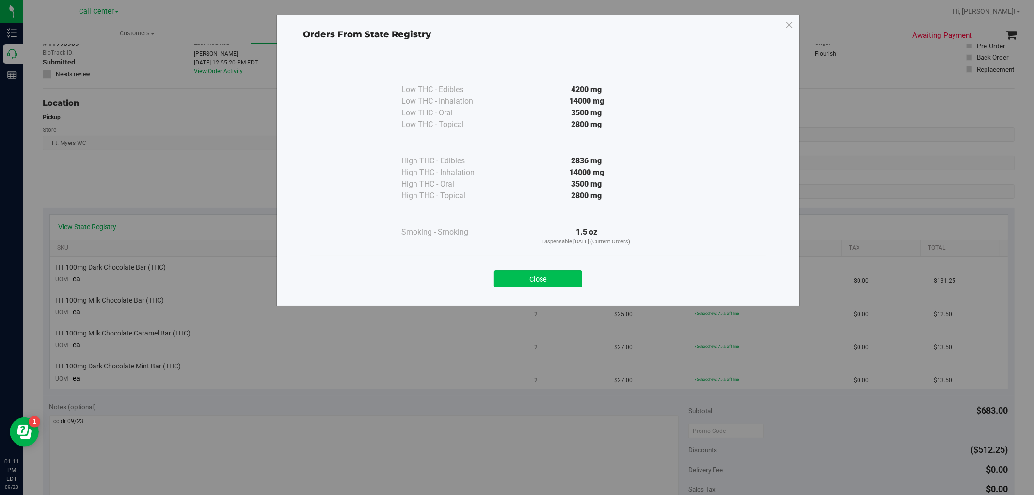
click at [556, 285] on button "Close" at bounding box center [538, 278] width 88 height 17
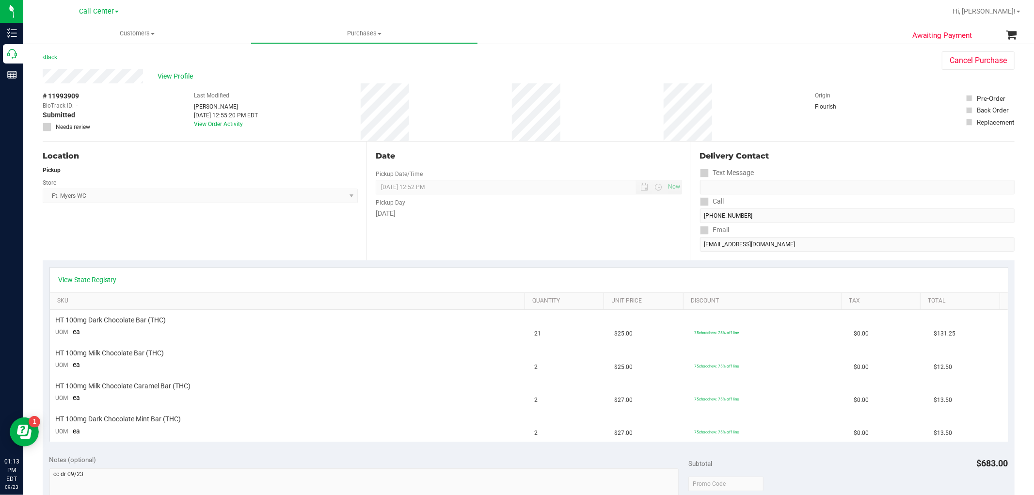
scroll to position [0, 0]
click at [171, 78] on span "View Profile" at bounding box center [176, 77] width 39 height 10
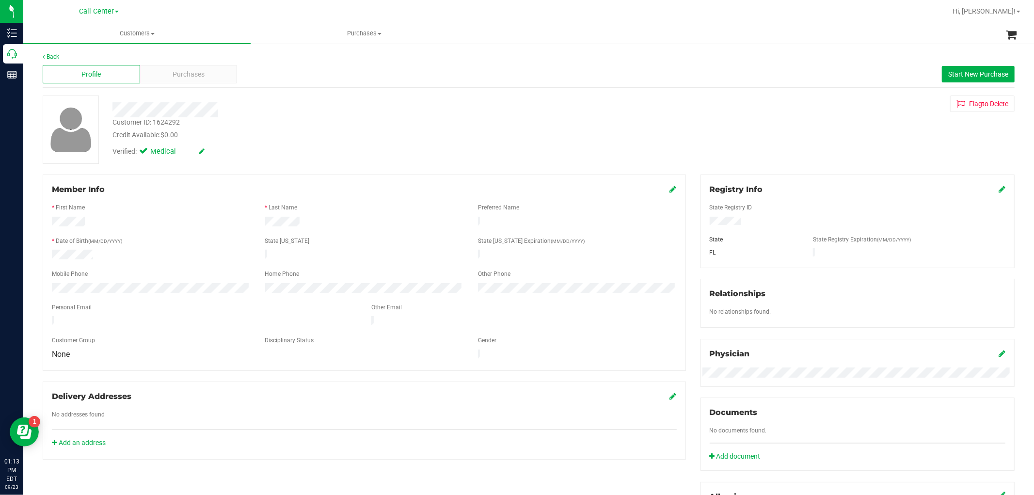
click at [166, 120] on div "Customer ID: 1624292" at bounding box center [145, 122] width 67 height 10
copy div "1624292"
click at [219, 73] on div "Purchases" at bounding box center [188, 74] width 97 height 18
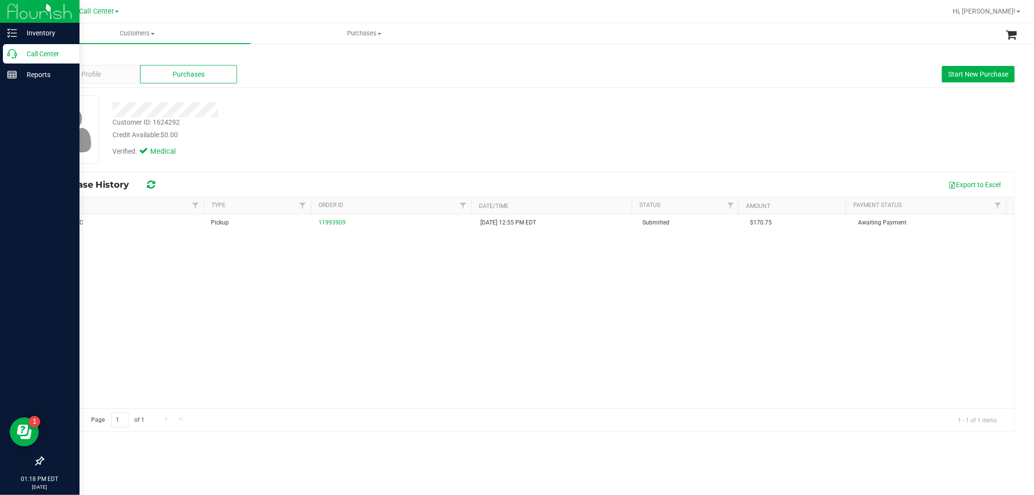
click at [3, 62] on div "Call Center" at bounding box center [41, 53] width 77 height 19
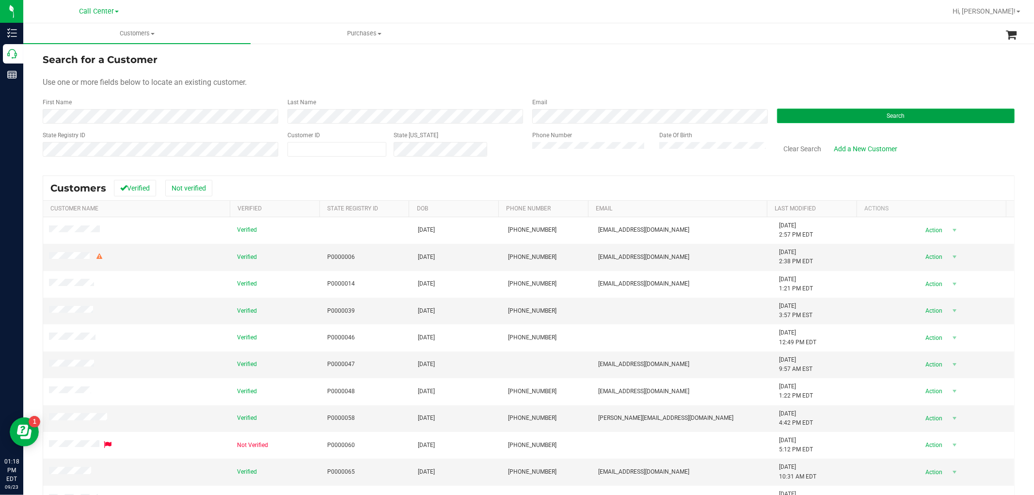
click at [819, 118] on button "Search" at bounding box center [895, 116] width 237 height 15
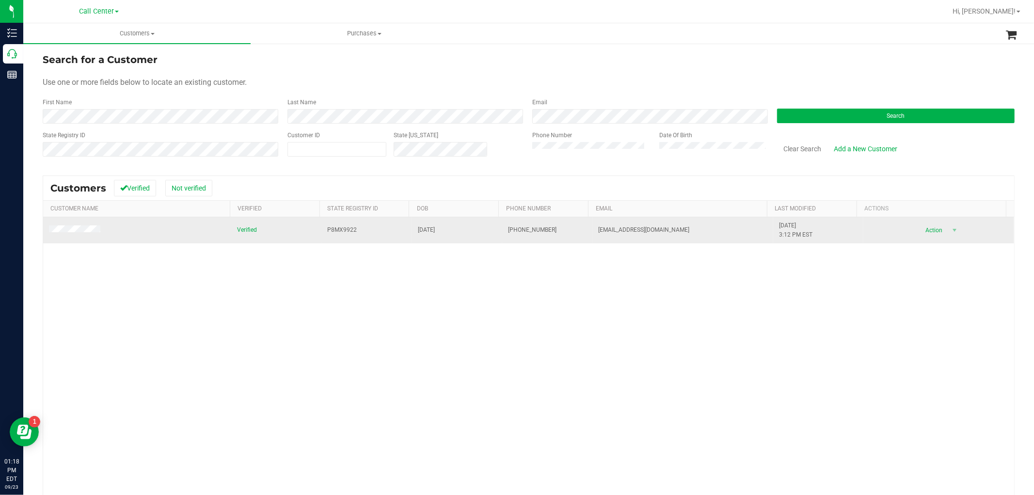
click at [84, 235] on td at bounding box center [137, 230] width 188 height 26
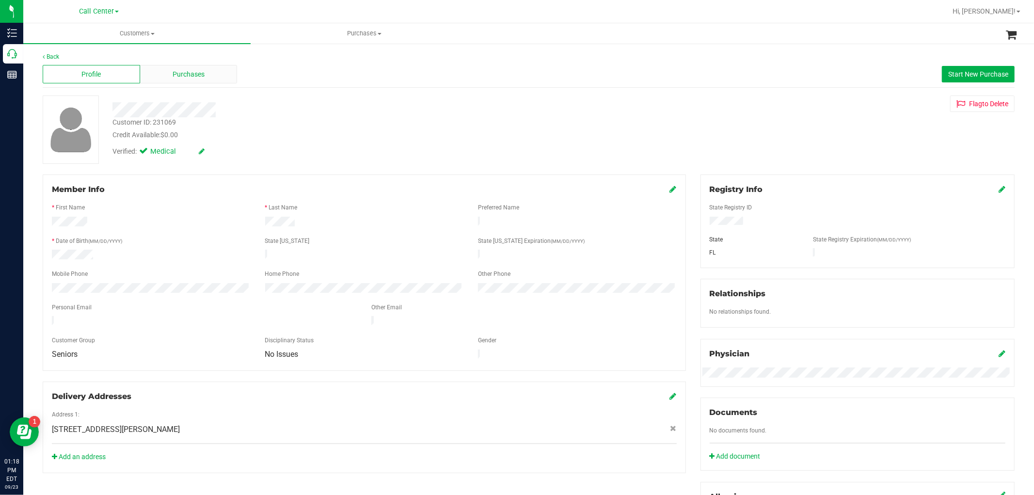
click at [206, 78] on div "Purchases" at bounding box center [188, 74] width 97 height 18
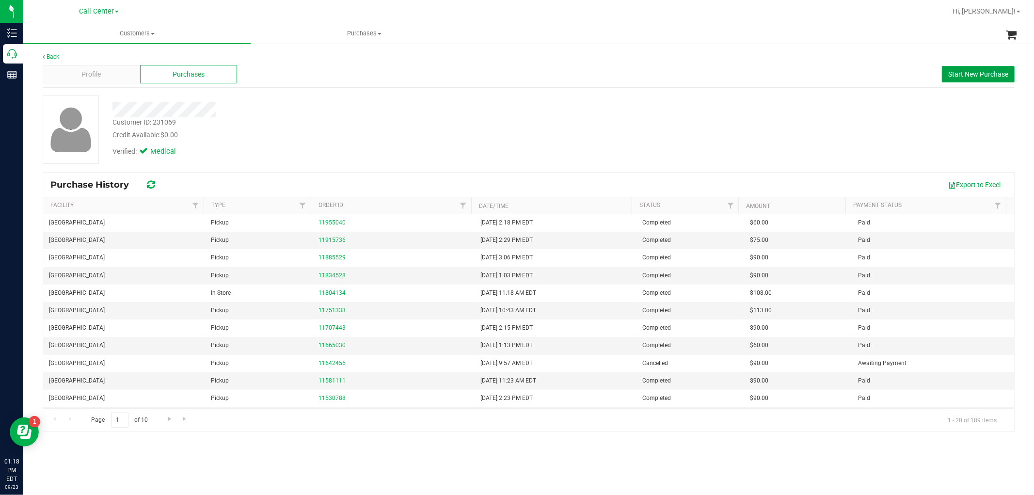
click at [958, 76] on span "Start New Purchase" at bounding box center [978, 74] width 60 height 8
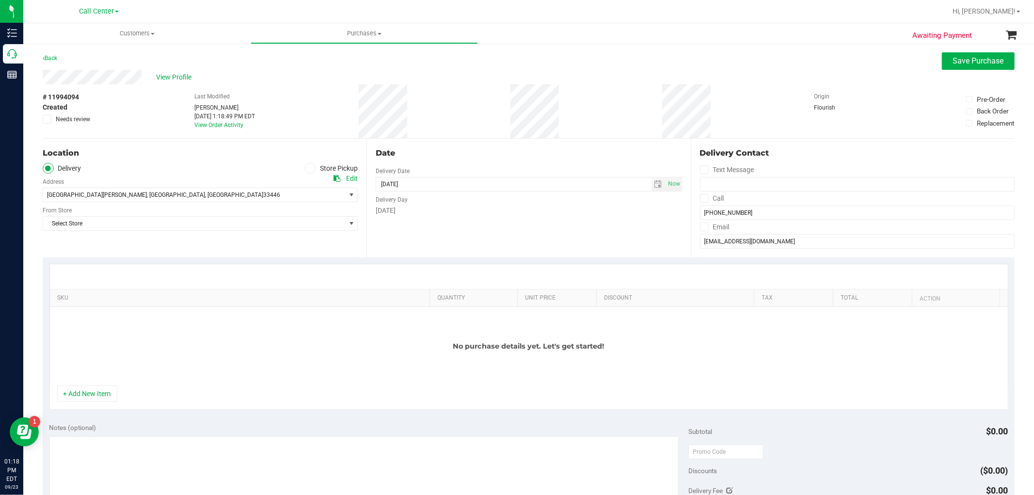
click at [320, 167] on label "Store Pickup" at bounding box center [331, 168] width 53 height 11
click at [0, 0] on input "Store Pickup" at bounding box center [0, 0] width 0 height 0
click at [301, 204] on div "Location Delivery Store Pickup Store Select Store Select Store [PERSON_NAME][GE…" at bounding box center [205, 198] width 324 height 119
click at [305, 199] on span "Select Store" at bounding box center [194, 195] width 302 height 14
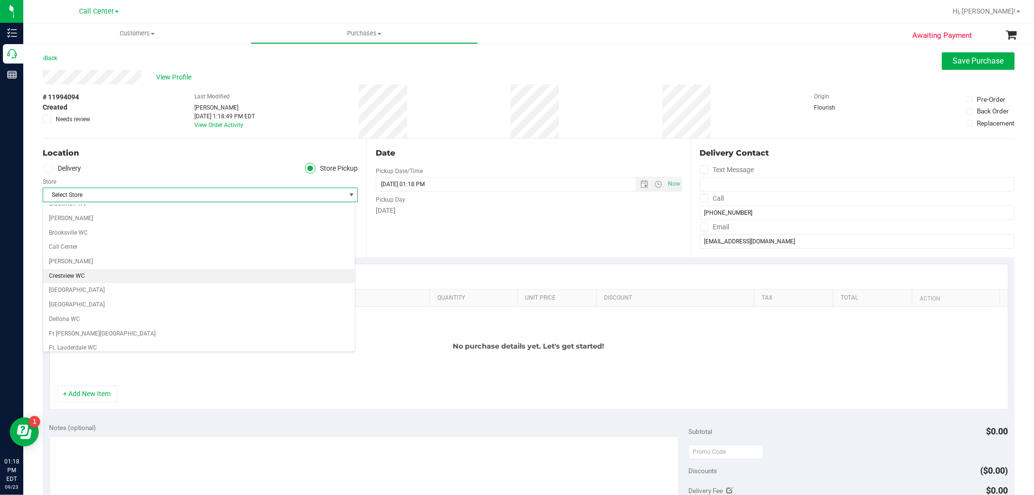
scroll to position [54, 0]
click at [172, 279] on li "[GEOGRAPHIC_DATA]" at bounding box center [199, 273] width 312 height 15
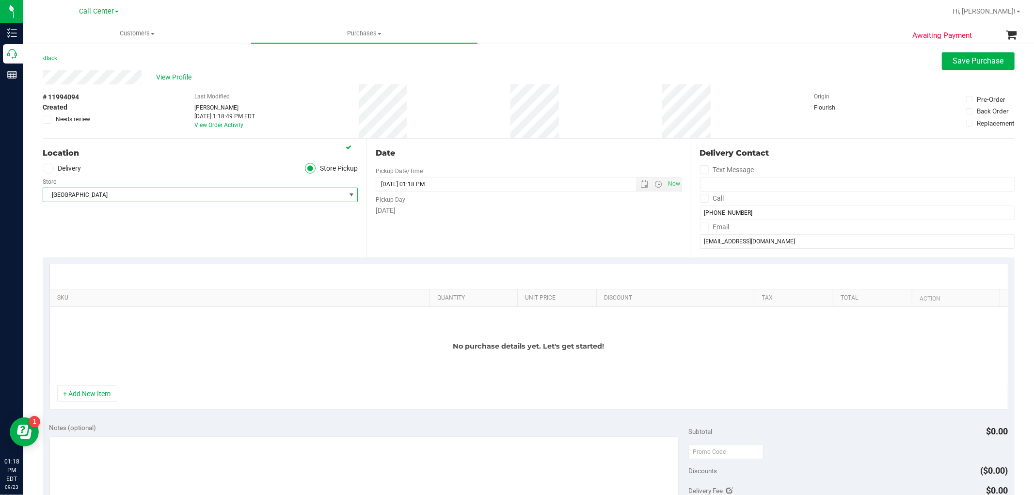
click at [154, 191] on span "[GEOGRAPHIC_DATA]" at bounding box center [194, 195] width 302 height 14
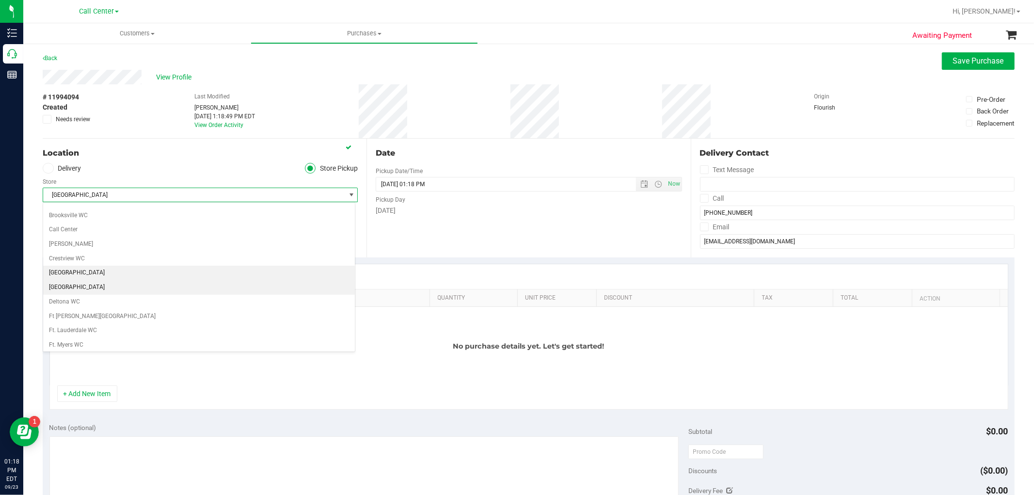
click at [89, 289] on li "[GEOGRAPHIC_DATA]" at bounding box center [199, 287] width 312 height 15
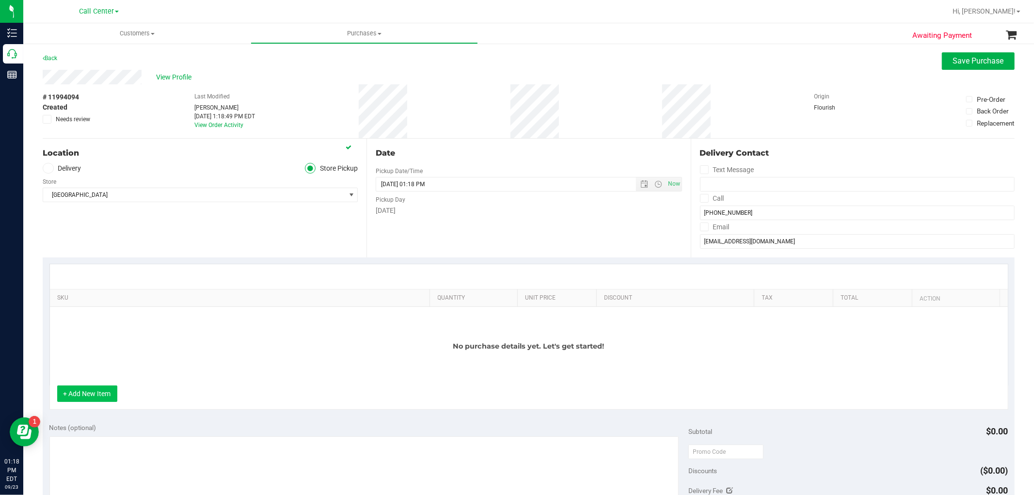
click at [89, 391] on button "+ Add New Item" at bounding box center [87, 393] width 60 height 16
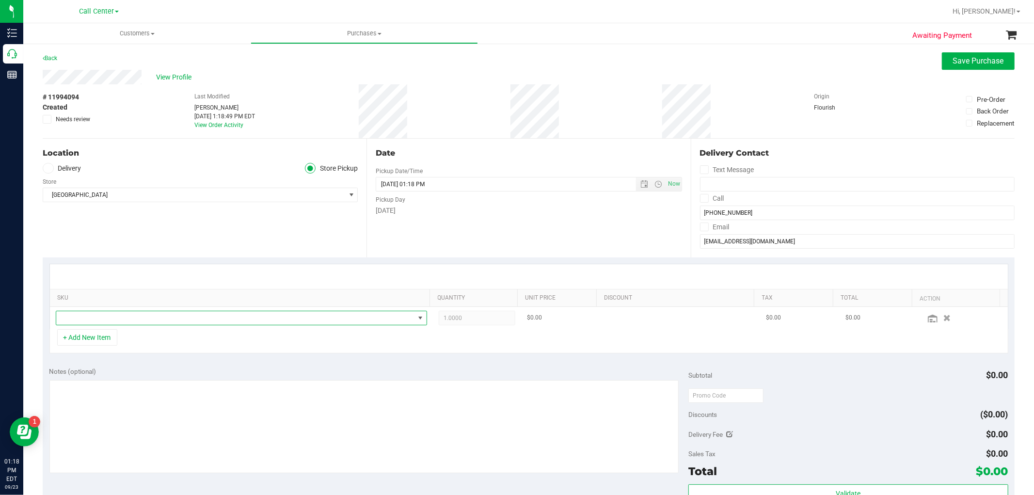
click at [110, 317] on span "NO DATA FOUND" at bounding box center [235, 318] width 358 height 14
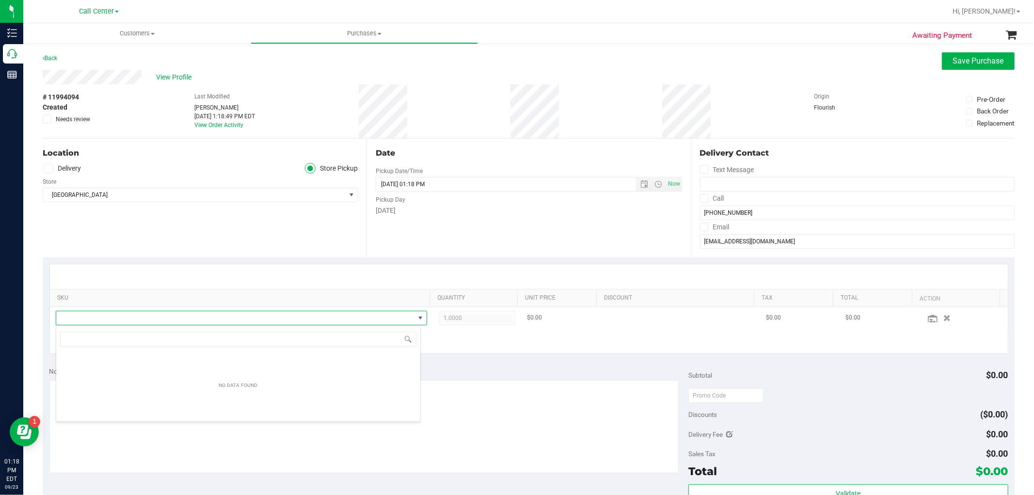
scroll to position [15, 361]
type input "watermelo"
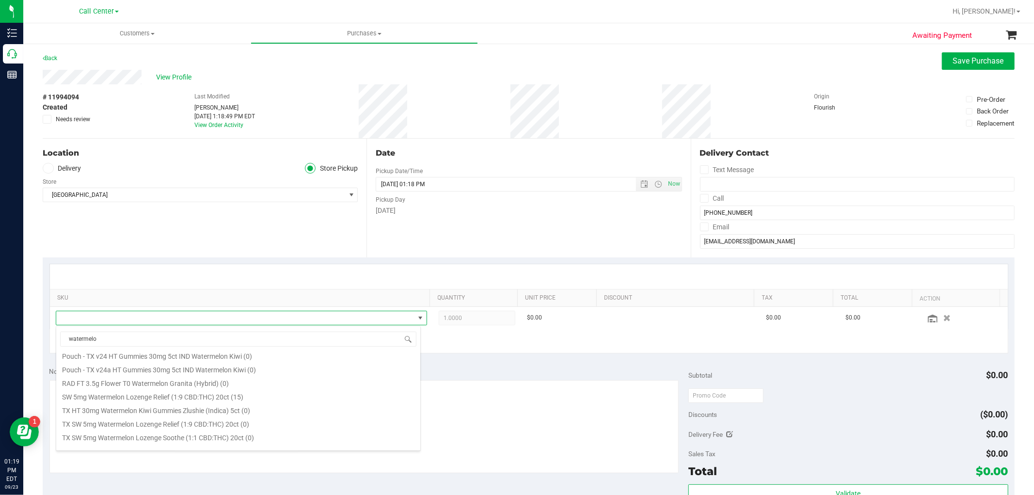
scroll to position [527, 0]
click at [234, 411] on li "SW 5mg Watermelon Lozenge Relief (1:9 CBD:THC) 20ct (15)" at bounding box center [238, 415] width 364 height 14
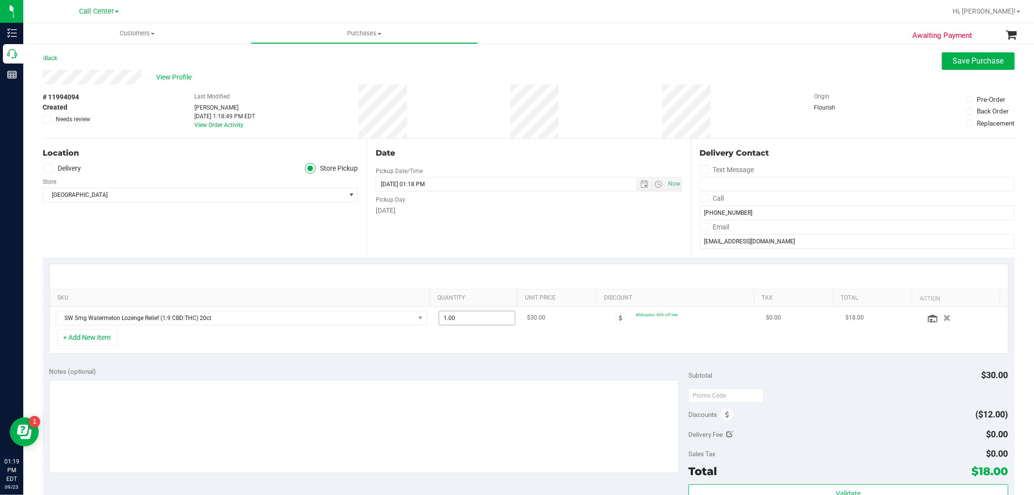
click at [462, 322] on span "1.00 1" at bounding box center [477, 318] width 77 height 15
click at [462, 322] on input "1" at bounding box center [477, 318] width 76 height 14
type input "5"
type input "5.00"
click at [449, 344] on div "+ Add New Item" at bounding box center [528, 341] width 958 height 24
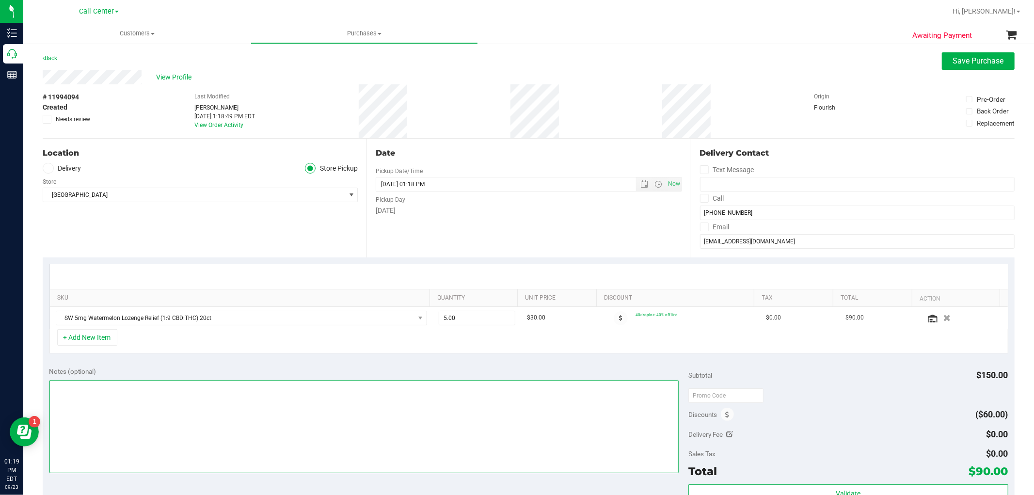
click at [560, 404] on textarea at bounding box center [363, 426] width 629 height 93
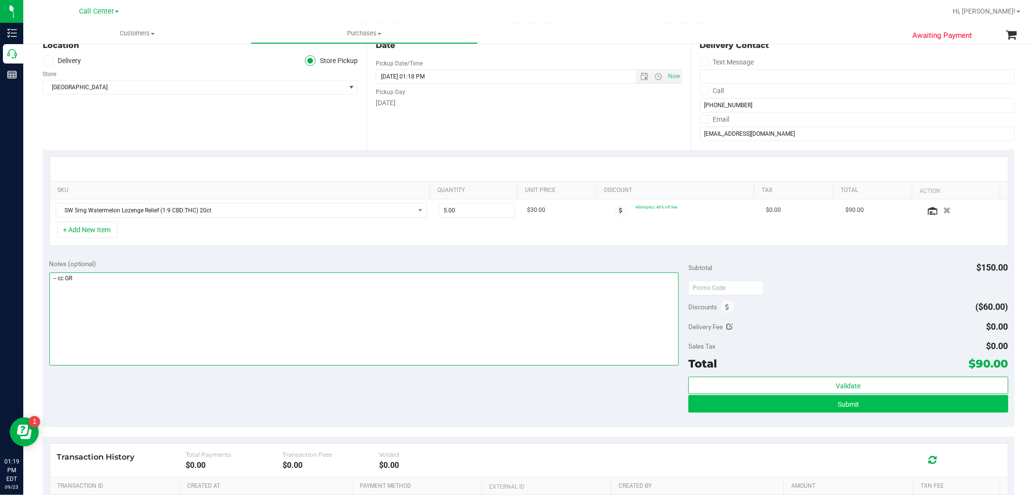
type textarea "-- cc GR"
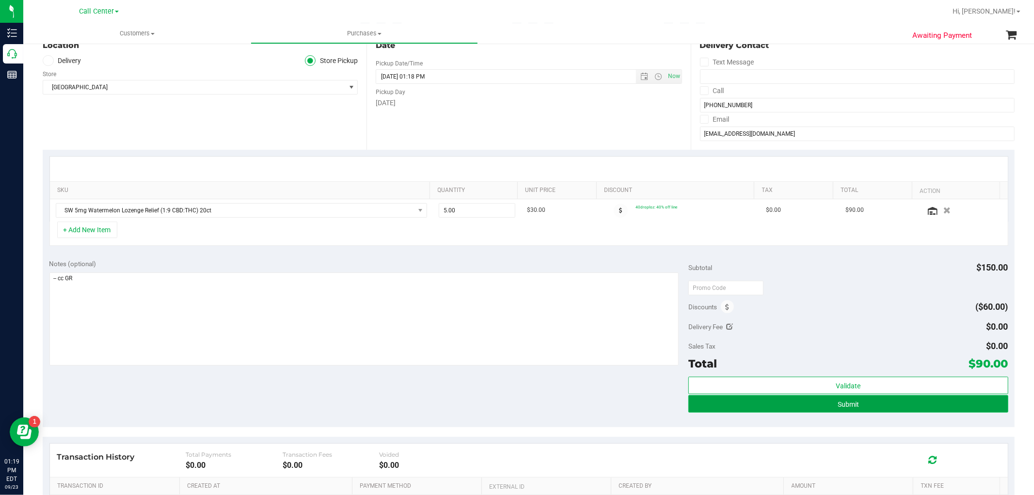
click at [854, 399] on button "Submit" at bounding box center [847, 403] width 319 height 17
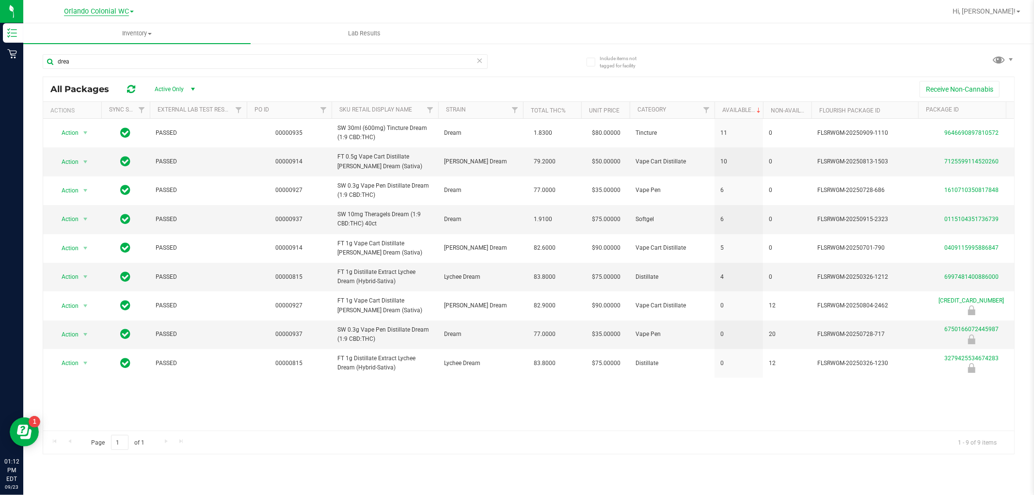
click at [117, 10] on span "Orlando Colonial WC" at bounding box center [96, 11] width 65 height 9
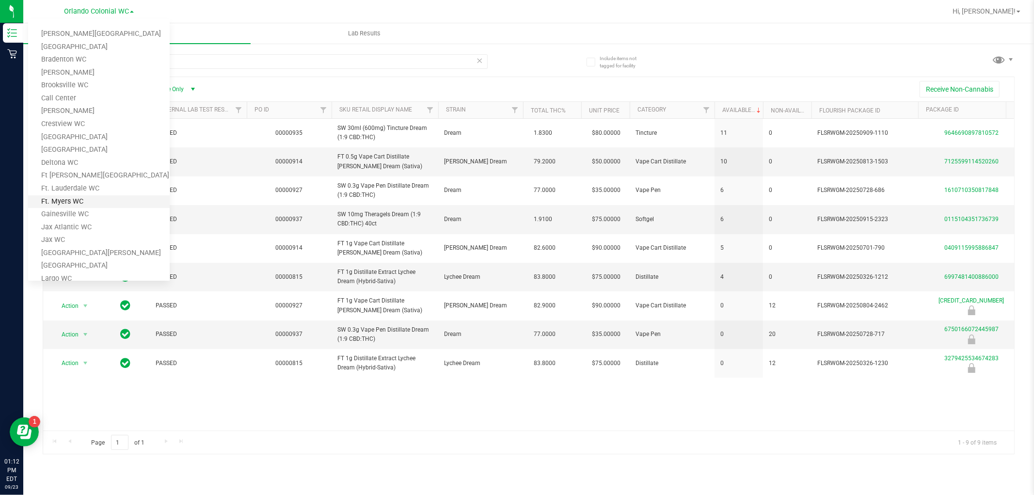
click at [125, 195] on link "Ft. Myers WC" at bounding box center [98, 201] width 141 height 13
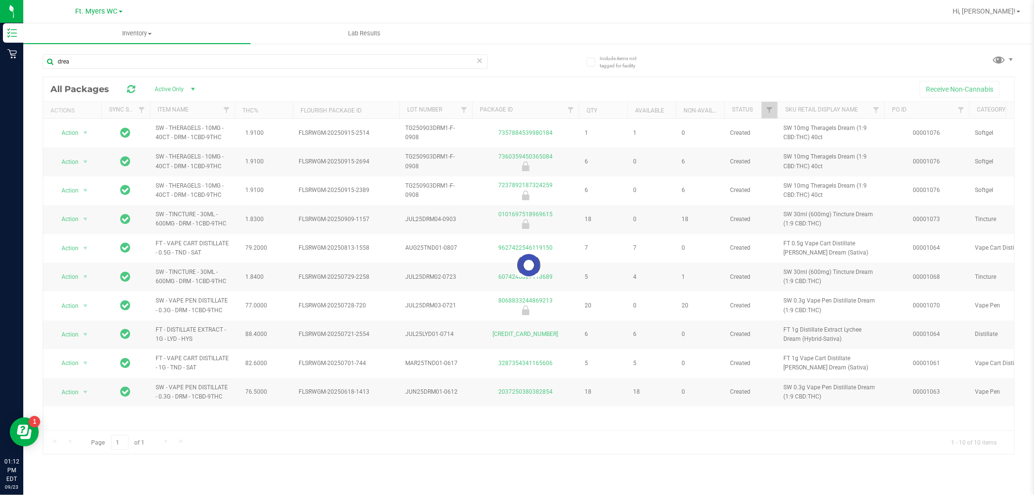
click at [480, 60] on icon at bounding box center [479, 60] width 7 height 12
click at [443, 60] on input "text" at bounding box center [265, 61] width 445 height 15
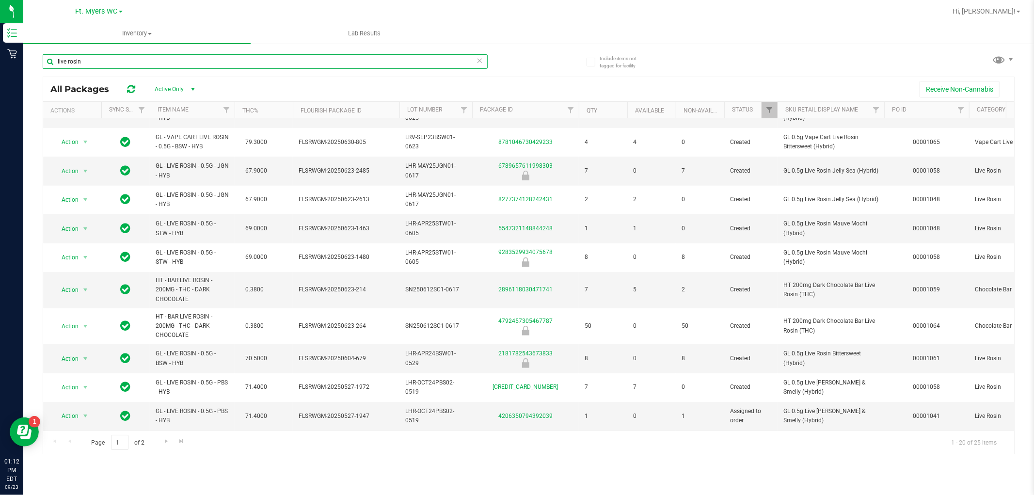
scroll to position [288, 0]
type input "live rosin"
click at [166, 439] on span "Go to the next page" at bounding box center [166, 441] width 8 height 8
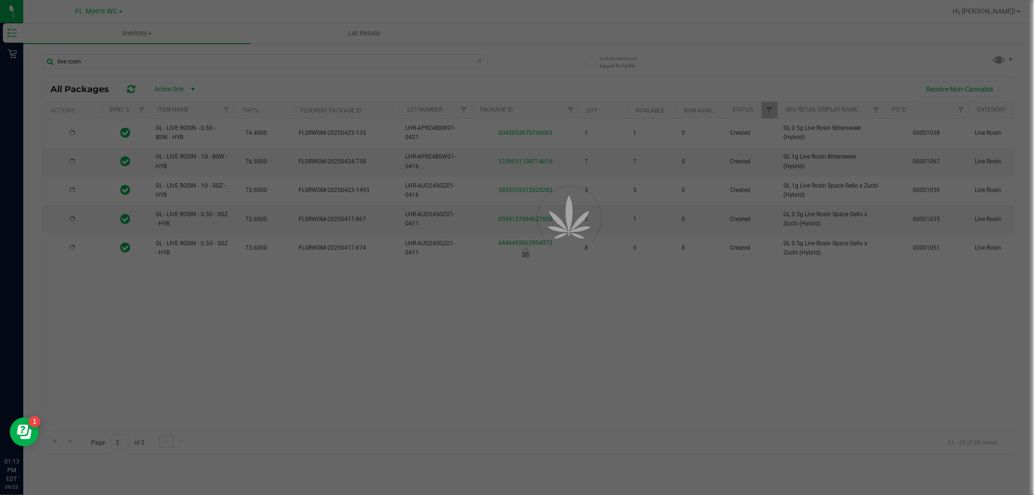
scroll to position [0, 0]
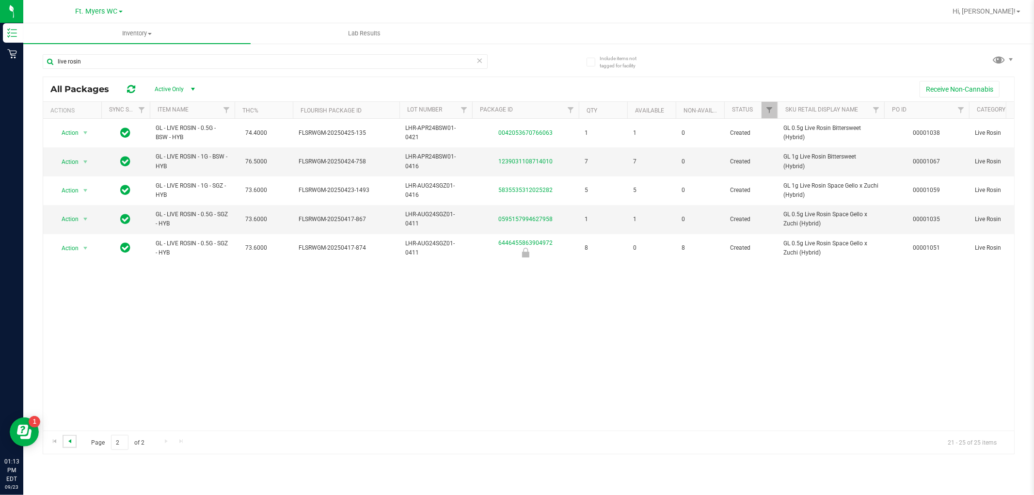
click at [69, 439] on span "Go to the previous page" at bounding box center [70, 441] width 8 height 8
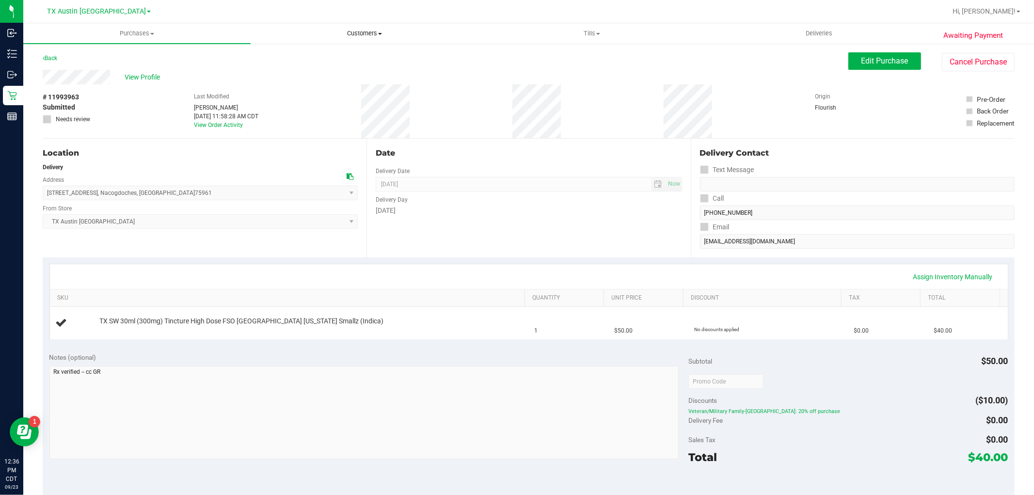
click at [361, 34] on span "Customers" at bounding box center [364, 33] width 226 height 9
click at [350, 59] on li "All customers" at bounding box center [364, 59] width 227 height 12
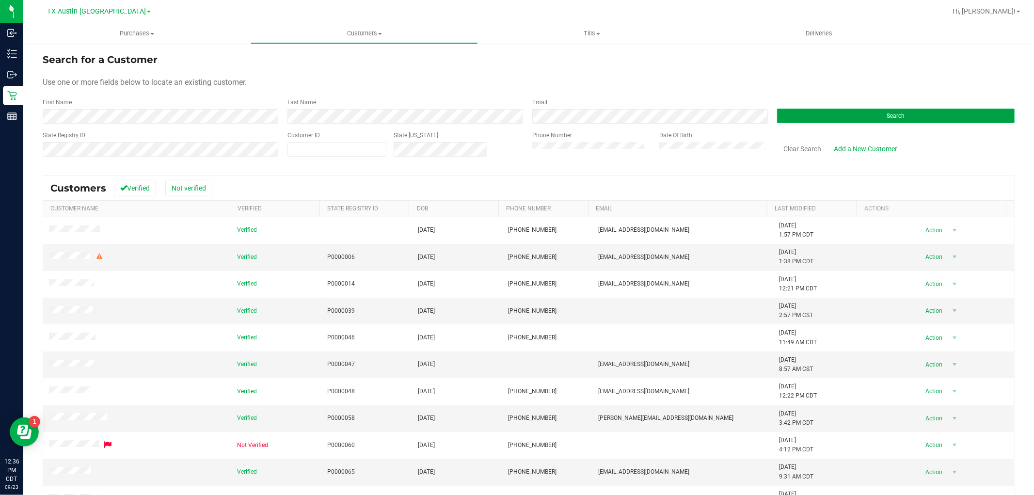
click at [807, 115] on button "Search" at bounding box center [895, 116] width 237 height 15
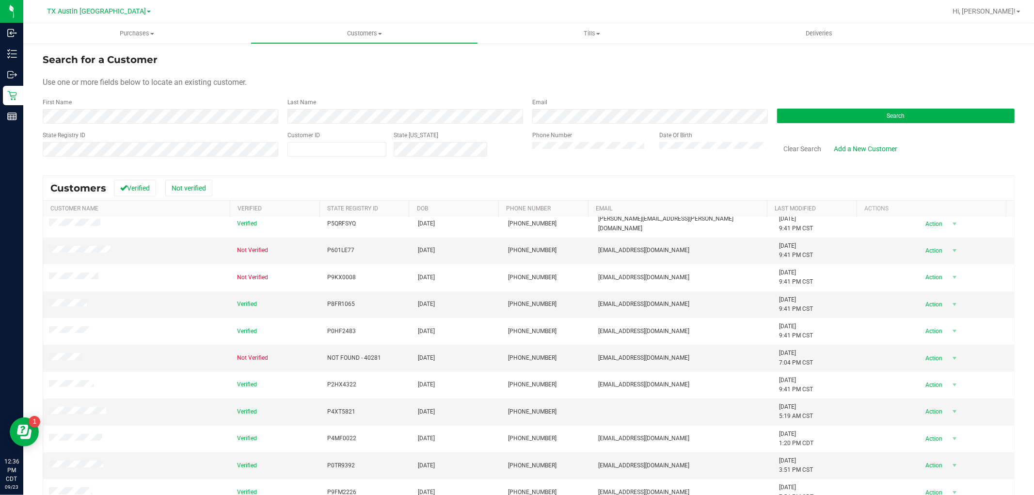
scroll to position [54, 0]
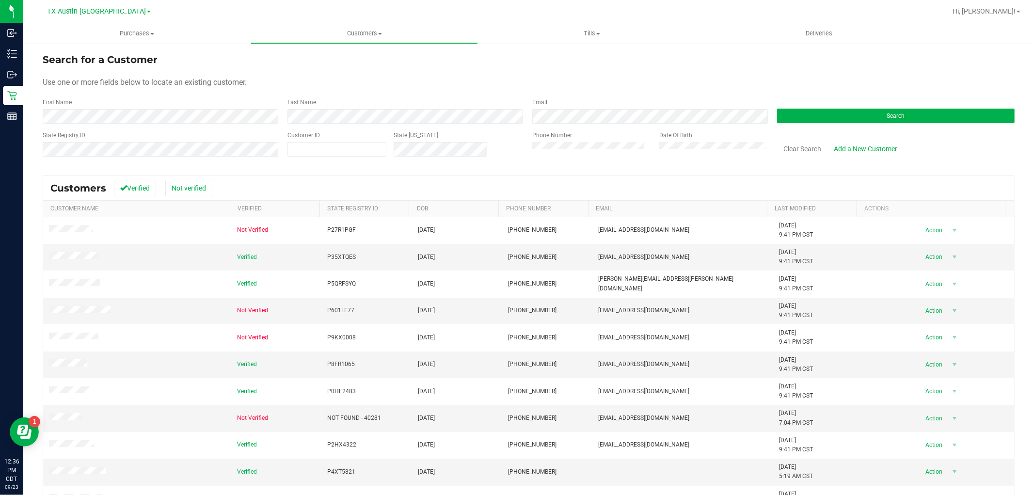
click at [816, 105] on div "Search" at bounding box center [891, 111] width 245 height 26
click at [811, 113] on button "Search" at bounding box center [895, 116] width 237 height 15
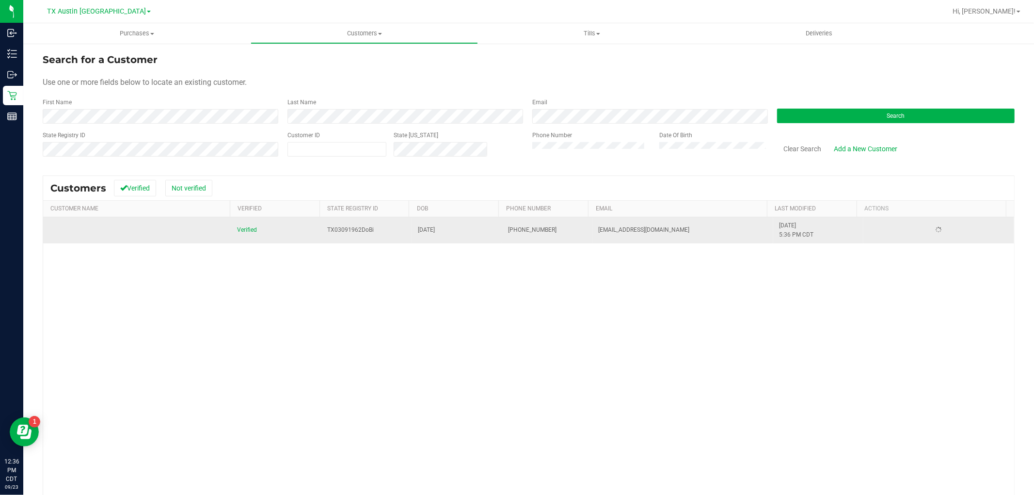
scroll to position [0, 0]
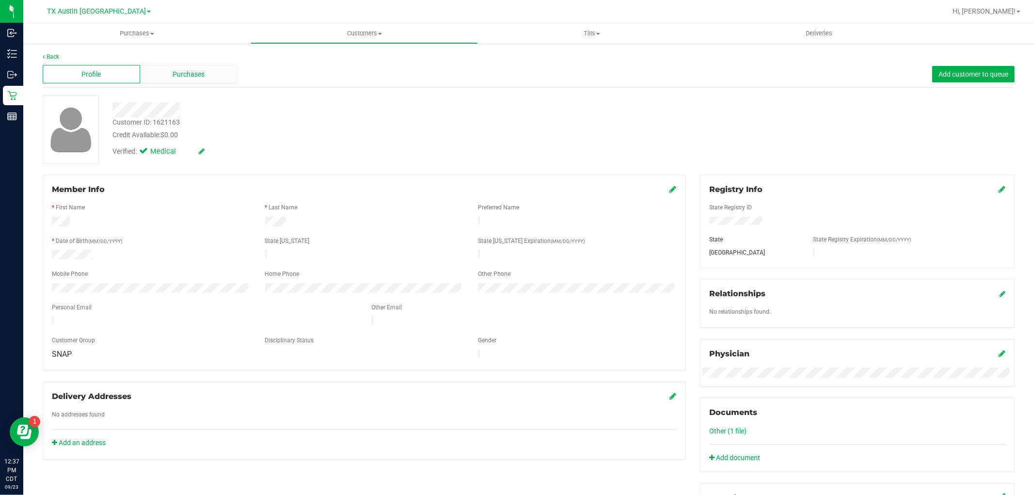
click at [184, 75] on span "Purchases" at bounding box center [189, 74] width 32 height 10
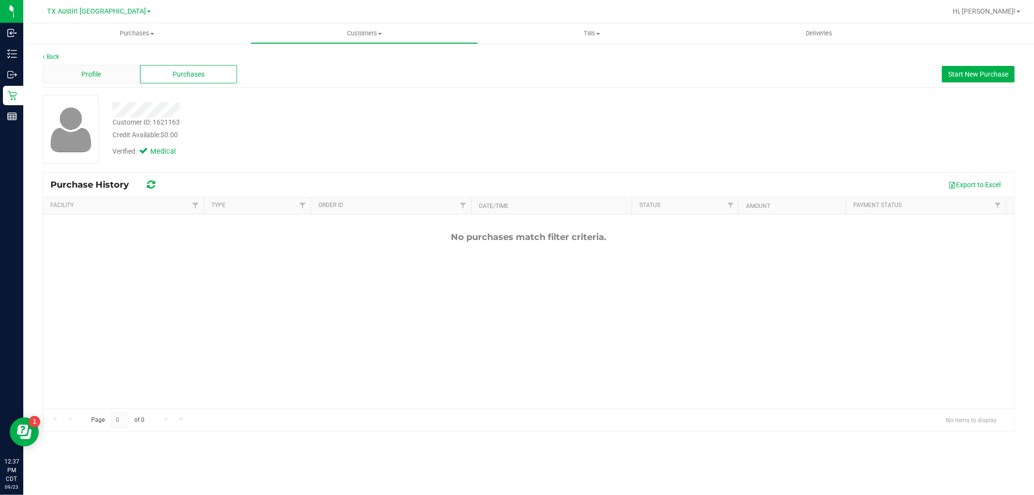
click at [103, 76] on div "Profile" at bounding box center [91, 74] width 97 height 18
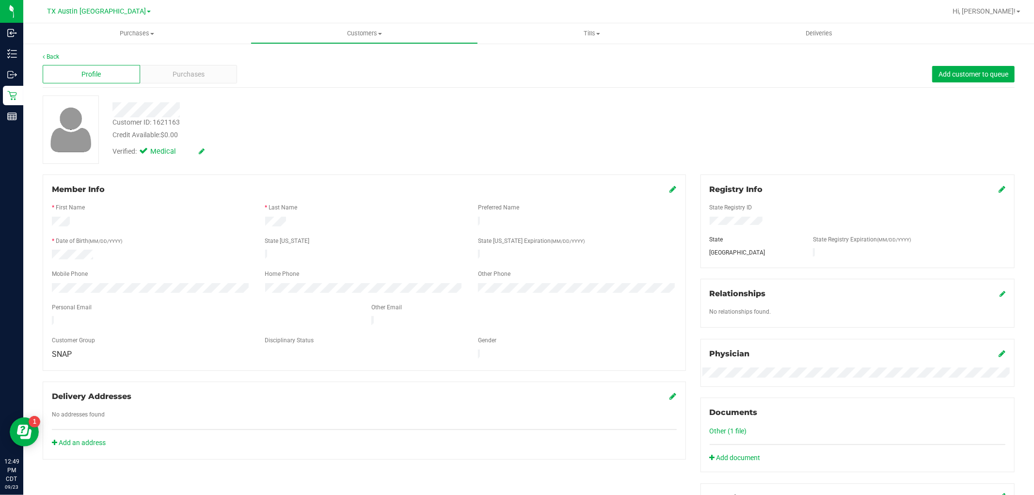
click at [670, 191] on icon at bounding box center [673, 189] width 7 height 8
click at [668, 187] on icon at bounding box center [672, 190] width 9 height 8
click at [217, 70] on div "Purchases" at bounding box center [188, 74] width 97 height 18
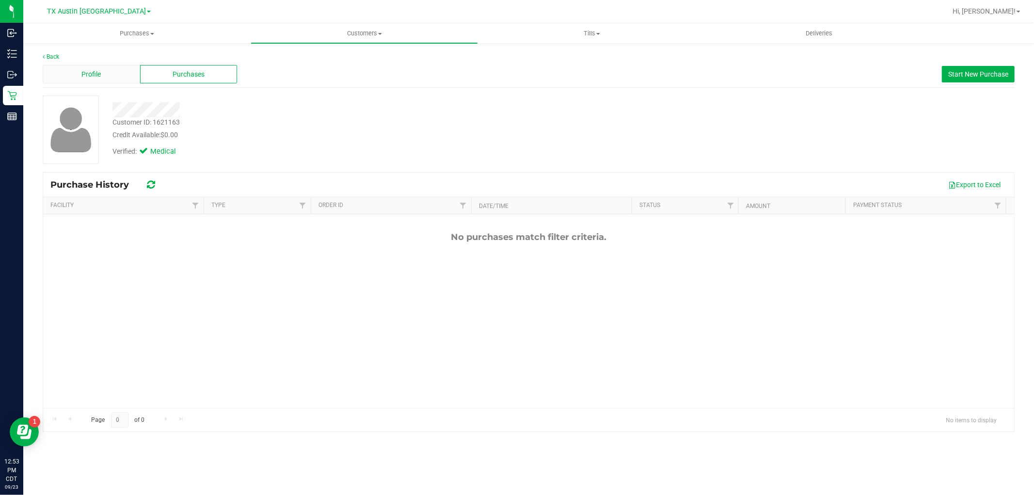
click at [105, 78] on div "Profile" at bounding box center [91, 74] width 97 height 18
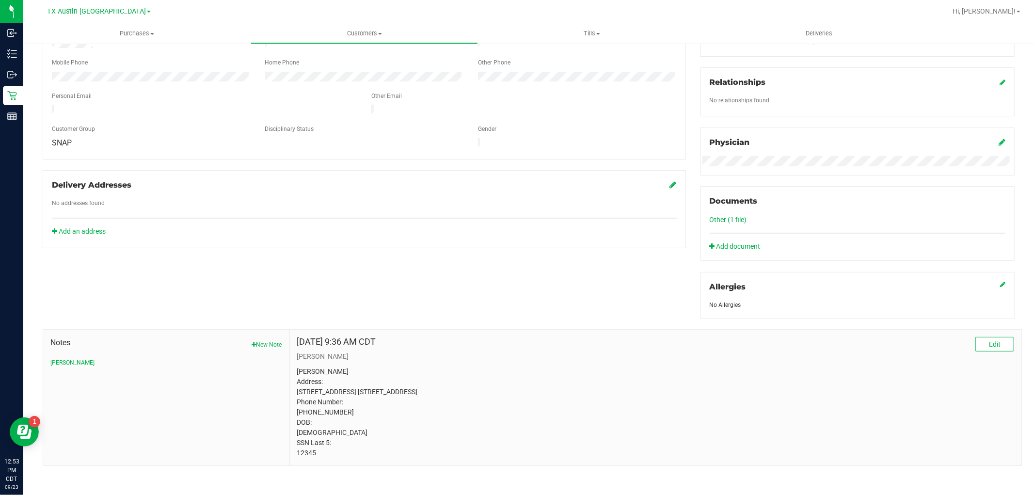
scroll to position [215, 0]
click at [729, 214] on link "Other (1 file)" at bounding box center [727, 217] width 37 height 8
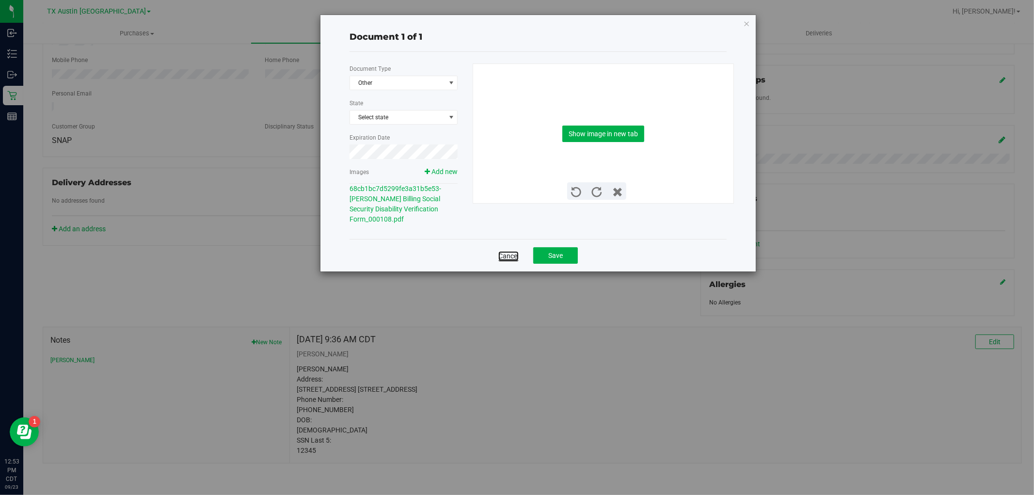
click at [510, 255] on link "Cancel" at bounding box center [508, 256] width 20 height 10
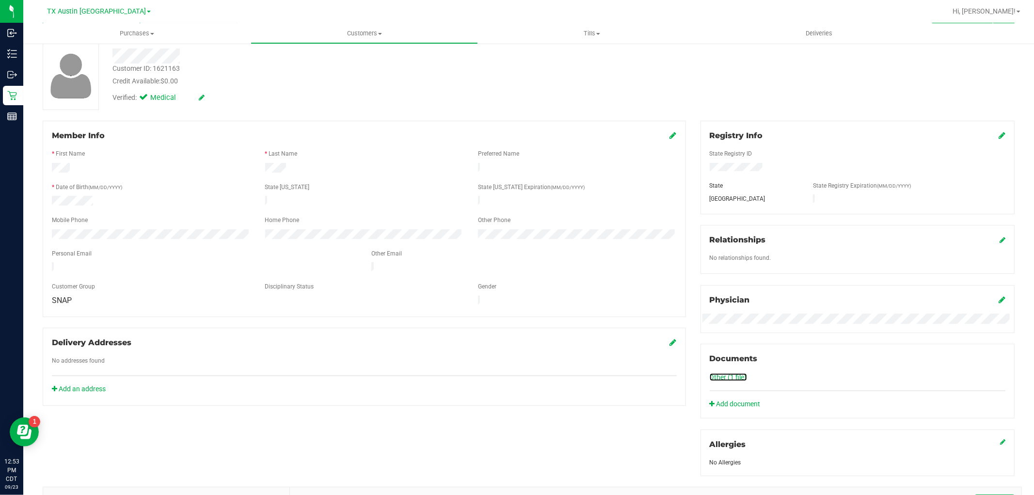
scroll to position [0, 0]
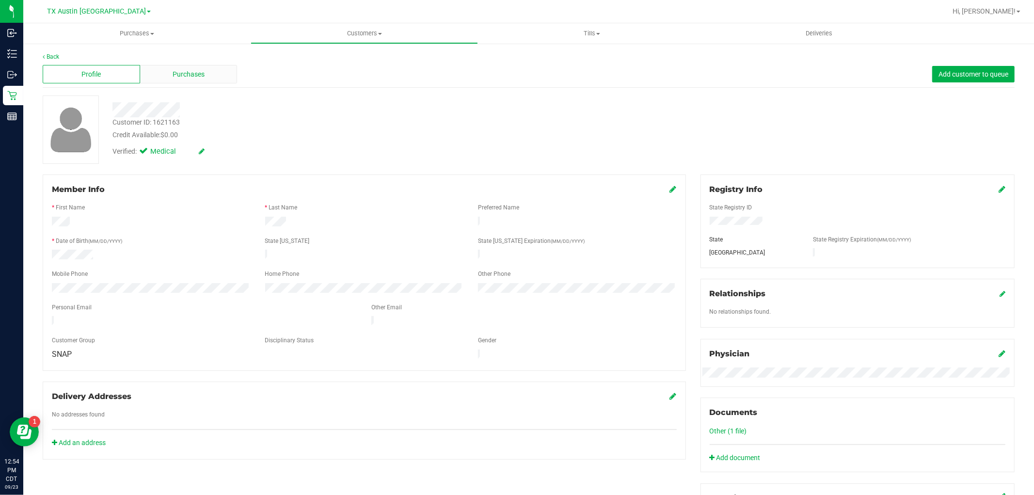
click at [206, 74] on div "Purchases" at bounding box center [188, 74] width 97 height 18
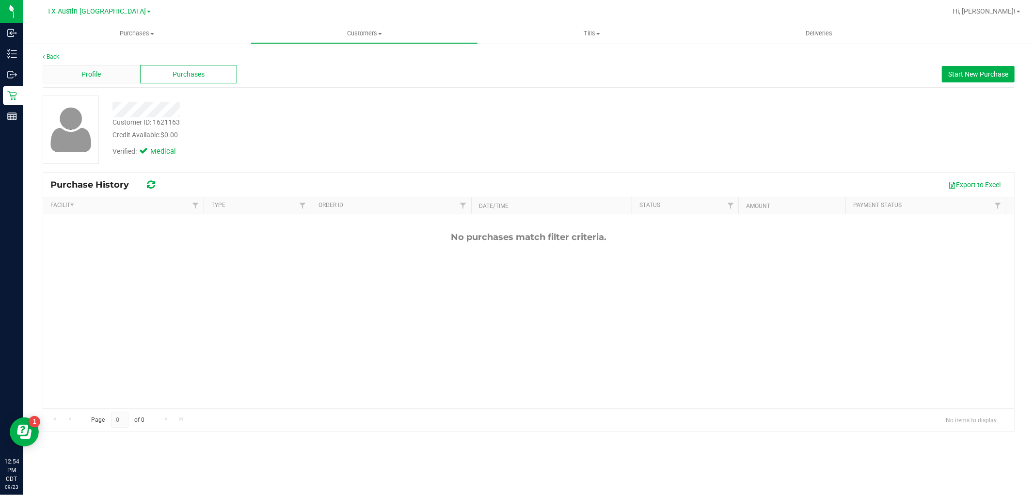
click at [111, 82] on div "Profile" at bounding box center [91, 74] width 97 height 18
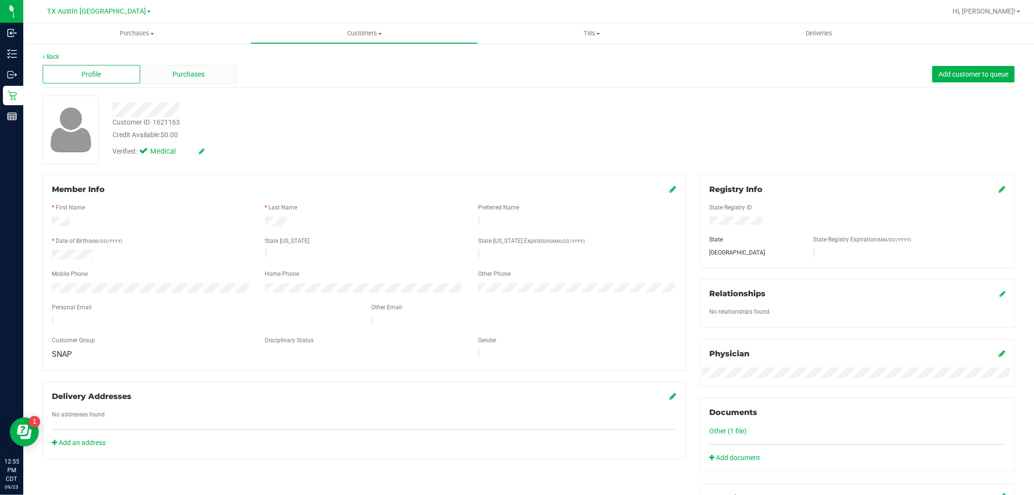
click at [190, 79] on span "Purchases" at bounding box center [189, 74] width 32 height 10
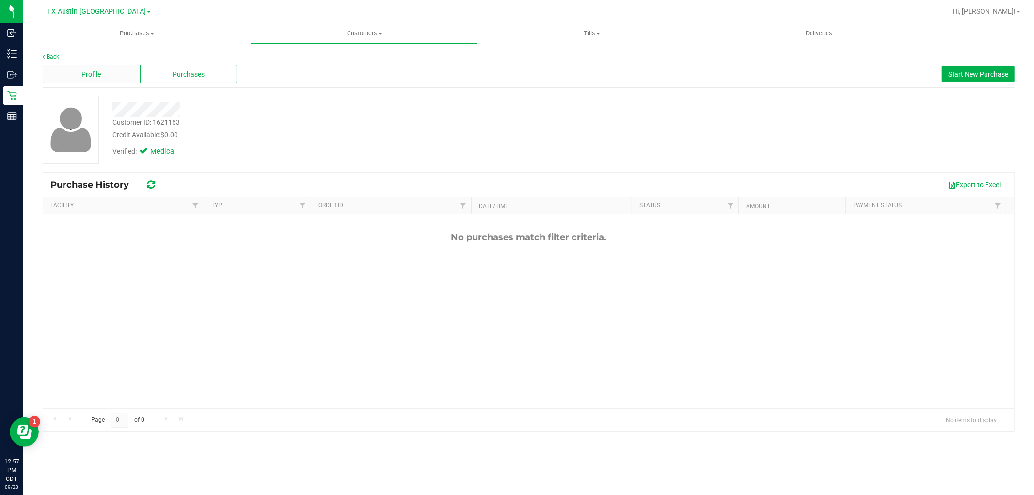
click at [114, 68] on div "Profile" at bounding box center [91, 74] width 97 height 18
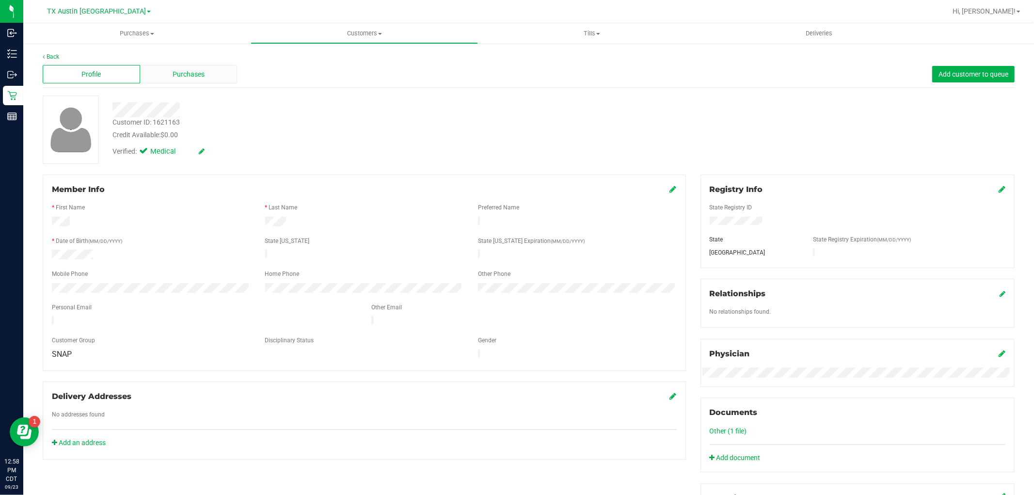
click at [176, 79] on span "Purchases" at bounding box center [189, 74] width 32 height 10
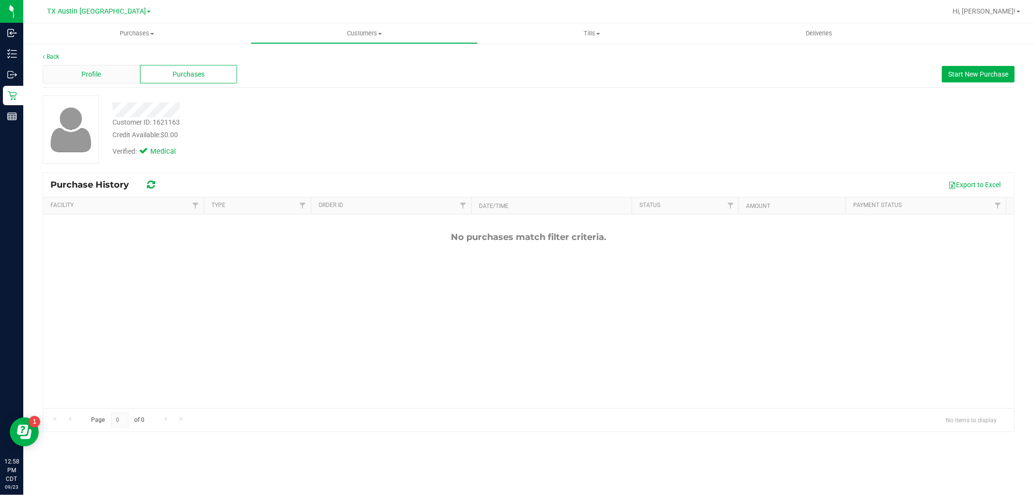
click at [105, 74] on div "Profile" at bounding box center [91, 74] width 97 height 18
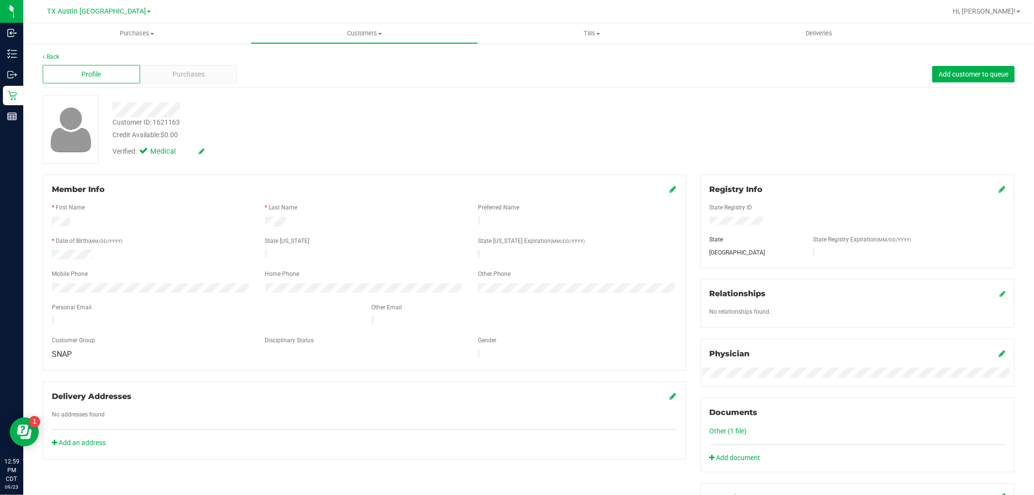
click at [53, 316] on div at bounding box center [204, 322] width 319 height 12
click at [51, 255] on div at bounding box center [151, 256] width 213 height 12
click at [189, 79] on div "Purchases" at bounding box center [188, 74] width 97 height 18
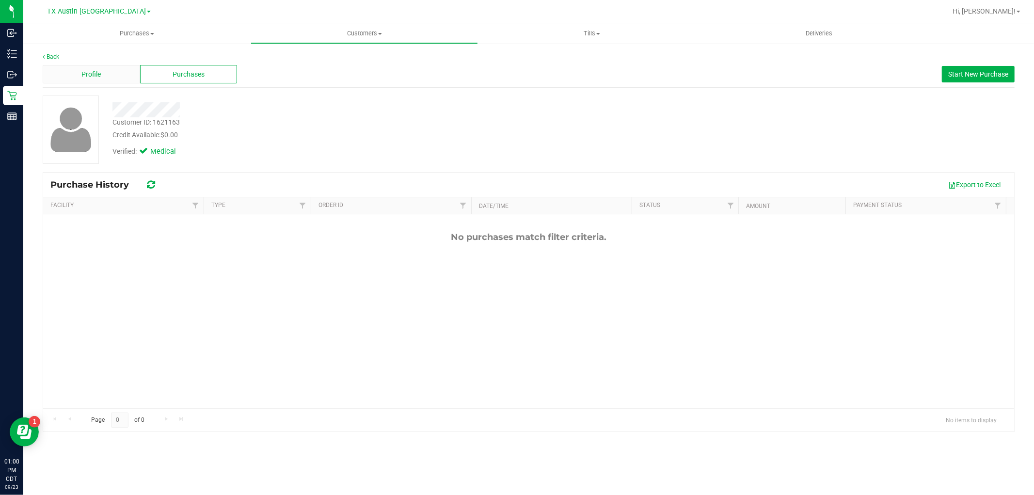
click at [107, 68] on div "Profile" at bounding box center [91, 74] width 97 height 18
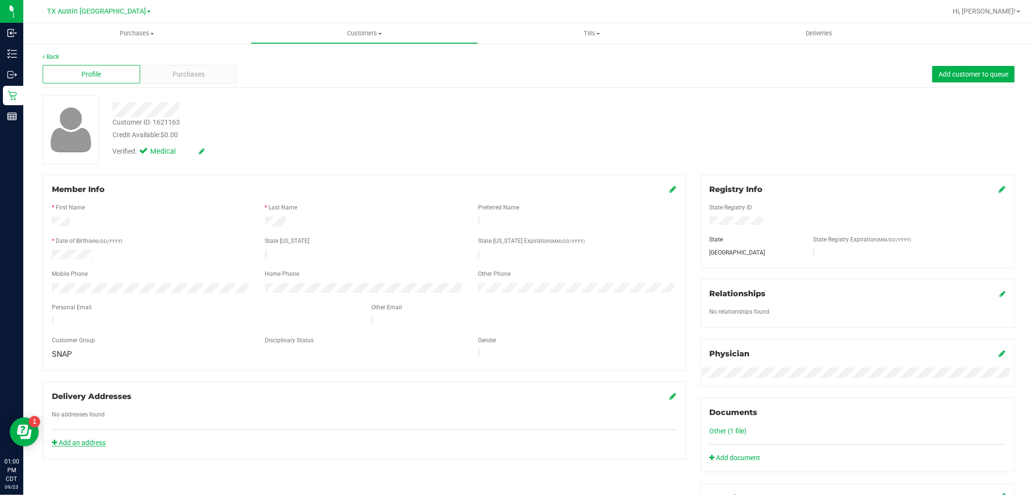
click at [97, 439] on link "Add an address" at bounding box center [79, 443] width 54 height 8
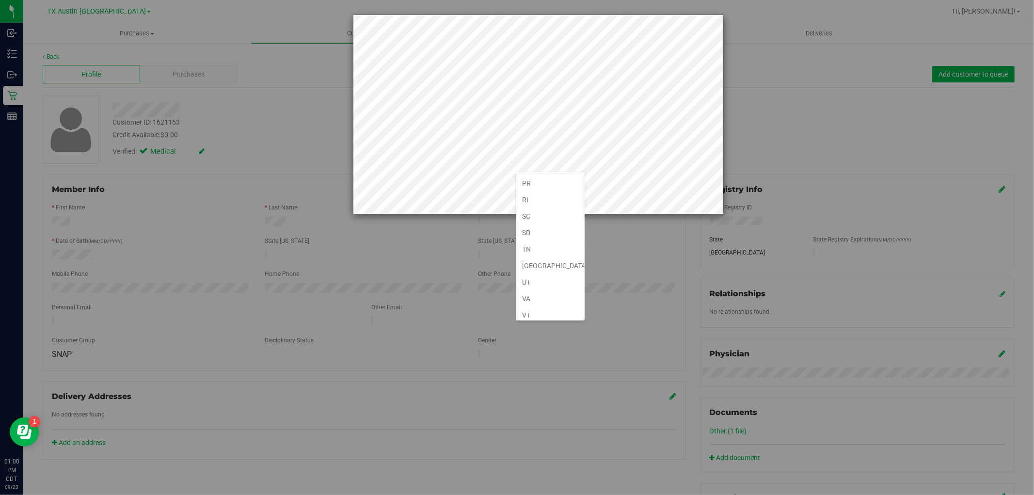
scroll to position [646, 0]
click at [536, 264] on li "[GEOGRAPHIC_DATA]" at bounding box center [550, 260] width 68 height 16
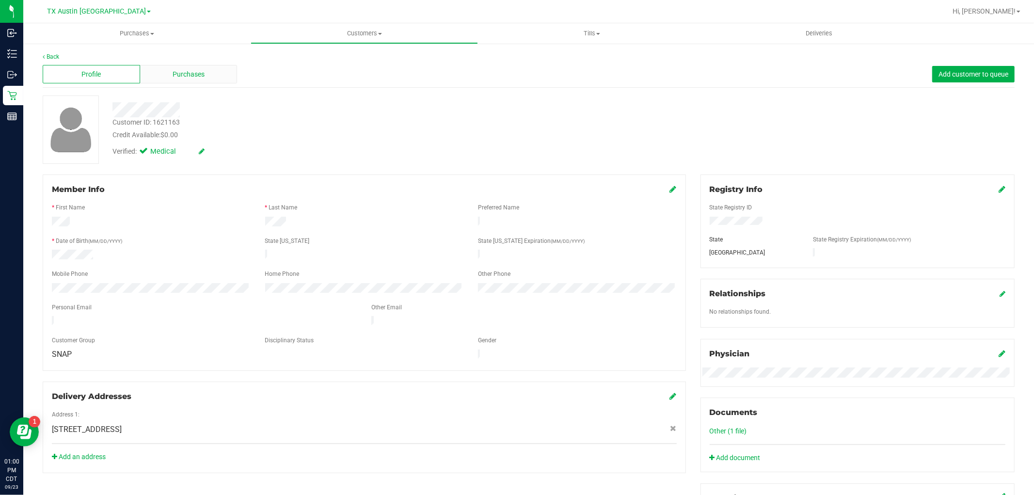
click at [185, 73] on span "Purchases" at bounding box center [189, 74] width 32 height 10
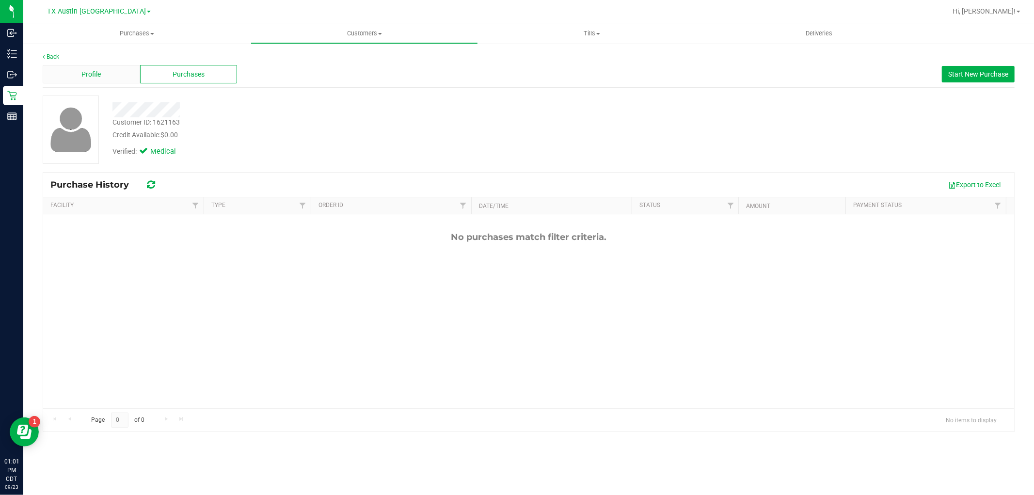
click at [110, 71] on div "Profile" at bounding box center [91, 74] width 97 height 18
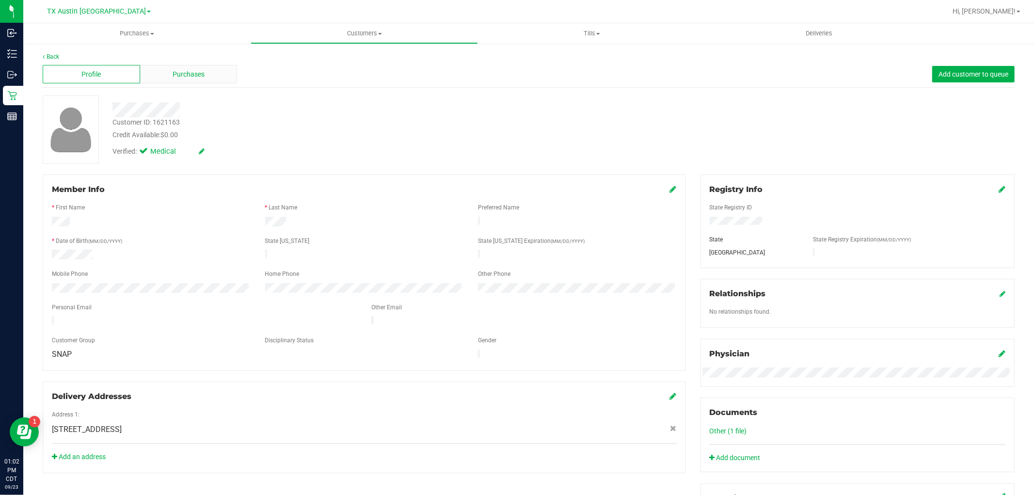
click at [198, 74] on span "Purchases" at bounding box center [189, 74] width 32 height 10
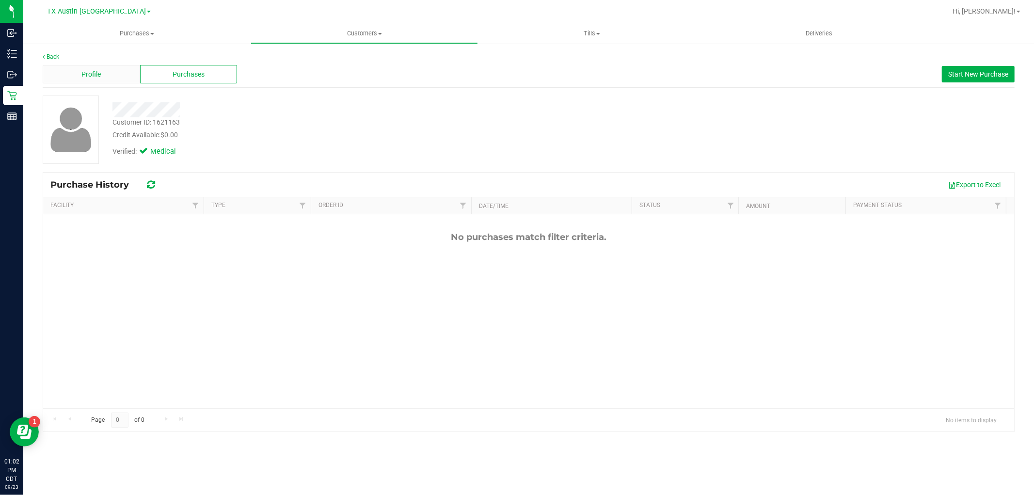
click at [115, 70] on div "Profile" at bounding box center [91, 74] width 97 height 18
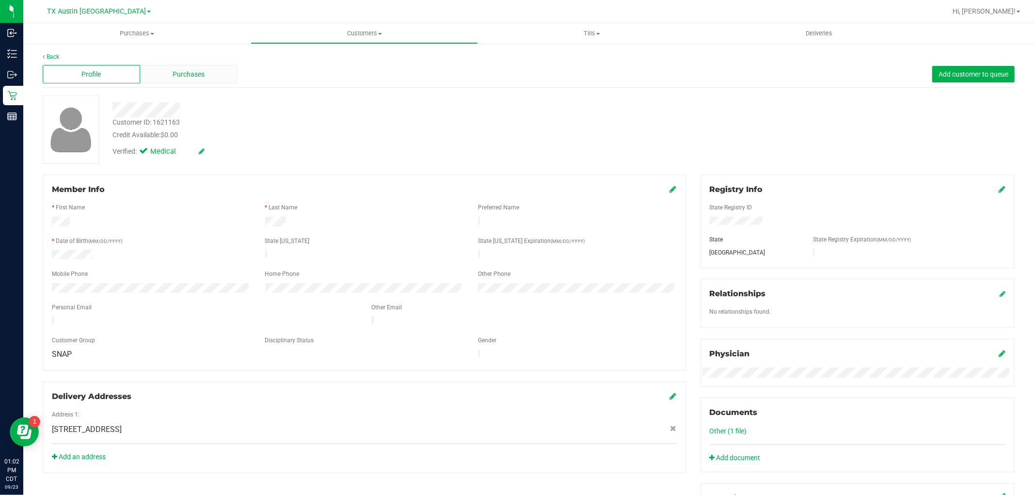
click at [186, 78] on span "Purchases" at bounding box center [189, 74] width 32 height 10
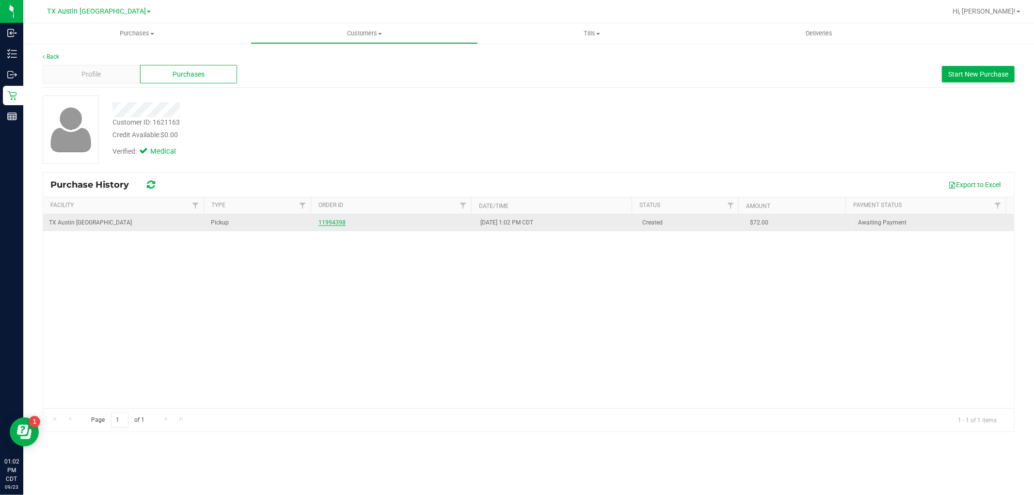
click at [327, 225] on link "11994398" at bounding box center [331, 222] width 27 height 7
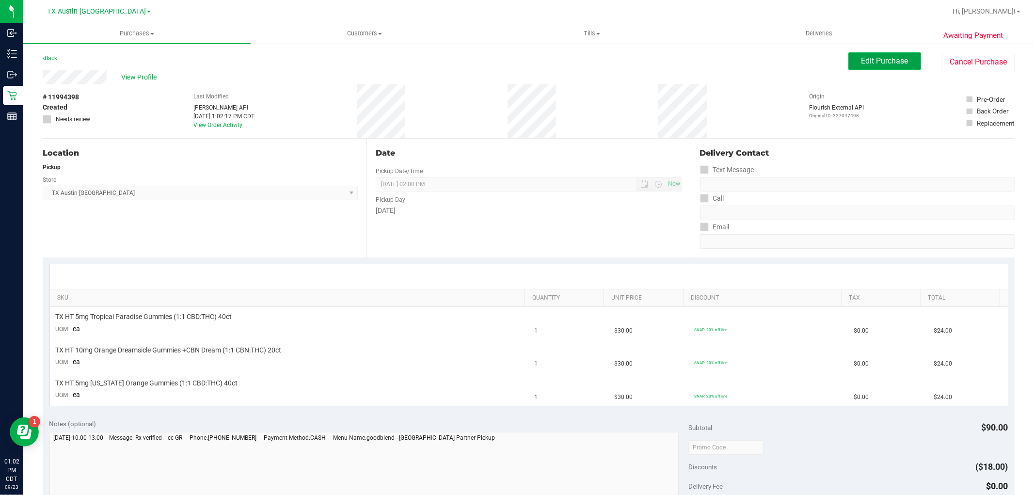
click at [883, 60] on span "Edit Purchase" at bounding box center [884, 60] width 47 height 9
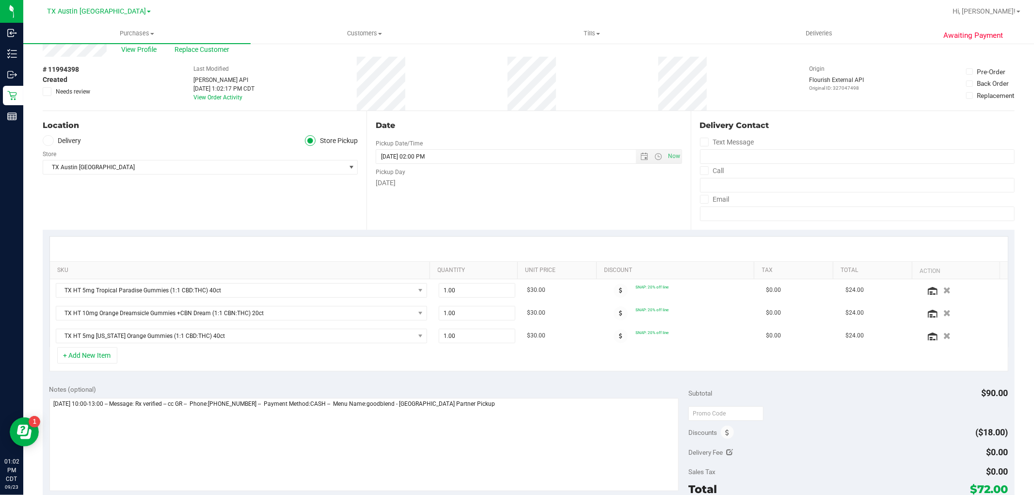
scroll to position [54, 0]
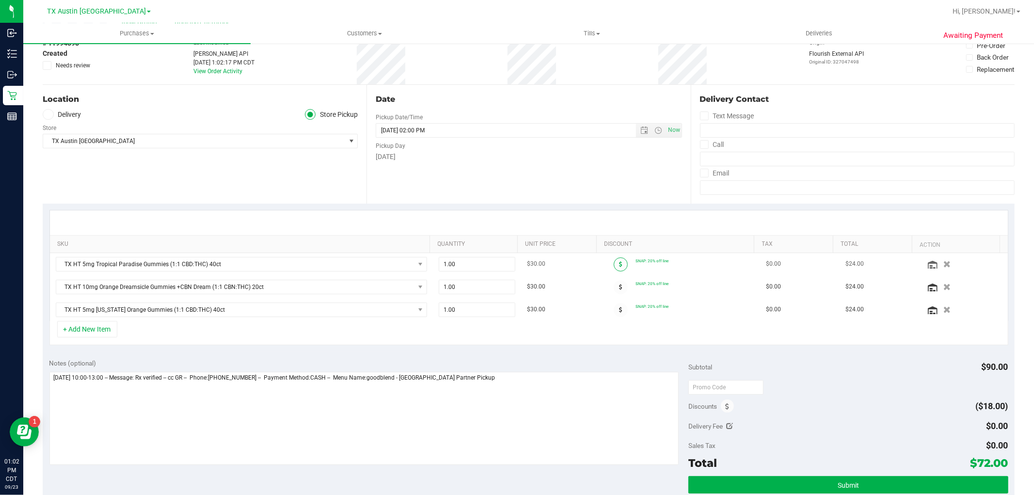
click at [619, 265] on icon at bounding box center [620, 264] width 3 height 6
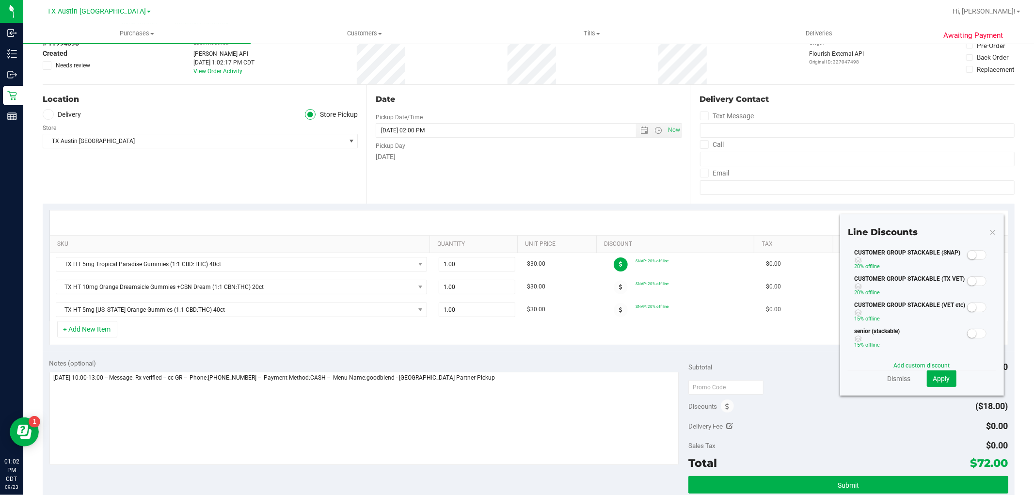
scroll to position [0, 0]
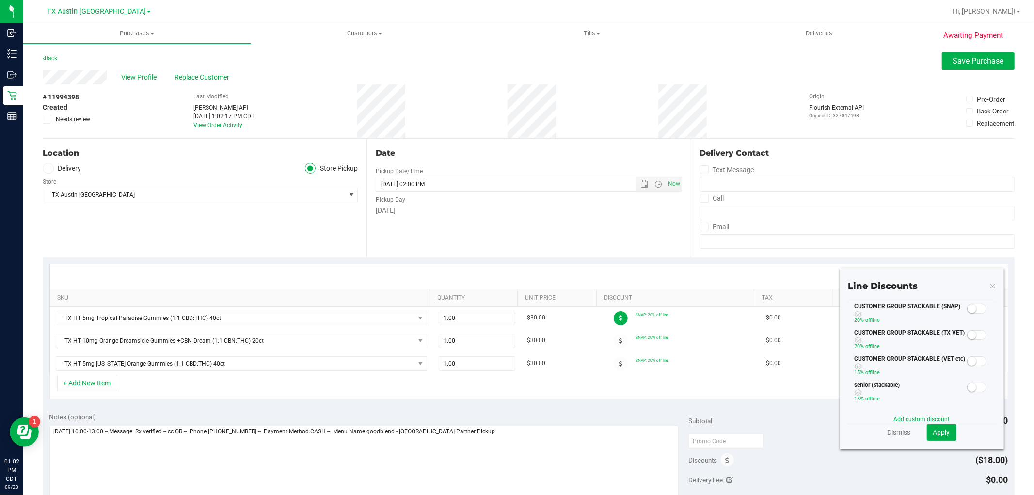
click at [967, 311] on small at bounding box center [971, 308] width 9 height 9
click at [933, 432] on span "Apply" at bounding box center [941, 432] width 17 height 8
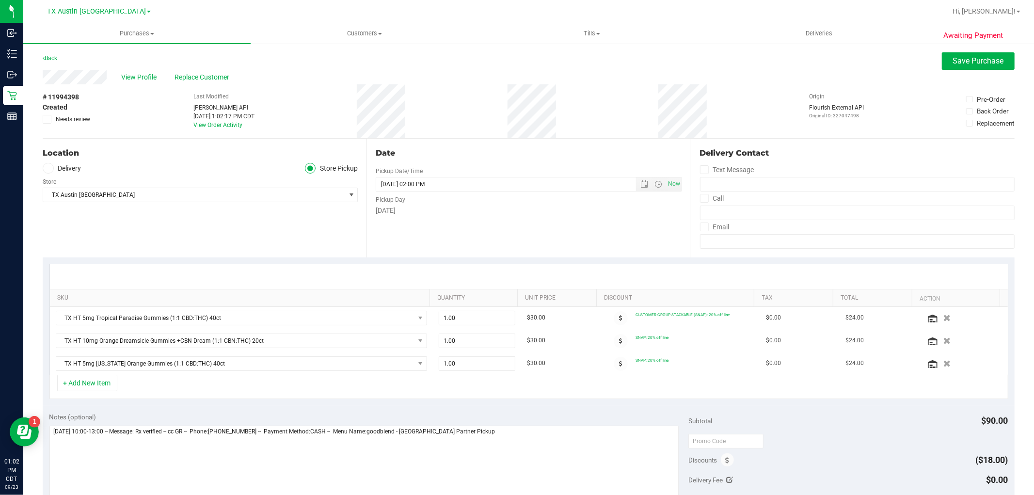
click at [613, 345] on span at bounding box center [620, 341] width 14 height 14
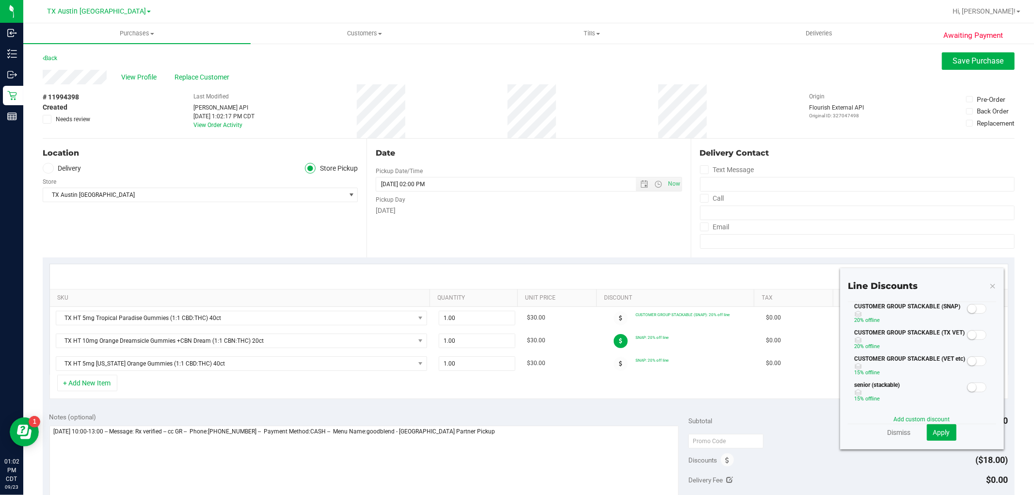
click at [967, 308] on small at bounding box center [971, 308] width 9 height 9
click at [933, 429] on span "Apply" at bounding box center [941, 432] width 17 height 8
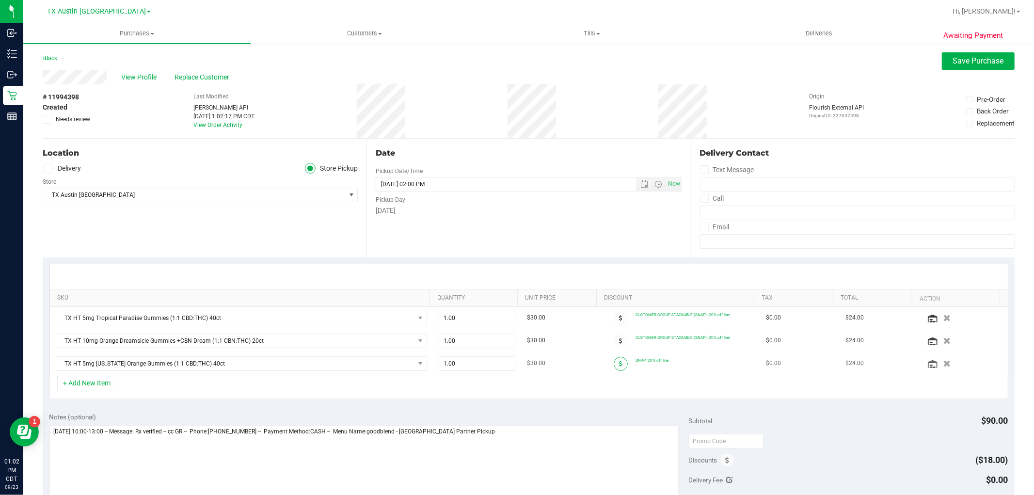
click at [613, 367] on span at bounding box center [620, 364] width 14 height 14
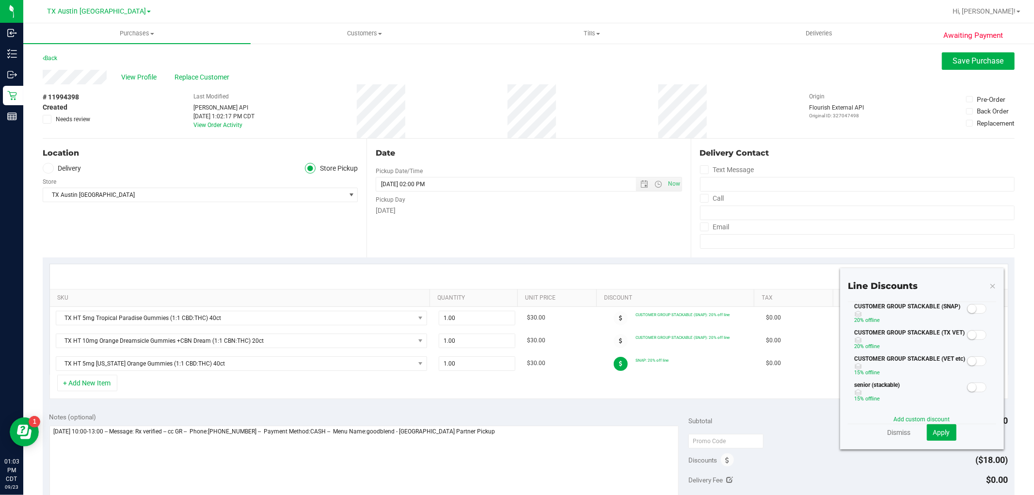
click at [967, 310] on small at bounding box center [971, 308] width 9 height 9
click at [934, 431] on span "Apply" at bounding box center [941, 432] width 17 height 8
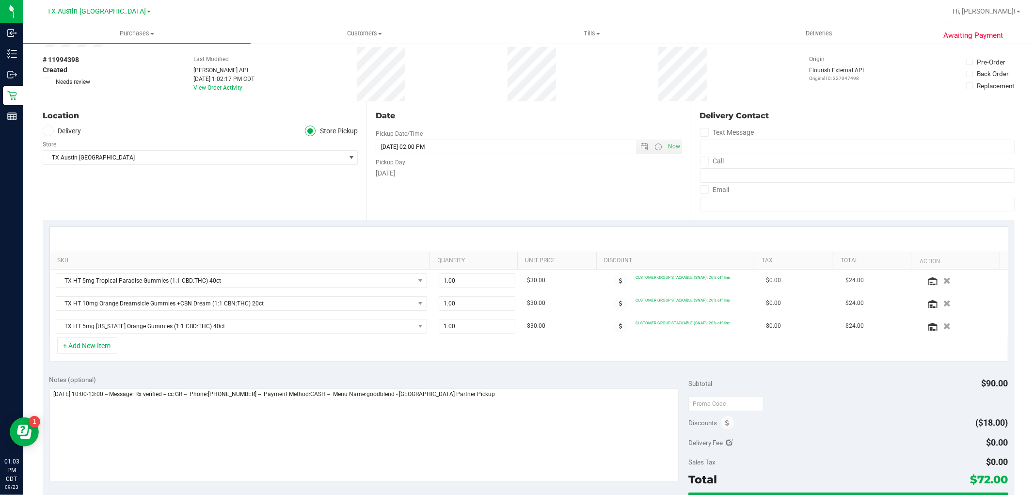
scroll to position [54, 0]
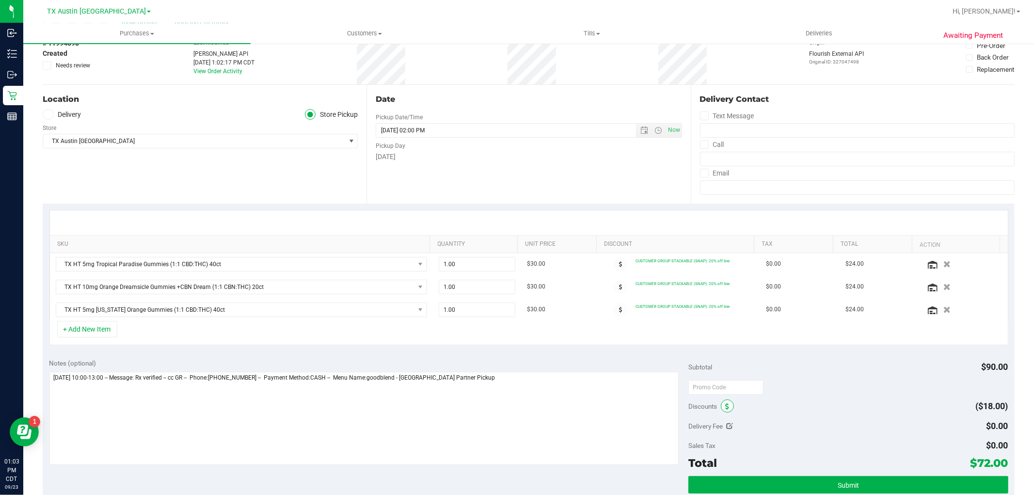
click at [721, 408] on span at bounding box center [727, 405] width 13 height 13
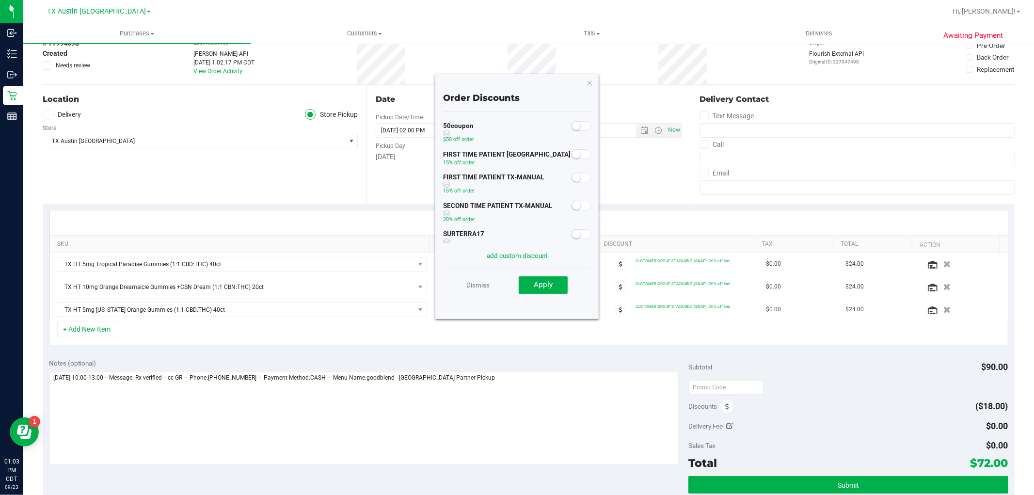
click at [572, 179] on small at bounding box center [576, 177] width 9 height 9
click at [554, 281] on button "Apply" at bounding box center [542, 284] width 49 height 17
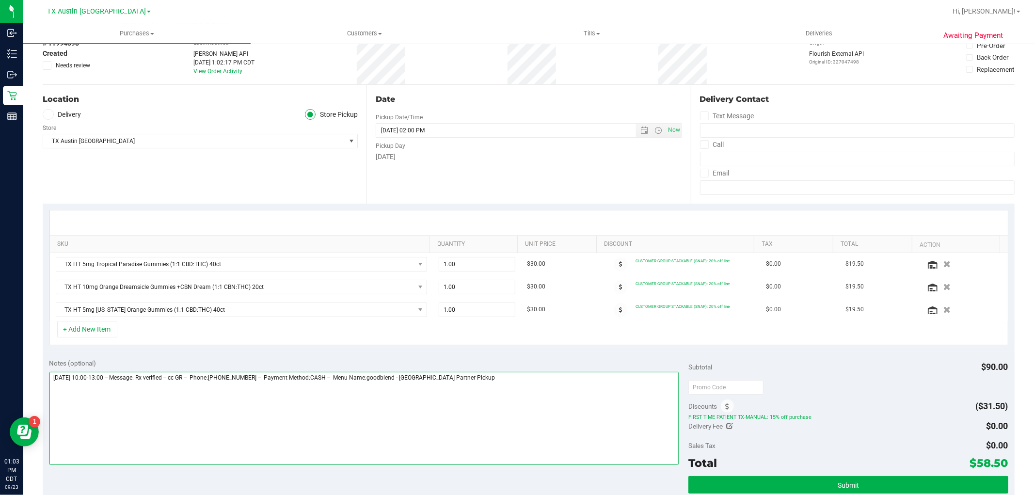
click at [584, 392] on textarea at bounding box center [363, 418] width 629 height 93
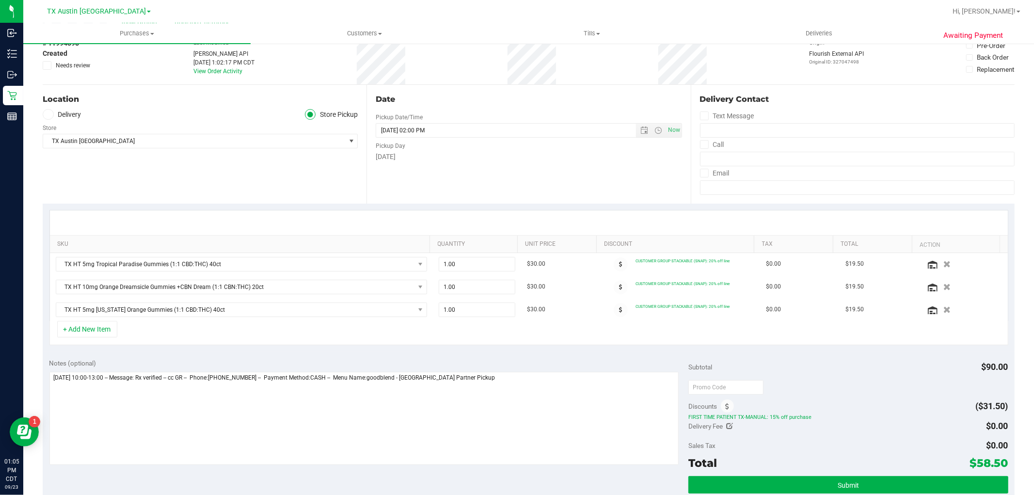
click at [77, 115] on label "Delivery" at bounding box center [62, 114] width 39 height 11
click at [0, 0] on input "Delivery" at bounding box center [0, 0] width 0 height 0
click at [654, 132] on span "select" at bounding box center [658, 130] width 8 height 8
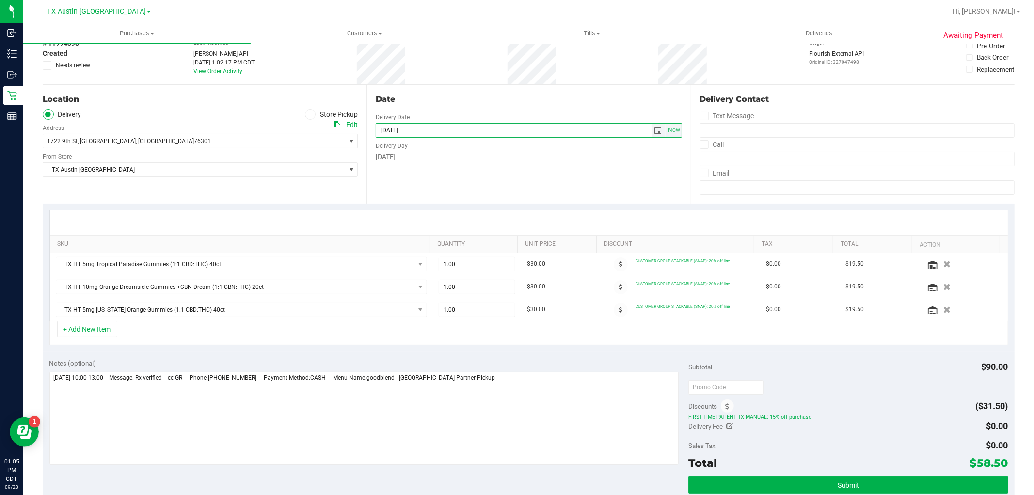
click at [654, 133] on span "select" at bounding box center [658, 130] width 8 height 8
click at [440, 259] on link "9" at bounding box center [439, 258] width 14 height 15
click at [654, 133] on span "select" at bounding box center [658, 130] width 8 height 8
click at [430, 192] on link "8" at bounding box center [424, 198] width 14 height 15
type input "10/08/2025"
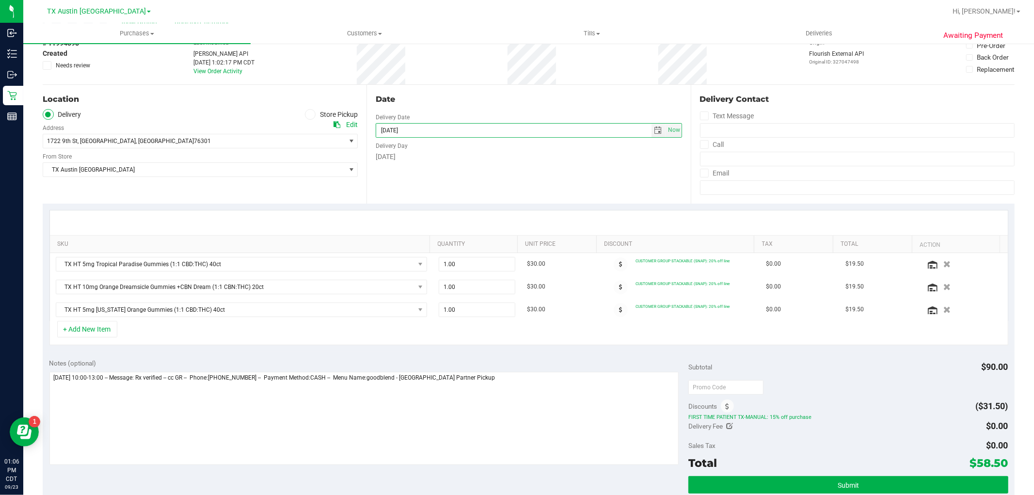
scroll to position [108, 0]
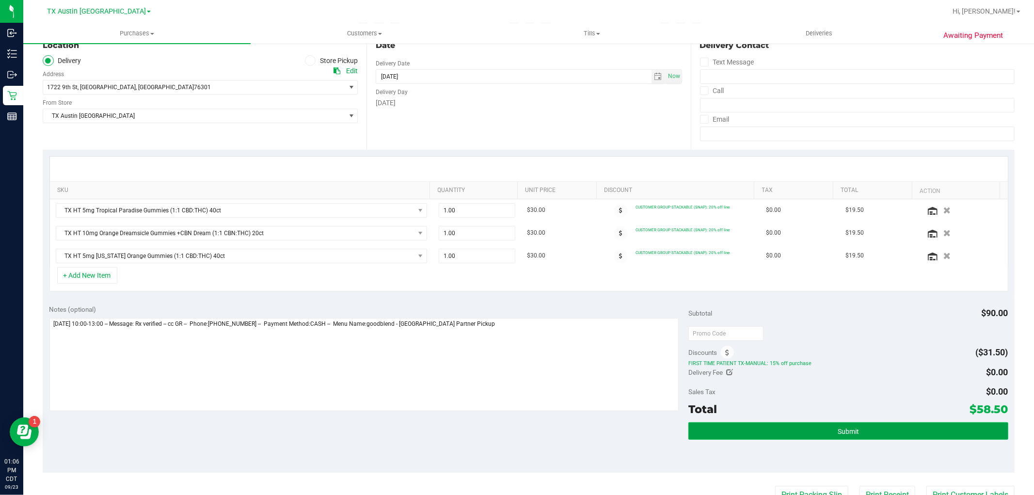
click at [856, 433] on button "Submit" at bounding box center [847, 430] width 319 height 17
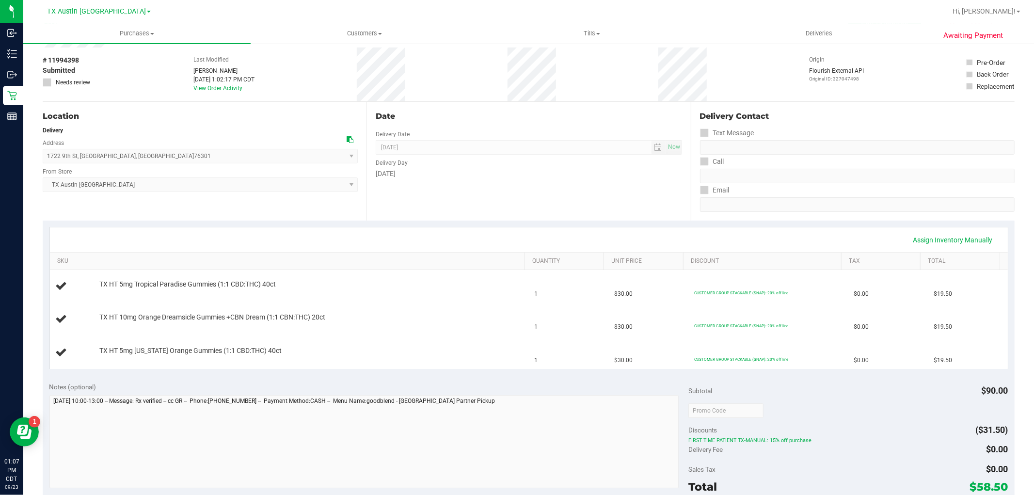
scroll to position [54, 0]
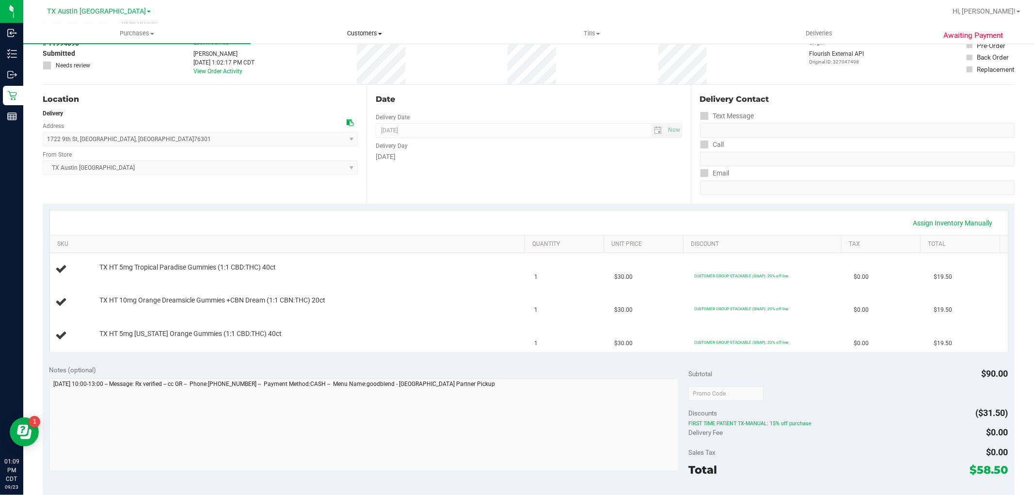
click at [371, 32] on span "Customers" at bounding box center [364, 33] width 226 height 9
click at [357, 59] on li "All customers" at bounding box center [364, 59] width 227 height 12
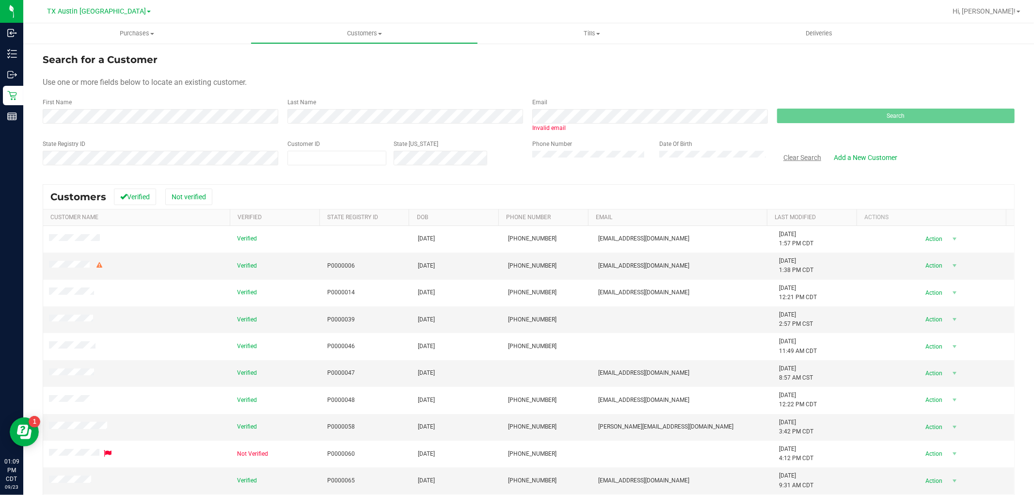
click at [796, 152] on button "Clear Search" at bounding box center [802, 157] width 50 height 16
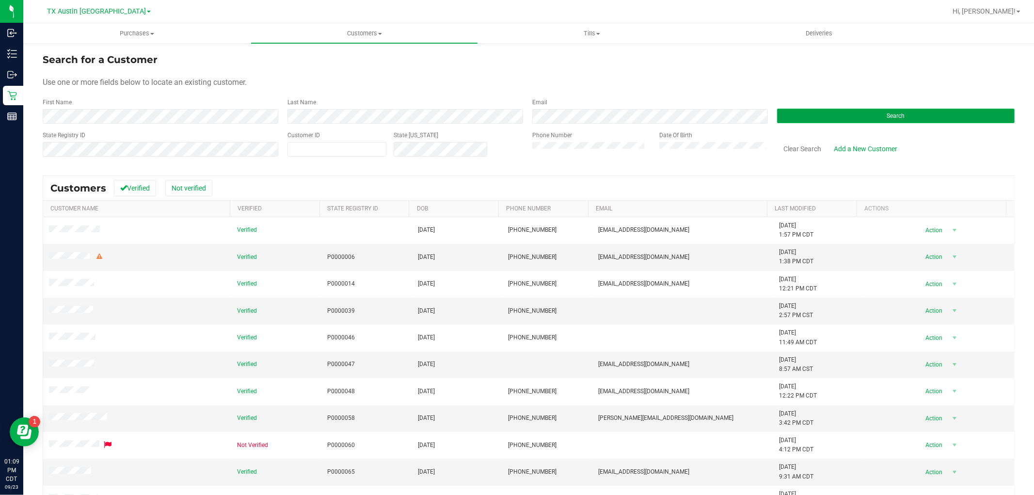
click at [787, 113] on button "Search" at bounding box center [895, 116] width 237 height 15
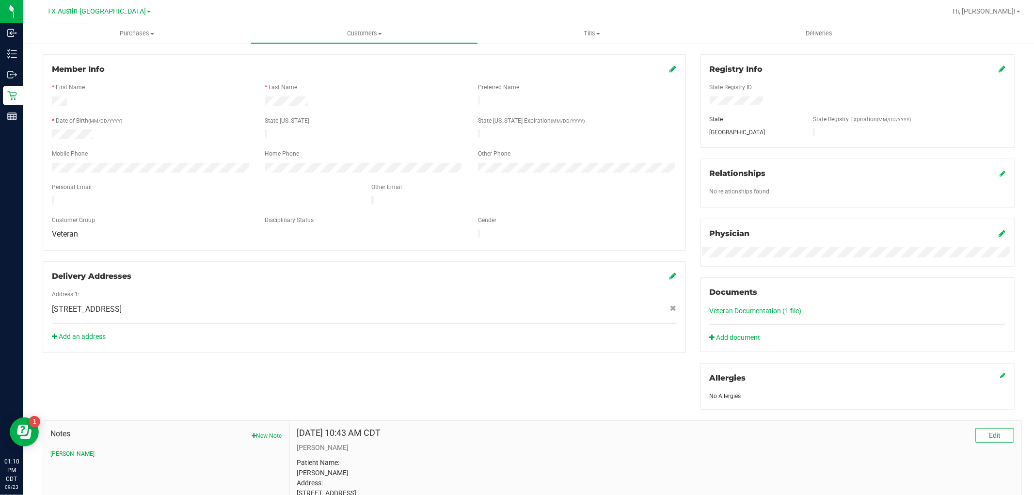
scroll to position [18, 0]
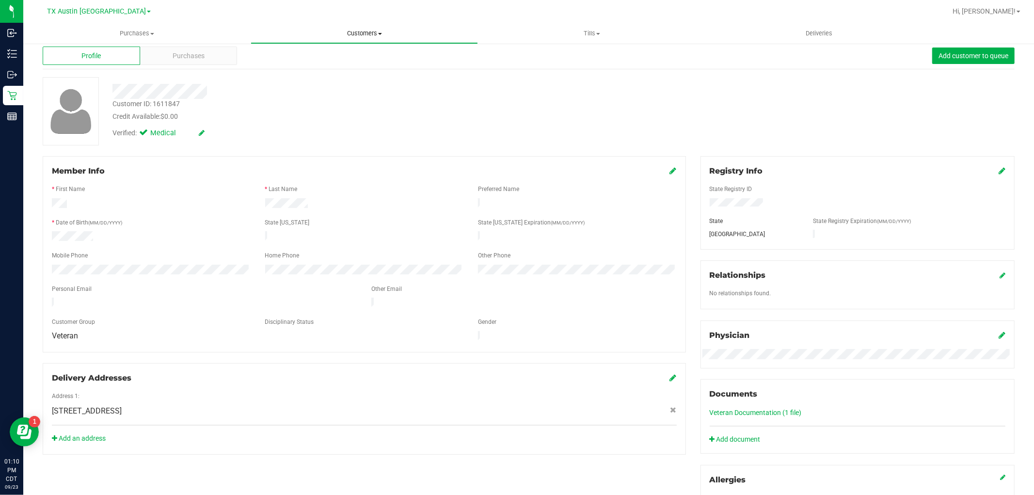
click at [370, 30] on span "Customers" at bounding box center [364, 33] width 226 height 9
click at [366, 53] on li "All customers" at bounding box center [364, 59] width 227 height 12
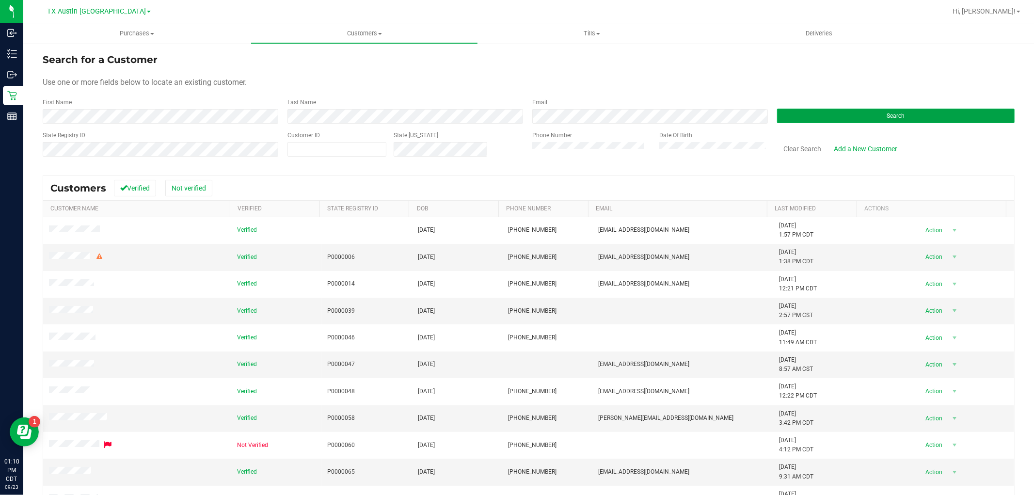
click at [820, 117] on button "Search" at bounding box center [895, 116] width 237 height 15
click at [846, 110] on button "Search" at bounding box center [895, 116] width 237 height 15
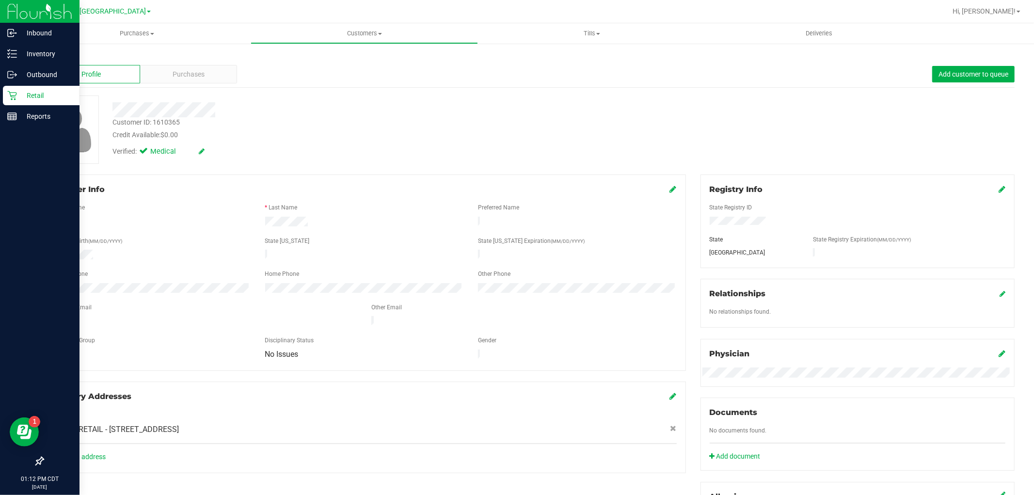
click at [10, 93] on icon at bounding box center [11, 95] width 9 height 9
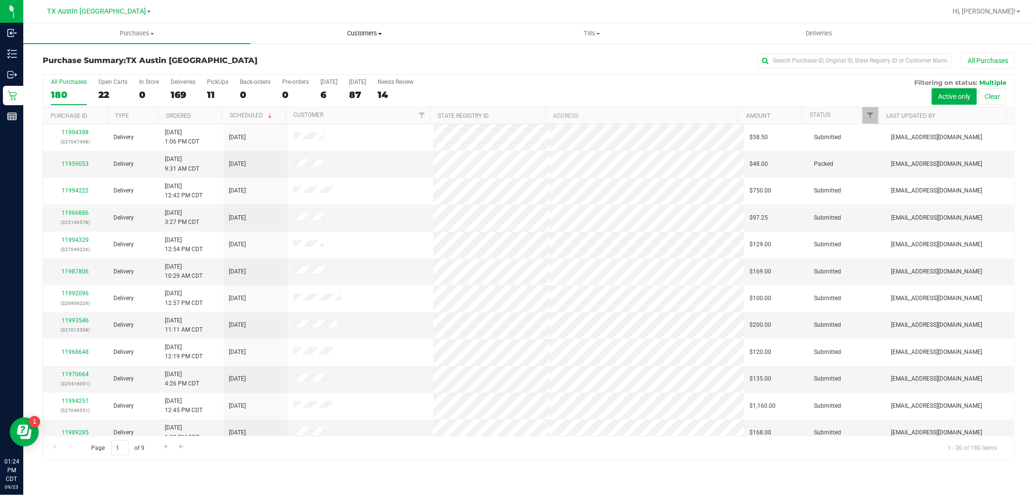
click at [380, 37] on span "Customers" at bounding box center [364, 33] width 226 height 9
click at [374, 56] on li "All customers" at bounding box center [364, 59] width 227 height 12
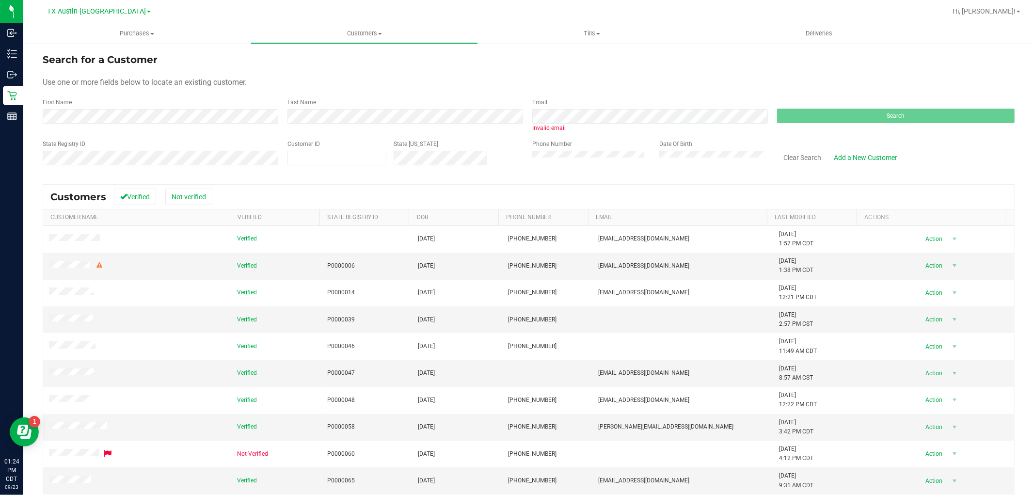
drag, startPoint x: 783, startPoint y: 102, endPoint x: 782, endPoint y: 109, distance: 6.3
click at [783, 104] on div "Search" at bounding box center [891, 115] width 245 height 34
click at [795, 159] on button "Clear Search" at bounding box center [802, 157] width 50 height 16
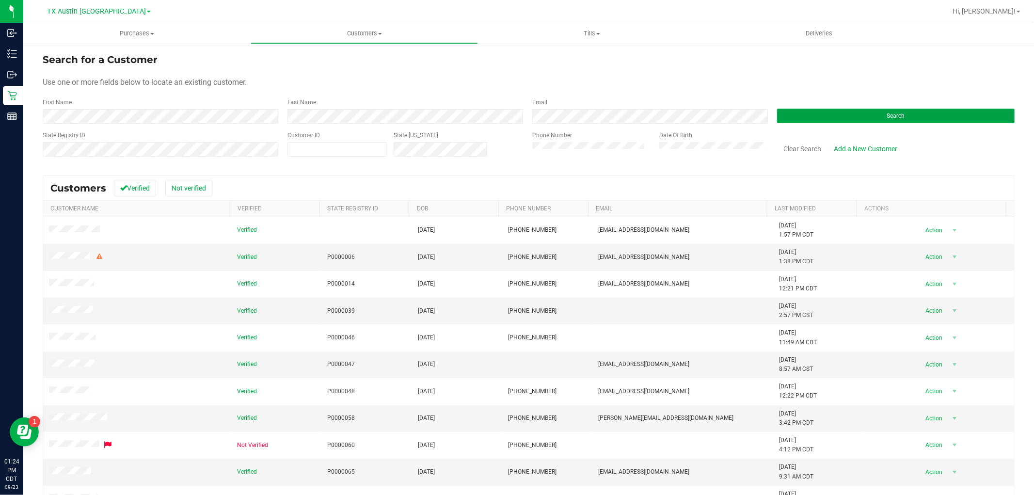
click at [784, 112] on button "Search" at bounding box center [895, 116] width 237 height 15
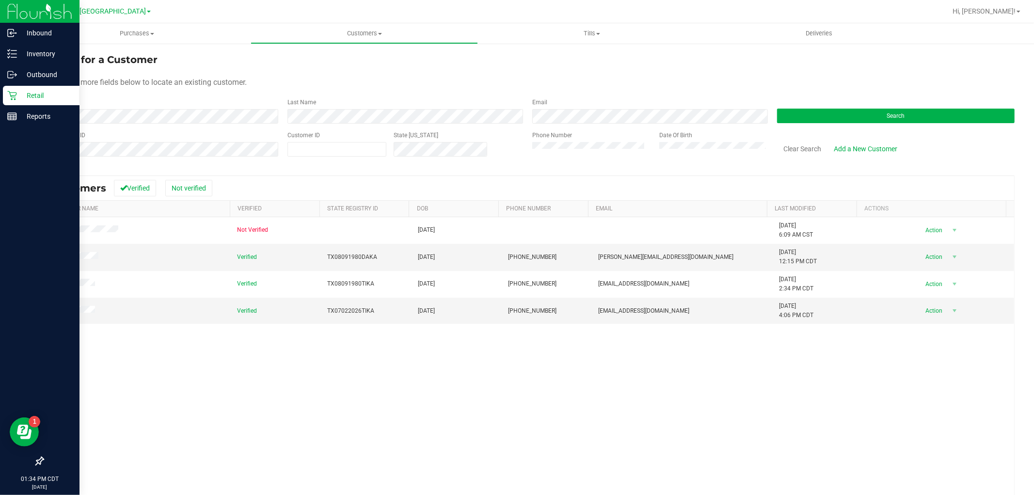
click at [11, 95] on icon at bounding box center [11, 95] width 9 height 9
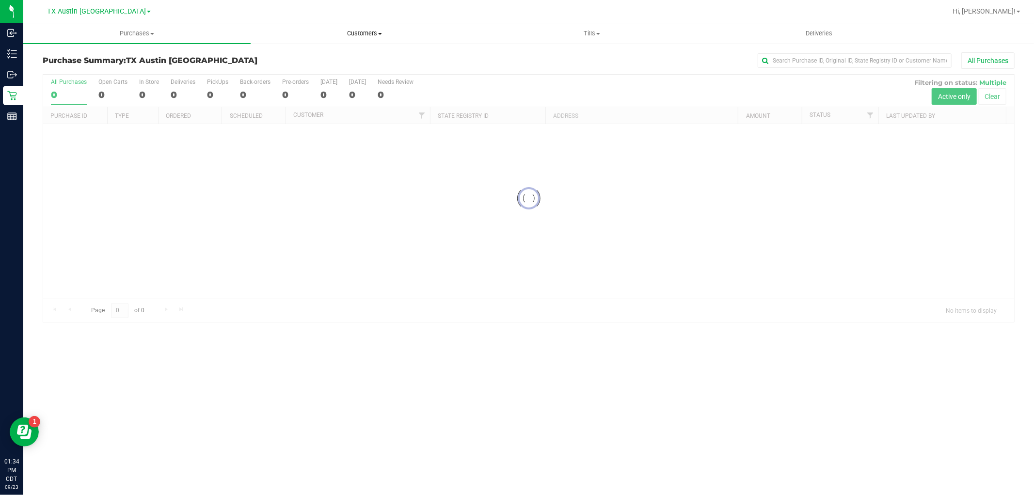
click at [376, 32] on span "Customers" at bounding box center [364, 33] width 226 height 9
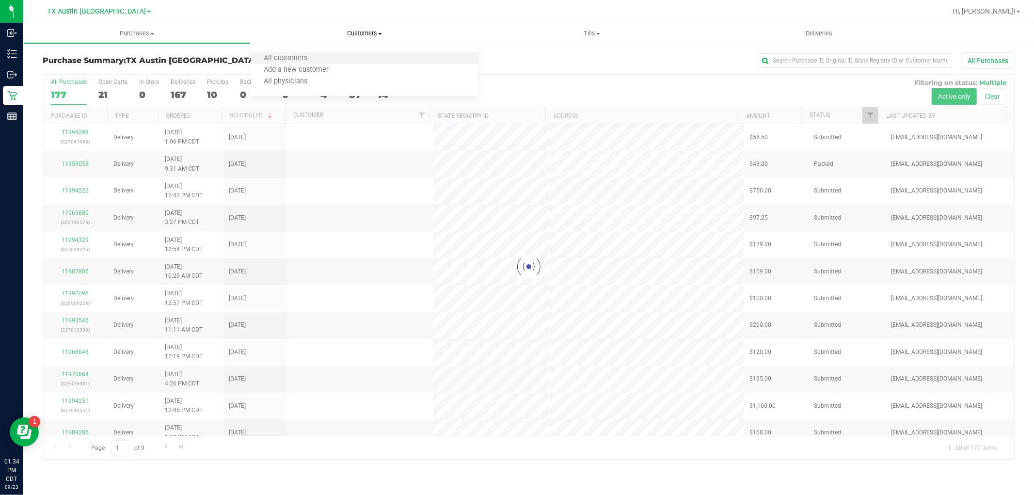
click at [308, 63] on li "All customers" at bounding box center [364, 59] width 227 height 12
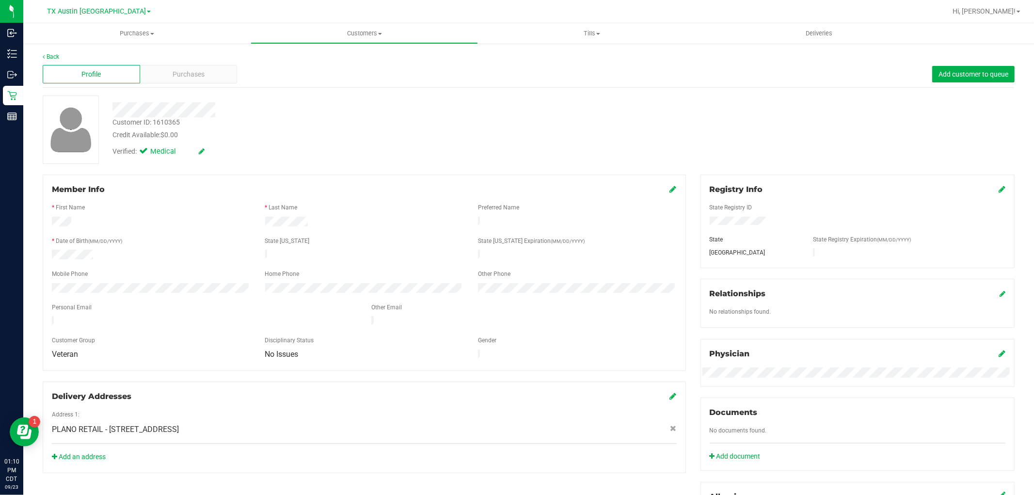
drag, startPoint x: 168, startPoint y: 317, endPoint x: 51, endPoint y: 316, distance: 116.8
click at [51, 316] on div at bounding box center [204, 322] width 319 height 12
click at [189, 71] on span "Purchases" at bounding box center [189, 74] width 32 height 10
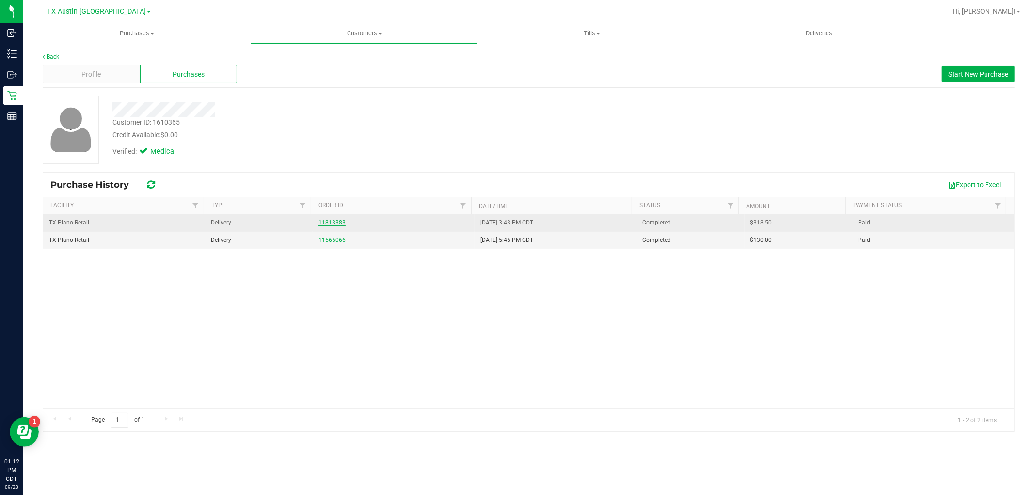
click at [333, 223] on link "11813383" at bounding box center [331, 222] width 27 height 7
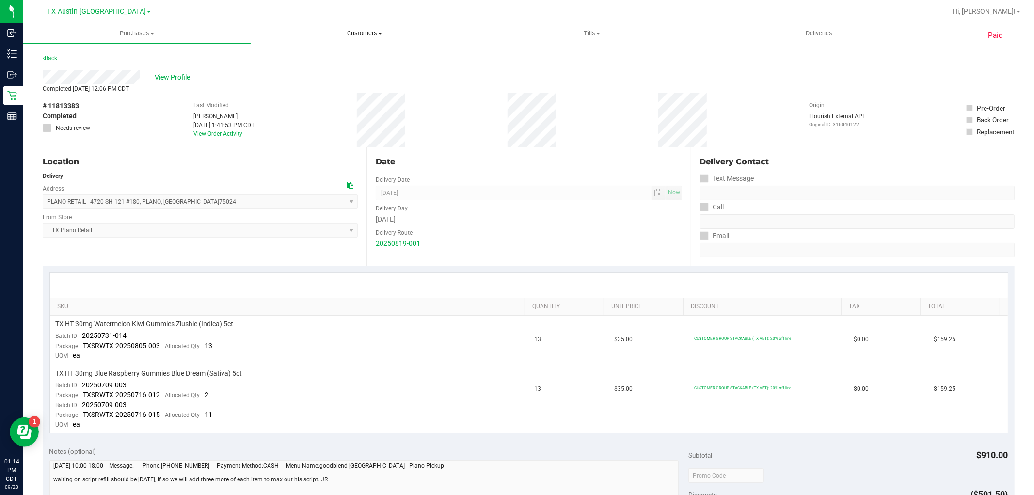
click at [371, 34] on span "Customers" at bounding box center [364, 33] width 226 height 9
click at [354, 54] on li "All customers" at bounding box center [364, 59] width 227 height 12
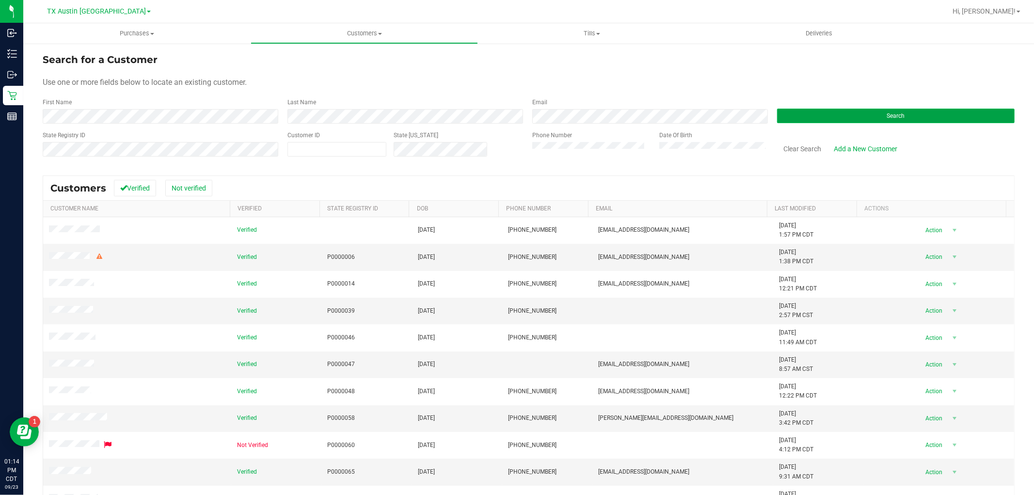
click at [847, 119] on button "Search" at bounding box center [895, 116] width 237 height 15
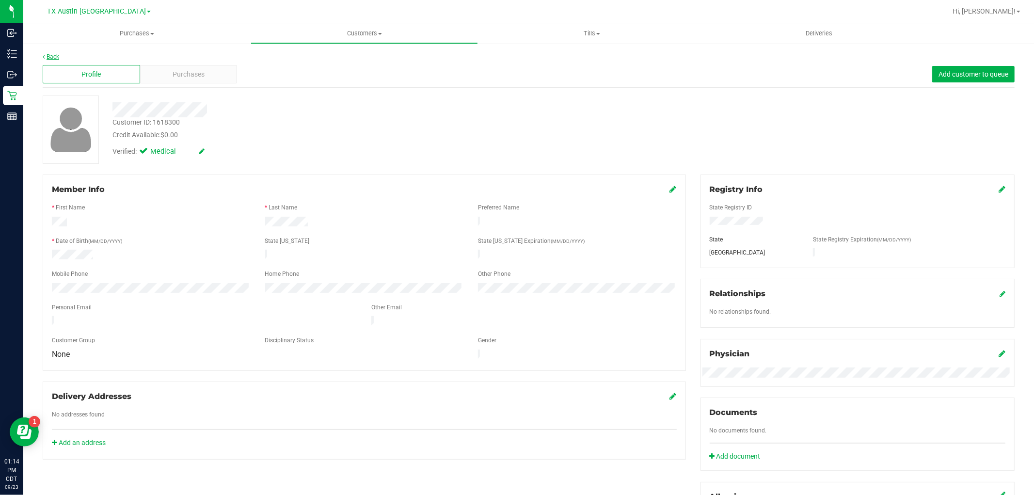
click at [47, 57] on link "Back" at bounding box center [51, 56] width 16 height 7
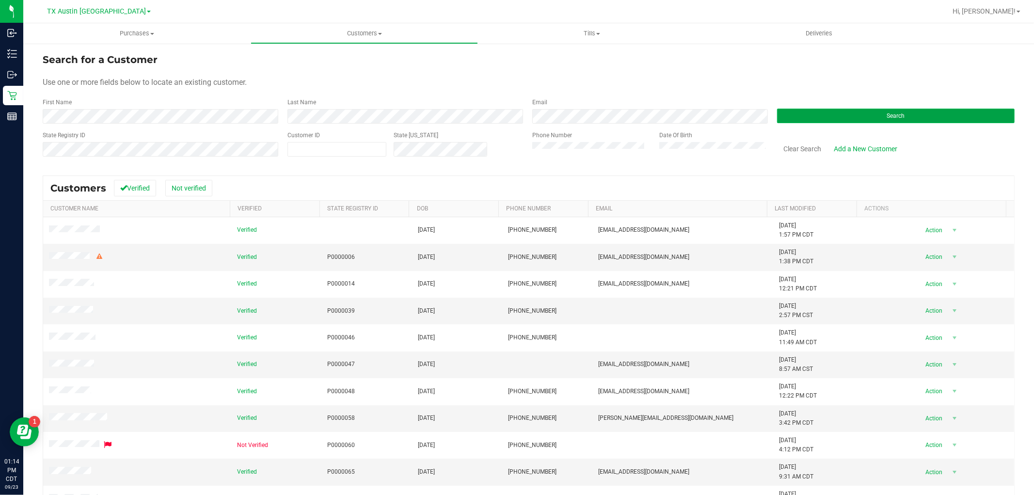
click at [859, 113] on button "Search" at bounding box center [895, 116] width 237 height 15
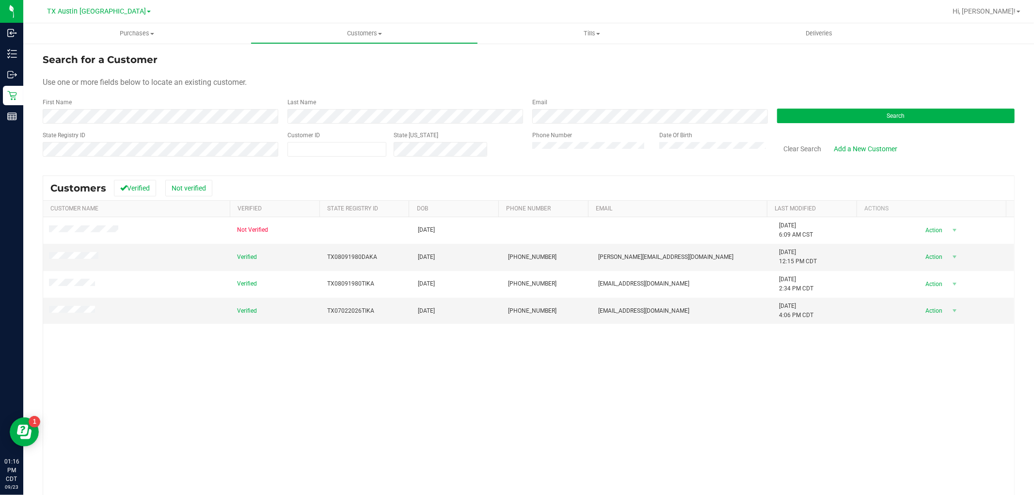
drag, startPoint x: 81, startPoint y: 280, endPoint x: 413, endPoint y: 372, distance: 344.5
click at [413, 372] on div "Not Verified [DATE] [DATE] 6:09 AM CST Delete Profile Action Action Add to queu…" at bounding box center [528, 373] width 971 height 312
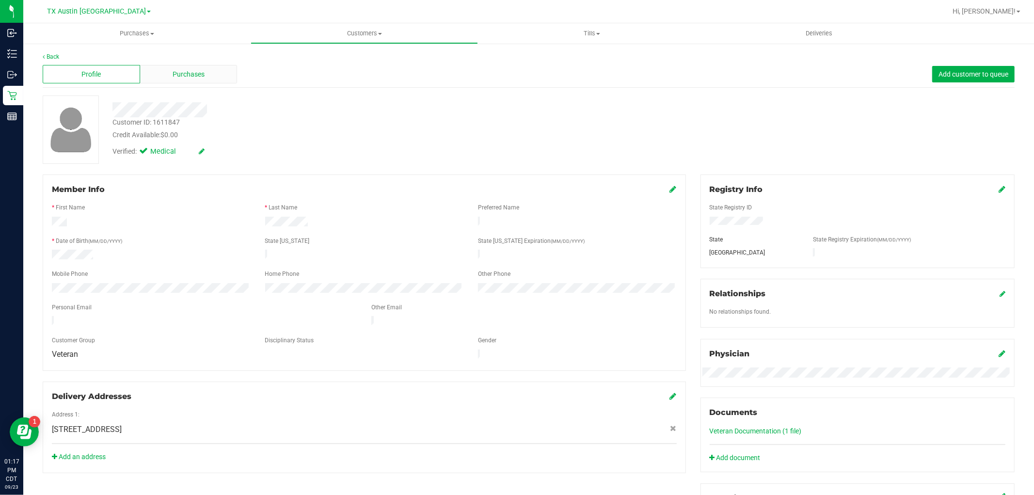
click at [204, 74] on div "Purchases" at bounding box center [188, 74] width 97 height 18
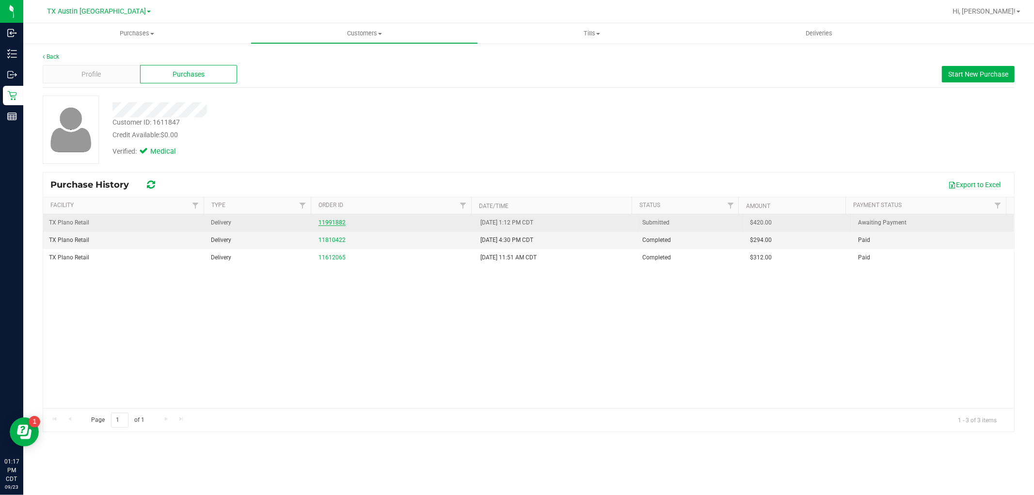
click at [334, 222] on link "11991882" at bounding box center [331, 222] width 27 height 7
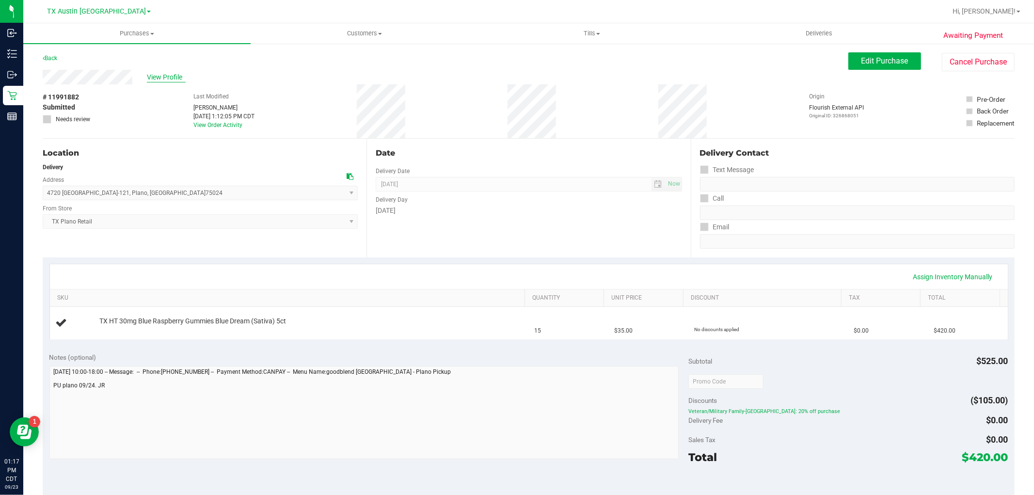
click at [173, 78] on span "View Profile" at bounding box center [166, 77] width 39 height 10
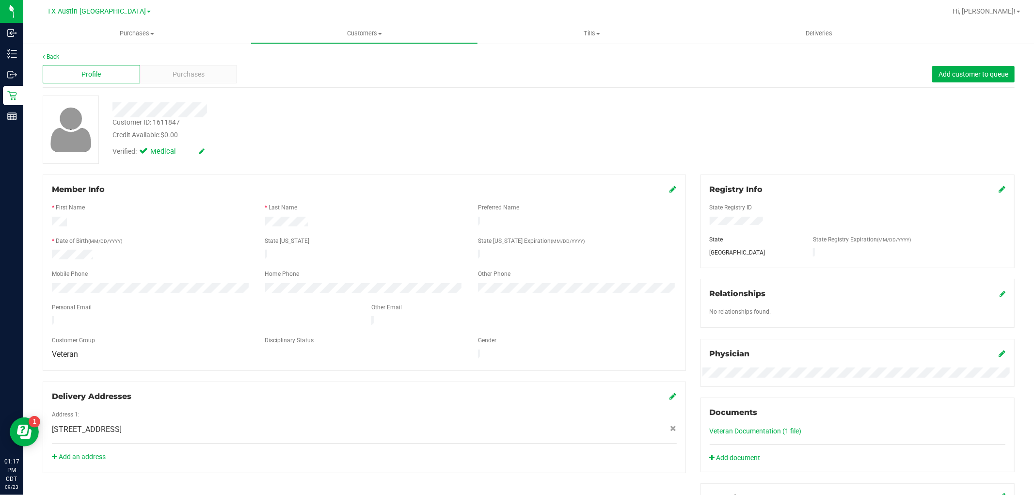
drag, startPoint x: 162, startPoint y: 316, endPoint x: 50, endPoint y: 316, distance: 111.9
click at [50, 316] on div at bounding box center [204, 322] width 319 height 12
click at [197, 70] on span "Purchases" at bounding box center [189, 74] width 32 height 10
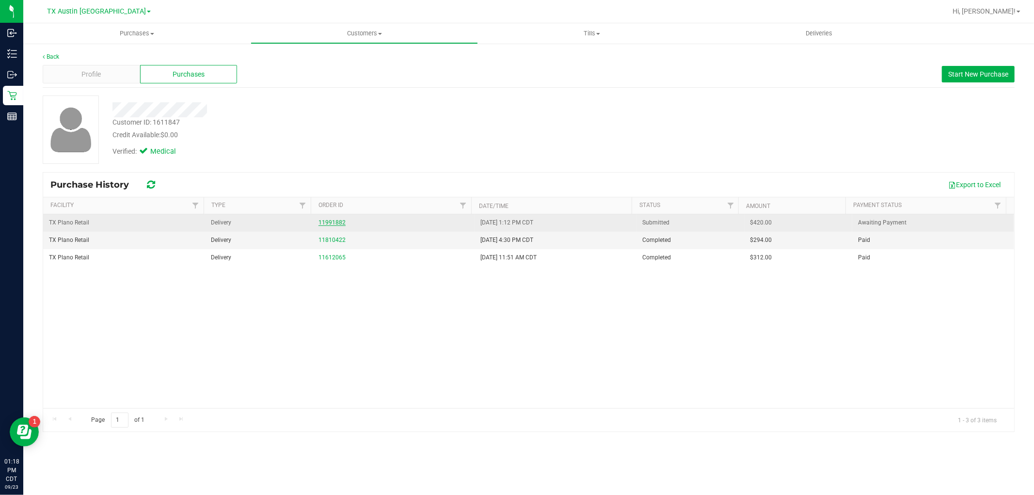
click at [328, 219] on link "11991882" at bounding box center [331, 222] width 27 height 7
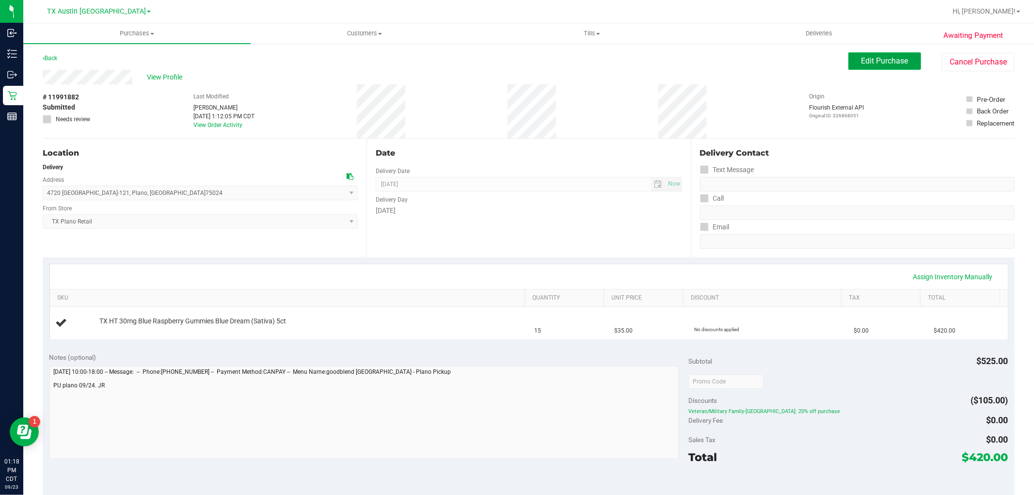
click at [861, 63] on span "Edit Purchase" at bounding box center [884, 60] width 47 height 9
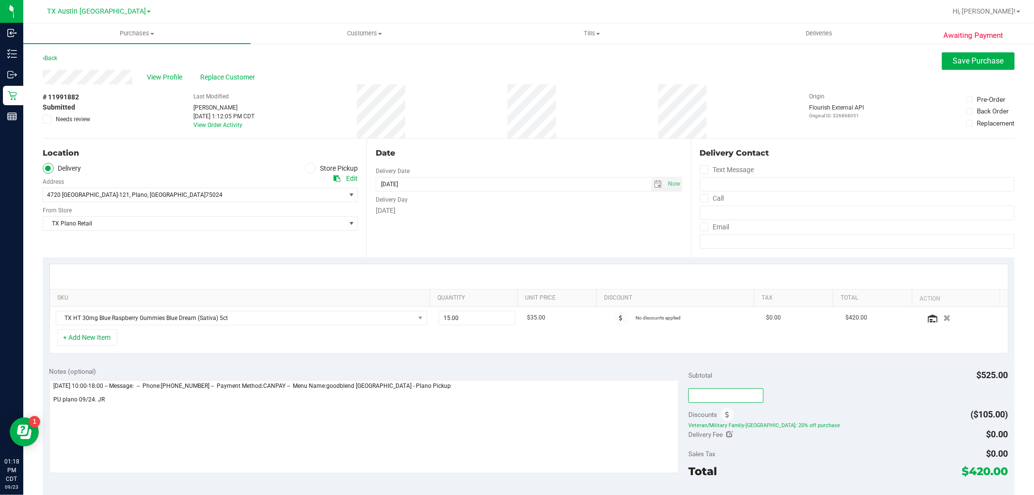
click at [722, 393] on input "text" at bounding box center [725, 395] width 75 height 15
type input "TXAIQ10"
click at [819, 389] on div "TXAIQ10" at bounding box center [847, 394] width 319 height 17
click at [619, 320] on icon at bounding box center [620, 318] width 3 height 6
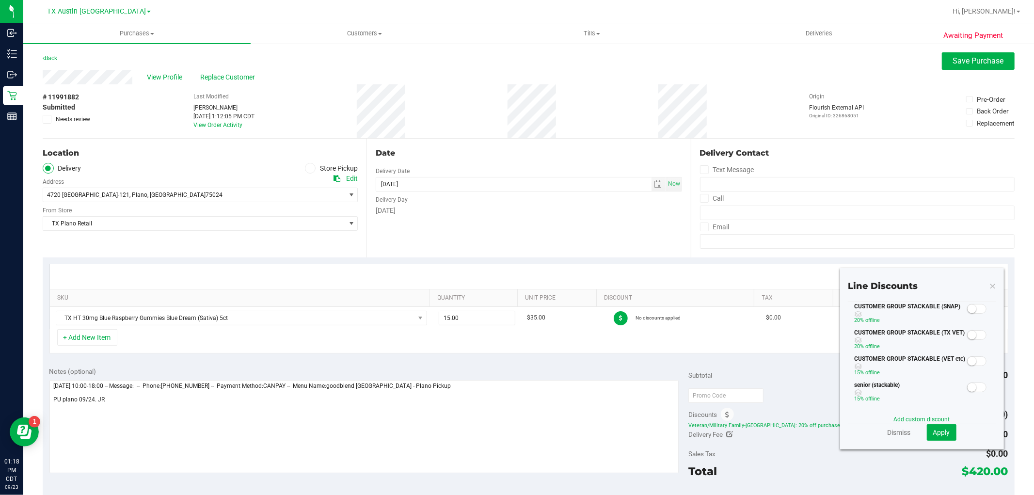
click at [967, 364] on small at bounding box center [971, 361] width 9 height 9
click at [967, 364] on span at bounding box center [976, 361] width 19 height 10
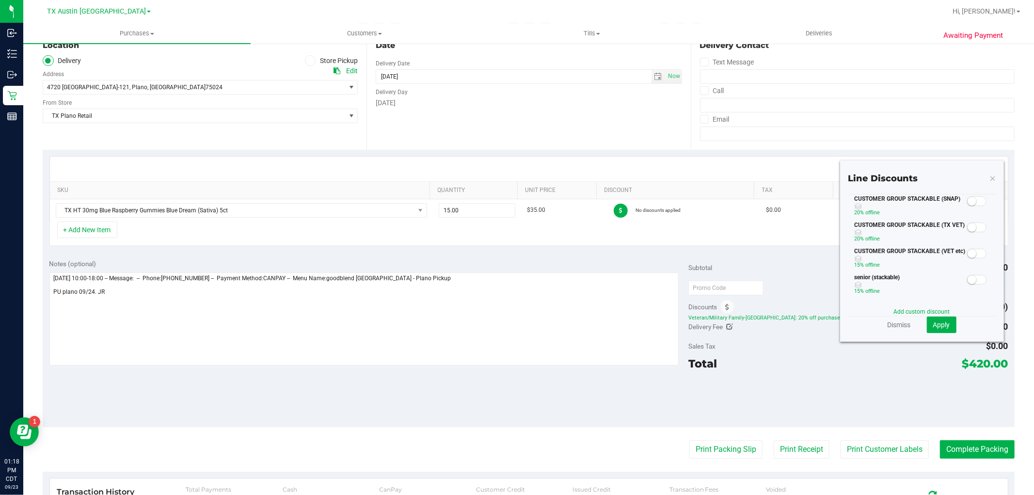
click at [967, 225] on small at bounding box center [971, 227] width 9 height 9
click at [941, 325] on span "Apply" at bounding box center [941, 325] width 17 height 8
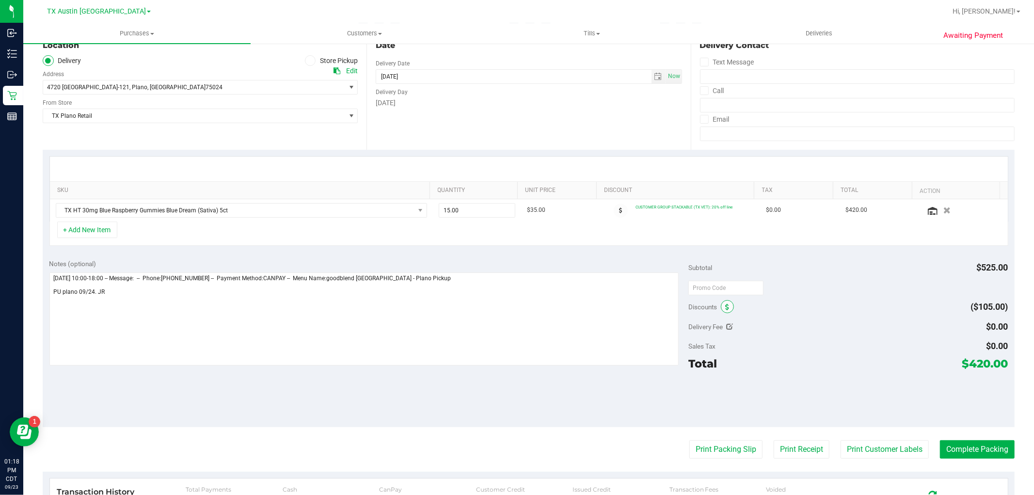
click at [724, 308] on span at bounding box center [727, 306] width 13 height 13
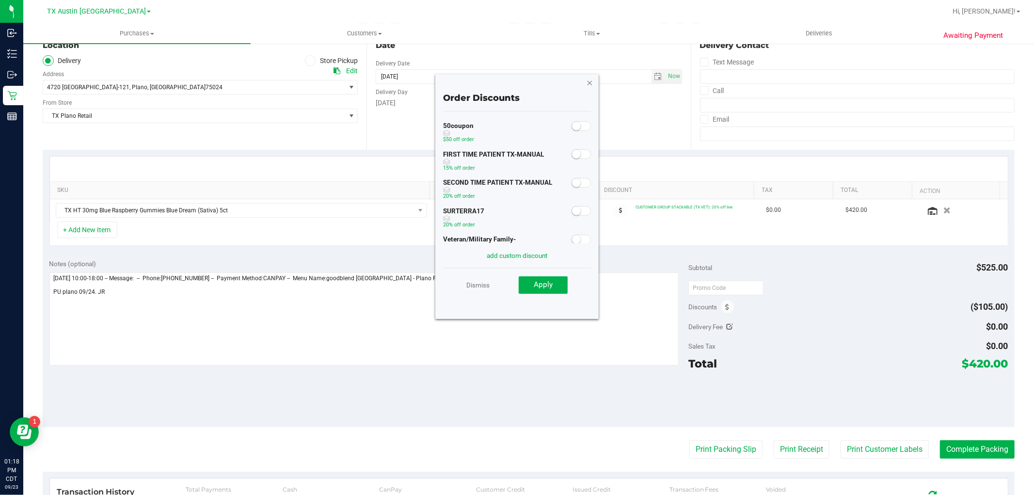
click at [588, 78] on icon "button" at bounding box center [589, 83] width 7 height 12
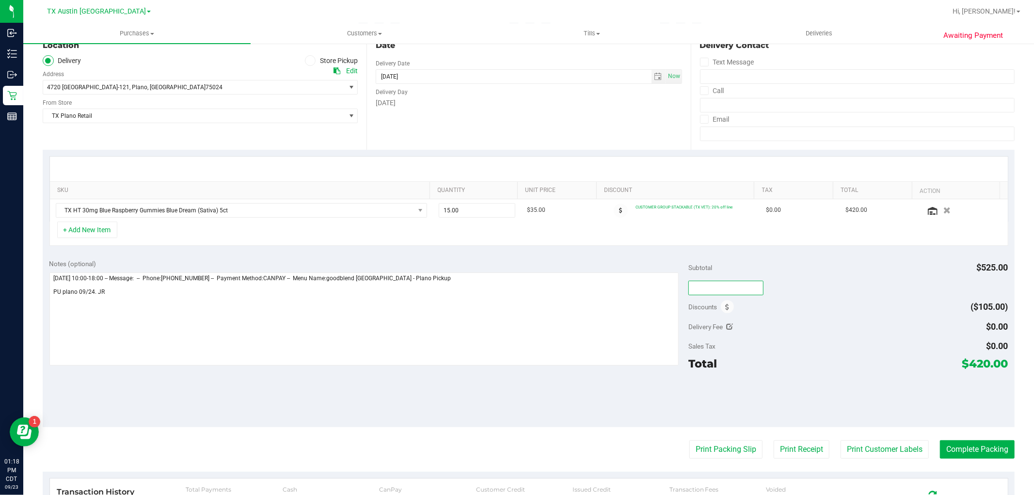
click at [696, 286] on input "text" at bounding box center [725, 288] width 75 height 15
type input "TXAIQ10"
click at [834, 318] on div "Delivery Fee $0.00" at bounding box center [847, 326] width 319 height 17
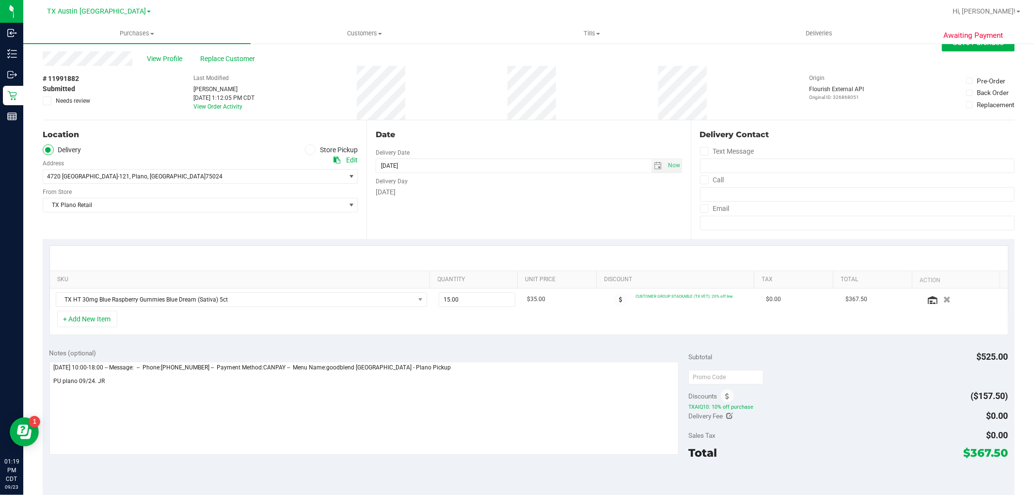
scroll to position [0, 0]
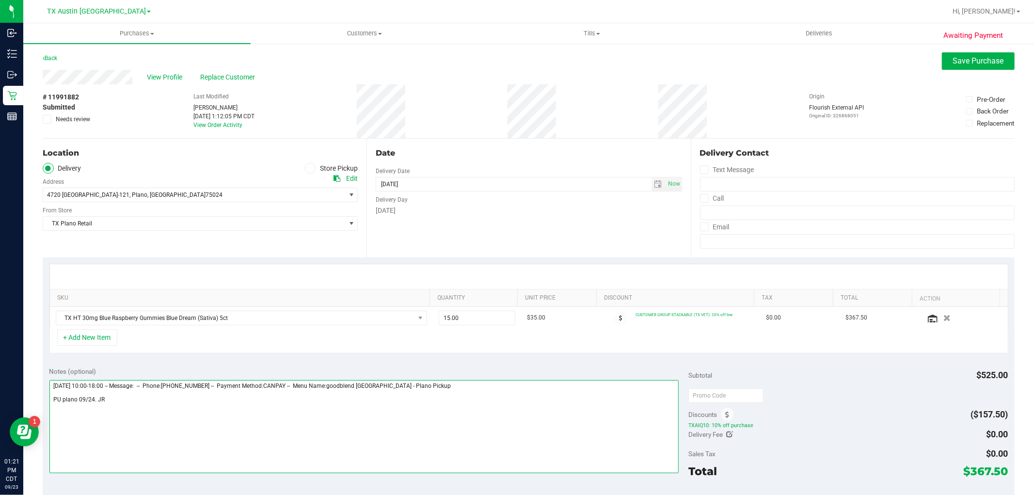
click at [361, 433] on textarea at bounding box center [363, 426] width 629 height 93
type textarea "Wednesday 09/24/2025 10:00-18:00 -- Message: -- Phone:5858138389 -- Payment Met…"
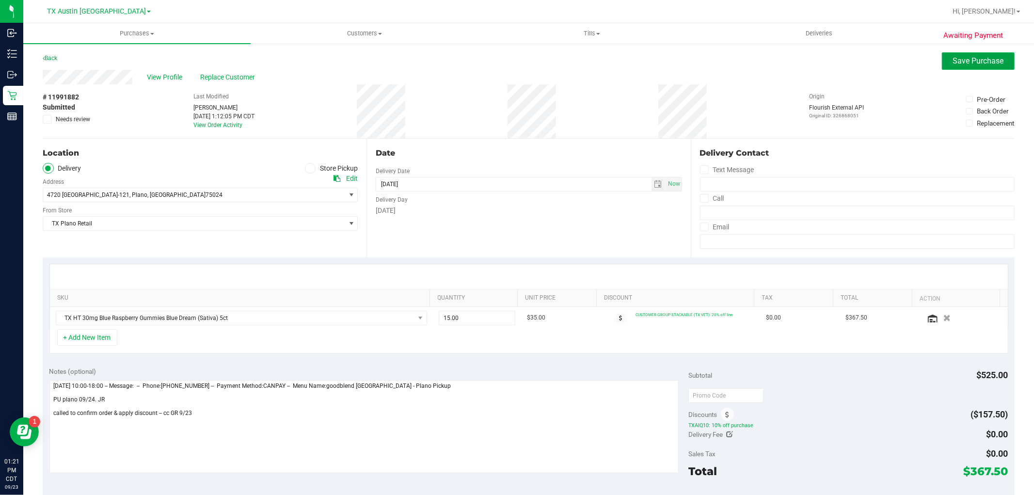
click at [942, 67] on button "Save Purchase" at bounding box center [978, 60] width 73 height 17
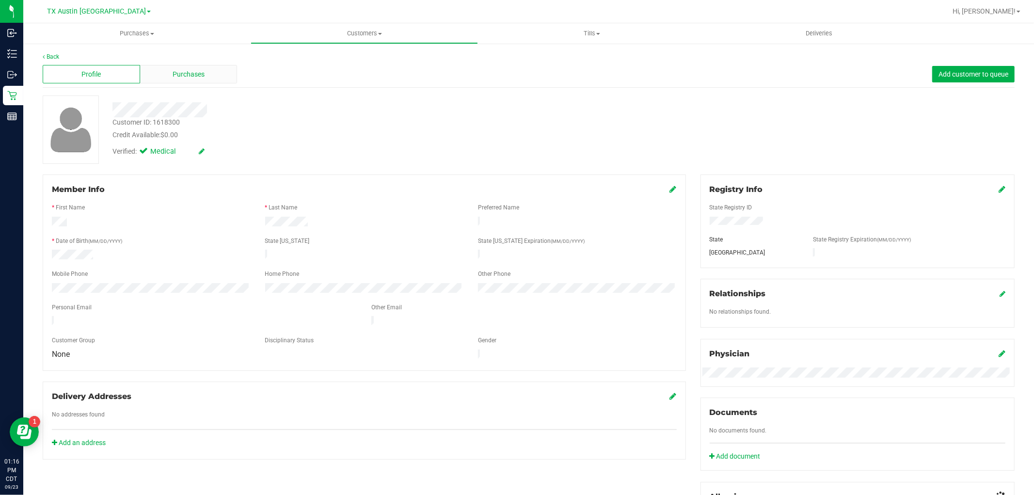
click at [187, 76] on span "Purchases" at bounding box center [189, 74] width 32 height 10
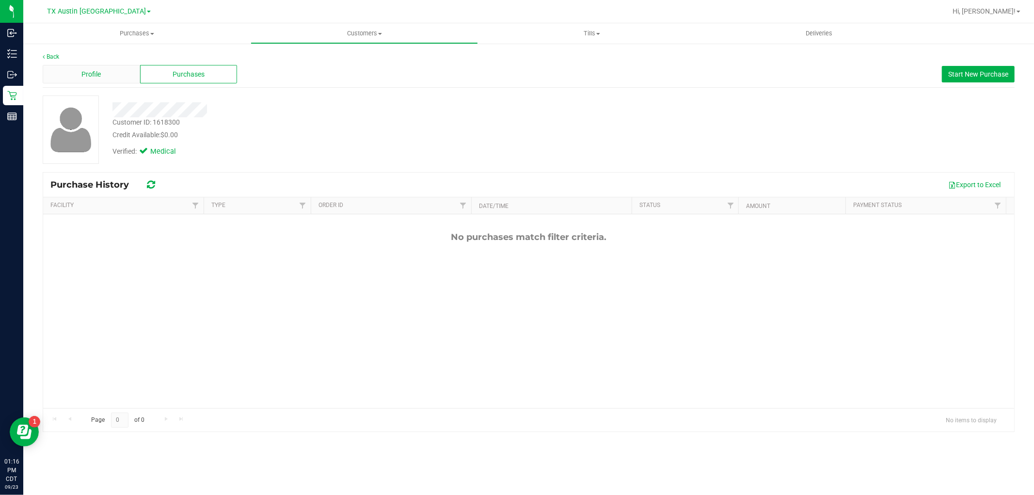
click at [118, 80] on div "Profile" at bounding box center [91, 74] width 97 height 18
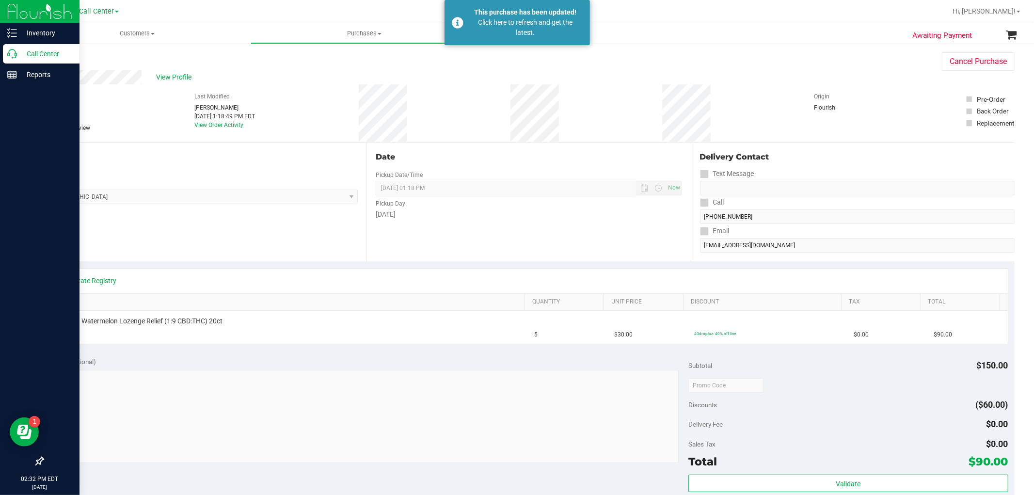
click at [7, 57] on icon at bounding box center [12, 54] width 10 height 10
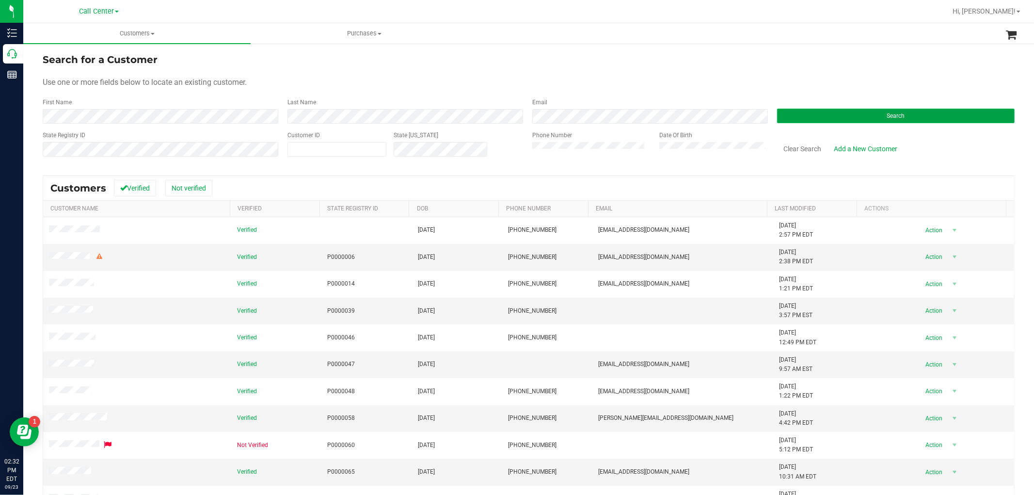
click at [805, 114] on button "Search" at bounding box center [895, 116] width 237 height 15
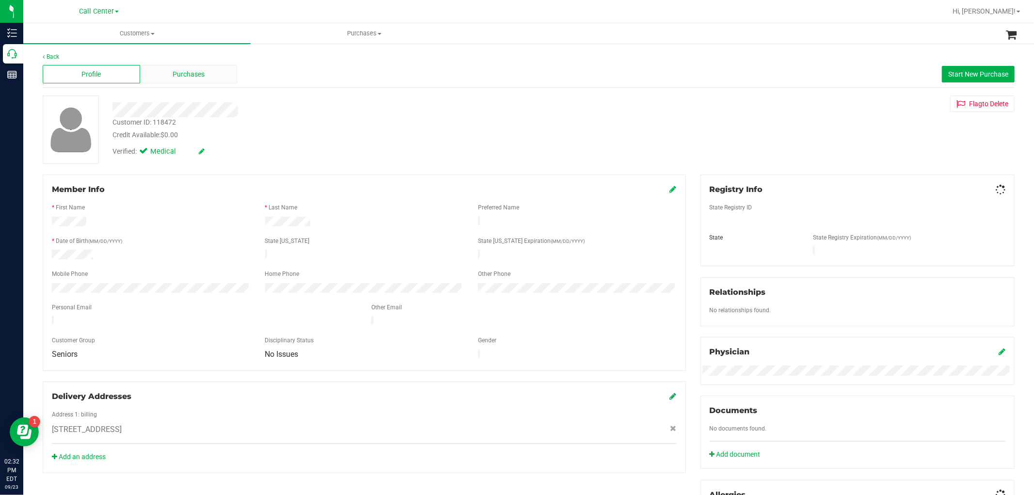
click at [190, 81] on div "Purchases" at bounding box center [188, 74] width 97 height 18
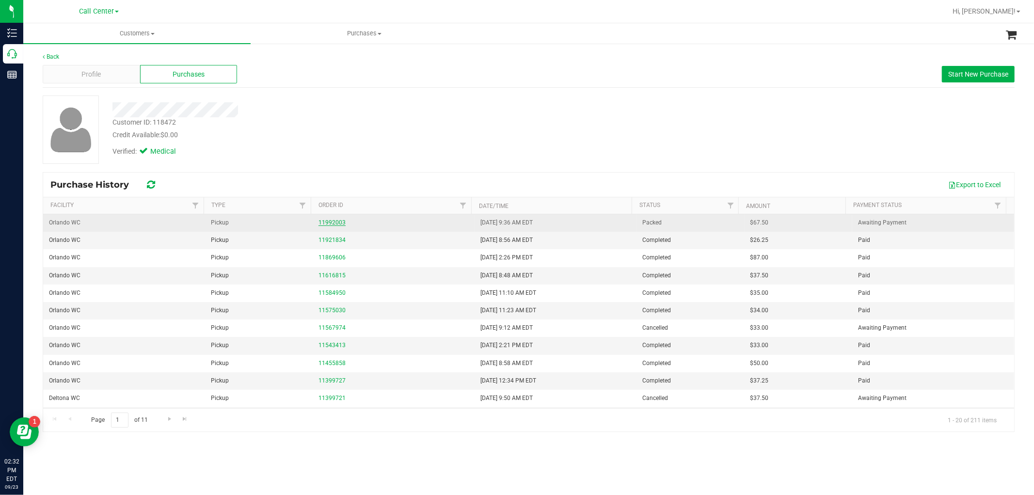
click at [326, 220] on link "11992003" at bounding box center [331, 222] width 27 height 7
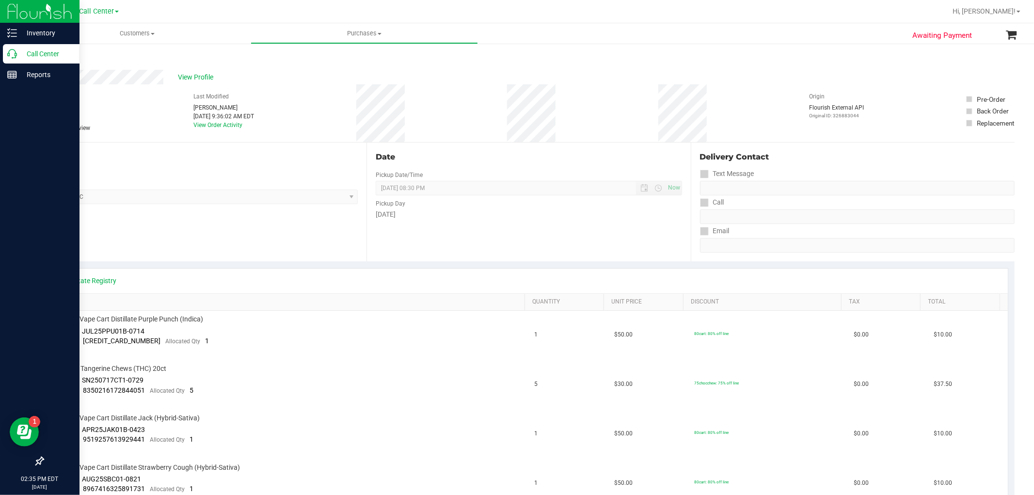
click at [16, 60] on div "Call Center" at bounding box center [41, 53] width 77 height 19
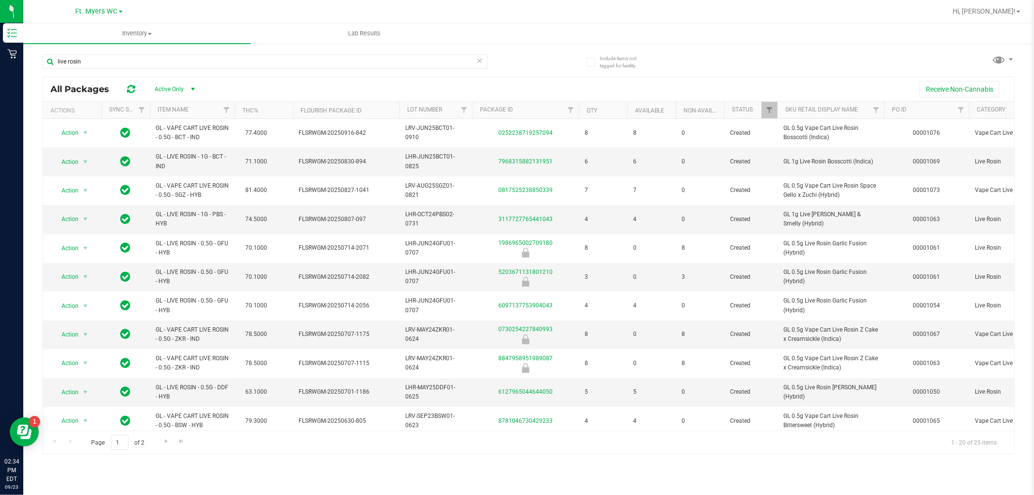
click at [480, 60] on icon at bounding box center [479, 60] width 7 height 12
